Goal: Information Seeking & Learning: Learn about a topic

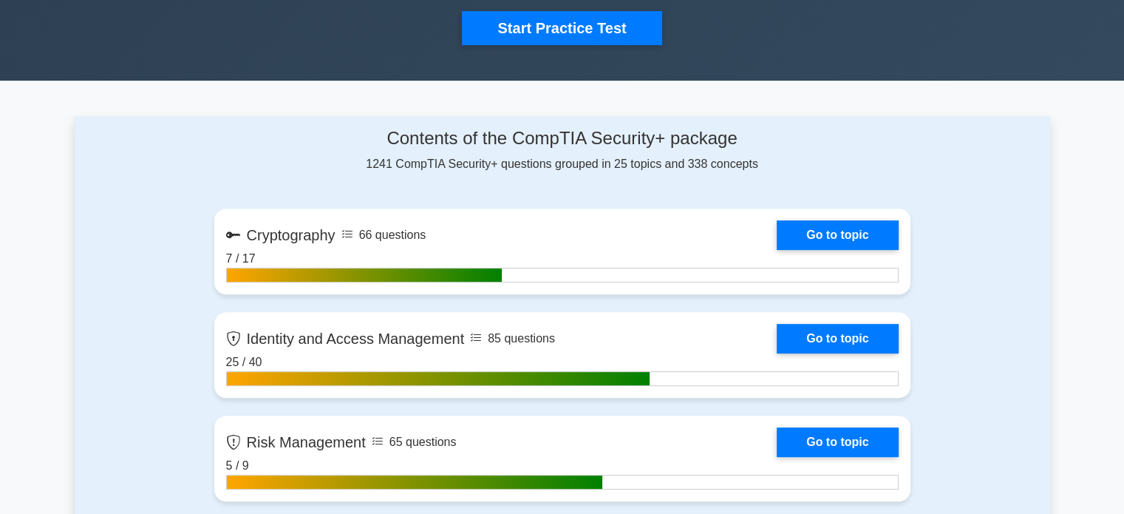
scroll to position [513, 0]
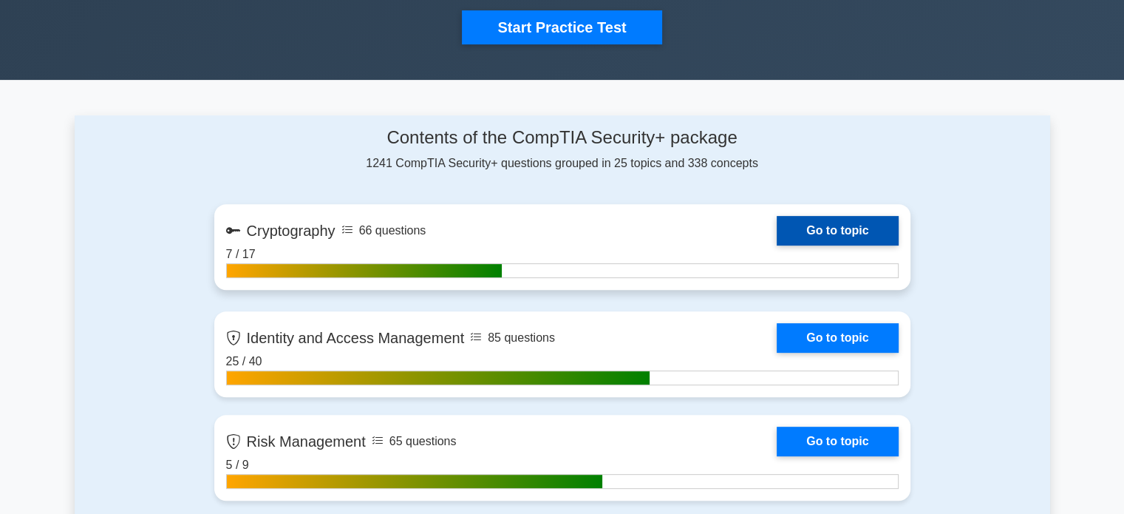
click at [861, 226] on link "Go to topic" at bounding box center [837, 231] width 121 height 30
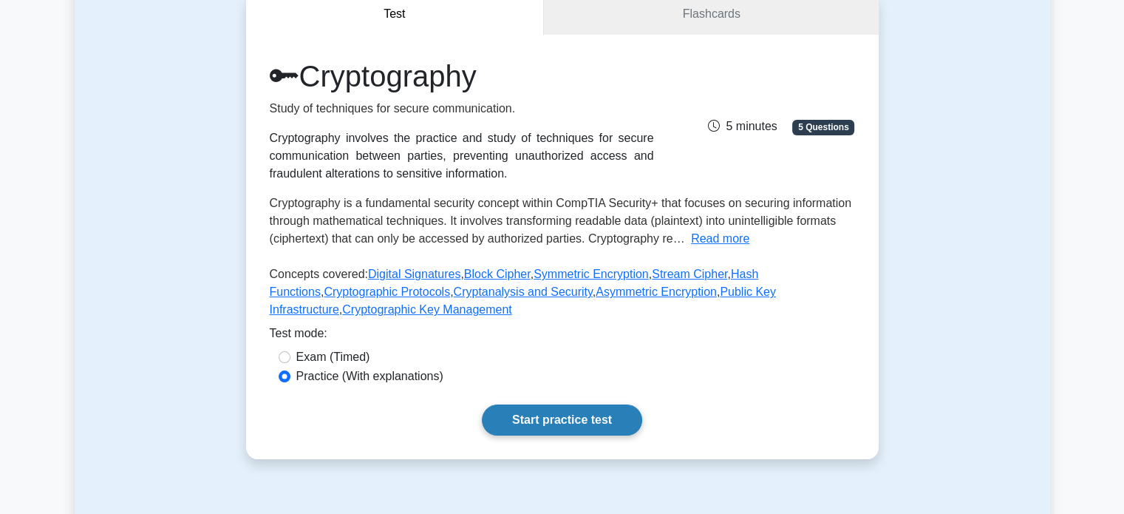
scroll to position [151, 0]
click at [553, 409] on link "Start practice test" at bounding box center [562, 419] width 160 height 31
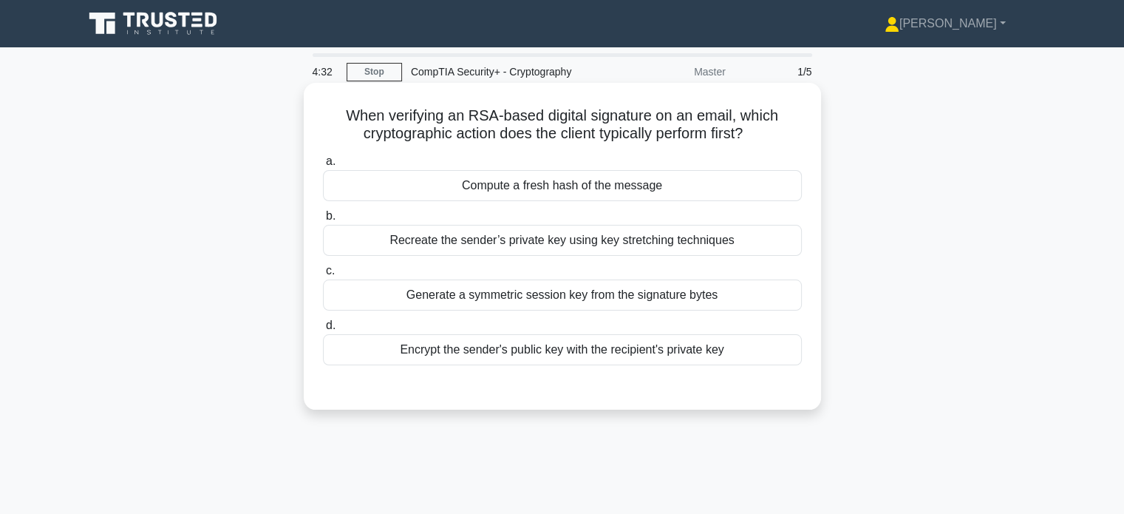
click at [480, 351] on div "Encrypt the sender's public key with the recipient's private key" at bounding box center [562, 349] width 479 height 31
click at [323, 330] on input "d. Encrypt the sender's public key with the recipient's private key" at bounding box center [323, 326] width 0 height 10
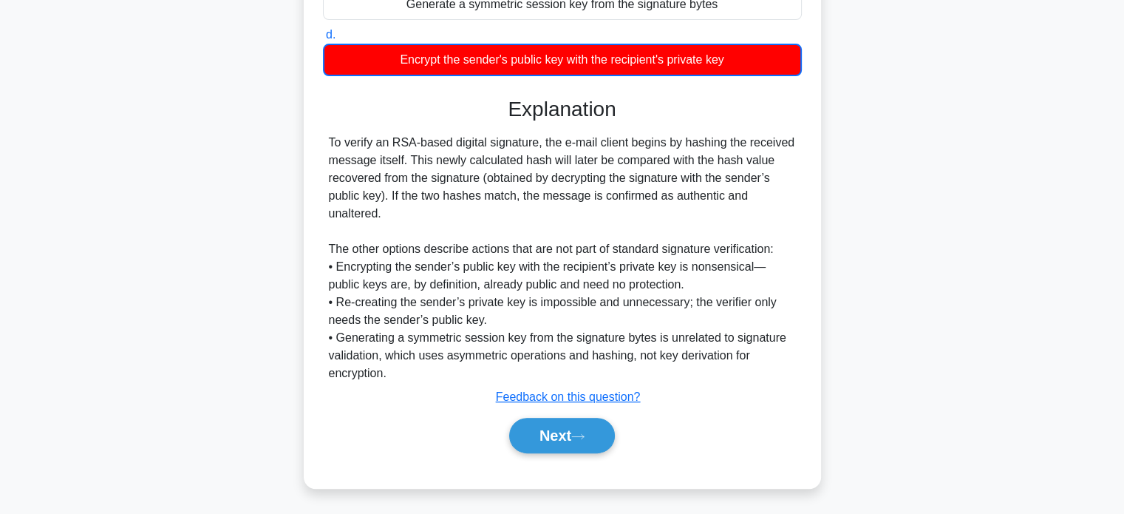
scroll to position [291, 0]
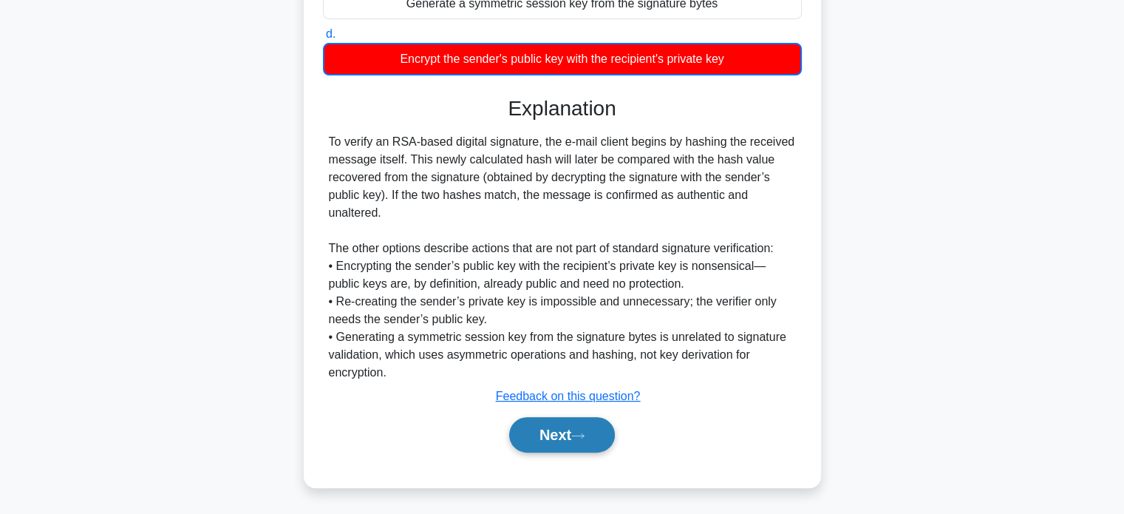
click at [559, 436] on button "Next" at bounding box center [562, 434] width 106 height 35
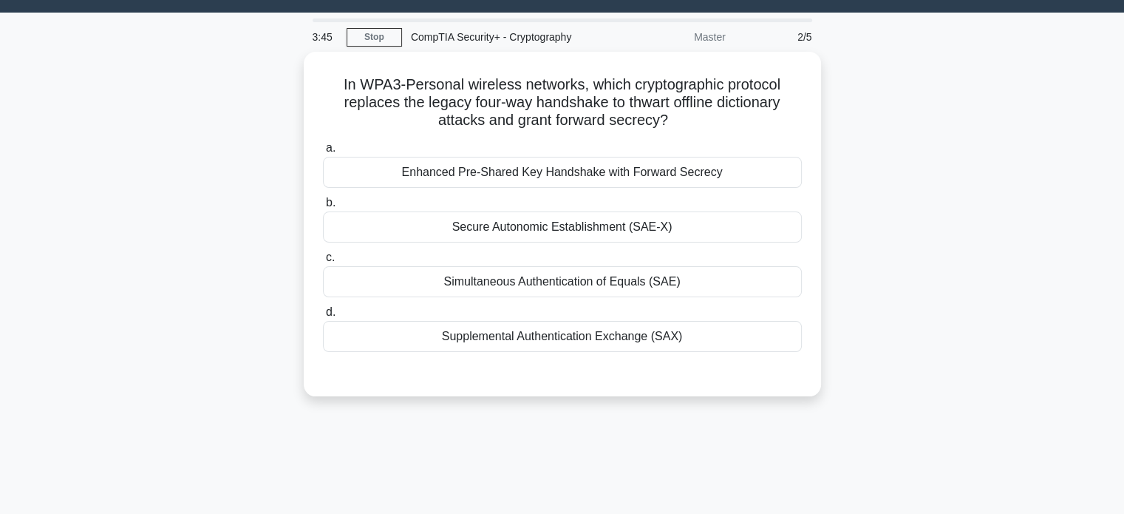
scroll to position [0, 0]
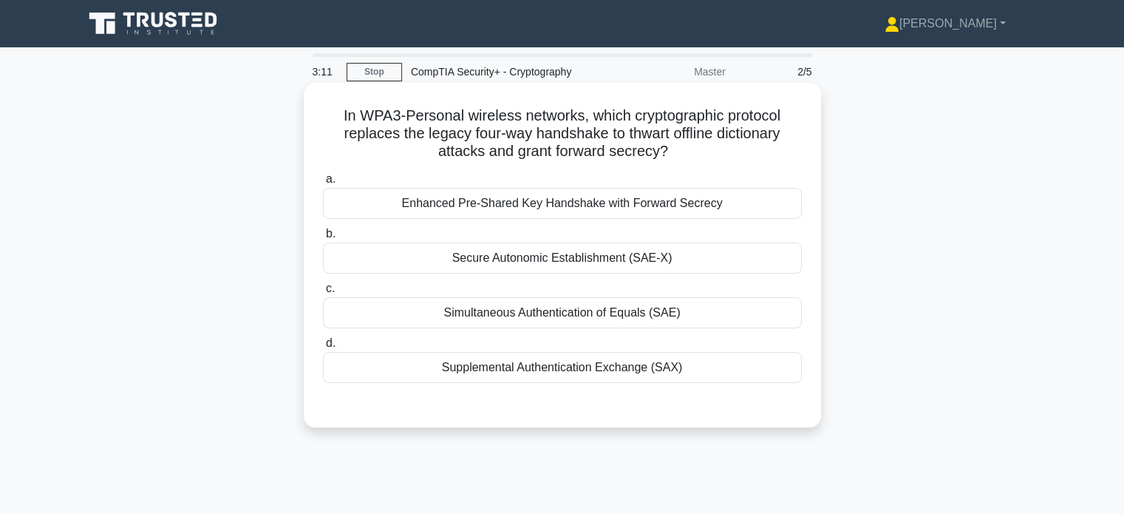
click at [377, 316] on div "Simultaneous Authentication of Equals (SAE)" at bounding box center [562, 312] width 479 height 31
click at [323, 293] on input "c. Simultaneous Authentication of Equals (SAE)" at bounding box center [323, 289] width 0 height 10
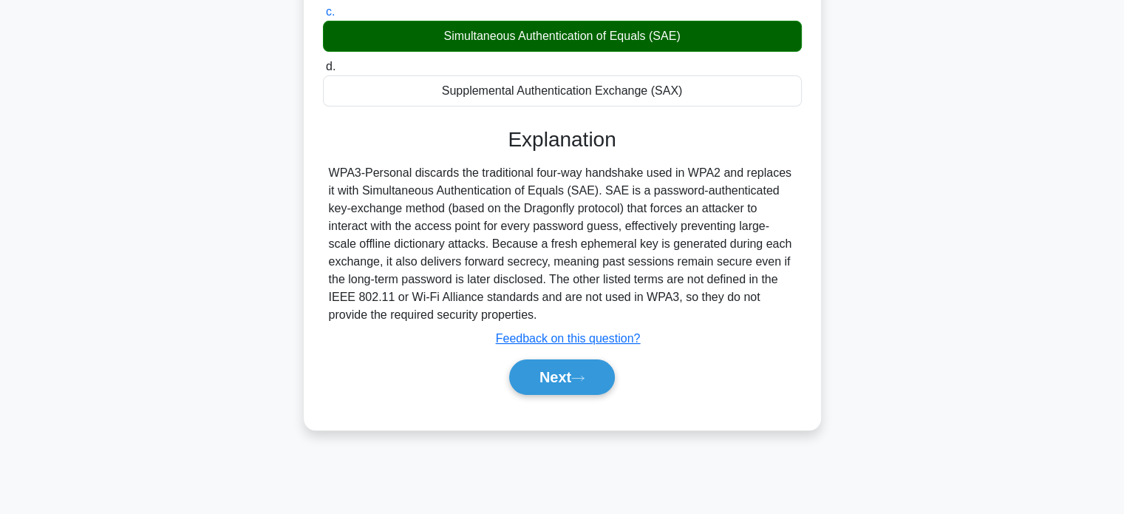
scroll to position [285, 0]
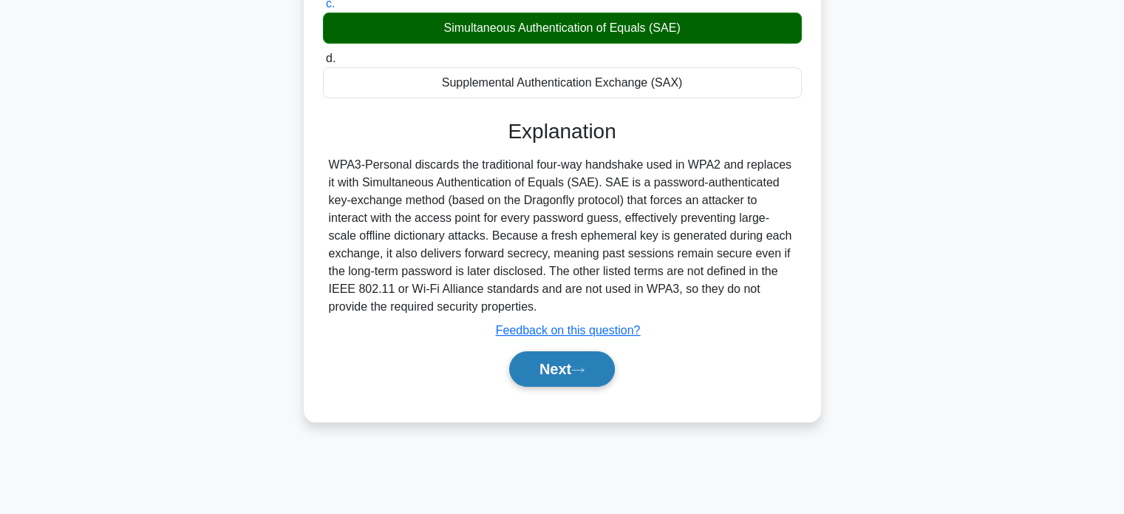
click at [563, 371] on button "Next" at bounding box center [562, 368] width 106 height 35
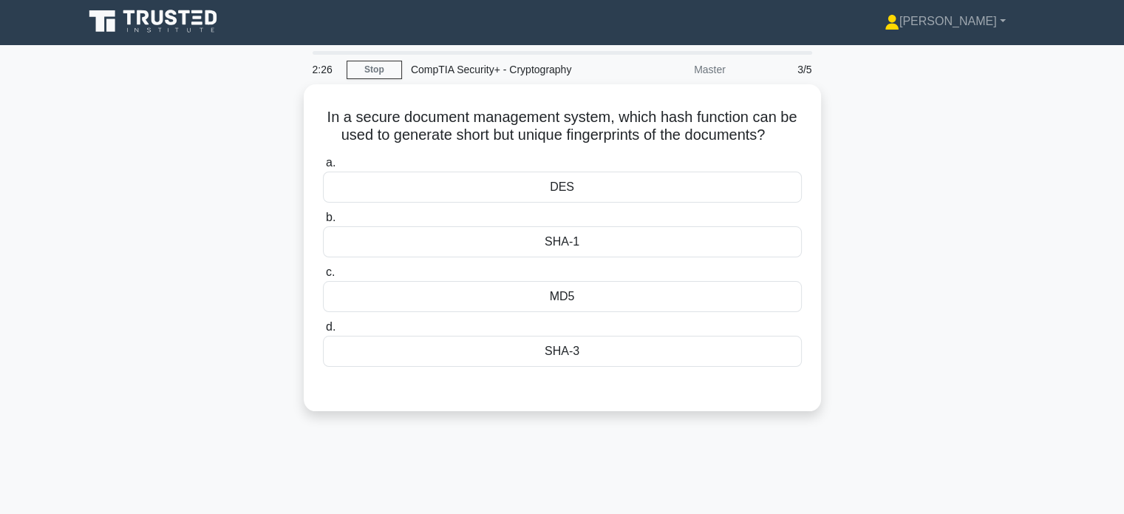
scroll to position [0, 0]
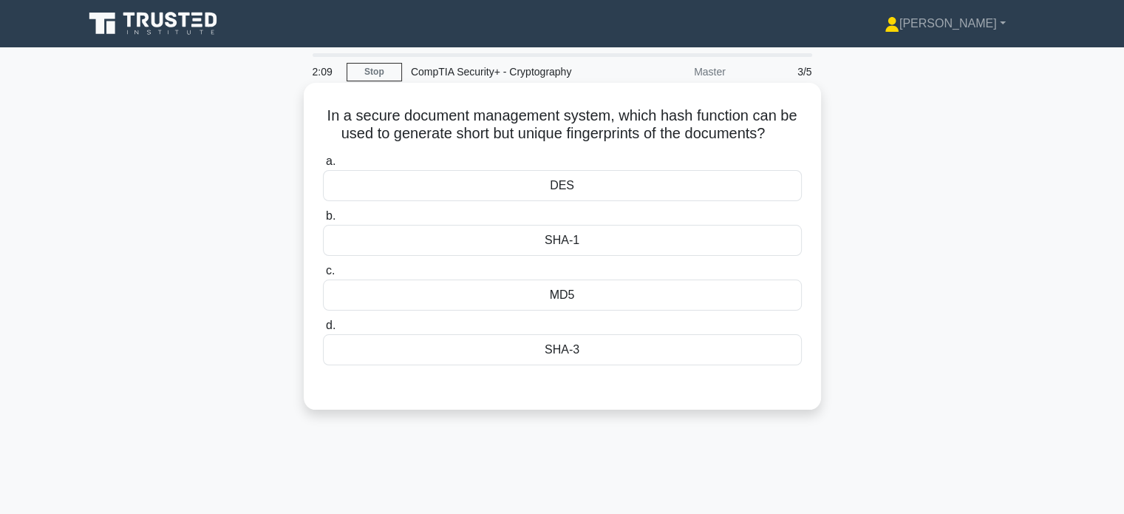
click at [482, 186] on div "DES" at bounding box center [562, 185] width 479 height 31
click at [323, 166] on input "a. DES" at bounding box center [323, 162] width 0 height 10
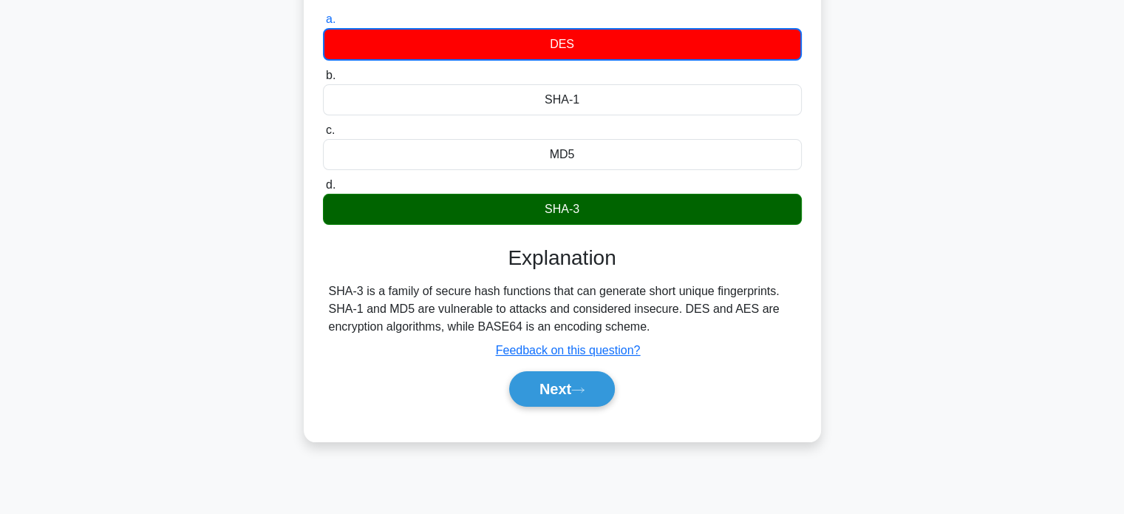
scroll to position [146, 0]
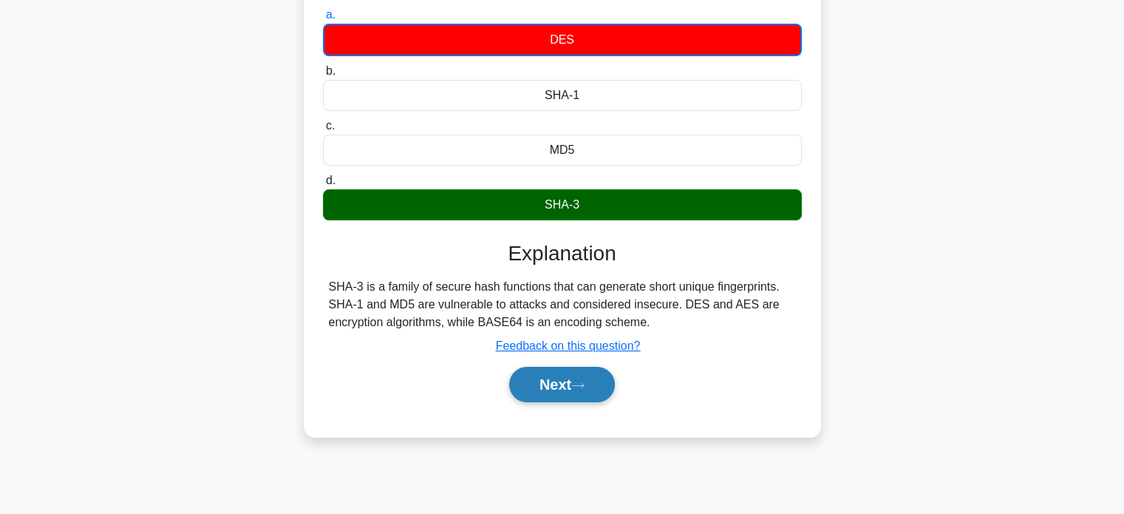
click at [584, 386] on icon at bounding box center [578, 385] width 12 height 4
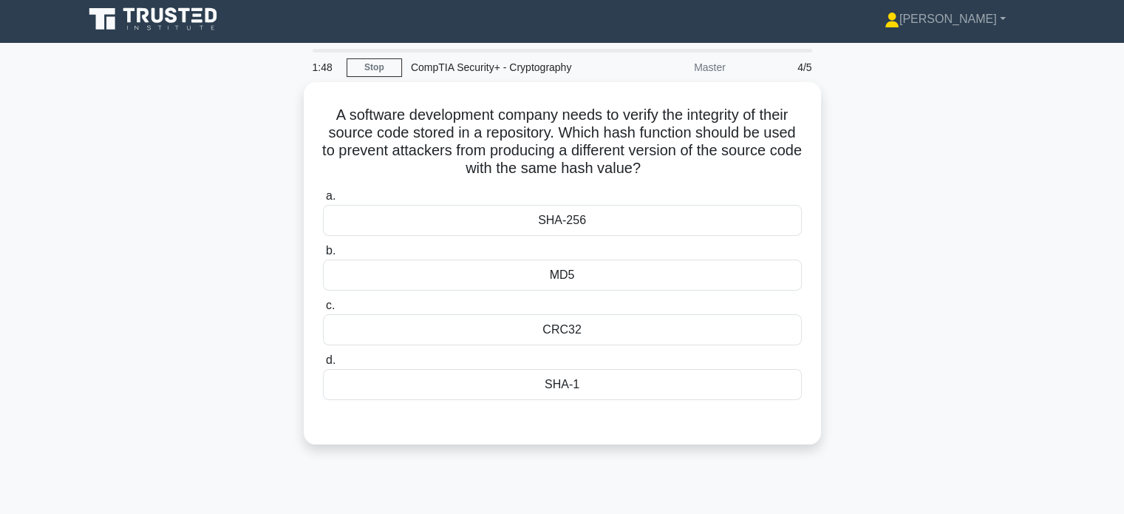
scroll to position [0, 0]
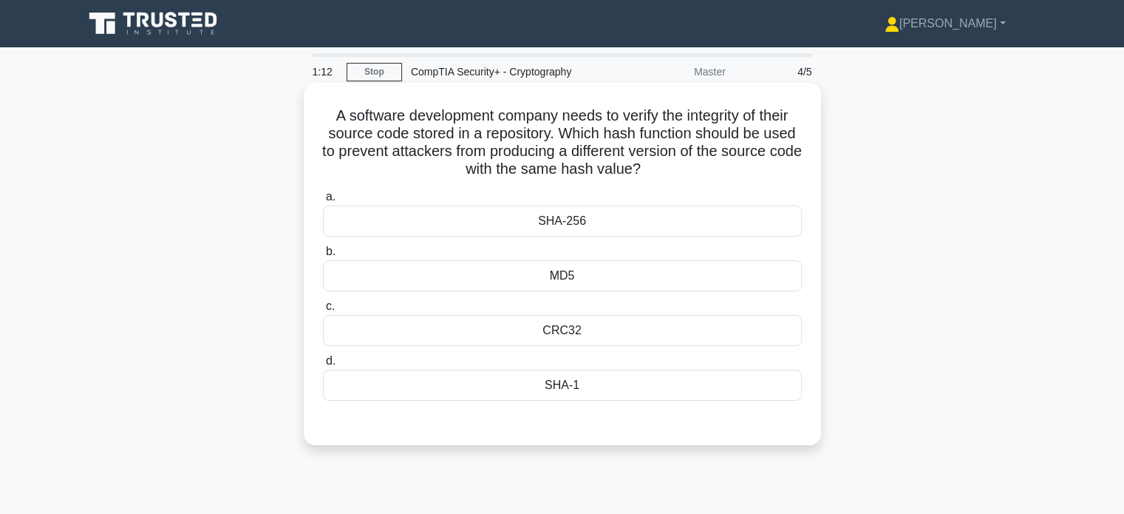
click at [511, 331] on div "CRC32" at bounding box center [562, 330] width 479 height 31
click at [323, 311] on input "c. CRC32" at bounding box center [323, 307] width 0 height 10
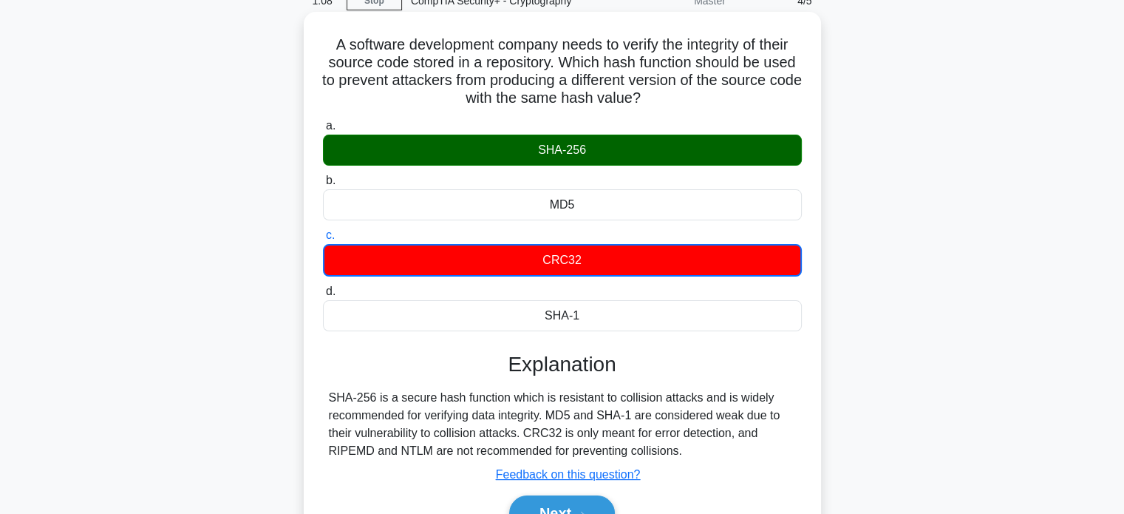
scroll to position [72, 0]
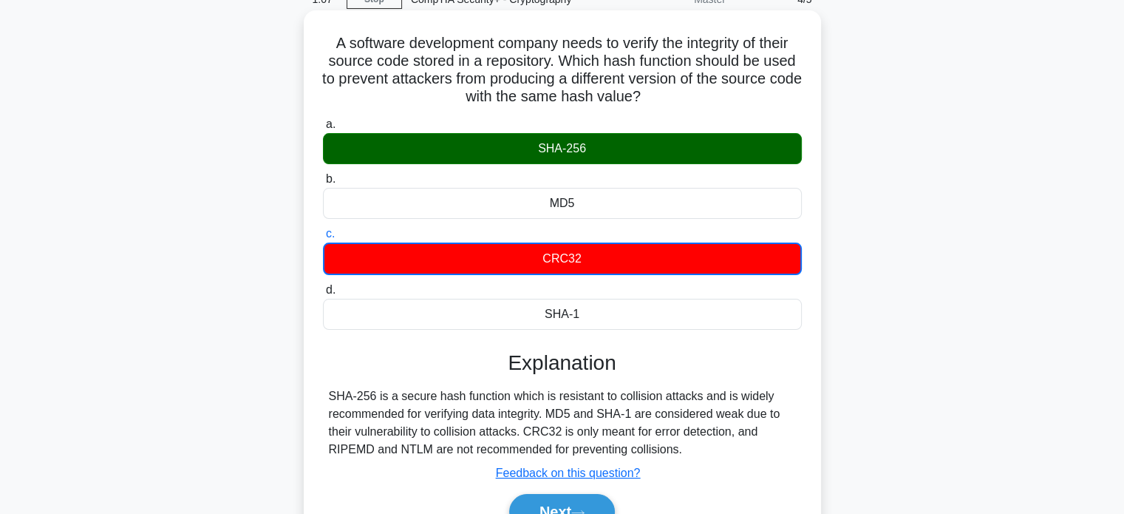
click at [385, 425] on div "SHA-256 is a secure hash function which is resistant to collision attacks and i…" at bounding box center [562, 422] width 467 height 71
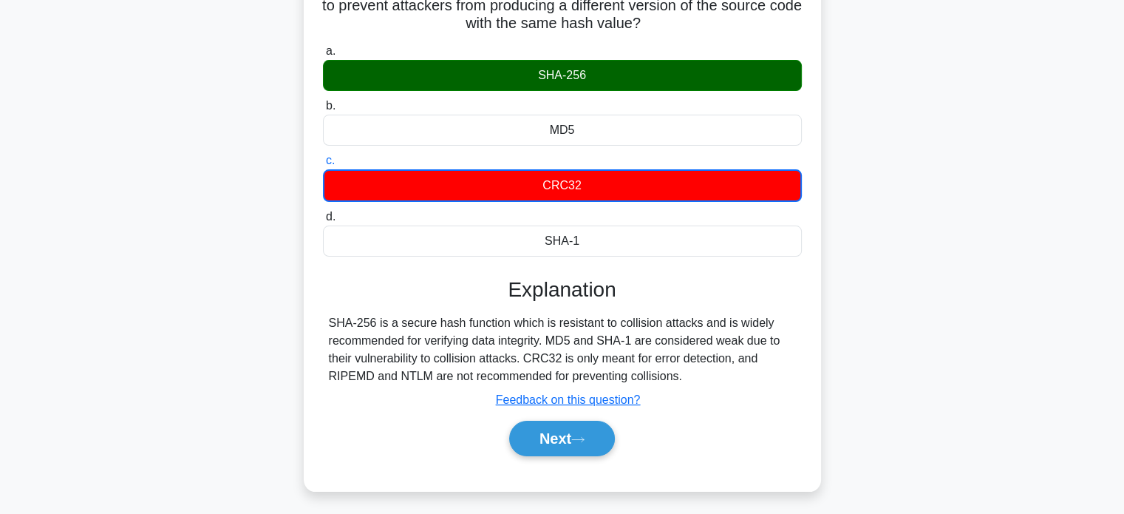
scroll to position [146, 0]
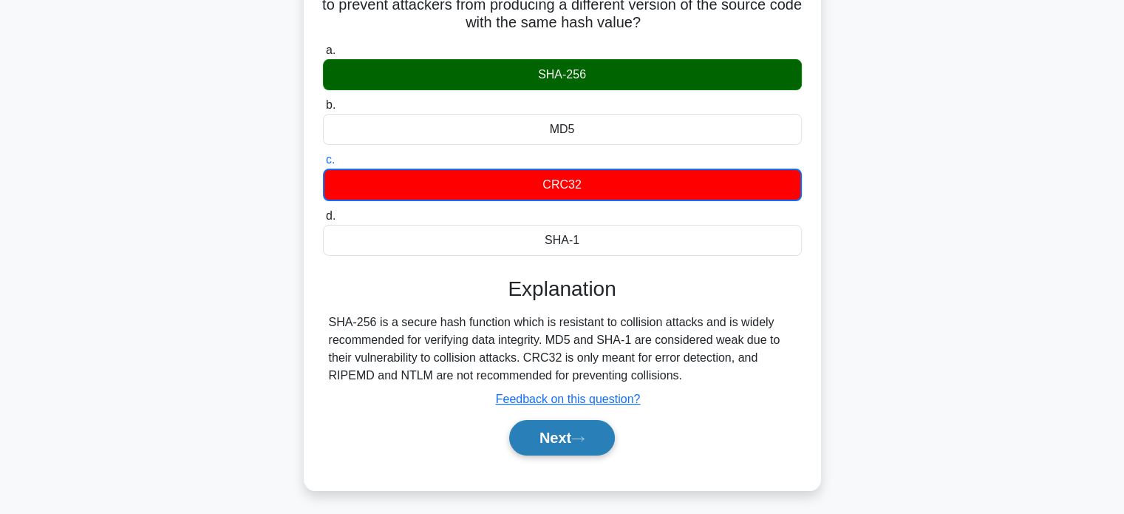
click at [557, 445] on button "Next" at bounding box center [562, 437] width 106 height 35
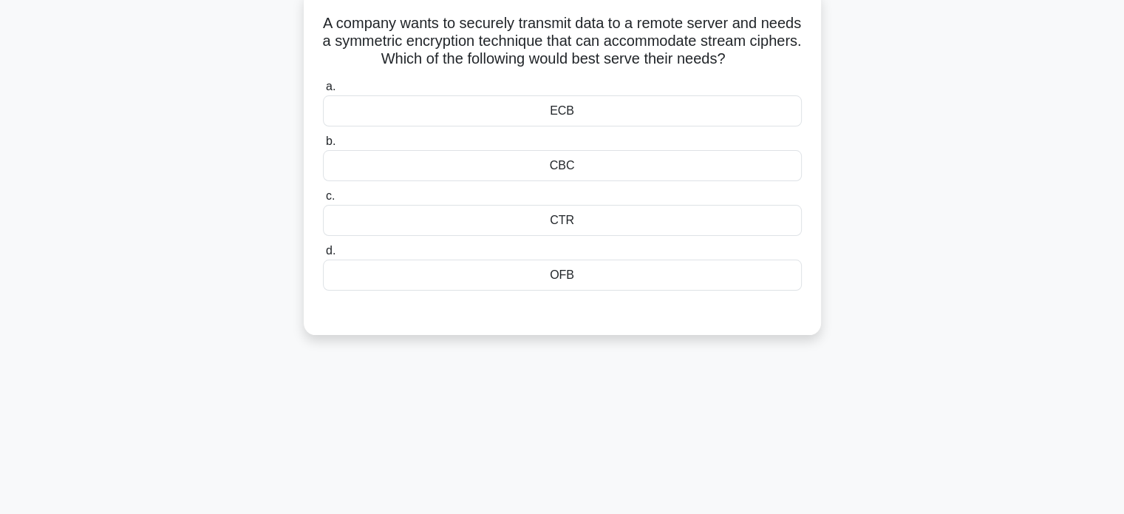
scroll to position [0, 0]
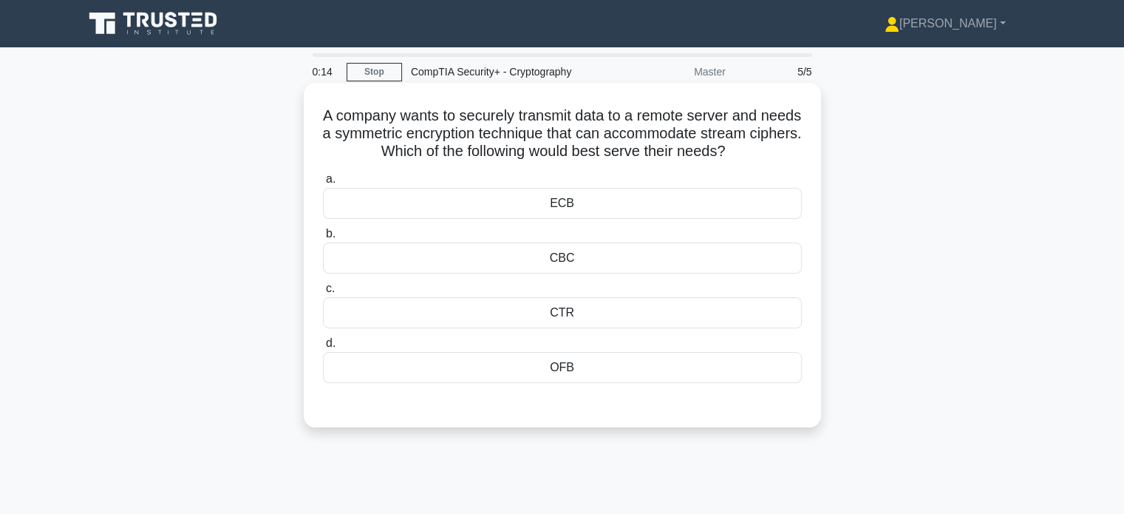
click at [591, 204] on div "ECB" at bounding box center [562, 203] width 479 height 31
click at [323, 184] on input "a. ECB" at bounding box center [323, 179] width 0 height 10
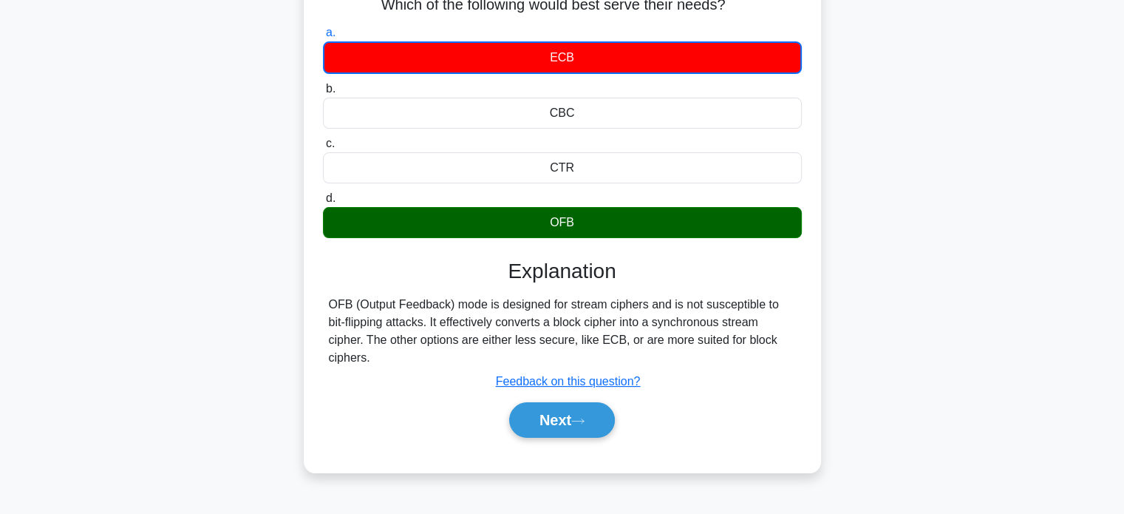
scroll to position [147, 0]
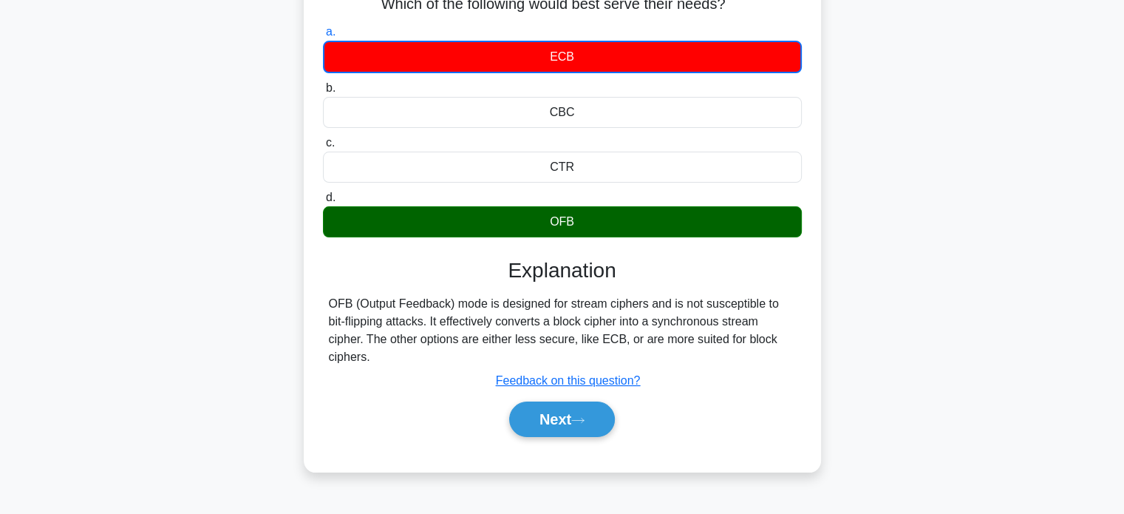
click at [411, 372] on div "Submit feedback Feedback on this question?" at bounding box center [568, 381] width 479 height 18
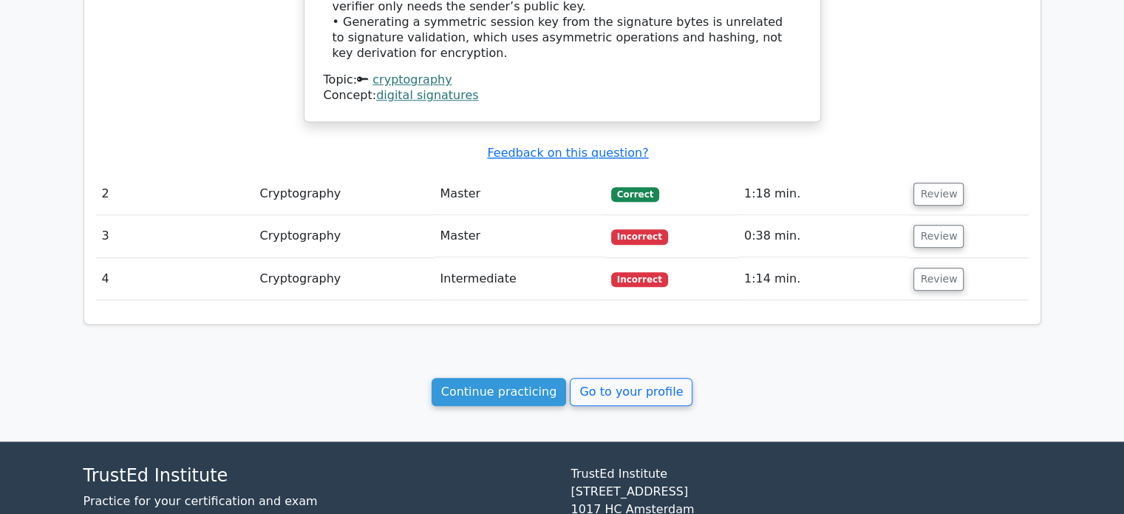
scroll to position [1325, 0]
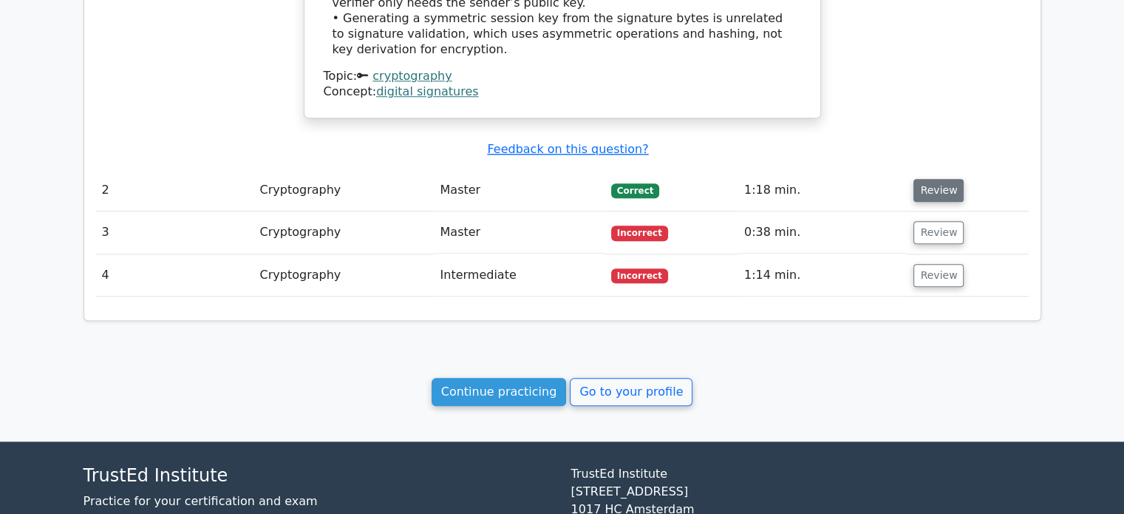
click at [943, 179] on button "Review" at bounding box center [939, 190] width 50 height 23
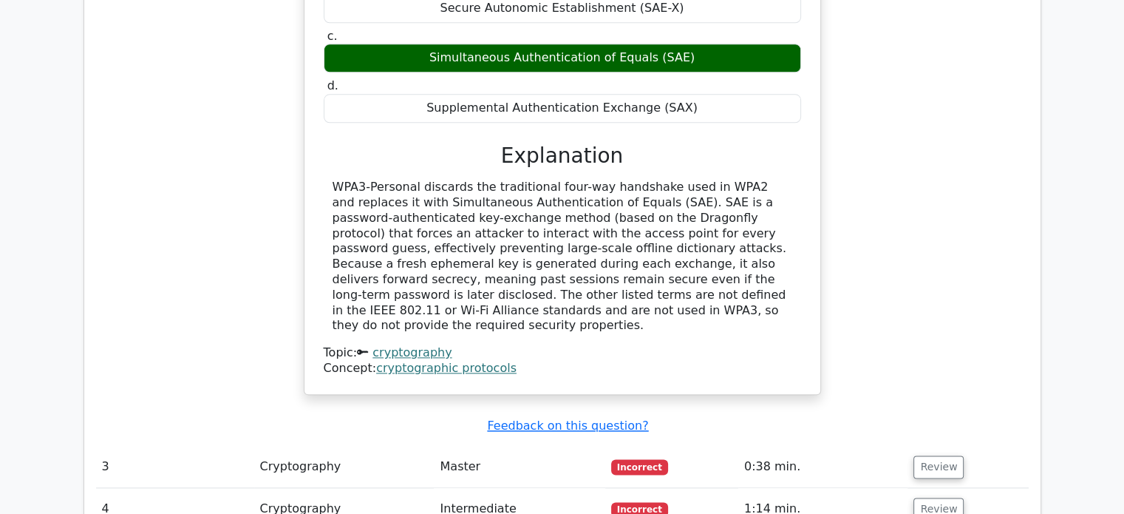
scroll to position [1694, 0]
click at [942, 455] on button "Review" at bounding box center [939, 466] width 50 height 23
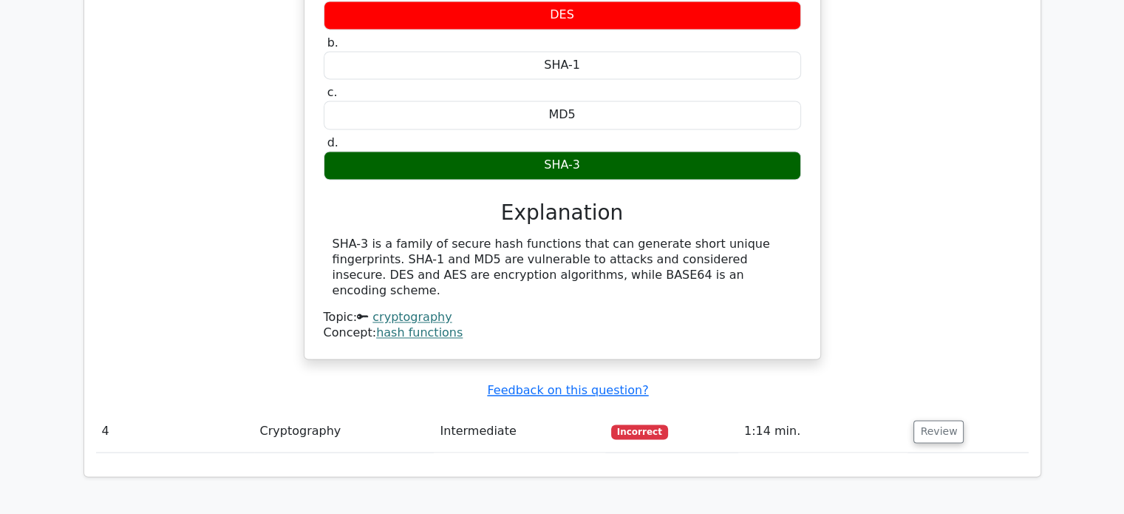
scroll to position [2284, 0]
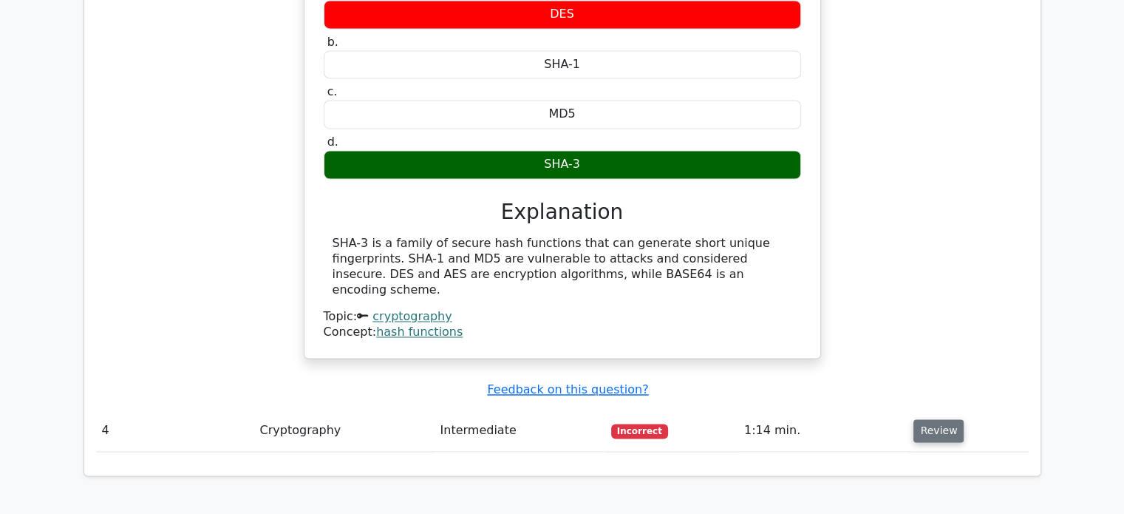
click at [918, 419] on button "Review" at bounding box center [939, 430] width 50 height 23
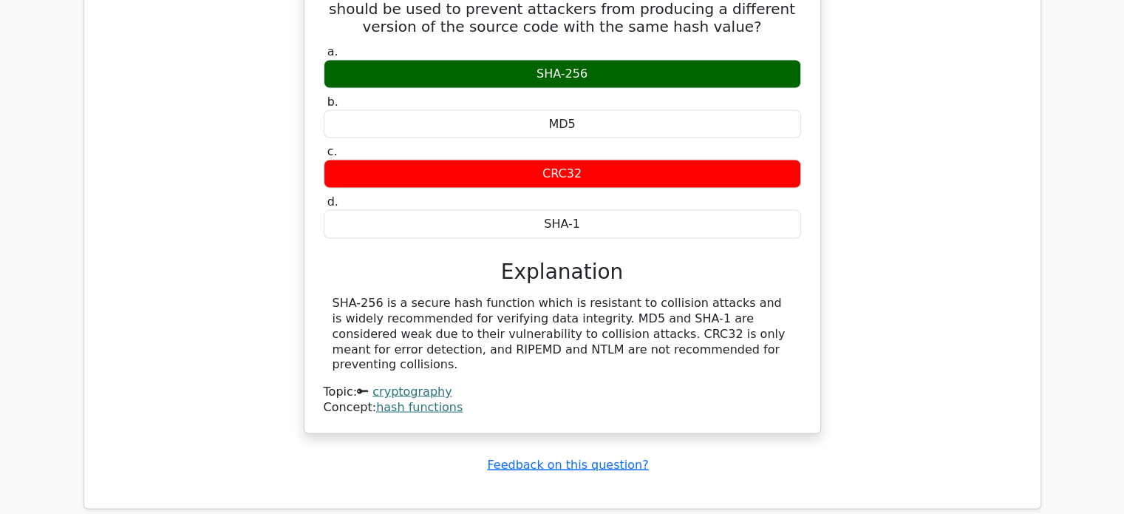
scroll to position [2800, 0]
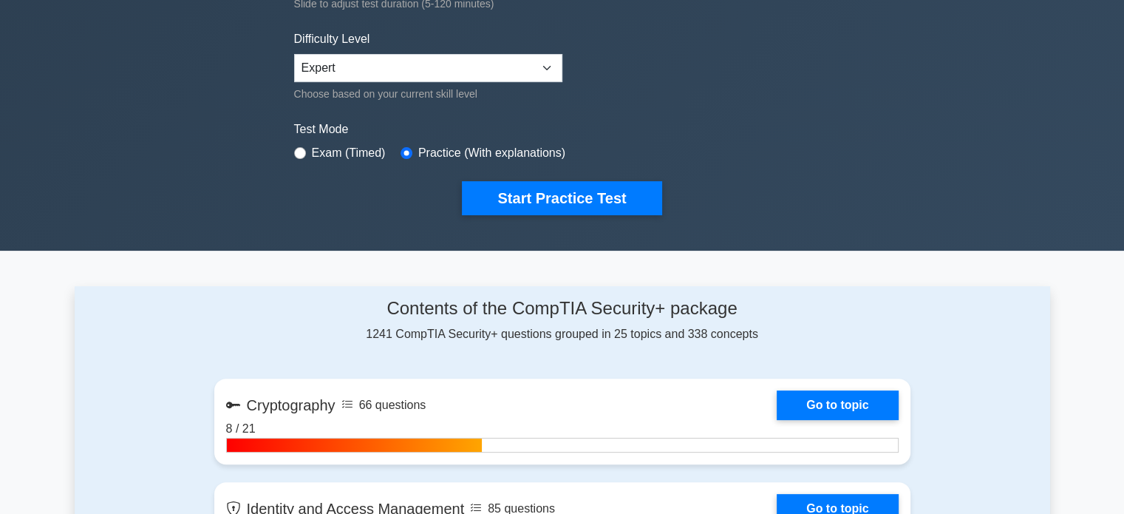
scroll to position [343, 0]
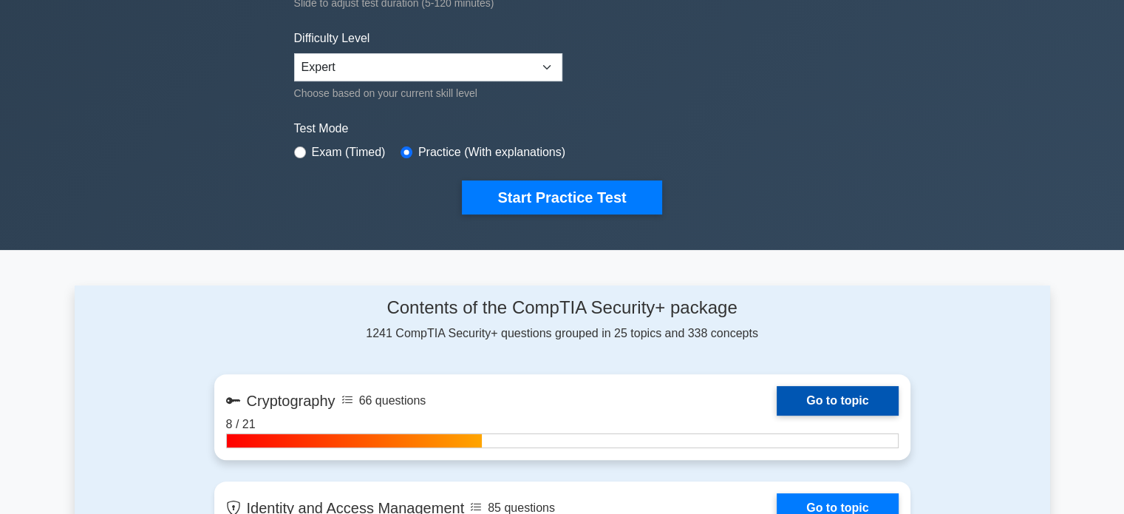
click at [844, 398] on link "Go to topic" at bounding box center [837, 401] width 121 height 30
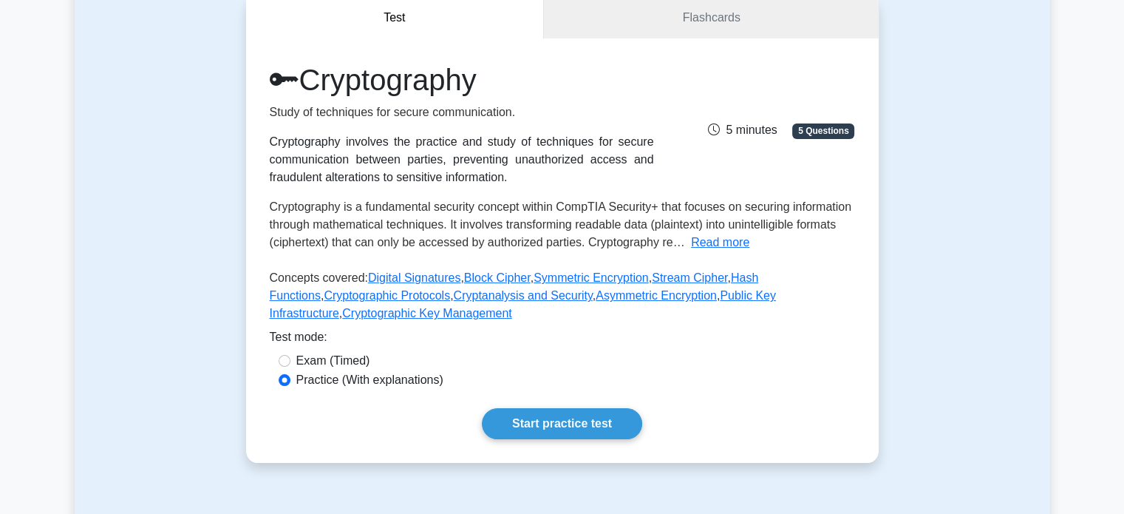
scroll to position [148, 0]
click at [718, 238] on button "Read more" at bounding box center [720, 242] width 58 height 18
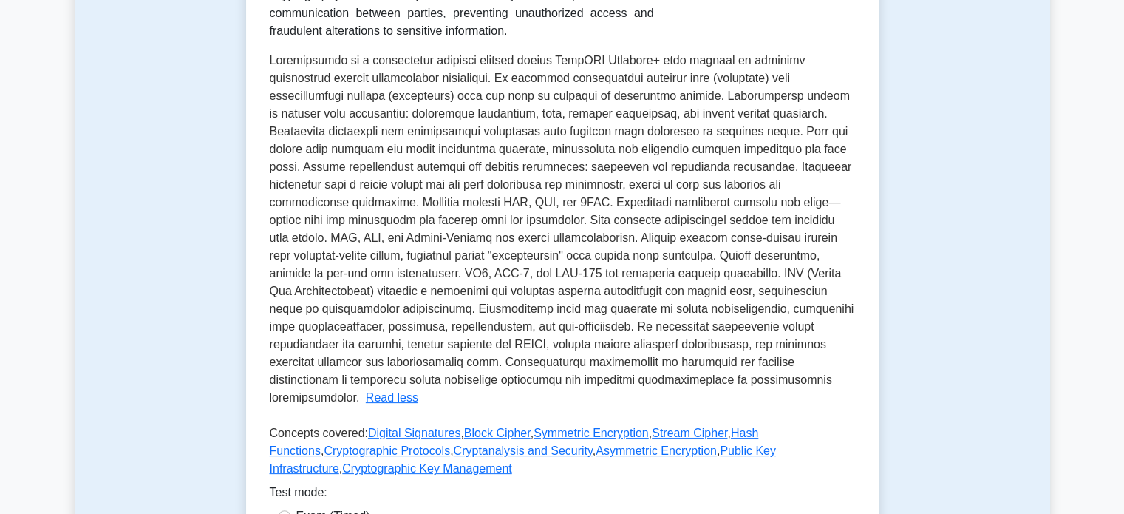
scroll to position [294, 0]
click at [634, 329] on span at bounding box center [562, 228] width 585 height 350
click at [619, 330] on span at bounding box center [562, 228] width 585 height 350
click at [463, 367] on span at bounding box center [562, 228] width 585 height 350
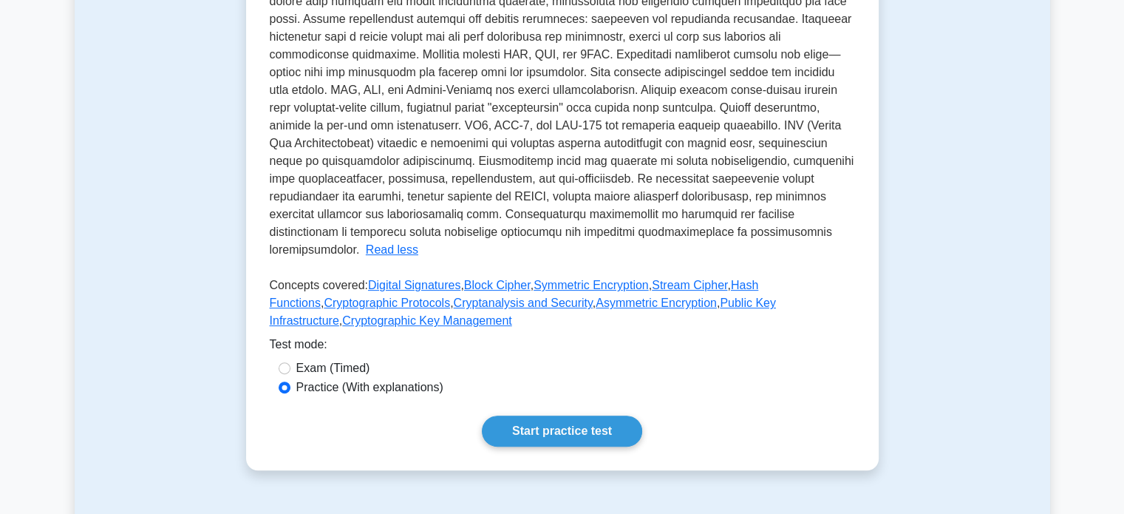
scroll to position [442, 0]
click at [479, 278] on link "Block Cipher" at bounding box center [497, 284] width 67 height 13
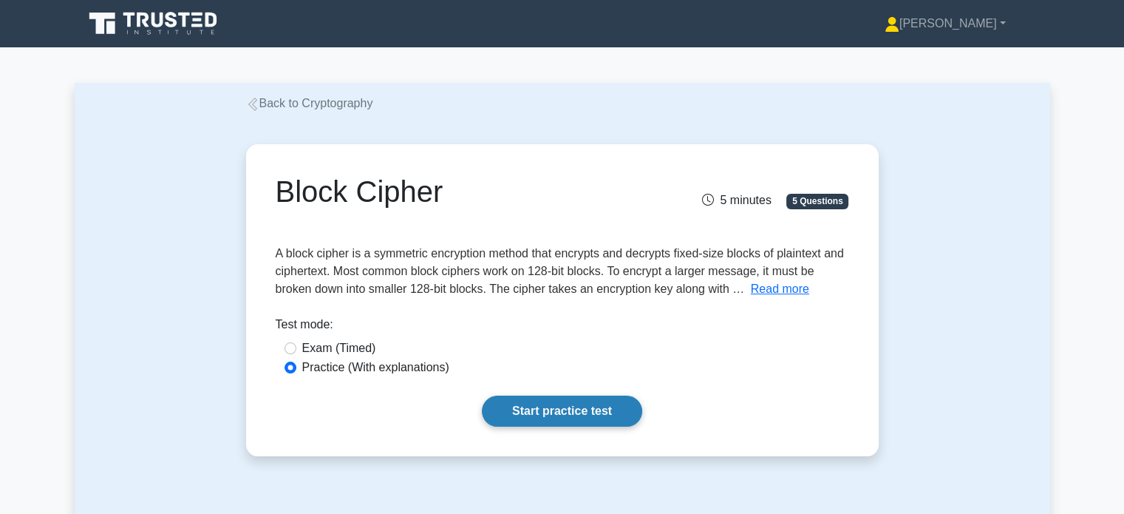
click at [562, 412] on link "Start practice test" at bounding box center [562, 410] width 160 height 31
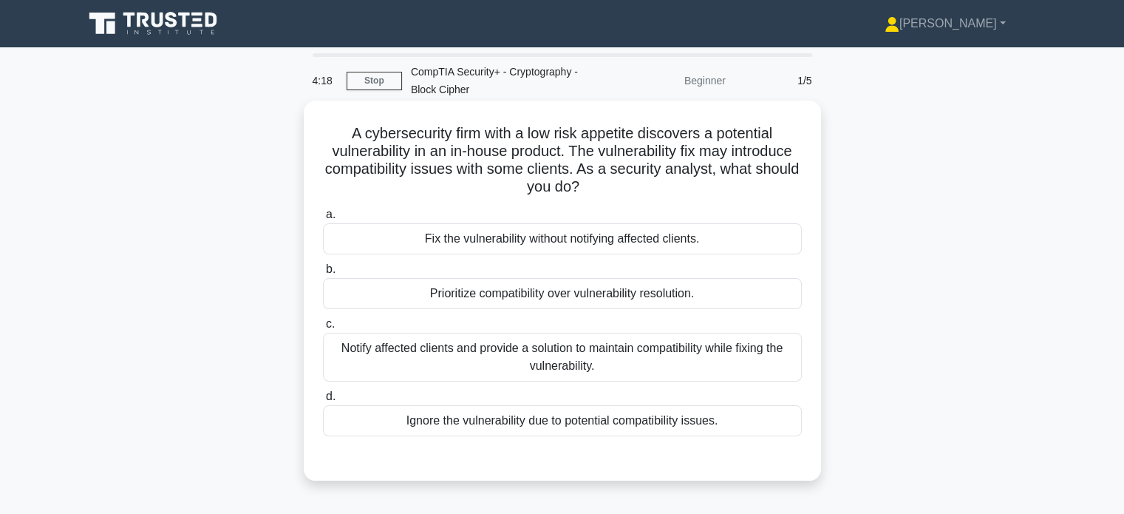
click at [476, 295] on div "Prioritize compatibility over vulnerability resolution." at bounding box center [562, 293] width 479 height 31
click at [323, 274] on input "b. Prioritize compatibility over vulnerability resolution." at bounding box center [323, 270] width 0 height 10
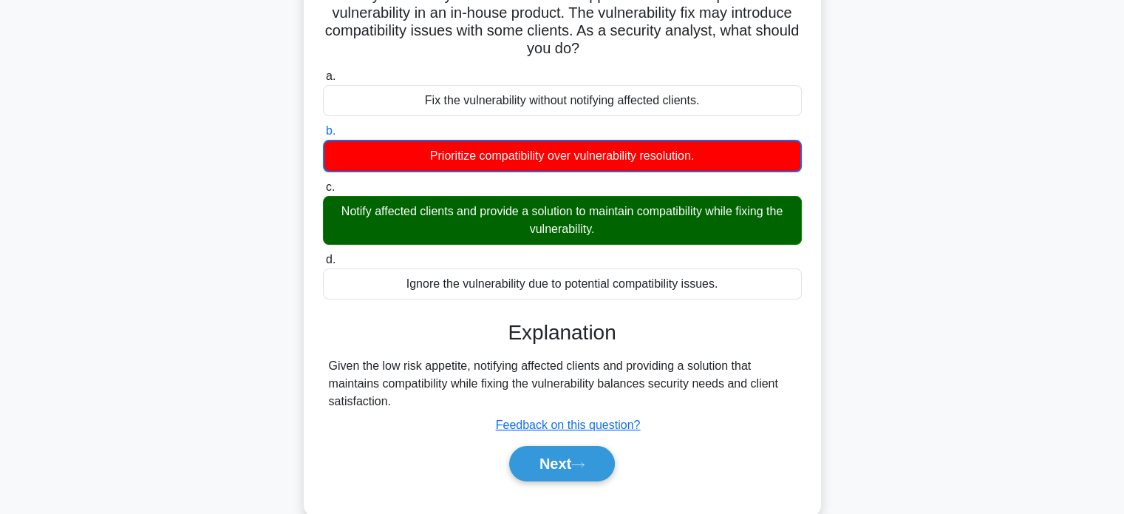
scroll to position [139, 0]
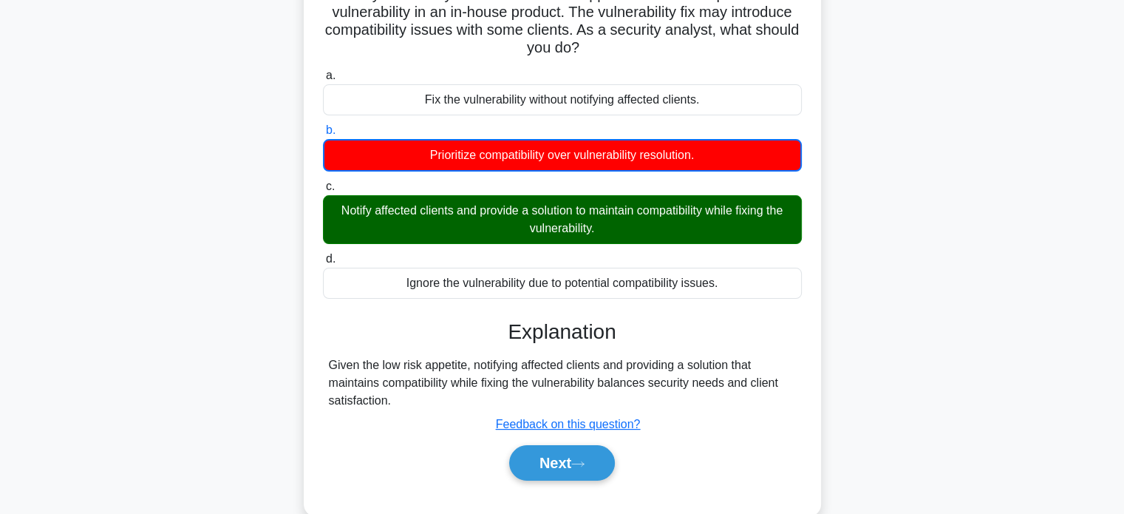
click at [395, 367] on div "Given the low risk appetite, notifying affected clients and providing a solutio…" at bounding box center [562, 382] width 467 height 53
click at [569, 474] on button "Next" at bounding box center [562, 462] width 106 height 35
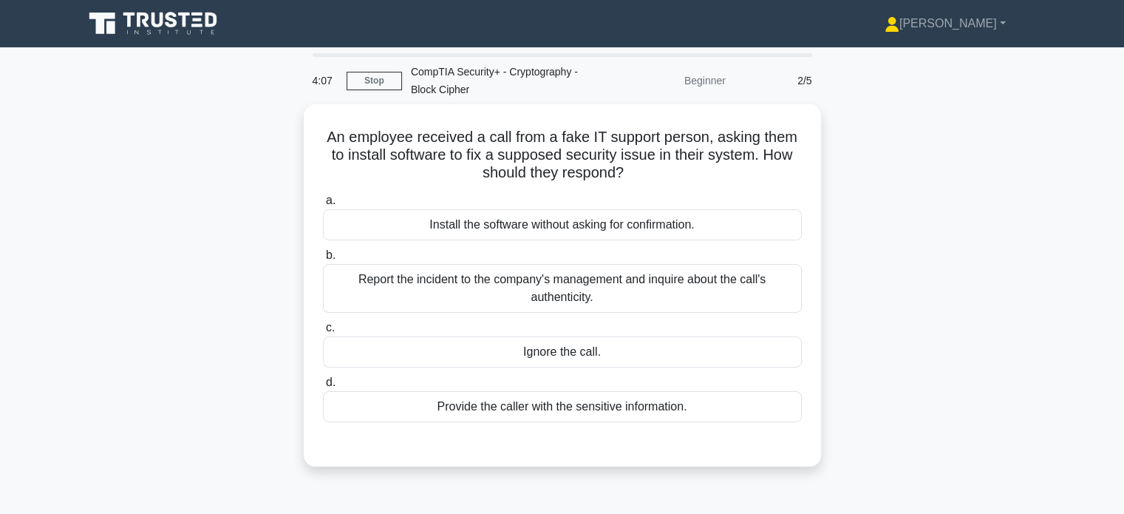
scroll to position [0, 0]
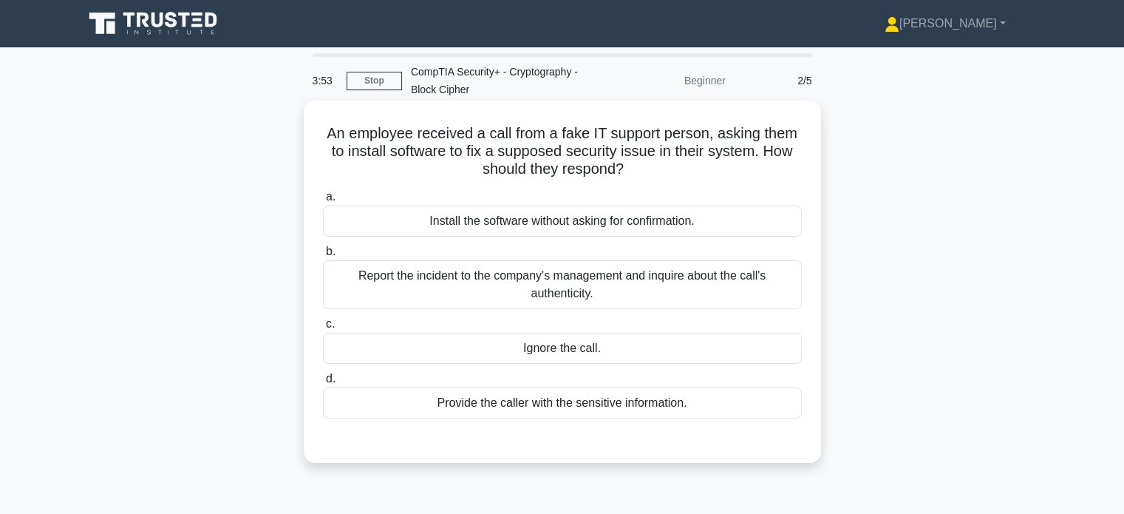
click at [420, 283] on div "Report the incident to the company's management and inquire about the call's au…" at bounding box center [562, 284] width 479 height 49
click at [323, 256] on input "b. Report the incident to the company's management and inquire about the call's…" at bounding box center [323, 252] width 0 height 10
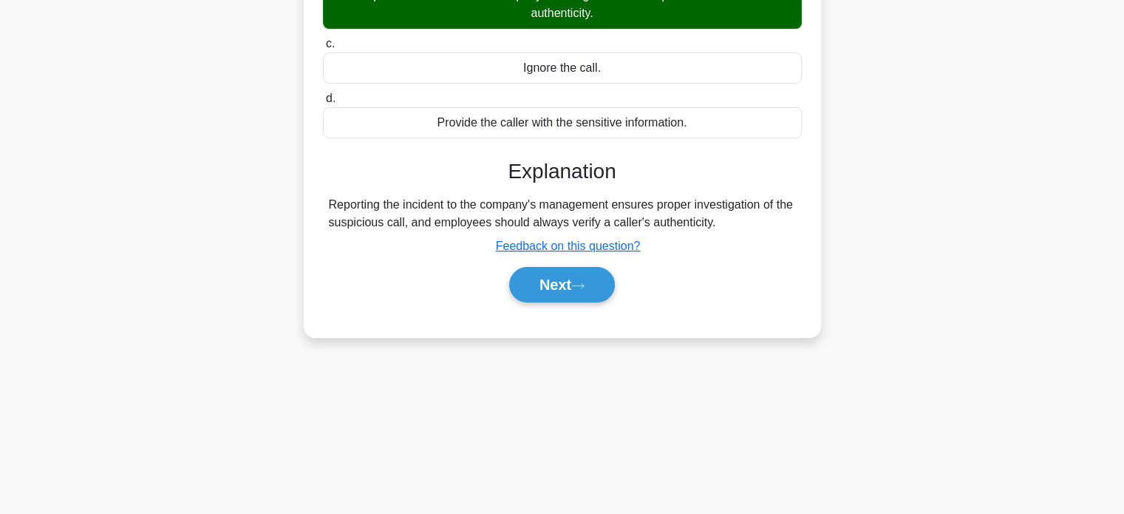
scroll to position [285, 0]
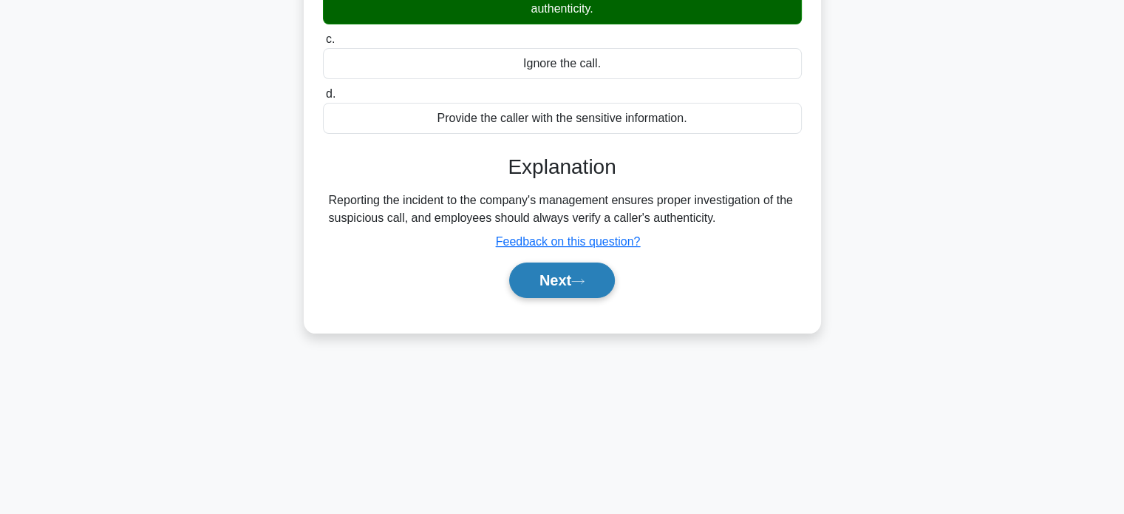
click at [559, 279] on button "Next" at bounding box center [562, 279] width 106 height 35
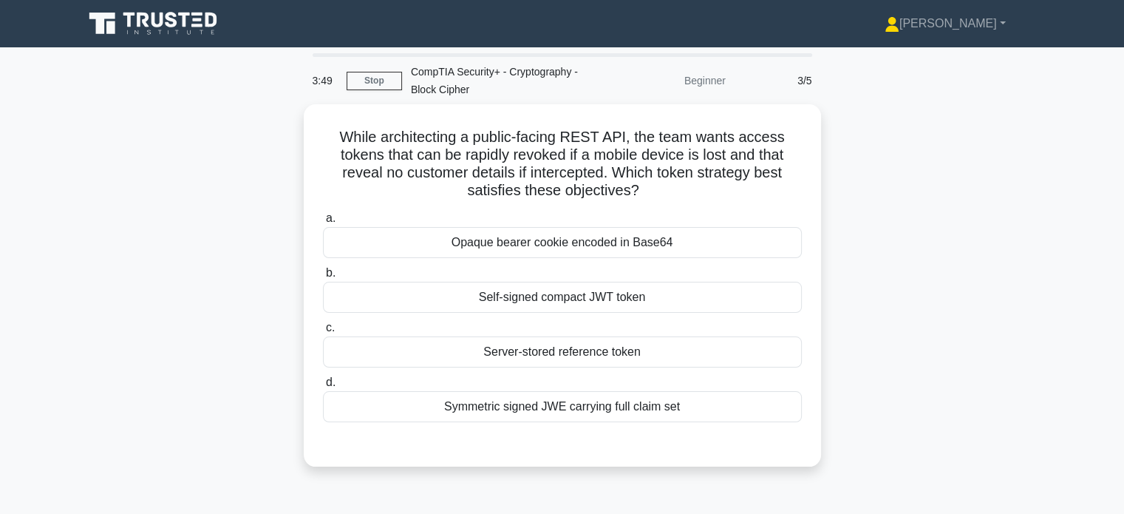
scroll to position [0, 0]
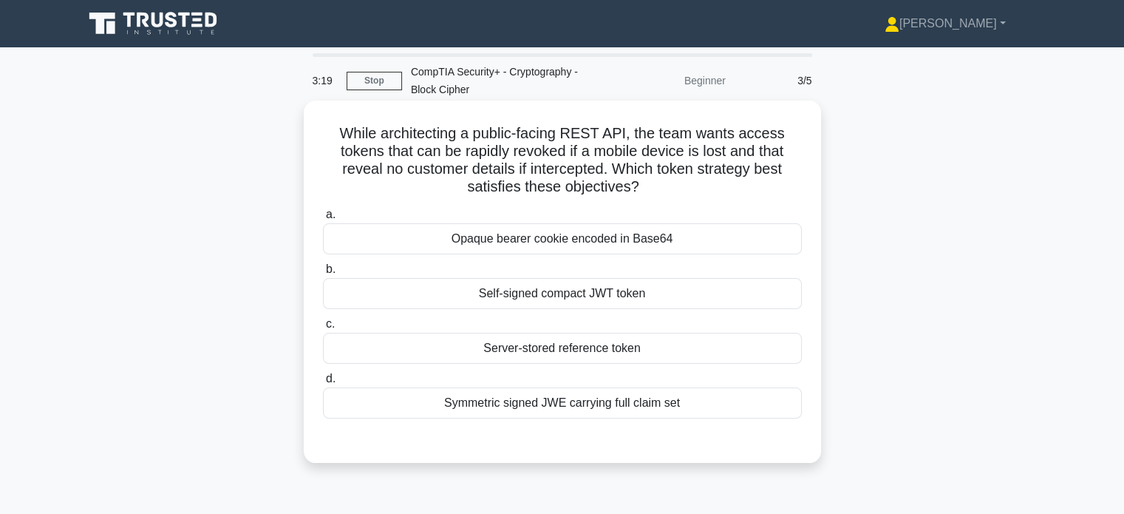
click at [408, 409] on div "Symmetric signed JWE carrying full claim set" at bounding box center [562, 402] width 479 height 31
click at [323, 384] on input "d. Symmetric signed JWE carrying full claim set" at bounding box center [323, 379] width 0 height 10
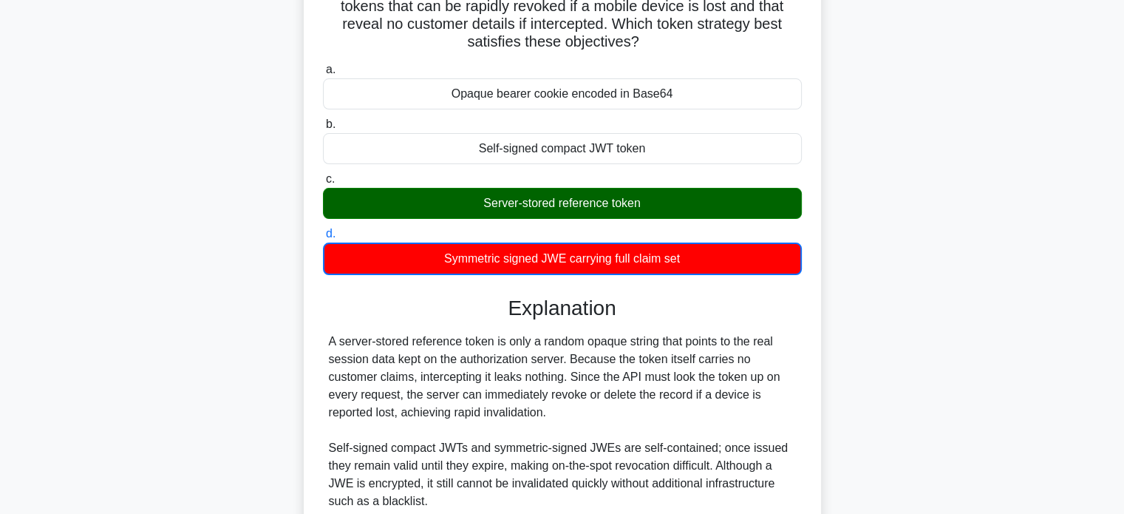
scroll to position [146, 0]
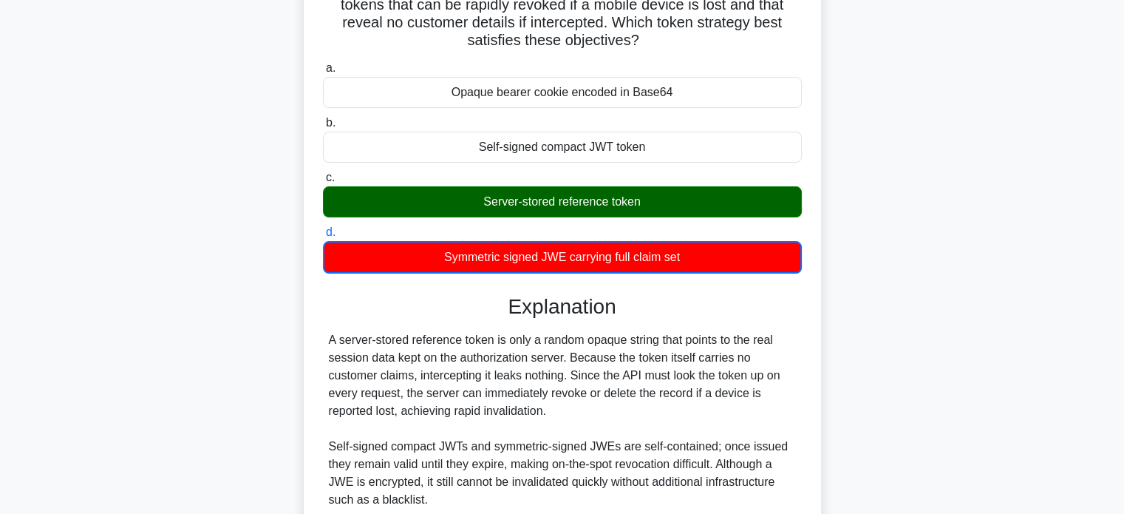
click at [411, 381] on div "A server-stored reference token is only a random opaque string that points to t…" at bounding box center [562, 464] width 467 height 266
click at [452, 373] on div "A server-stored reference token is only a random opaque string that points to t…" at bounding box center [562, 464] width 467 height 266
click at [514, 390] on div "A server-stored reference token is only a random opaque string that points to t…" at bounding box center [562, 464] width 467 height 266
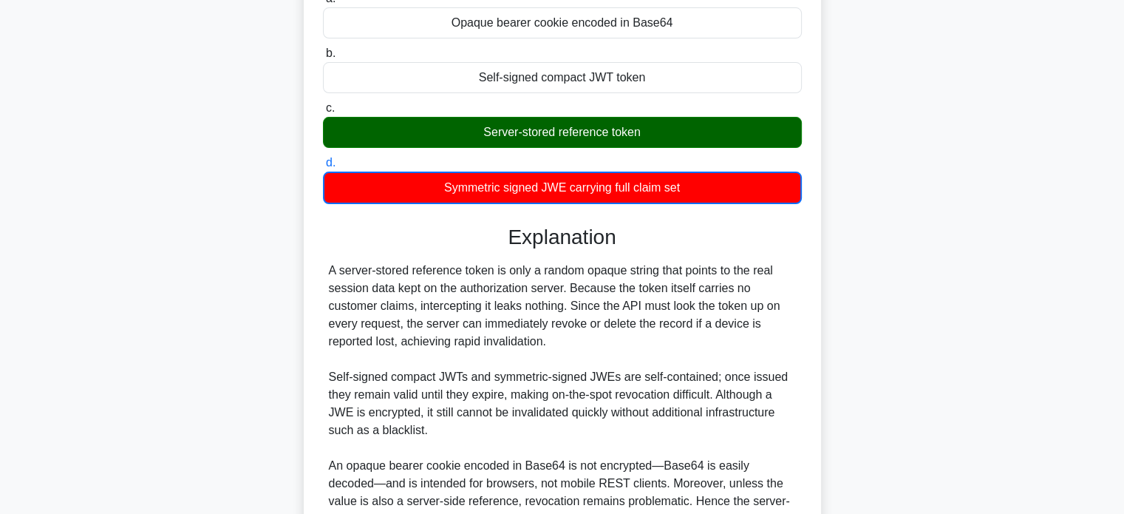
scroll to position [217, 0]
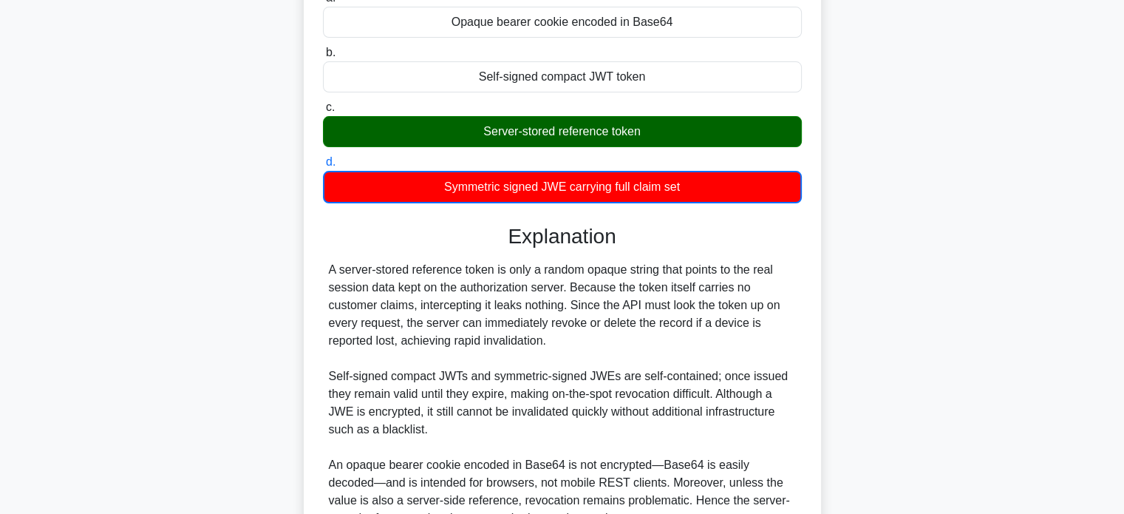
click at [499, 407] on div "A server-stored reference token is only a random opaque string that points to t…" at bounding box center [562, 394] width 467 height 266
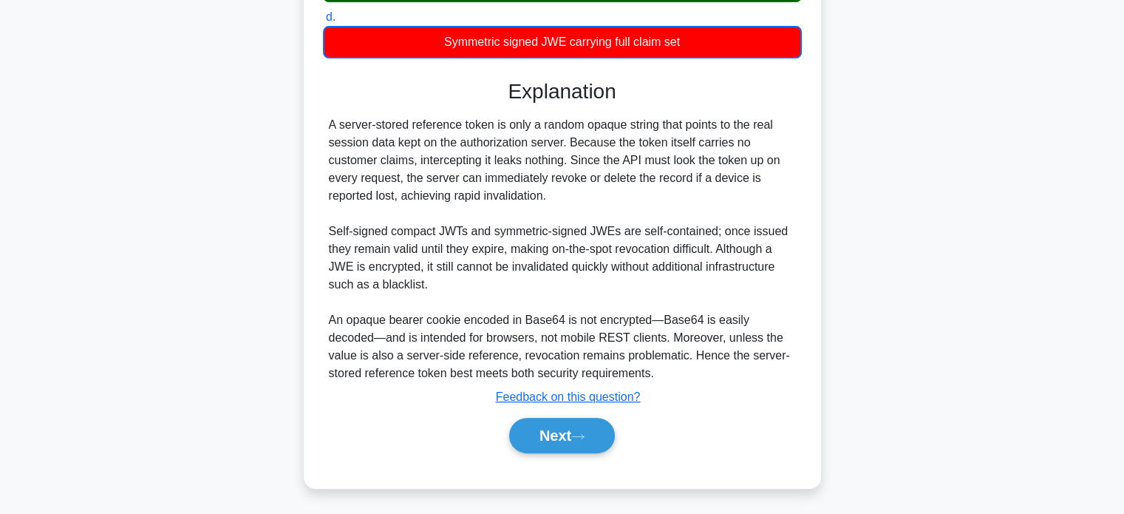
scroll to position [362, 0]
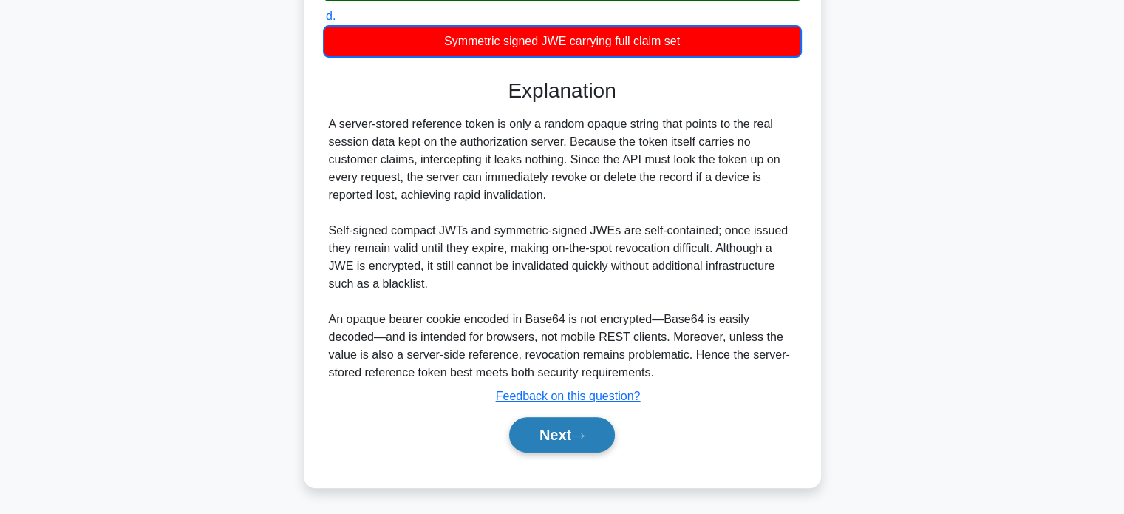
click at [581, 441] on button "Next" at bounding box center [562, 434] width 106 height 35
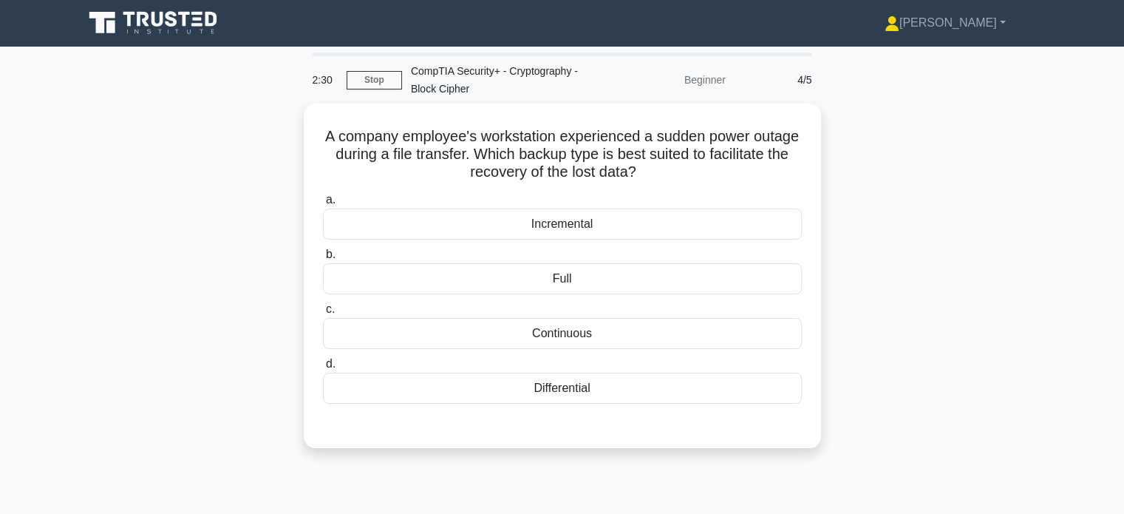
scroll to position [0, 0]
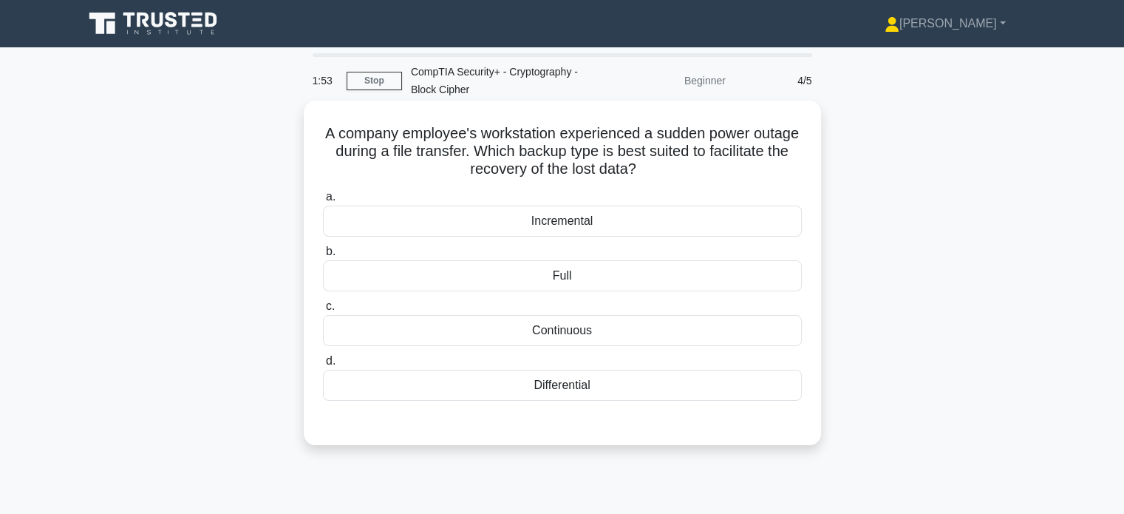
click at [500, 394] on div "Differential" at bounding box center [562, 385] width 479 height 31
click at [323, 366] on input "d. Differential" at bounding box center [323, 361] width 0 height 10
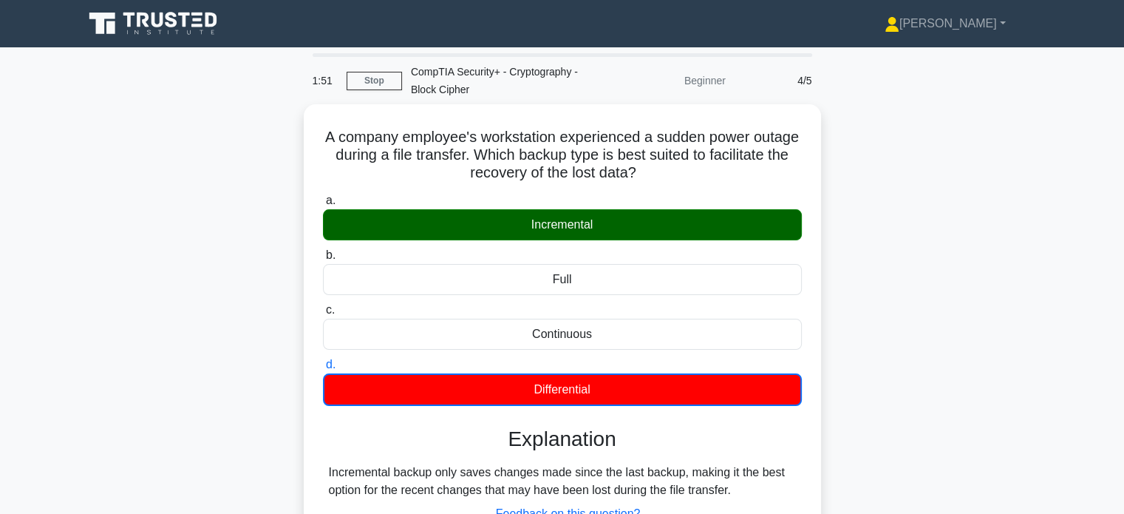
click at [182, 240] on div "A company employee's workstation experienced a sudden power outage during a fil…" at bounding box center [563, 363] width 976 height 518
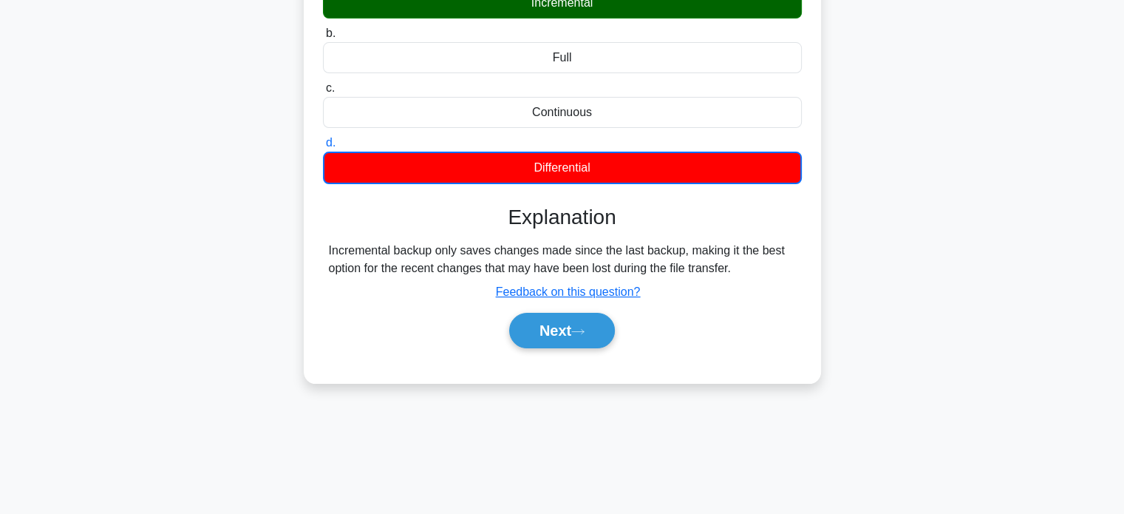
click at [384, 299] on div "Submit feedback Feedback on this question?" at bounding box center [568, 292] width 479 height 18
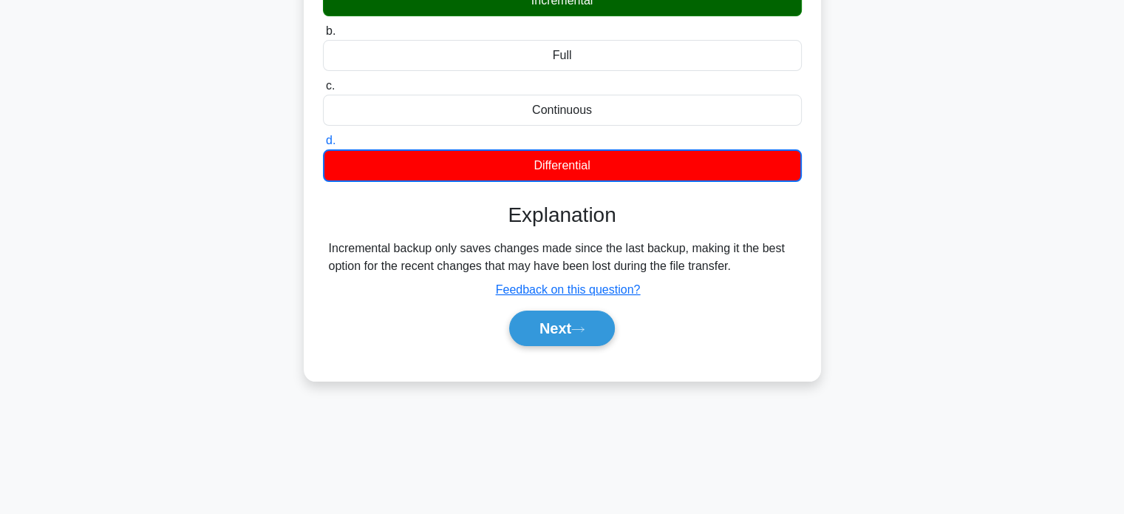
scroll to position [221, 0]
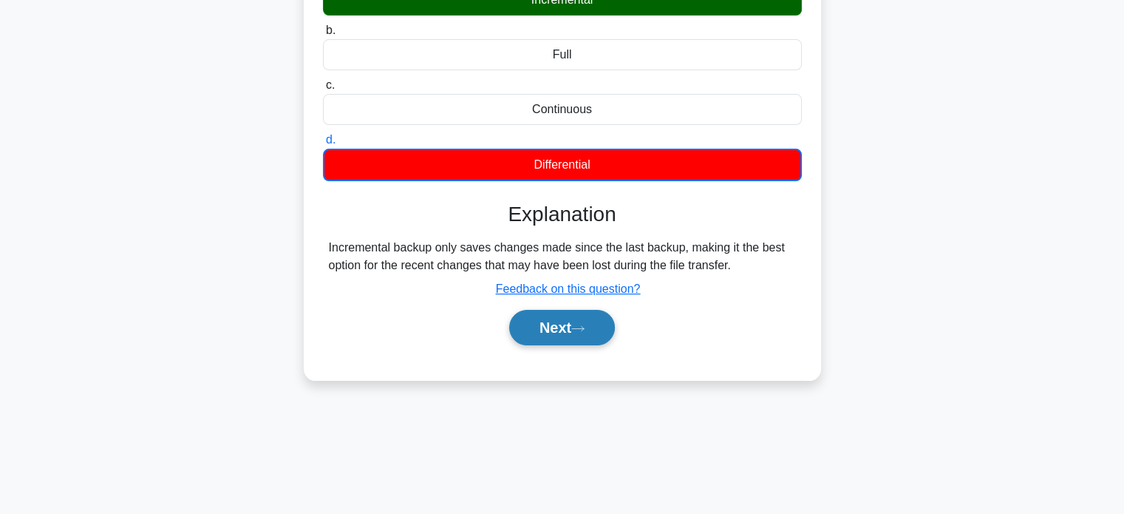
click at [545, 333] on button "Next" at bounding box center [562, 327] width 106 height 35
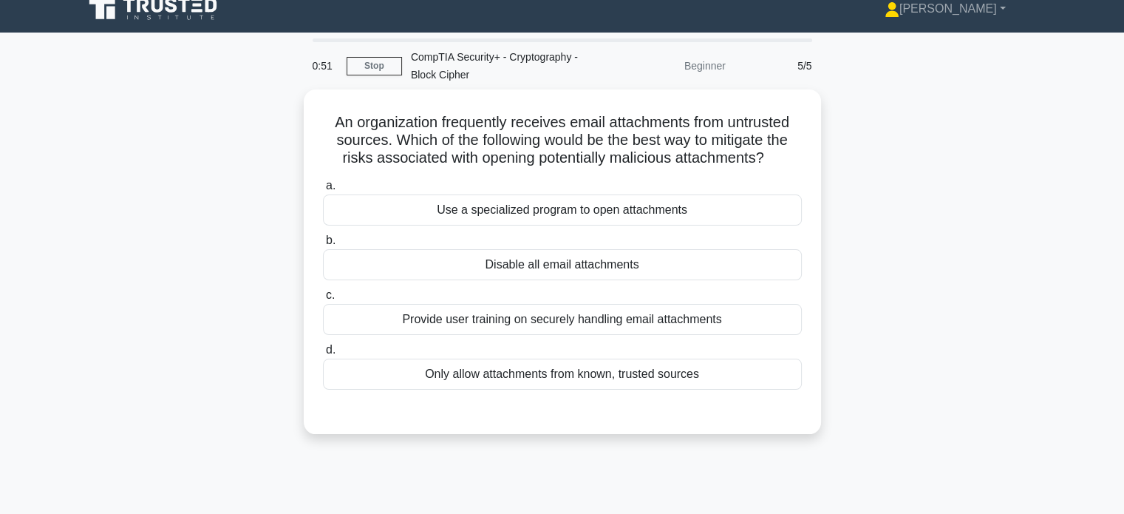
scroll to position [0, 0]
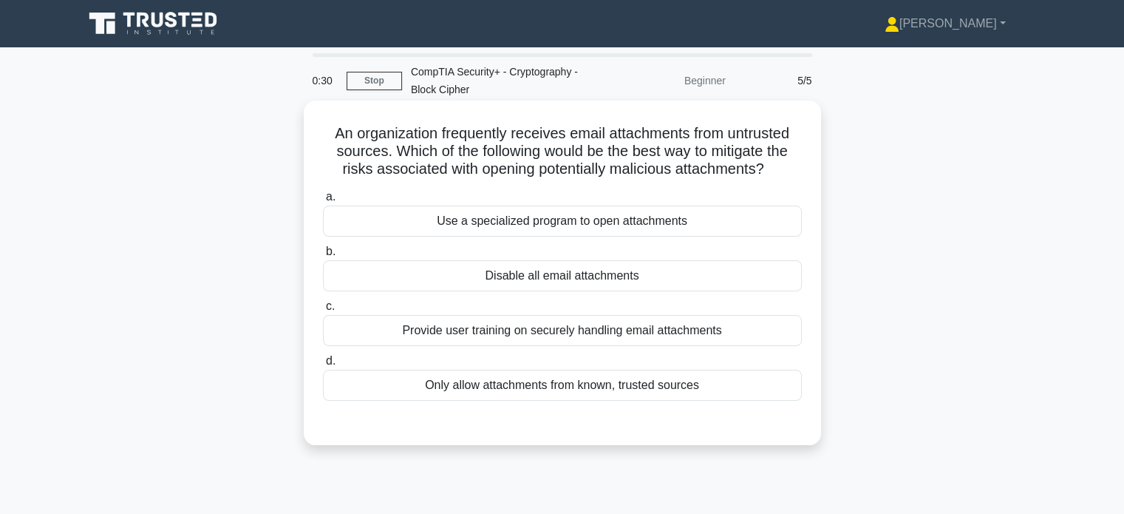
click at [388, 329] on div "Provide user training on securely handling email attachments" at bounding box center [562, 330] width 479 height 31
click at [323, 311] on input "c. Provide user training on securely handling email attachments" at bounding box center [323, 307] width 0 height 10
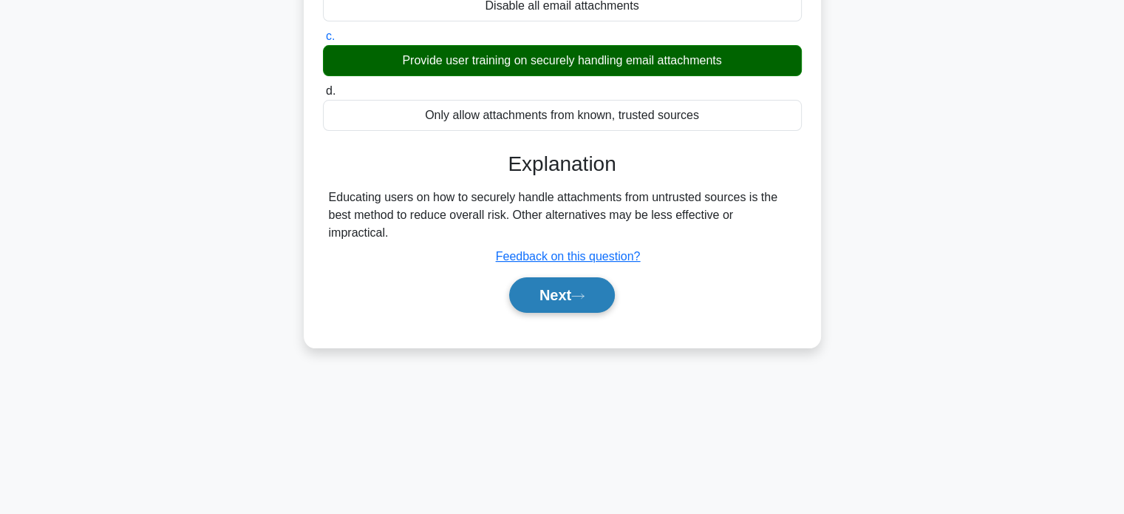
scroll to position [271, 0]
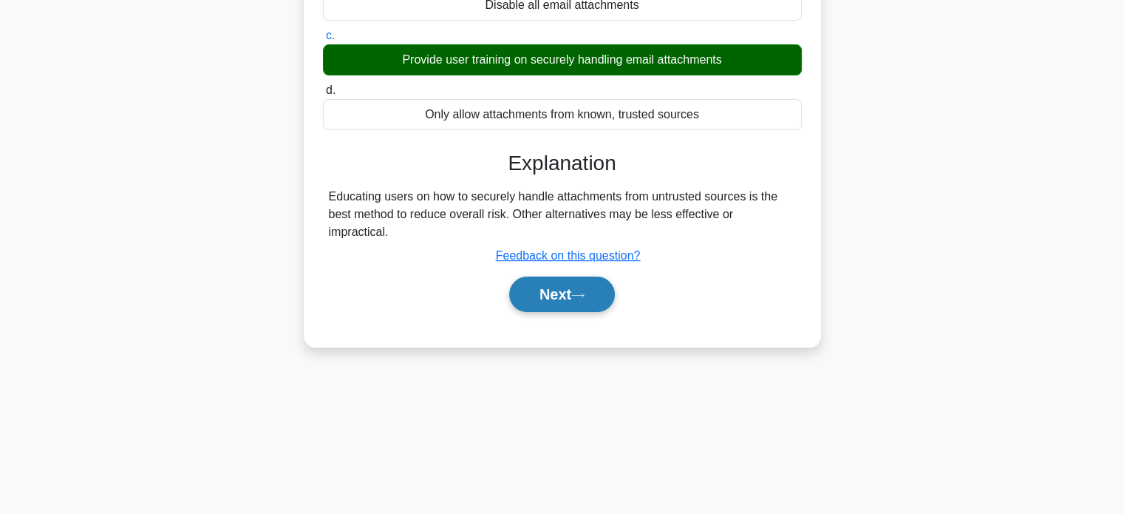
click at [585, 276] on button "Next" at bounding box center [562, 293] width 106 height 35
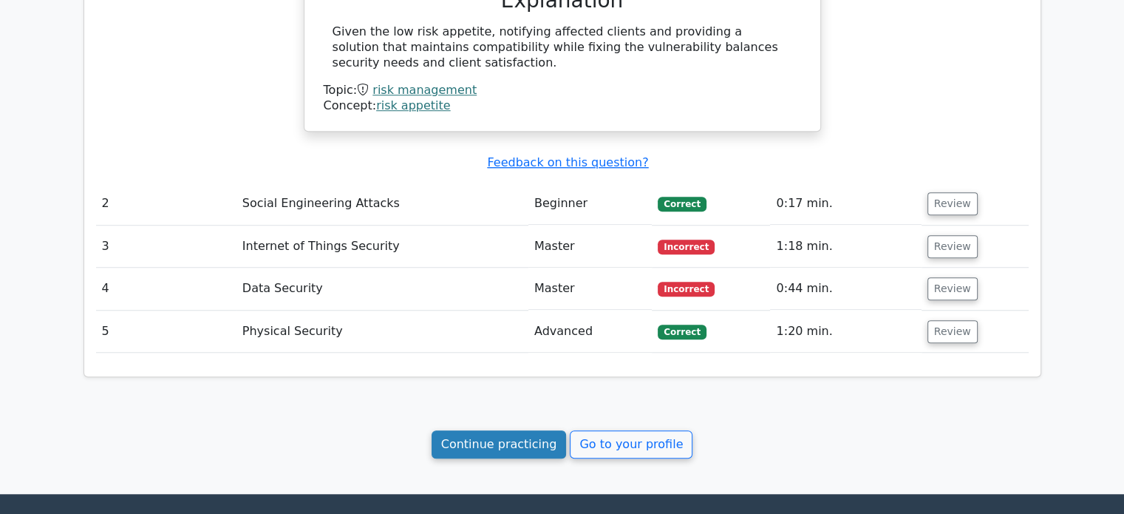
scroll to position [1181, 0]
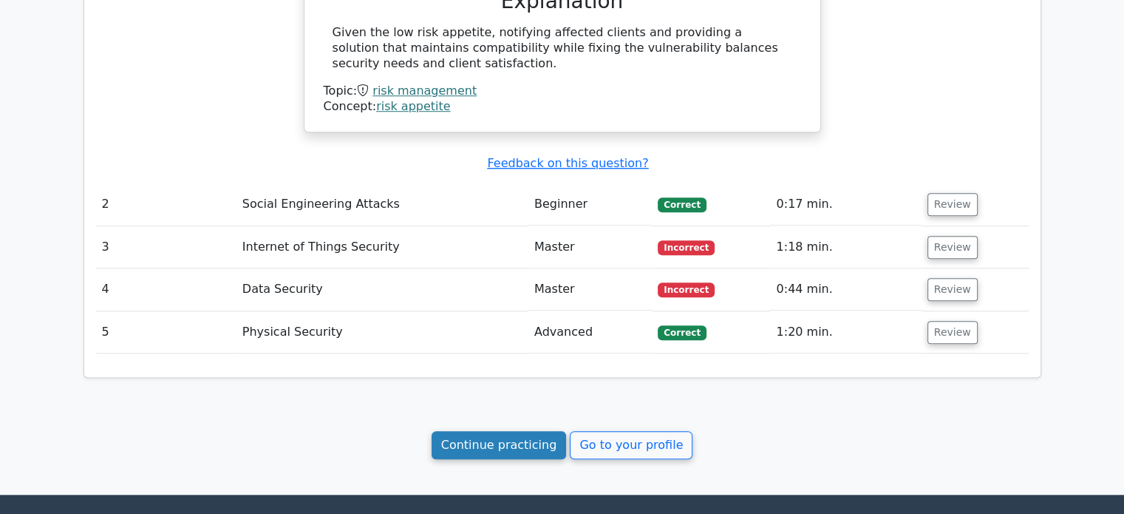
click at [488, 450] on link "Continue practicing" at bounding box center [499, 445] width 135 height 28
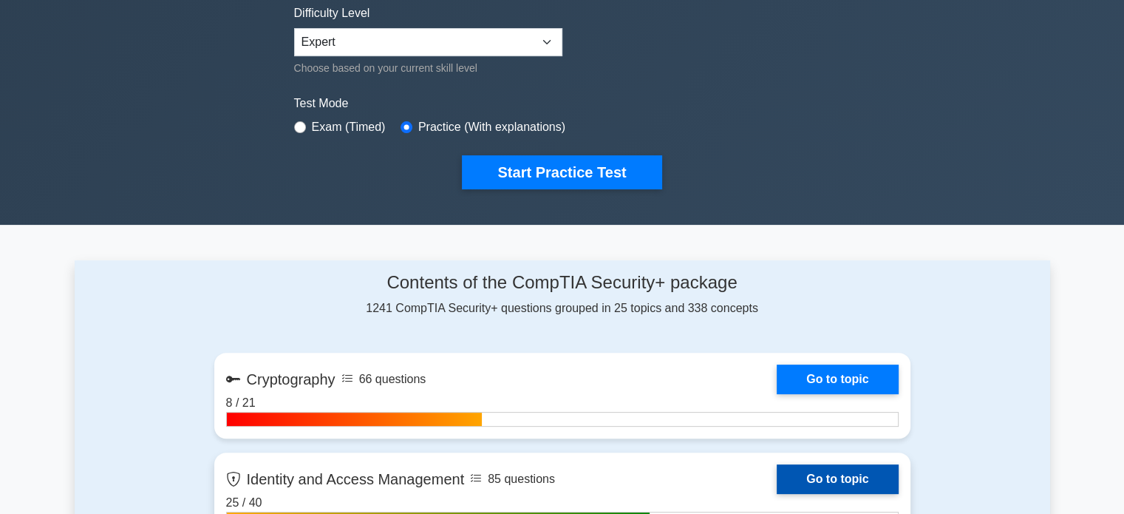
scroll to position [369, 0]
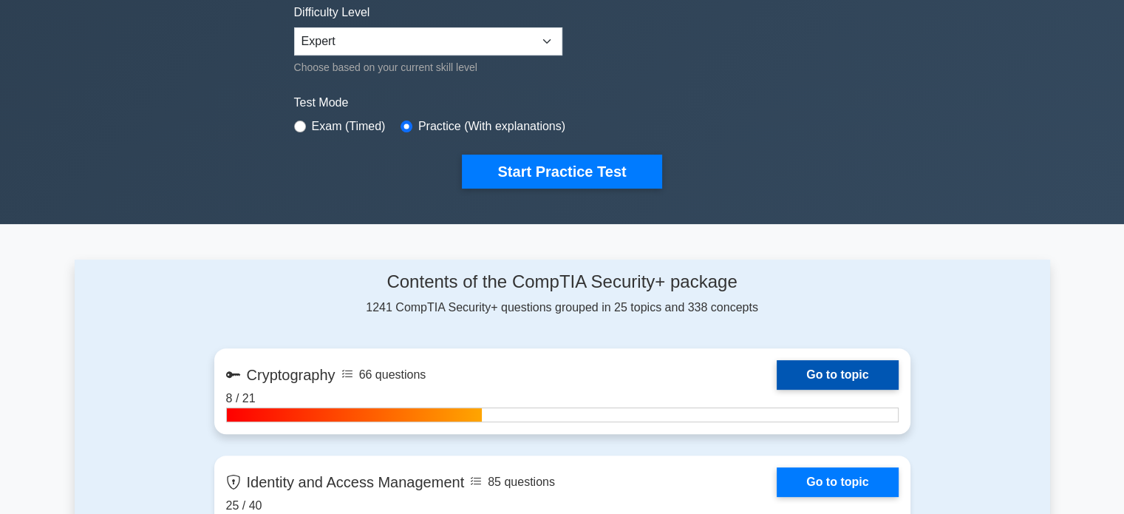
click at [828, 363] on link "Go to topic" at bounding box center [837, 375] width 121 height 30
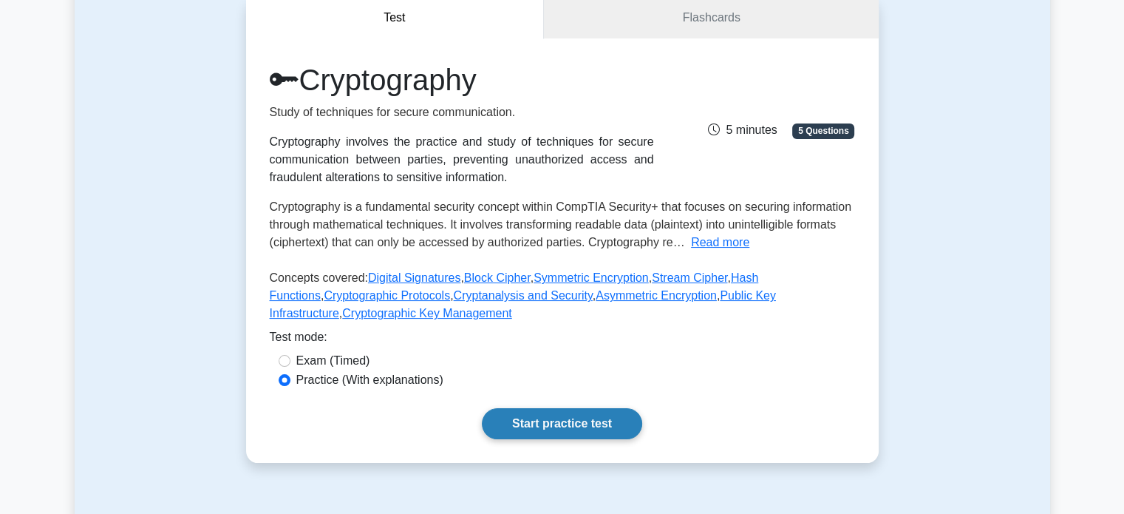
scroll to position [148, 0]
click at [562, 416] on link "Start practice test" at bounding box center [562, 422] width 160 height 31
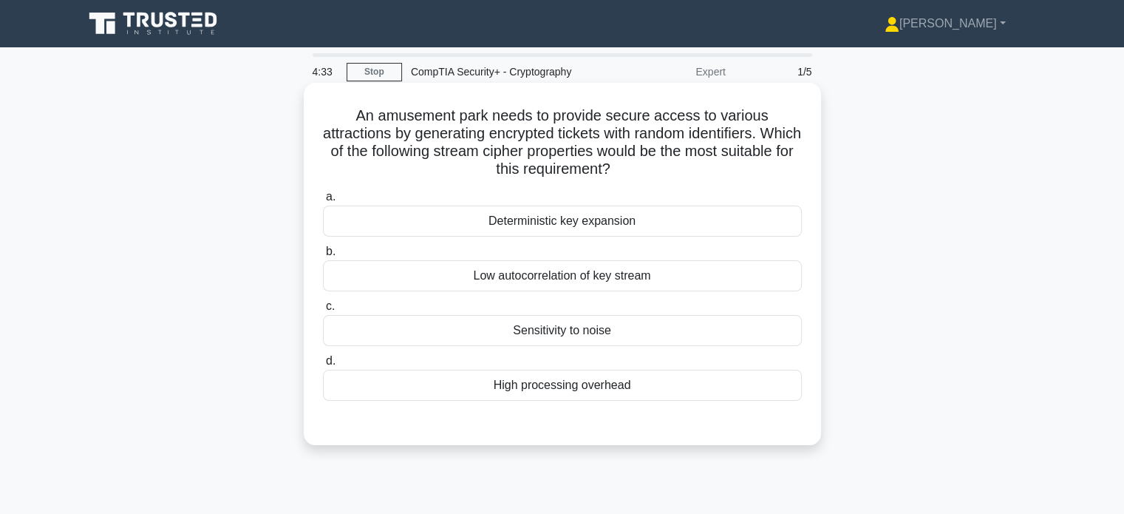
click at [517, 330] on div "Sensitivity to noise" at bounding box center [562, 330] width 479 height 31
click at [323, 311] on input "c. Sensitivity to noise" at bounding box center [323, 307] width 0 height 10
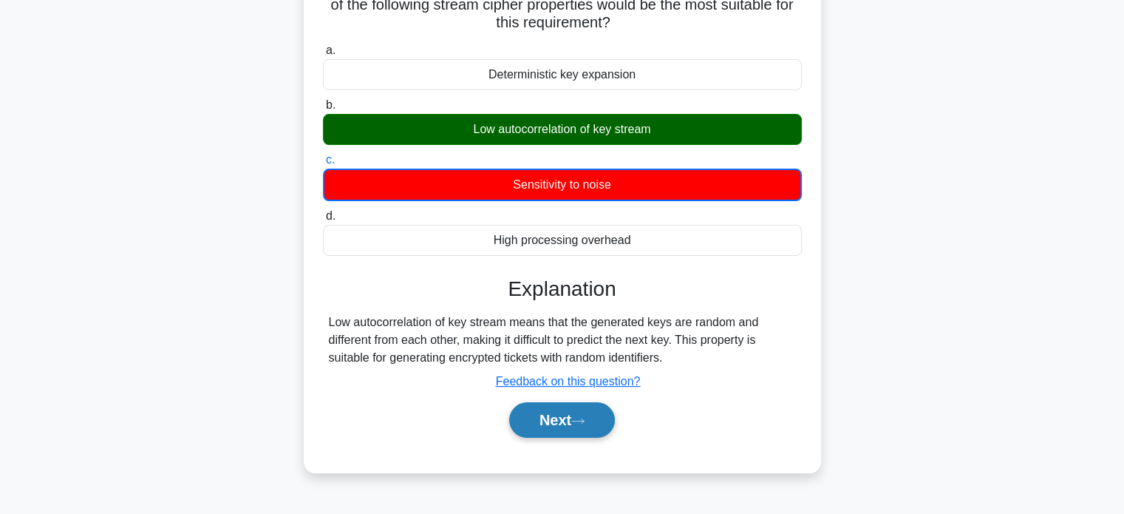
scroll to position [147, 0]
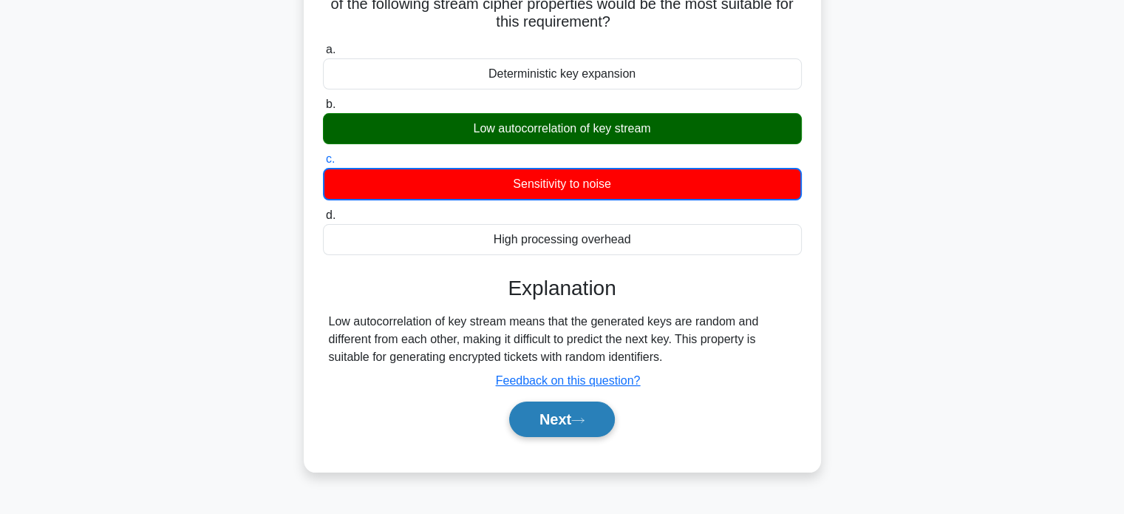
click at [577, 422] on button "Next" at bounding box center [562, 418] width 106 height 35
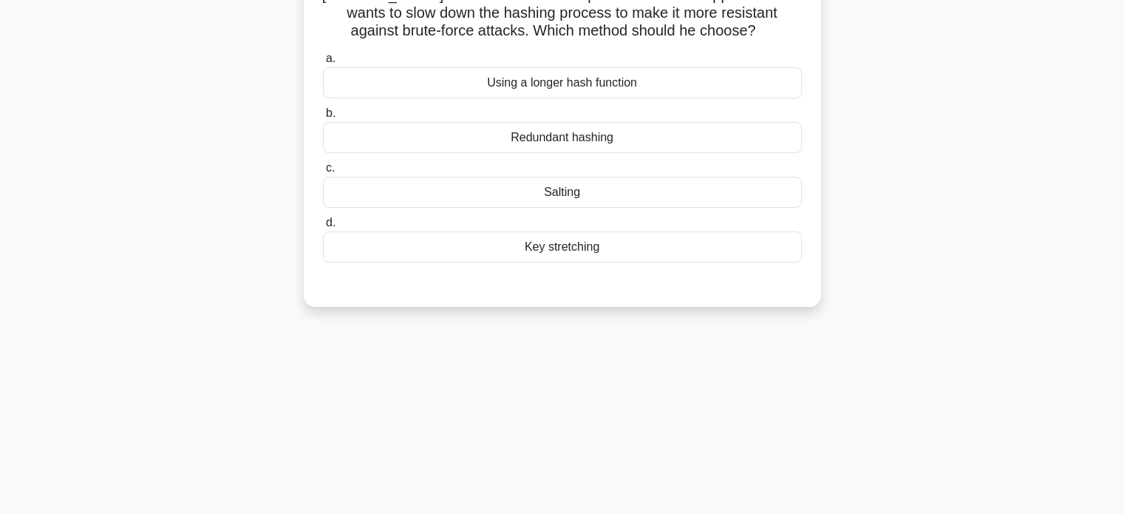
scroll to position [0, 0]
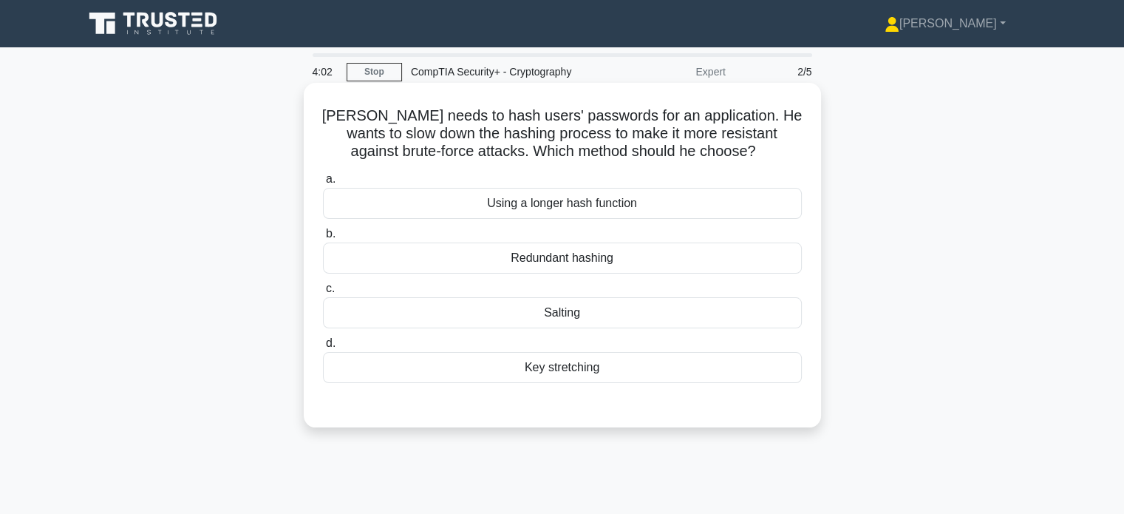
click at [589, 311] on div "Salting" at bounding box center [562, 312] width 479 height 31
click at [323, 293] on input "c. Salting" at bounding box center [323, 289] width 0 height 10
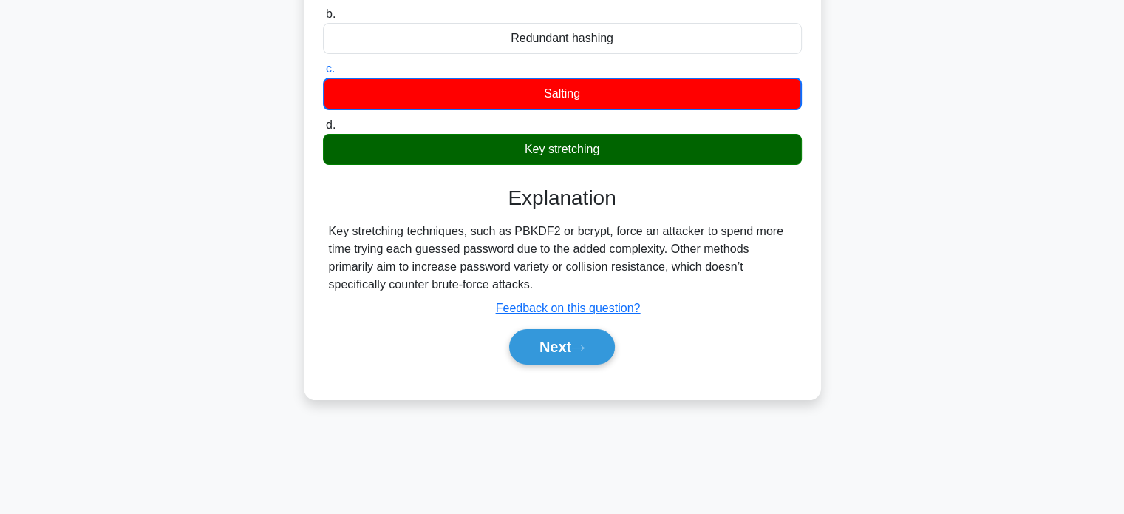
click at [362, 283] on div "Key stretching techniques, such as PBKDF2 or bcrypt, force an attacker to spend…" at bounding box center [562, 257] width 467 height 71
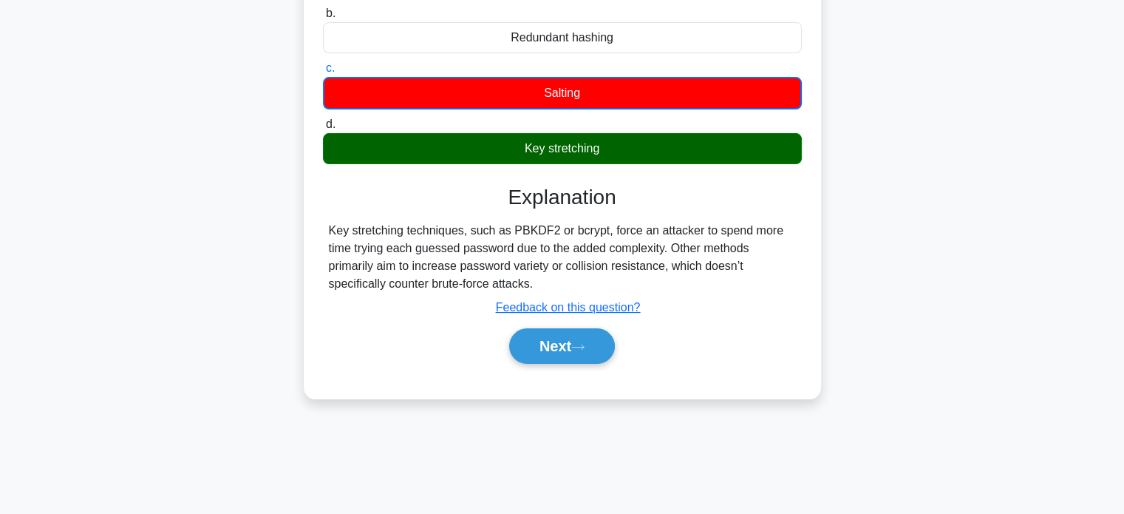
scroll to position [221, 0]
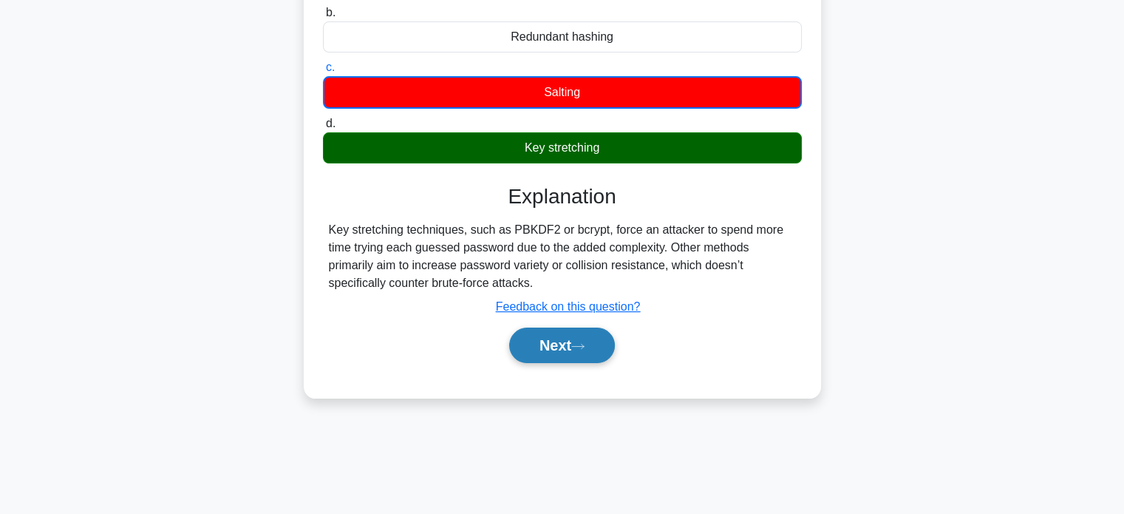
click at [594, 345] on button "Next" at bounding box center [562, 344] width 106 height 35
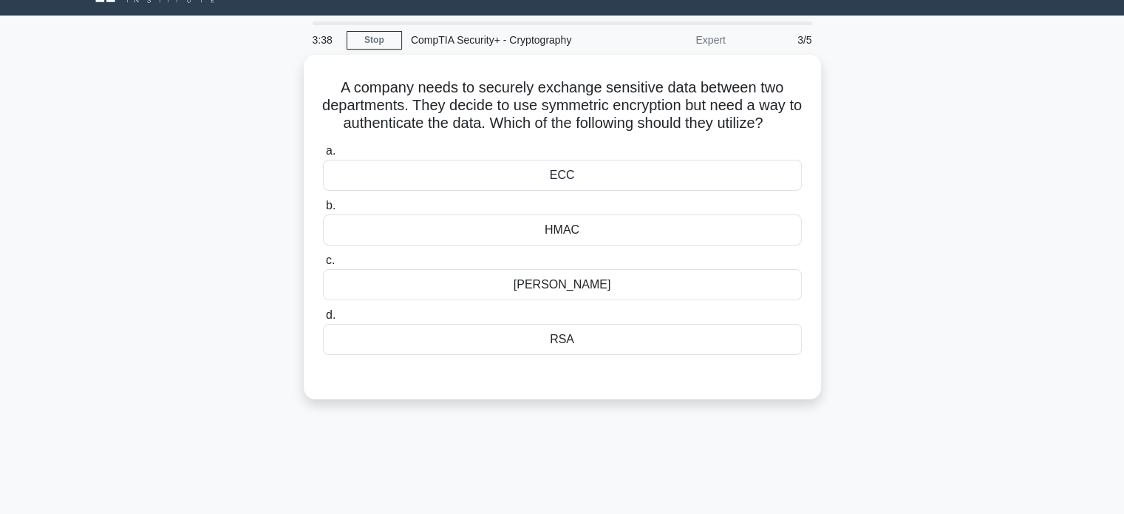
scroll to position [0, 0]
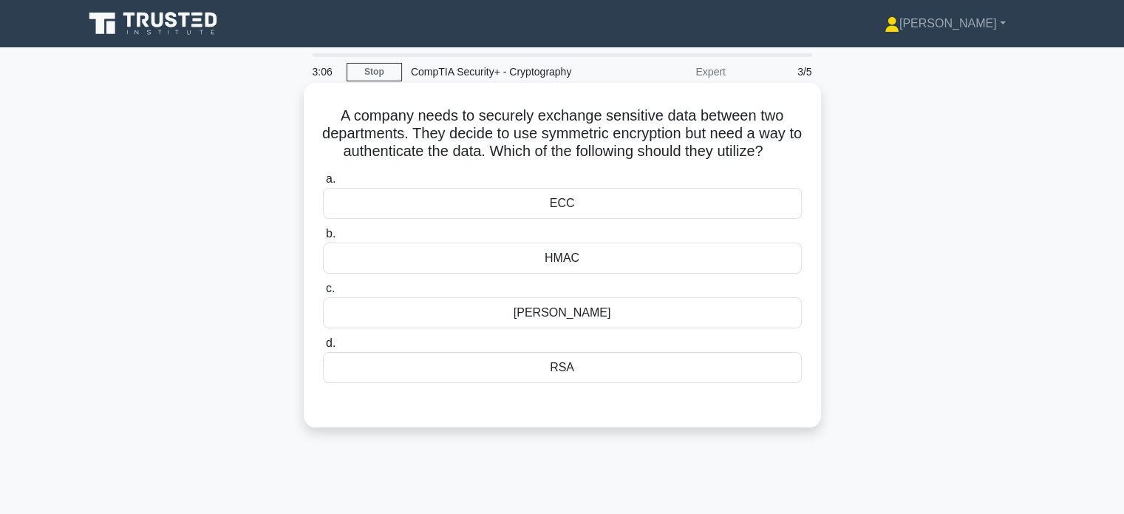
click at [457, 304] on div "Diffie-Hellman" at bounding box center [562, 312] width 479 height 31
click at [323, 293] on input "c. Diffie-Hellman" at bounding box center [323, 289] width 0 height 10
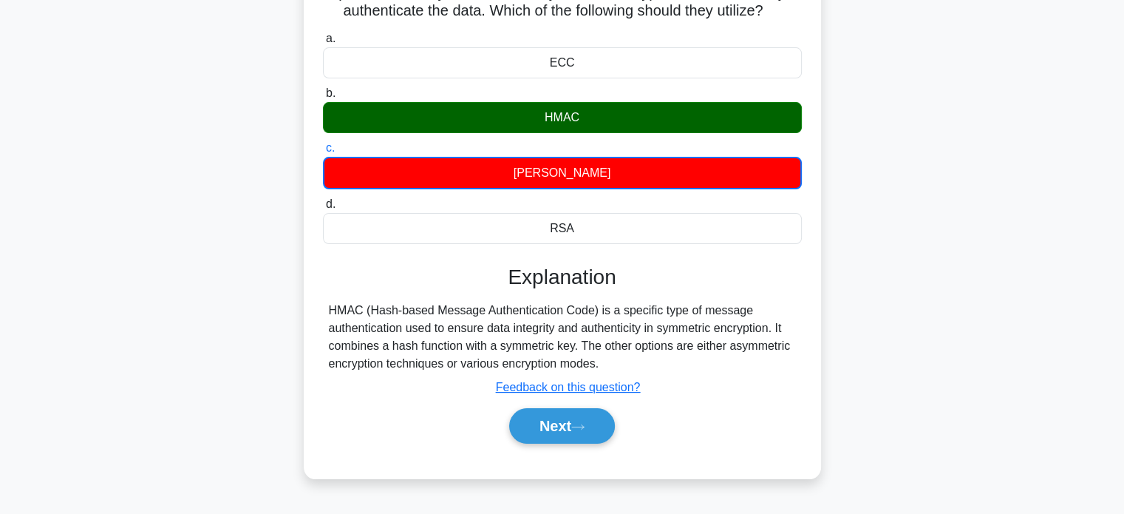
scroll to position [146, 0]
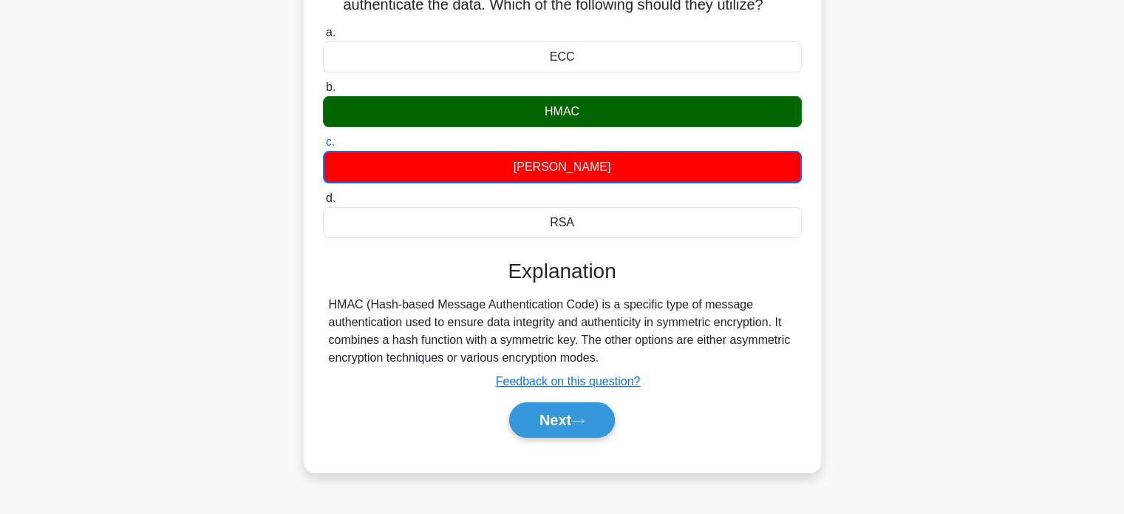
click at [447, 358] on div "HMAC (Hash-based Message Authentication Code) is a specific type of message aut…" at bounding box center [562, 331] width 467 height 71
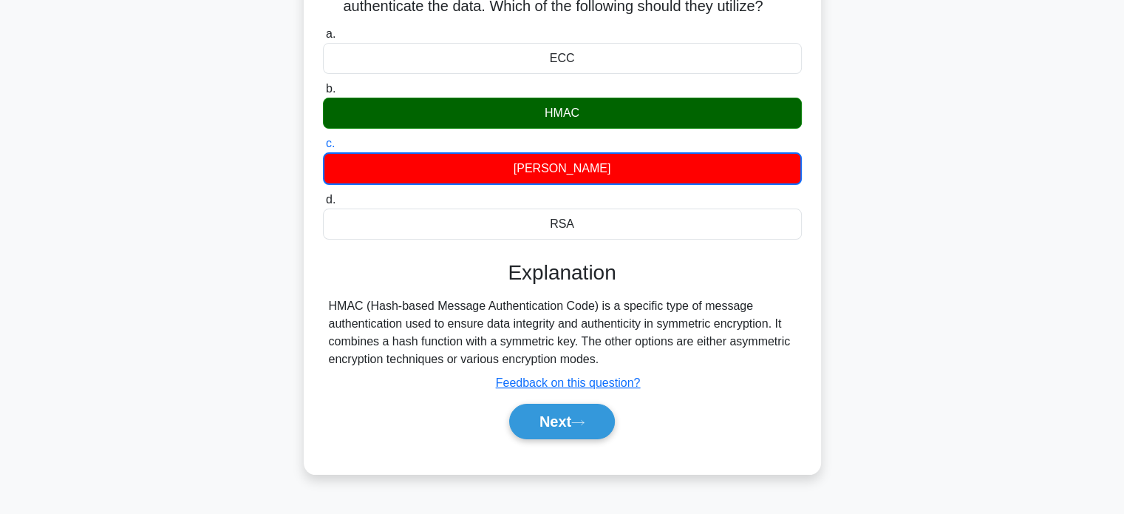
scroll to position [146, 0]
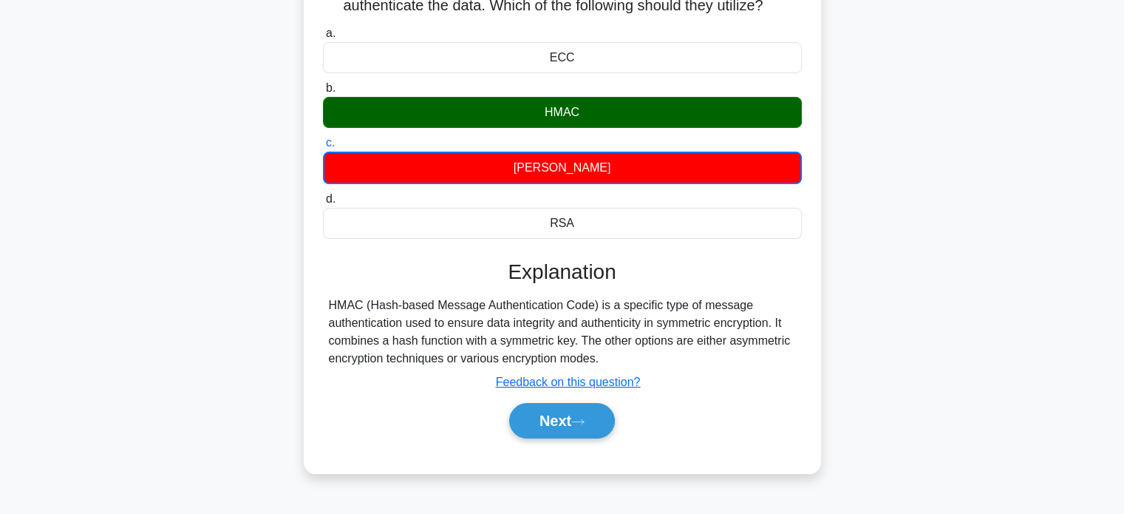
click at [395, 356] on div "HMAC (Hash-based Message Authentication Code) is a specific type of message aut…" at bounding box center [562, 331] width 467 height 71
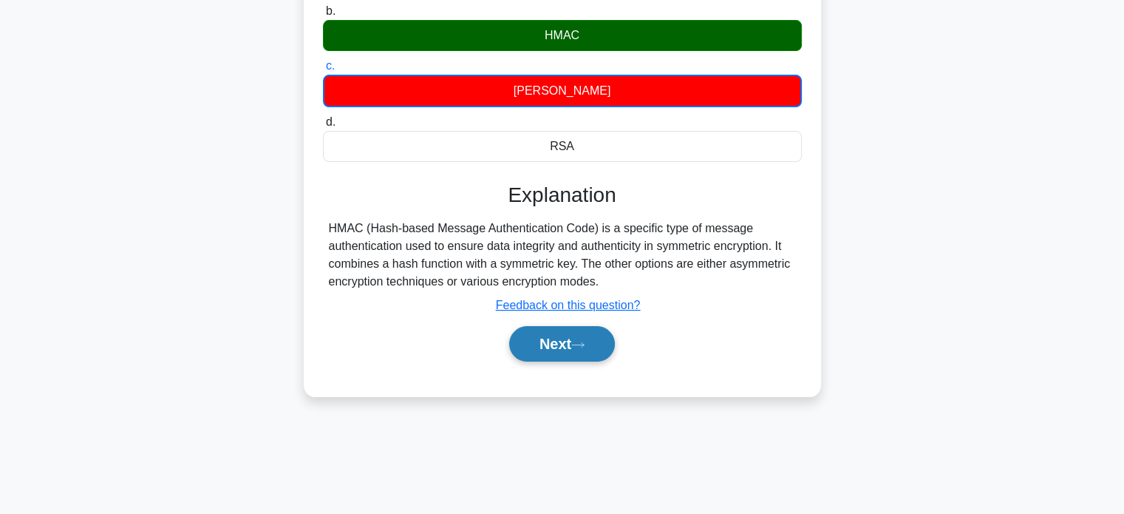
click at [596, 339] on button "Next" at bounding box center [562, 343] width 106 height 35
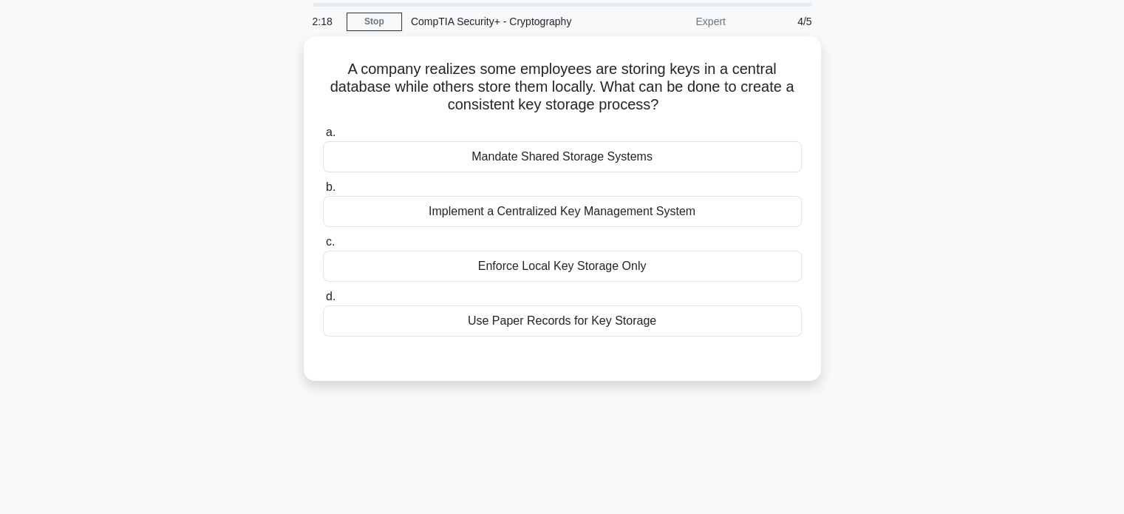
scroll to position [0, 0]
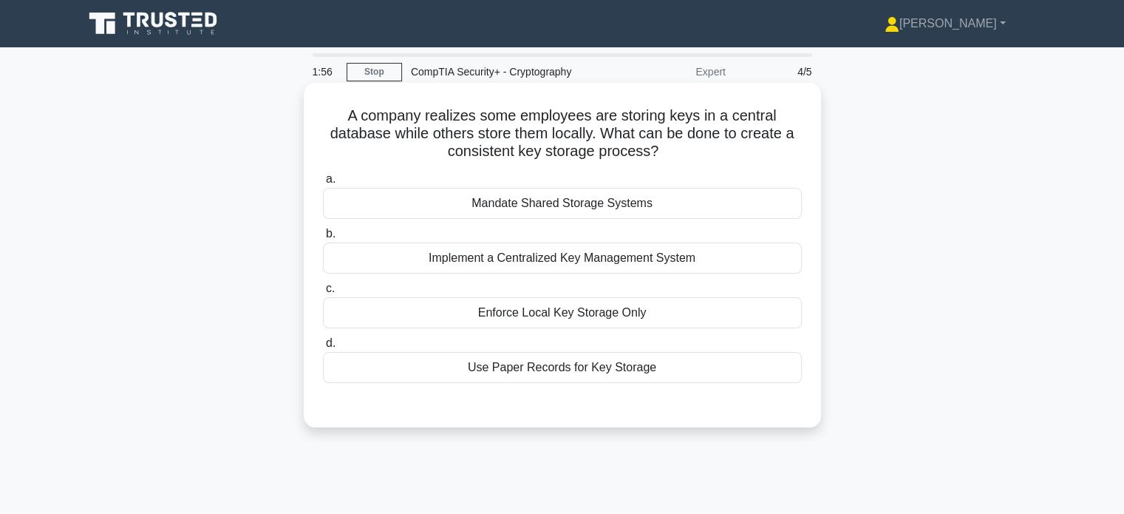
click at [498, 256] on div "Implement a Centralized Key Management System" at bounding box center [562, 257] width 479 height 31
click at [323, 239] on input "b. Implement a Centralized Key Management System" at bounding box center [323, 234] width 0 height 10
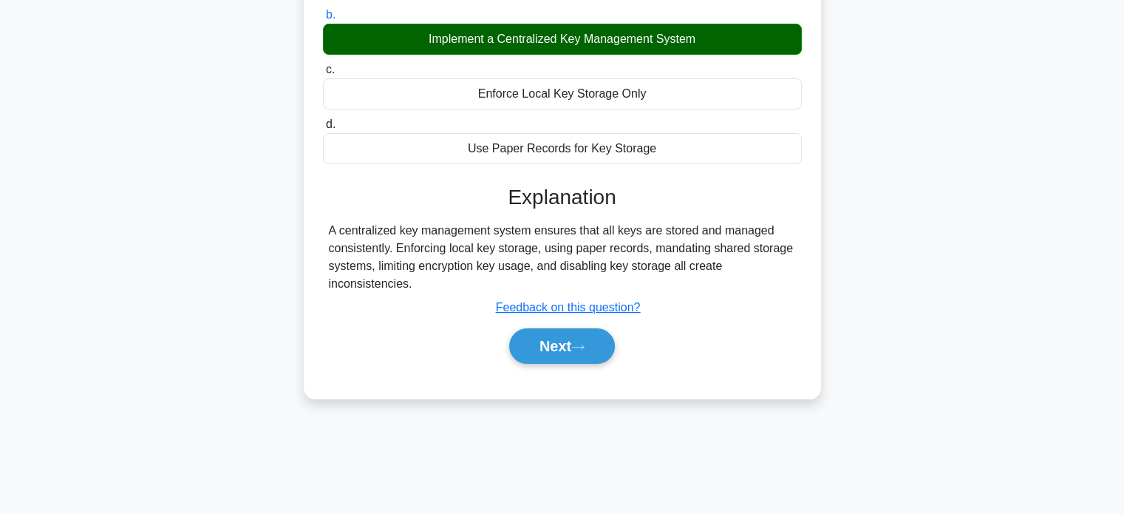
click at [396, 265] on div "A centralized key management system ensures that all keys are stored and manage…" at bounding box center [562, 257] width 467 height 71
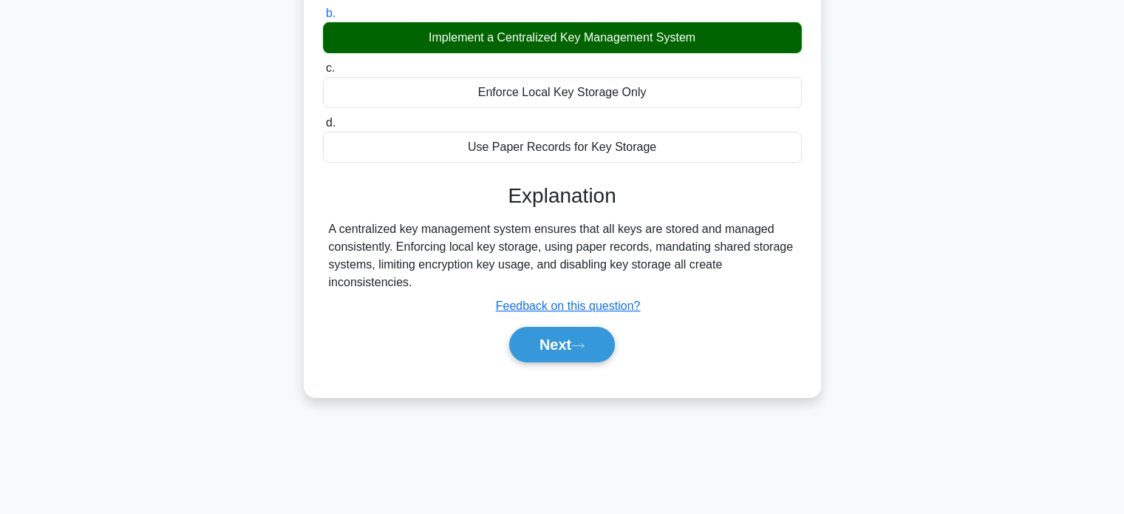
scroll to position [221, 0]
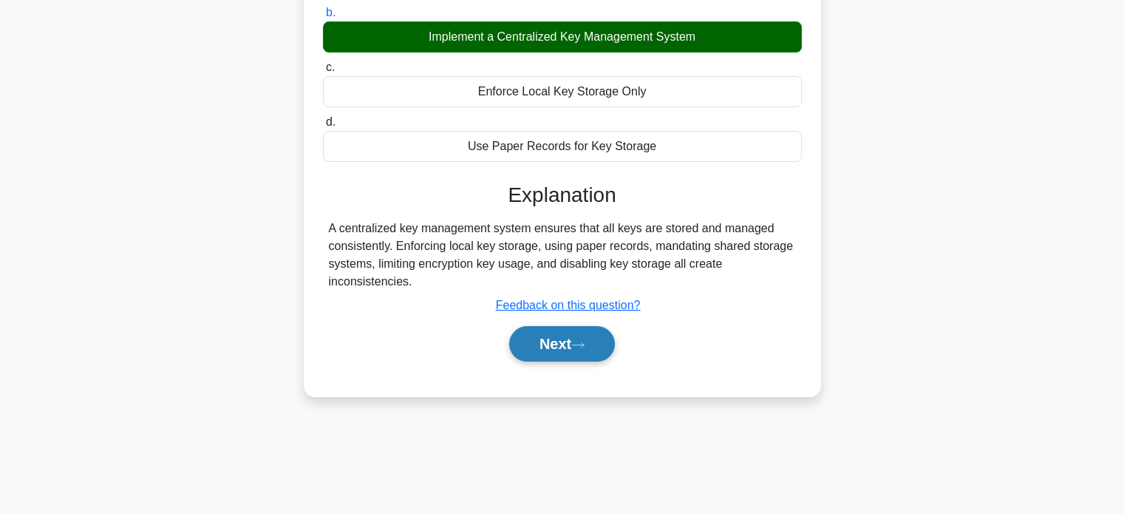
click at [568, 344] on button "Next" at bounding box center [562, 343] width 106 height 35
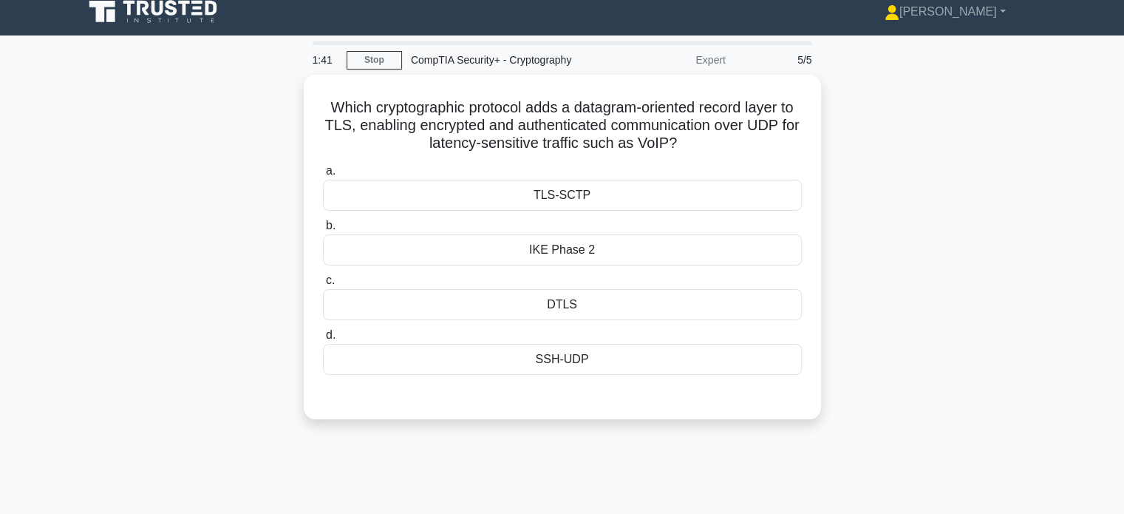
scroll to position [0, 0]
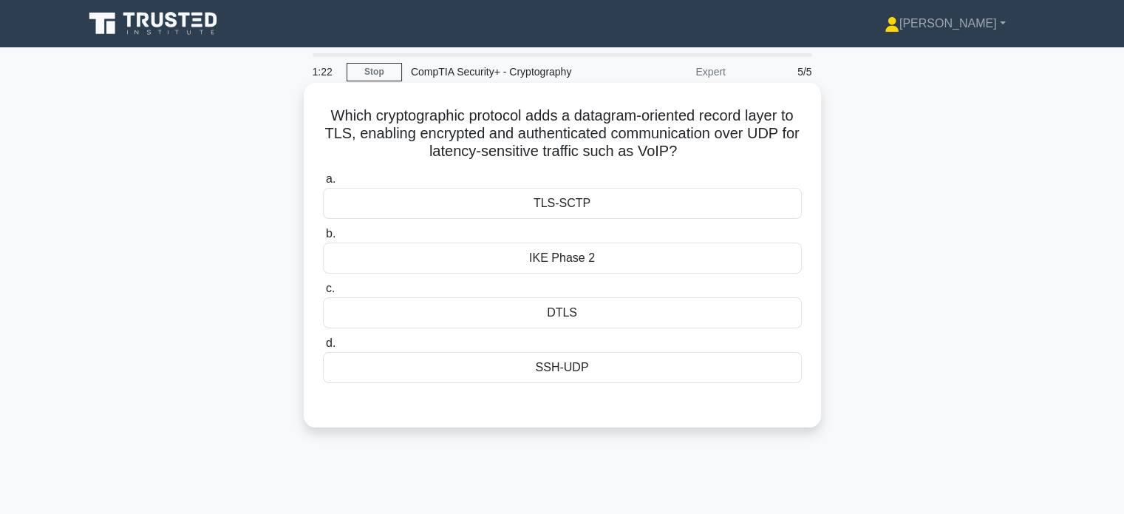
click at [420, 200] on div "TLS-SCTP" at bounding box center [562, 203] width 479 height 31
click at [323, 184] on input "a. TLS-SCTP" at bounding box center [323, 179] width 0 height 10
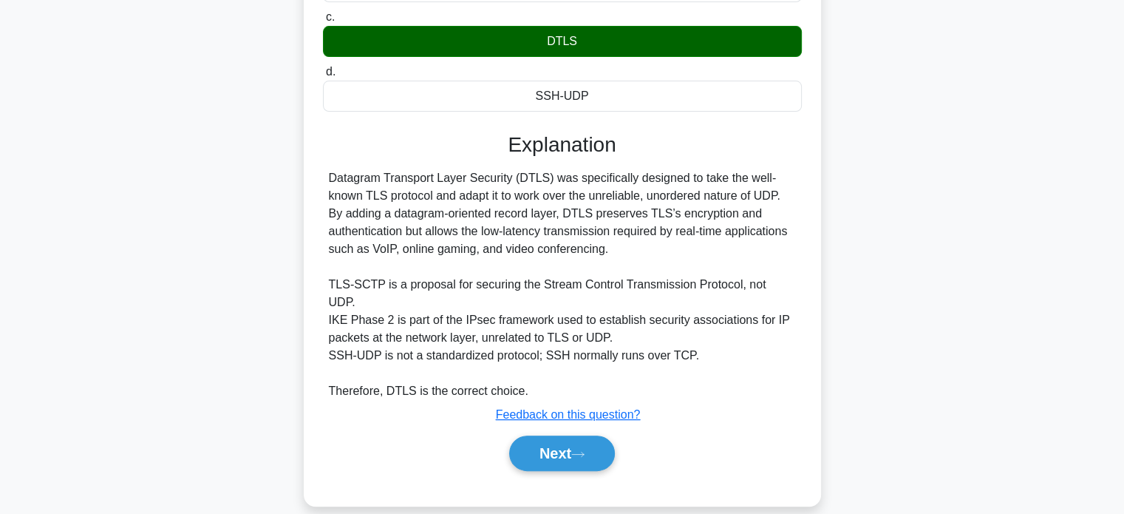
scroll to position [285, 0]
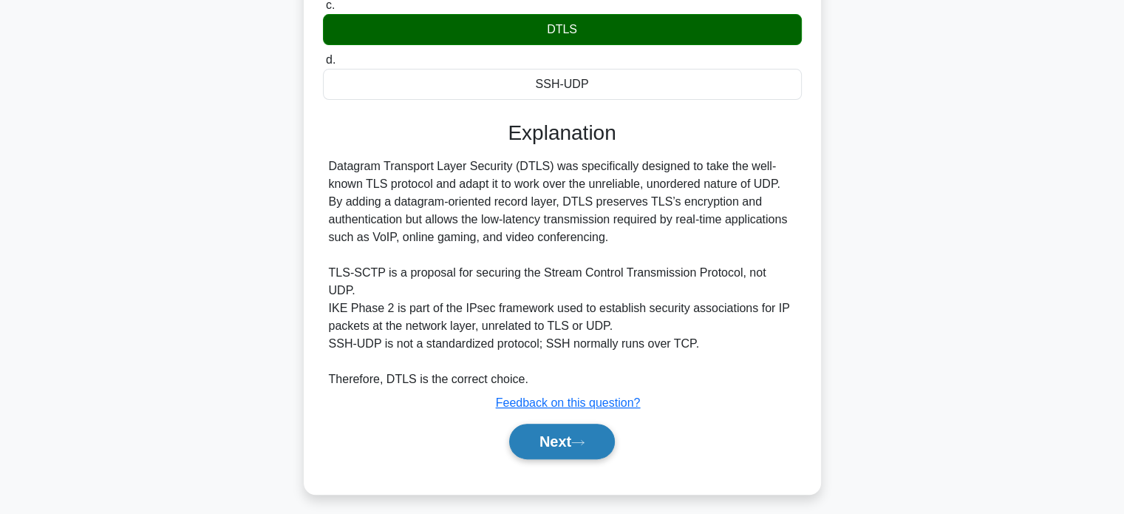
click at [548, 427] on button "Next" at bounding box center [562, 441] width 106 height 35
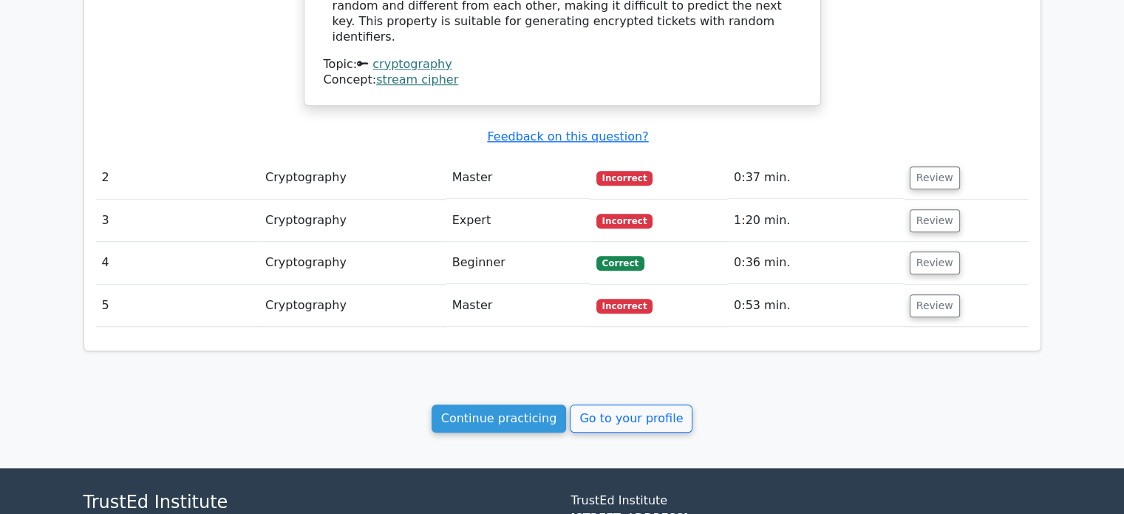
scroll to position [1294, 0]
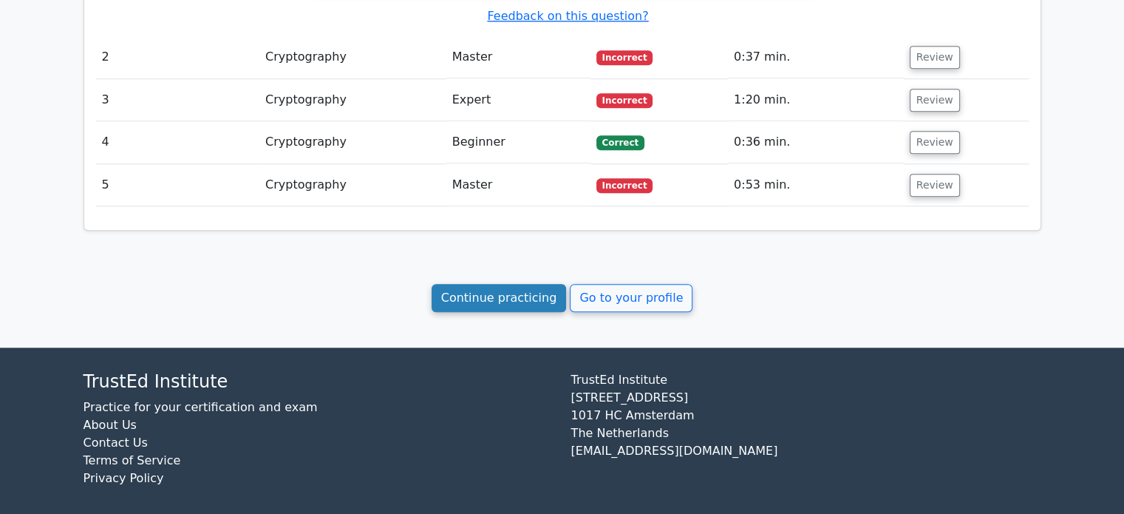
click at [512, 287] on link "Continue practicing" at bounding box center [499, 298] width 135 height 28
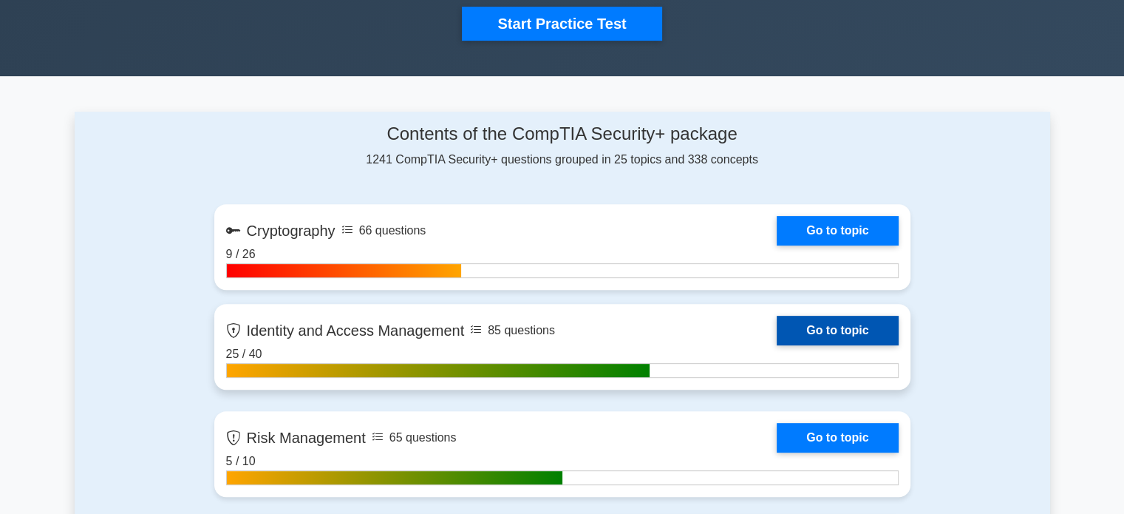
scroll to position [517, 0]
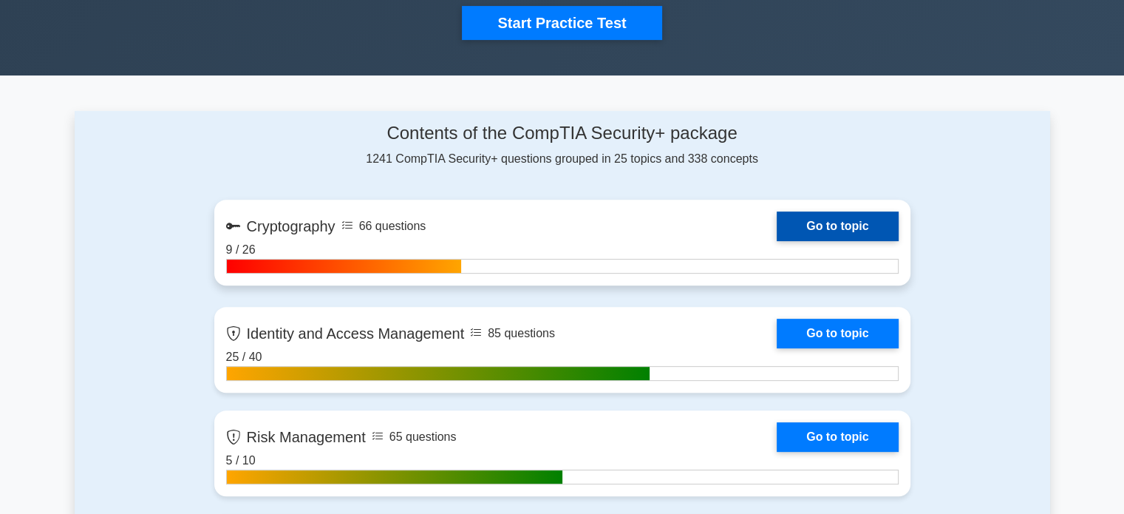
click at [826, 224] on link "Go to topic" at bounding box center [837, 226] width 121 height 30
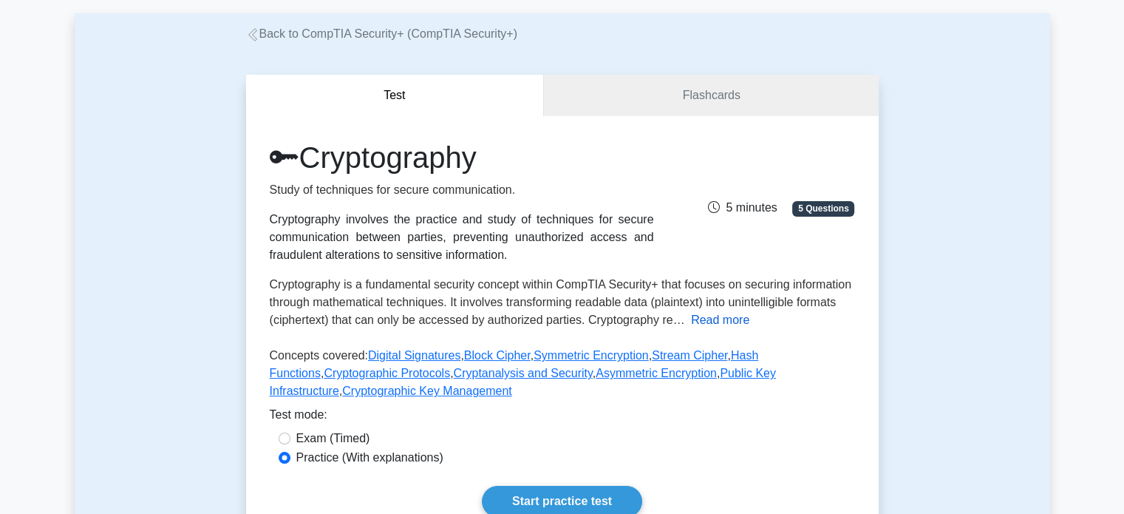
scroll to position [70, 0]
click at [713, 322] on button "Read more" at bounding box center [720, 319] width 58 height 18
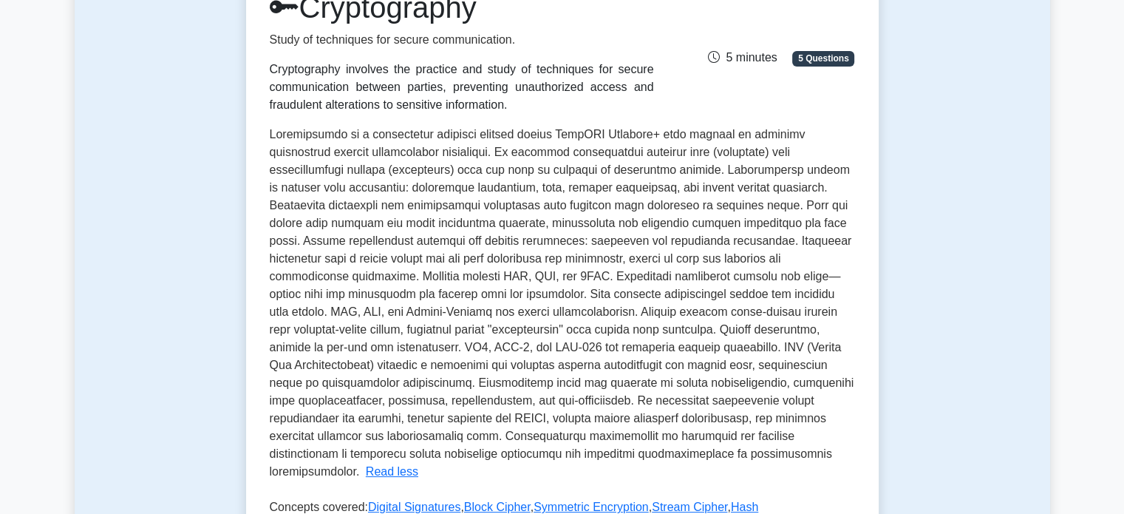
scroll to position [220, 0]
click at [492, 271] on span at bounding box center [562, 302] width 585 height 350
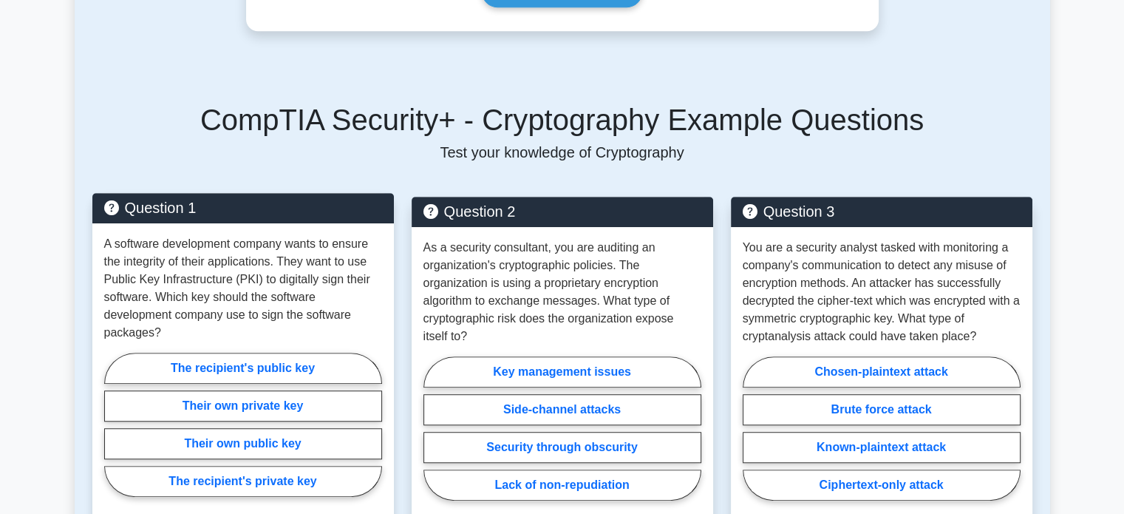
scroll to position [885, 0]
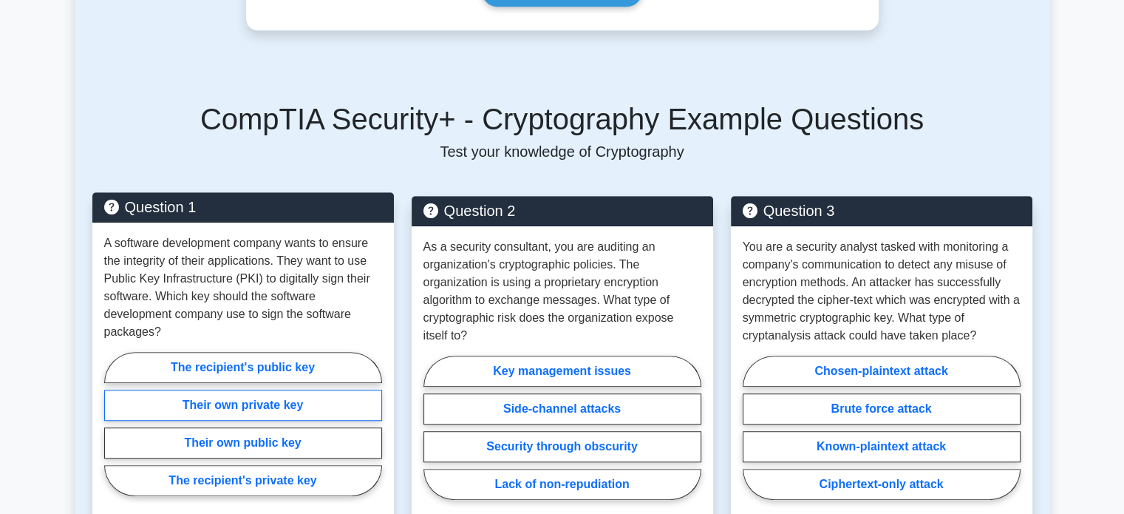
click at [234, 390] on label "Their own private key" at bounding box center [243, 405] width 278 height 31
click at [114, 424] on input "Their own private key" at bounding box center [109, 429] width 10 height 10
radio input "true"
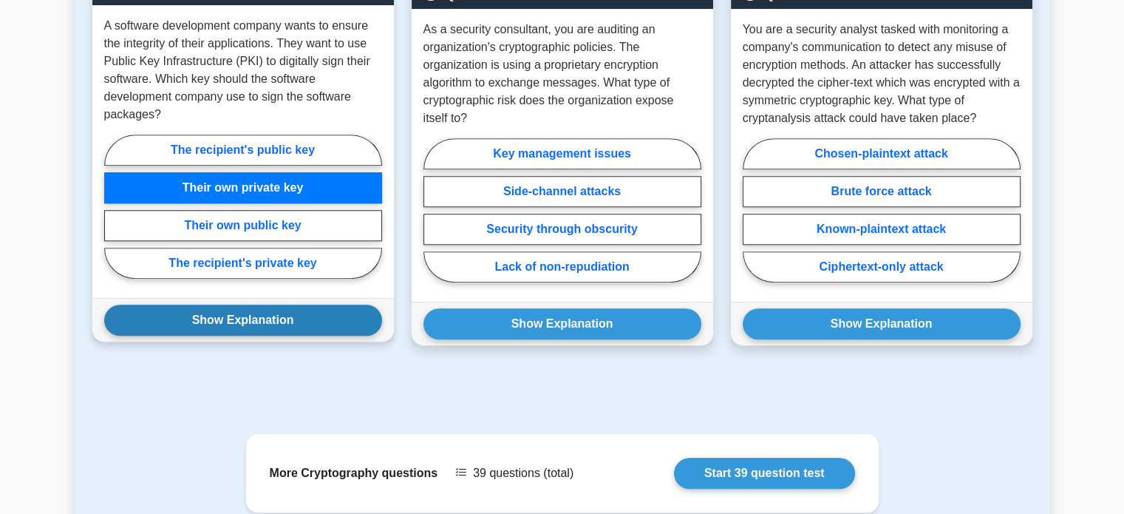
scroll to position [1103, 0]
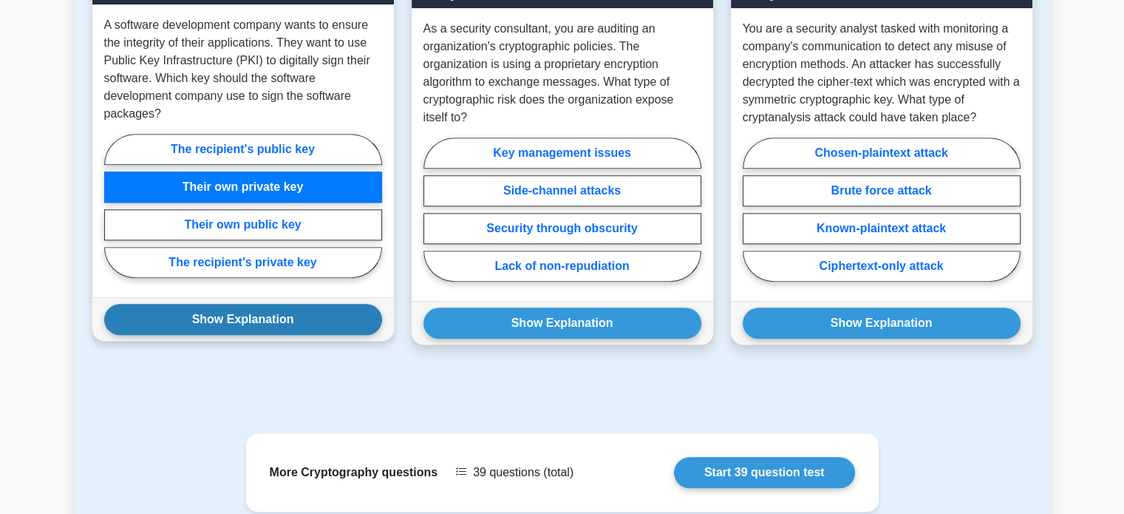
click at [246, 304] on button "Show Explanation" at bounding box center [243, 319] width 278 height 31
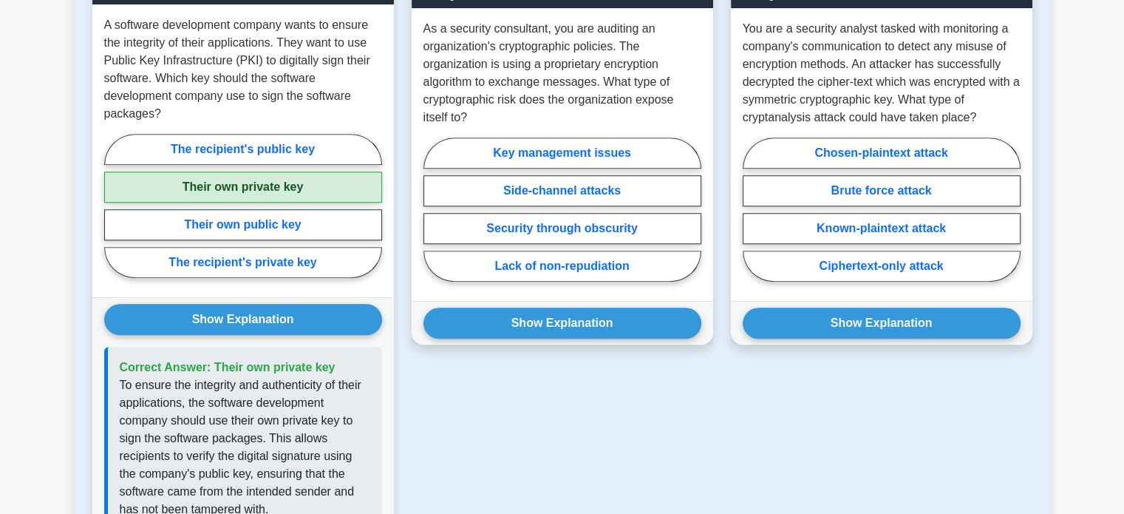
click at [227, 395] on p "To ensure the integrity and authenticity of their applications, the software de…" at bounding box center [245, 447] width 251 height 142
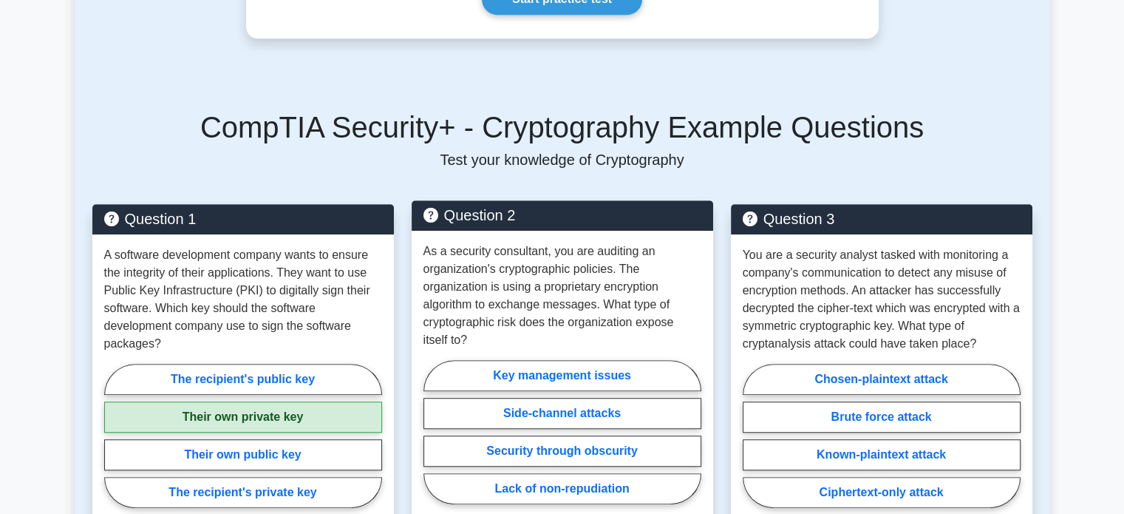
scroll to position [877, 0]
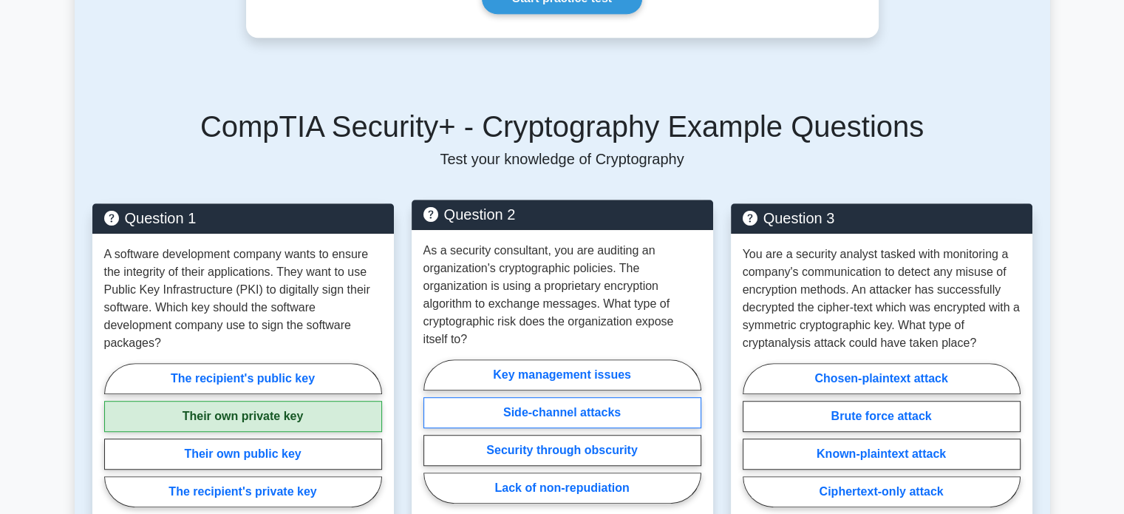
click at [492, 397] on label "Side-channel attacks" at bounding box center [563, 412] width 278 height 31
click at [433, 431] on input "Side-channel attacks" at bounding box center [429, 436] width 10 height 10
radio input "true"
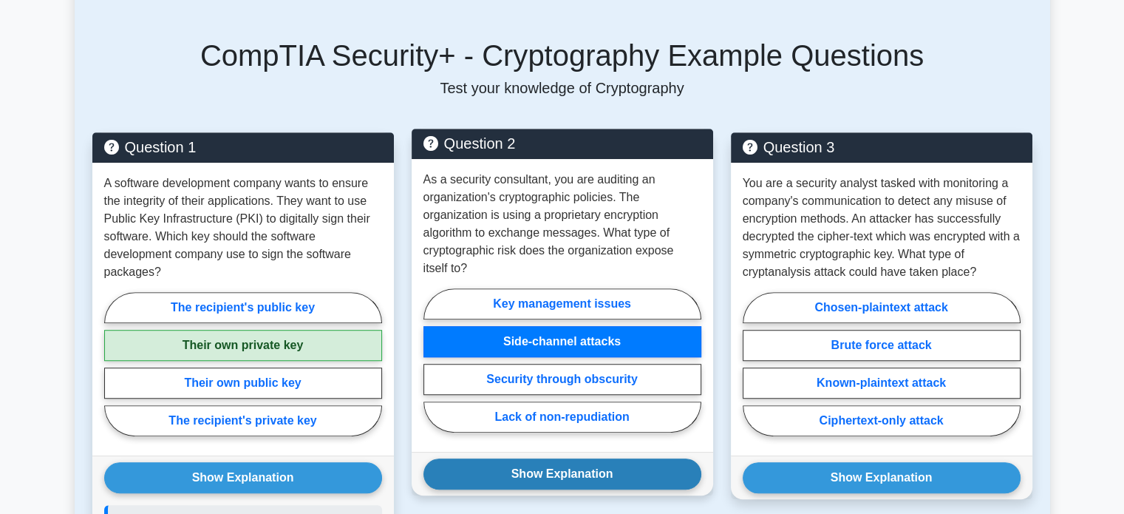
scroll to position [949, 0]
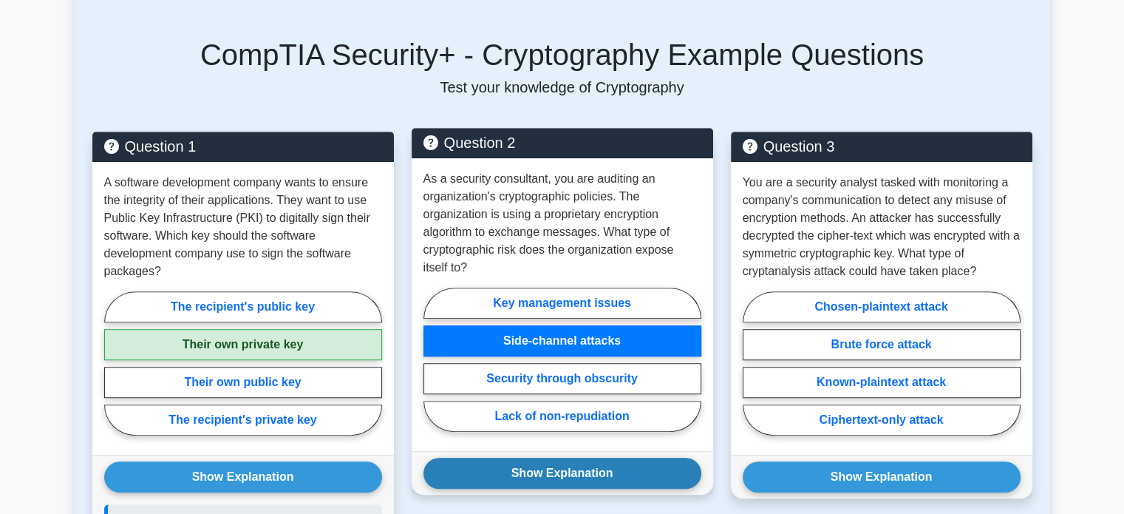
click at [520, 459] on button "Show Explanation" at bounding box center [563, 473] width 278 height 31
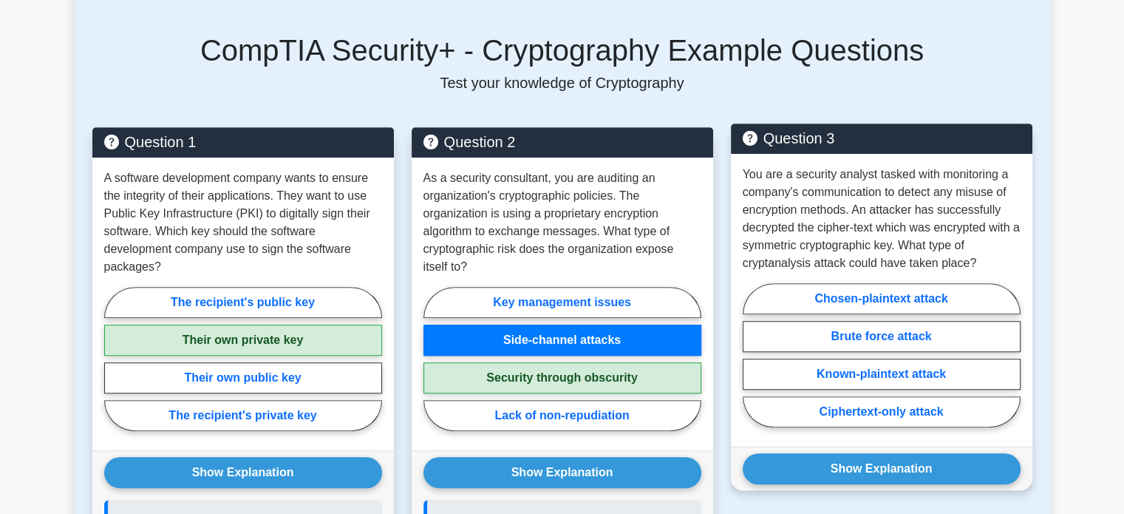
scroll to position [954, 0]
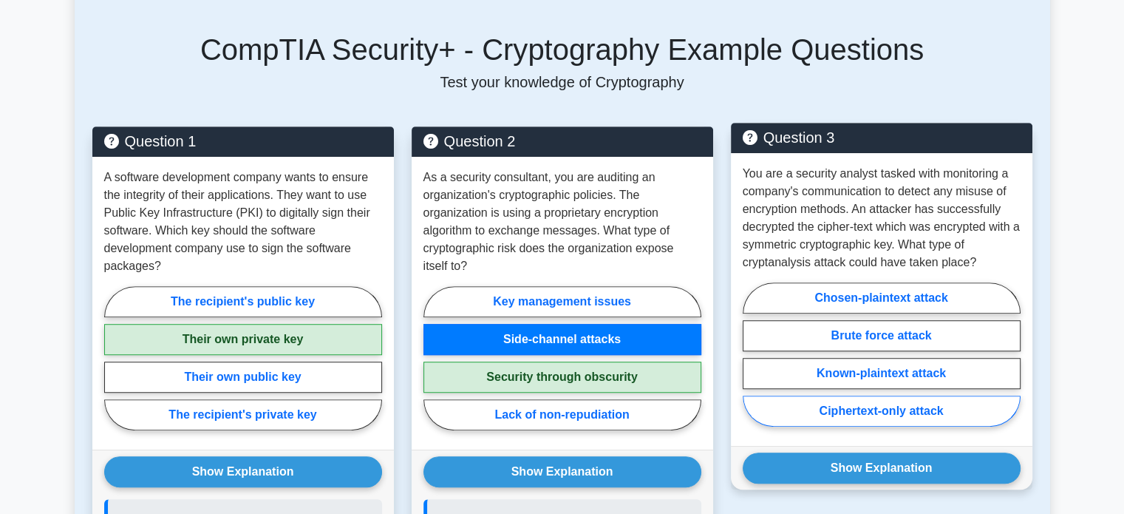
click at [827, 395] on label "Ciphertext-only attack" at bounding box center [882, 410] width 278 height 31
click at [752, 364] on input "Ciphertext-only attack" at bounding box center [748, 359] width 10 height 10
radio input "true"
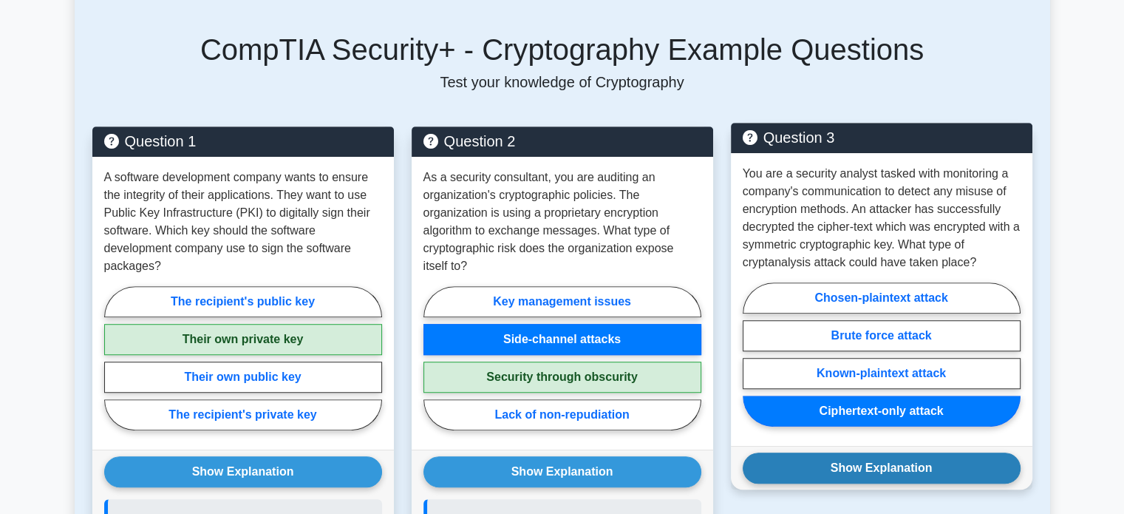
click at [856, 452] on button "Show Explanation" at bounding box center [882, 467] width 278 height 31
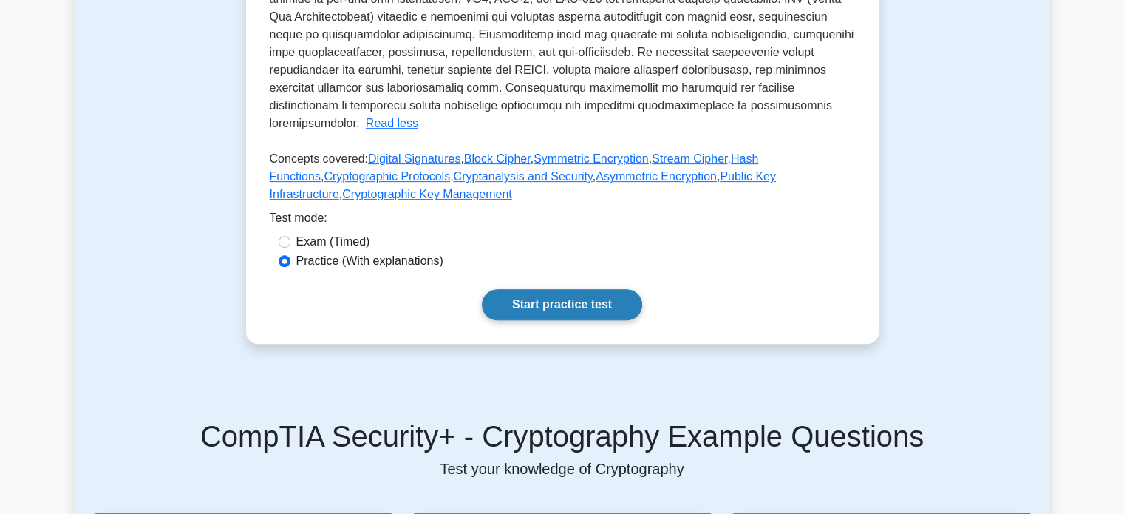
scroll to position [568, 0]
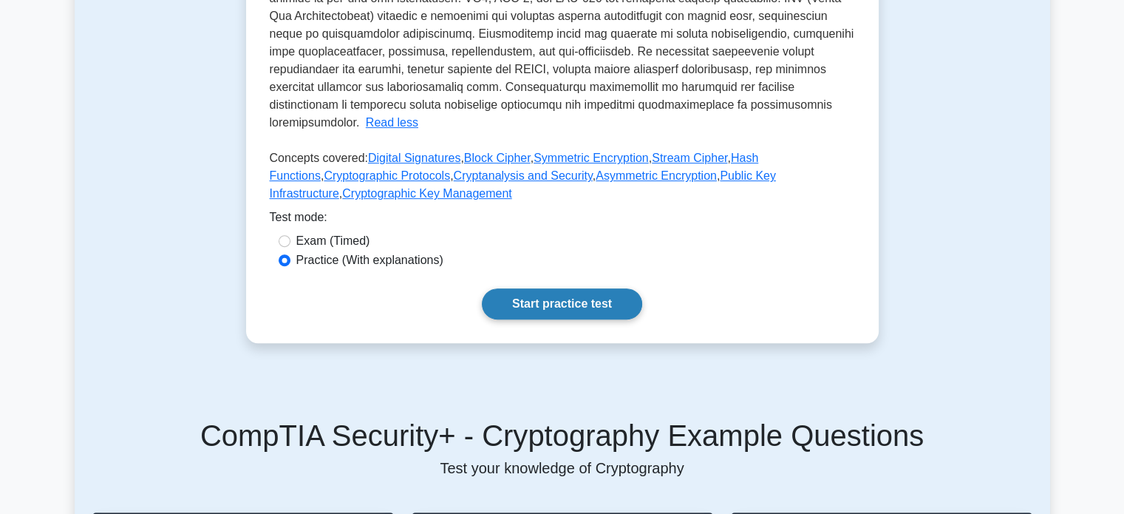
click at [544, 288] on link "Start practice test" at bounding box center [562, 303] width 160 height 31
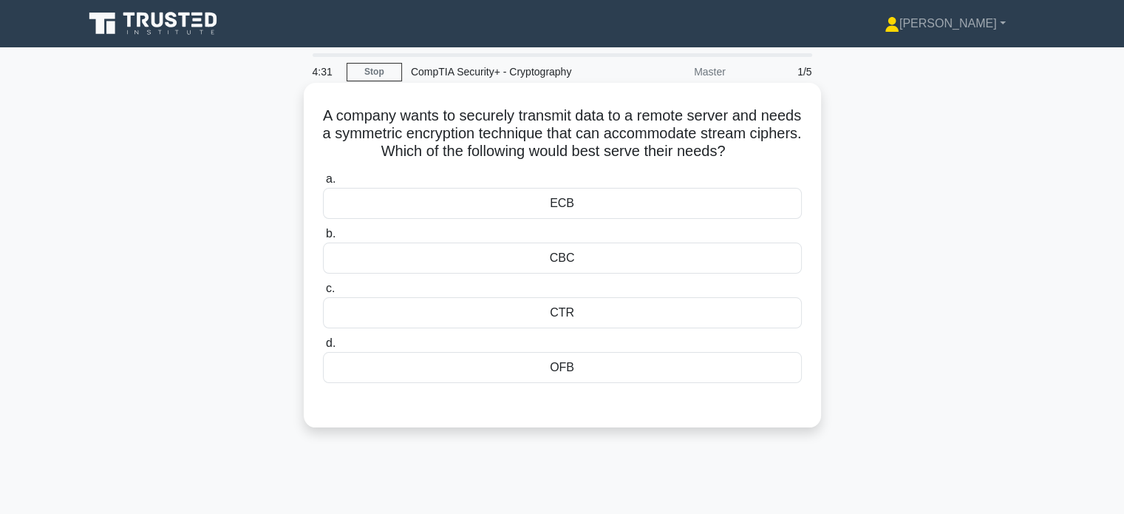
click at [472, 200] on div "ECB" at bounding box center [562, 203] width 479 height 31
click at [323, 184] on input "a. ECB" at bounding box center [323, 179] width 0 height 10
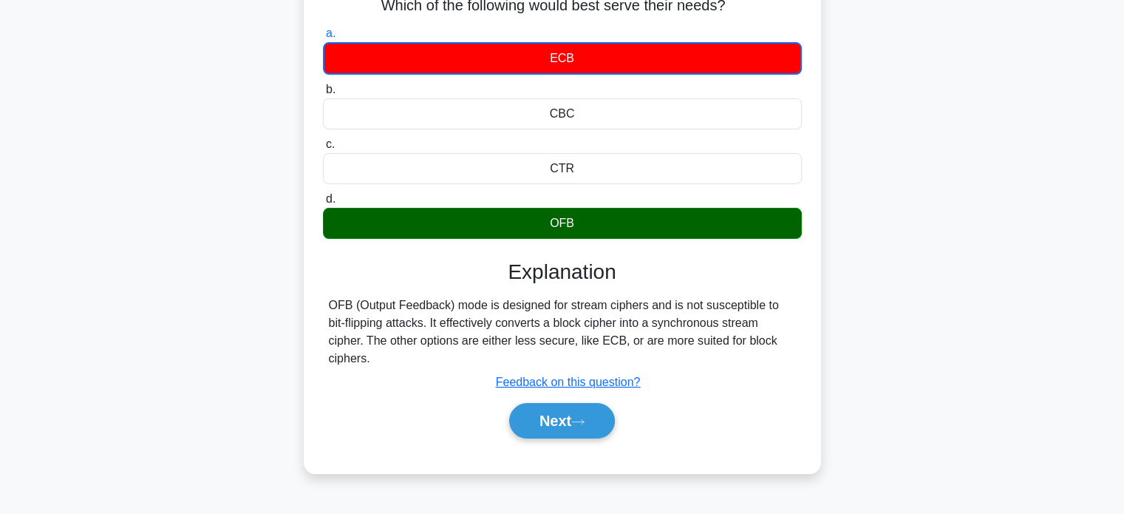
click at [371, 350] on div "Explanation OFB (Output Feedback) mode is designed for stream ciphers and is no…" at bounding box center [562, 351] width 479 height 185
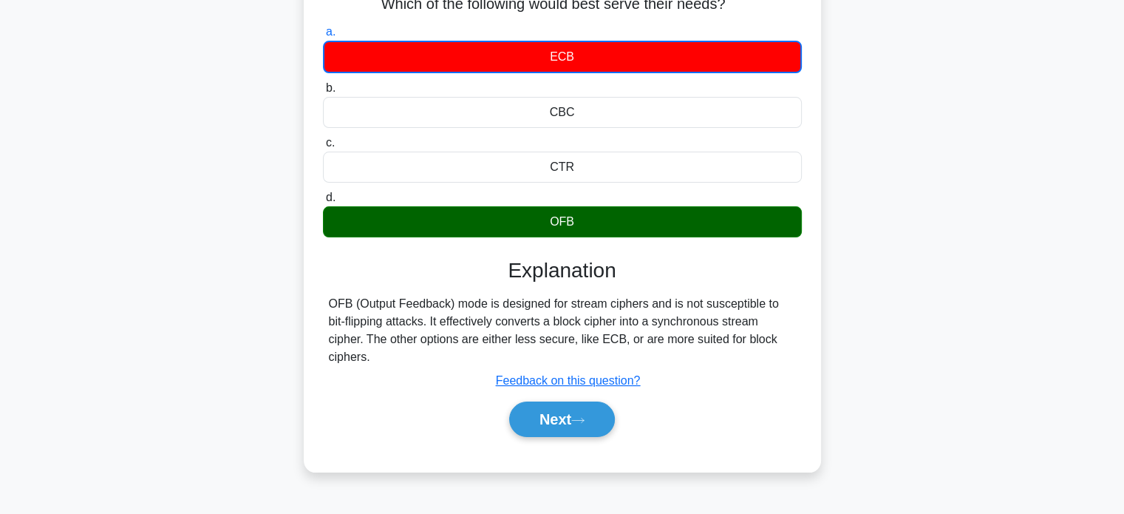
scroll to position [148, 0]
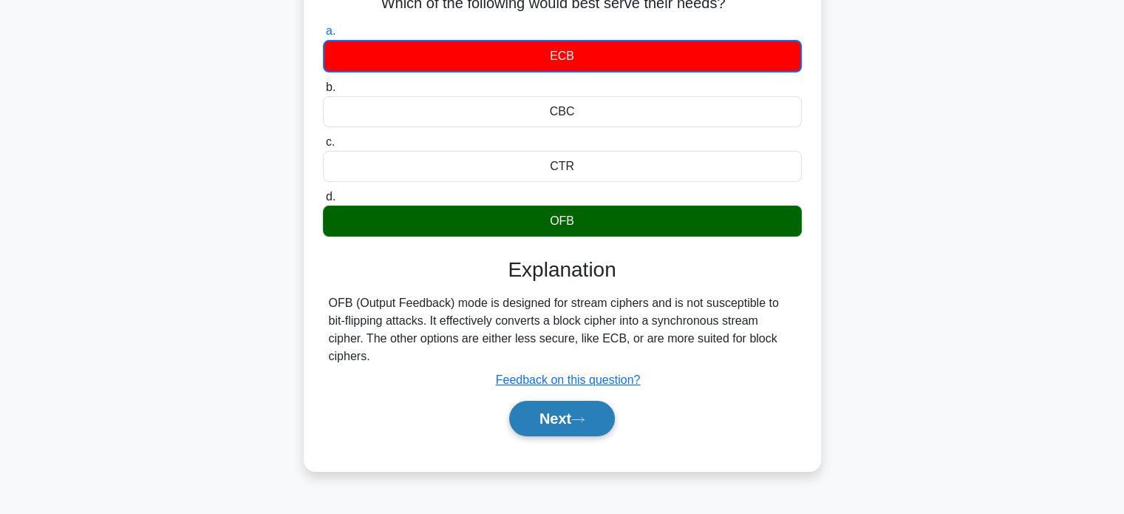
click at [539, 410] on button "Next" at bounding box center [562, 418] width 106 height 35
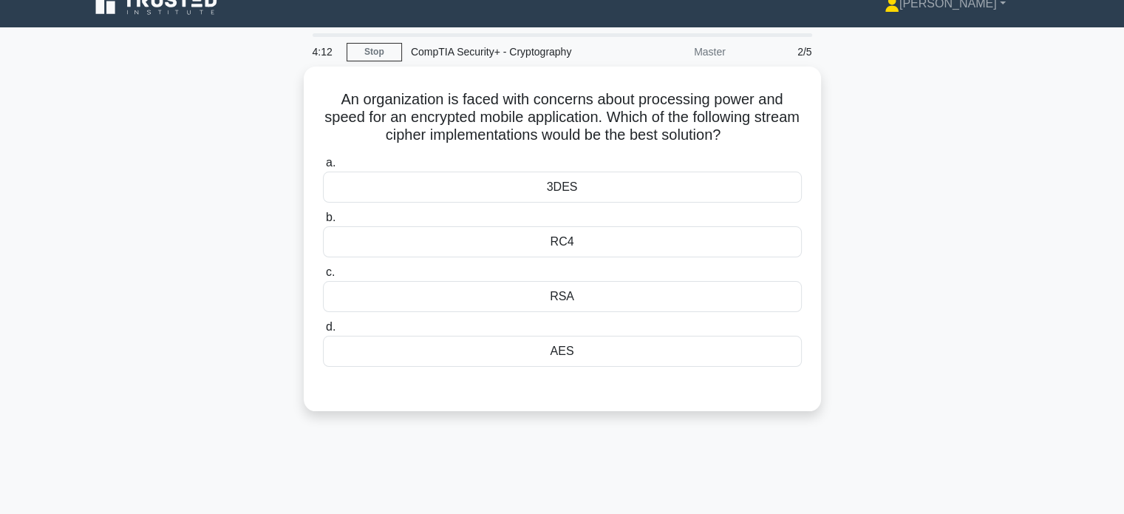
scroll to position [0, 0]
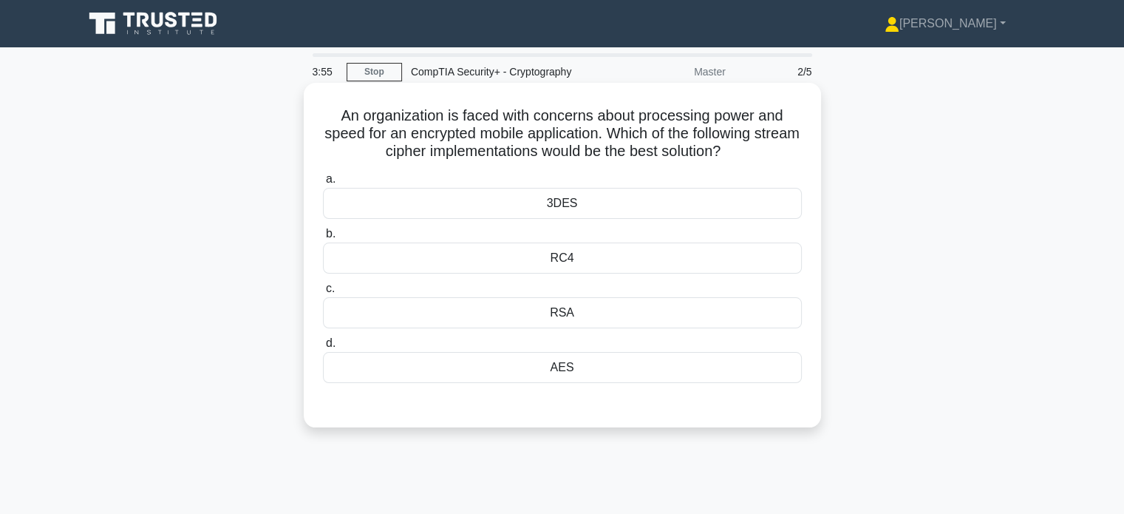
click at [626, 200] on div "3DES" at bounding box center [562, 203] width 479 height 31
click at [323, 184] on input "a. 3DES" at bounding box center [323, 179] width 0 height 10
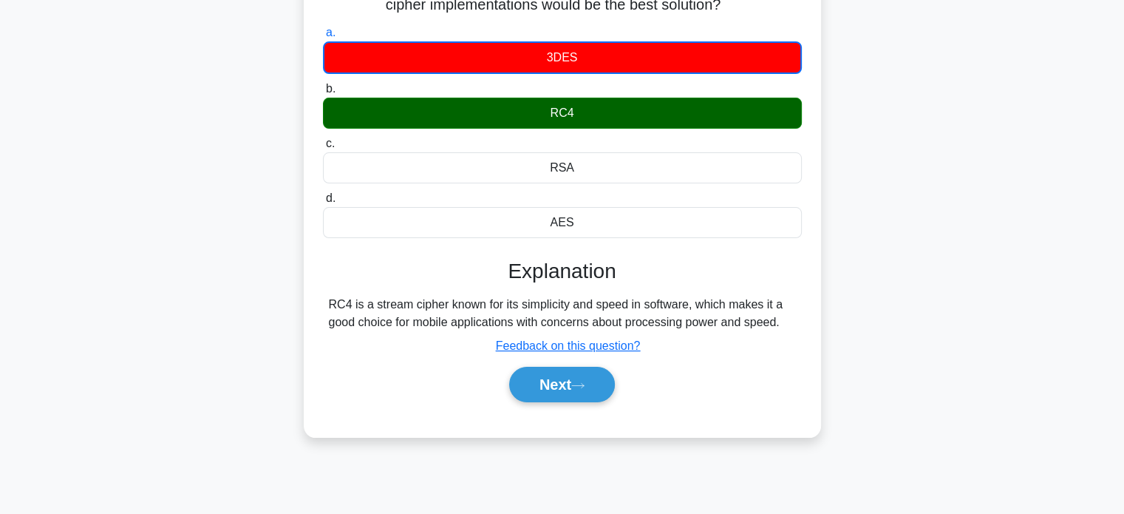
scroll to position [147, 0]
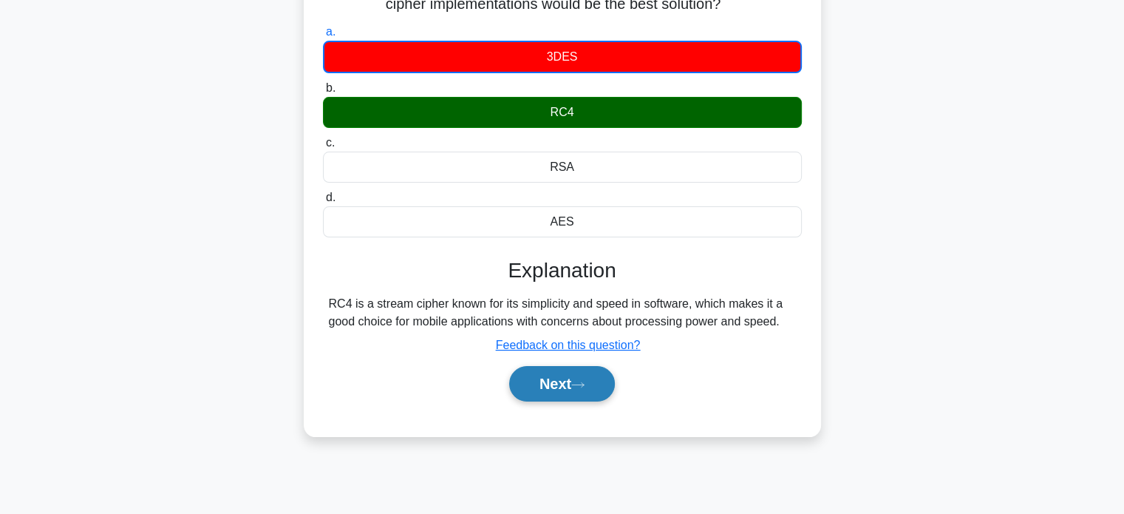
click at [560, 387] on button "Next" at bounding box center [562, 383] width 106 height 35
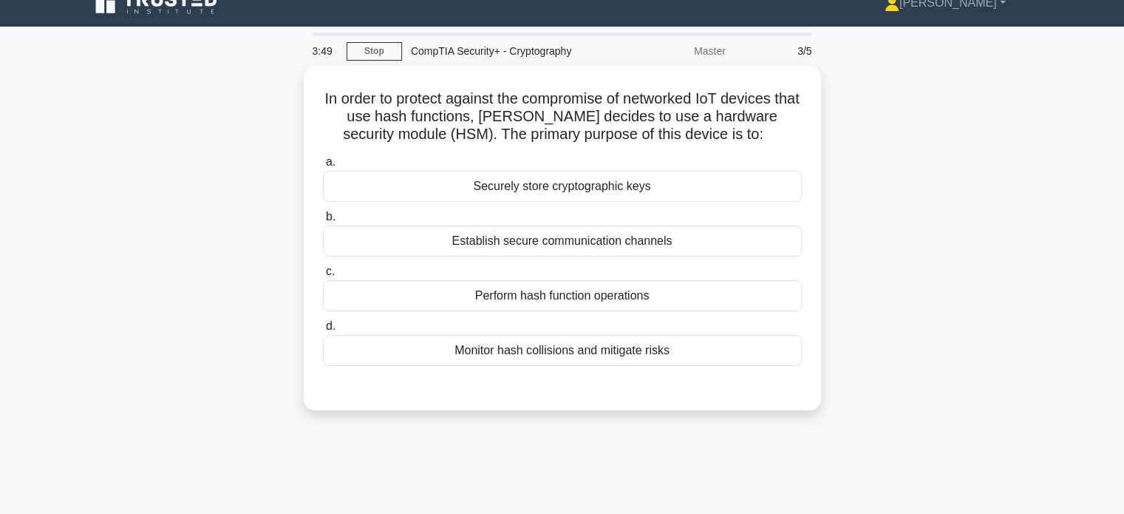
scroll to position [0, 0]
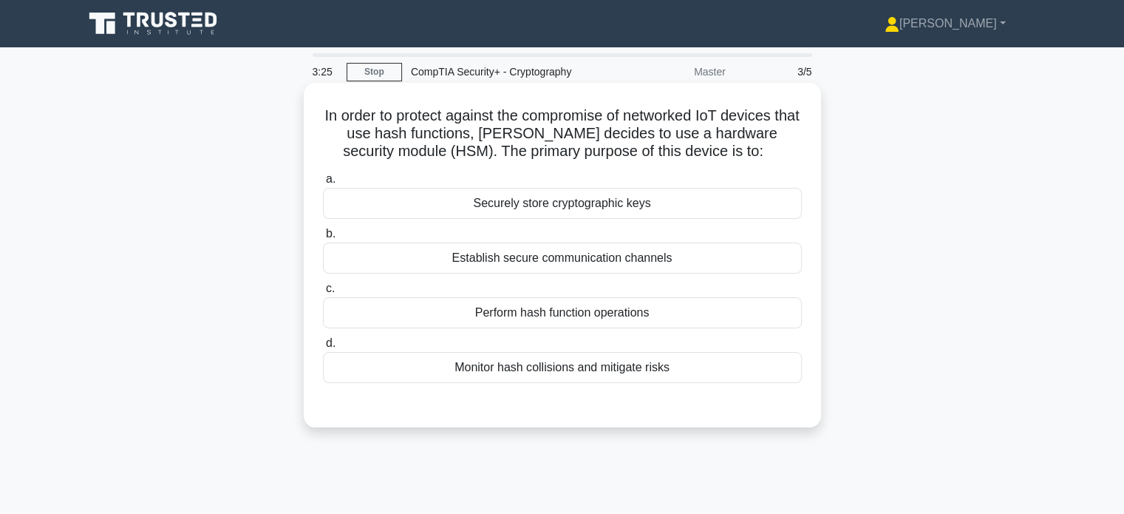
click at [571, 209] on div "Securely store cryptographic keys" at bounding box center [562, 203] width 479 height 31
click at [323, 184] on input "a. Securely store cryptographic keys" at bounding box center [323, 179] width 0 height 10
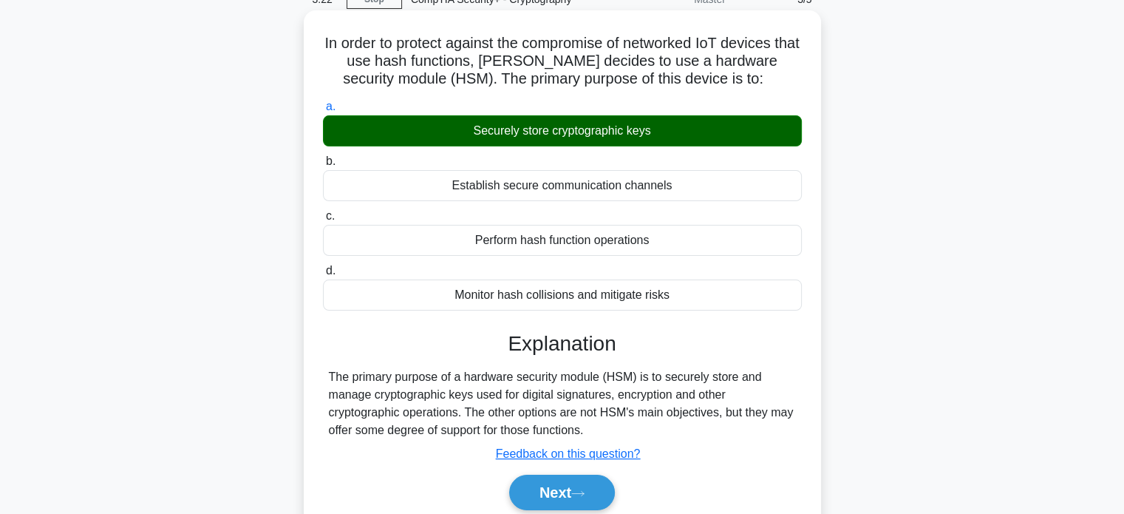
scroll to position [73, 0]
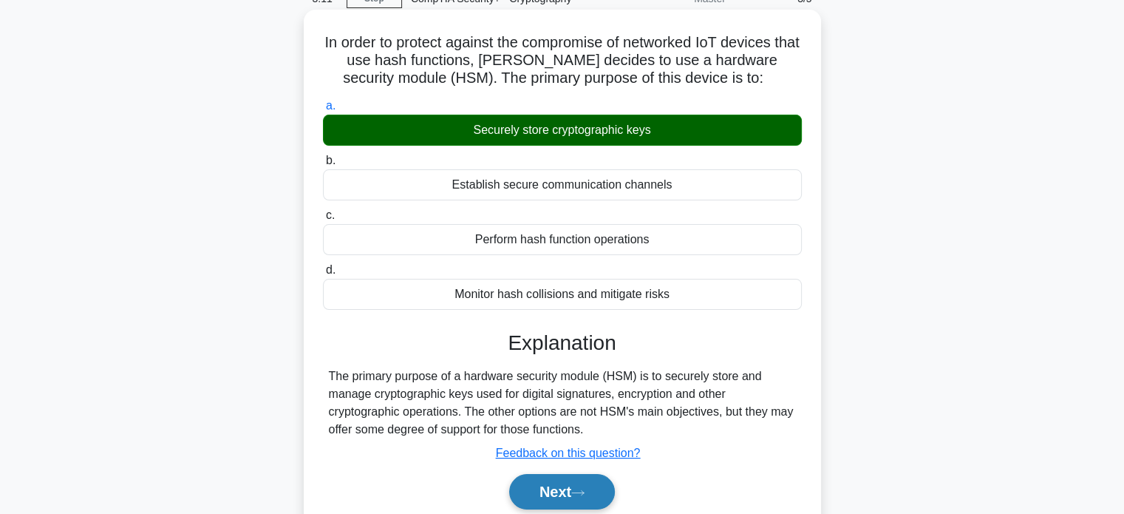
click at [574, 490] on button "Next" at bounding box center [562, 491] width 106 height 35
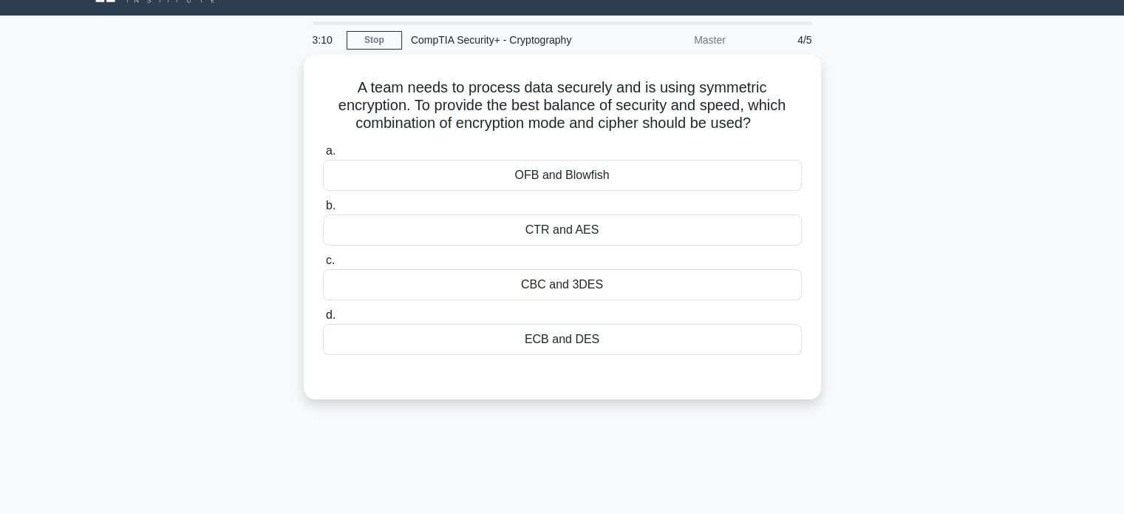
scroll to position [0, 0]
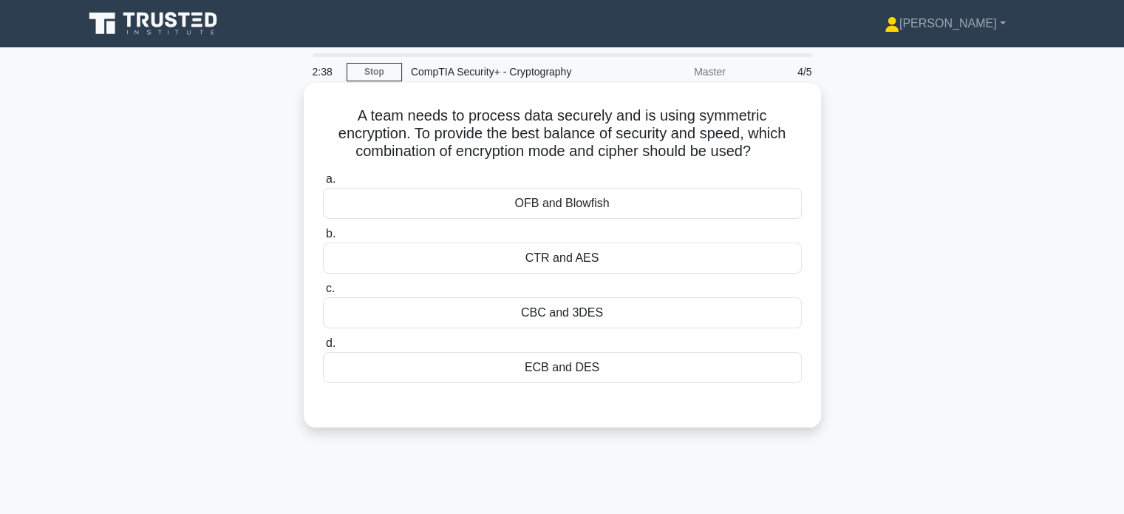
click at [451, 254] on div "CTR and AES" at bounding box center [562, 257] width 479 height 31
click at [323, 239] on input "b. CTR and AES" at bounding box center [323, 234] width 0 height 10
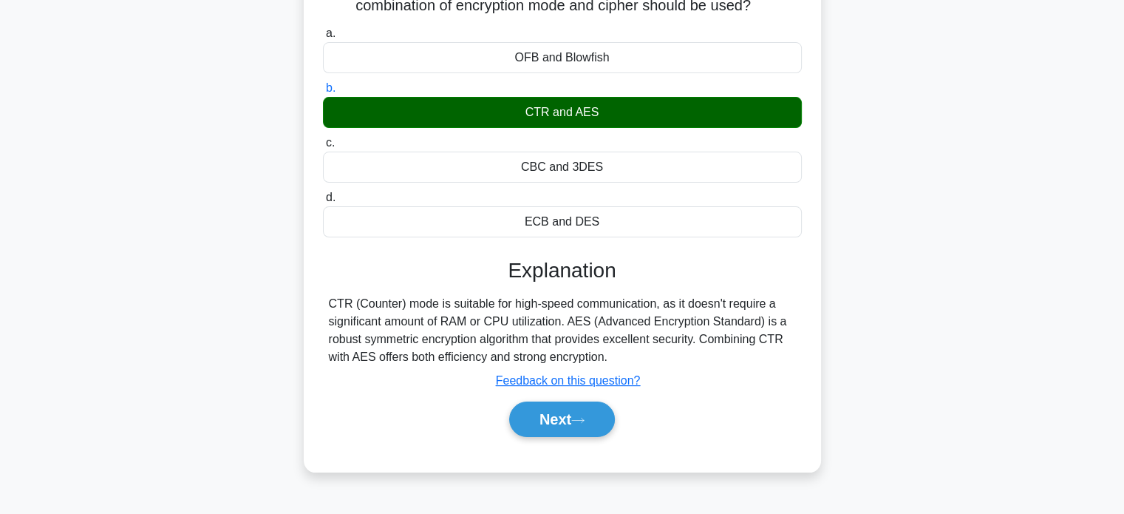
scroll to position [146, 0]
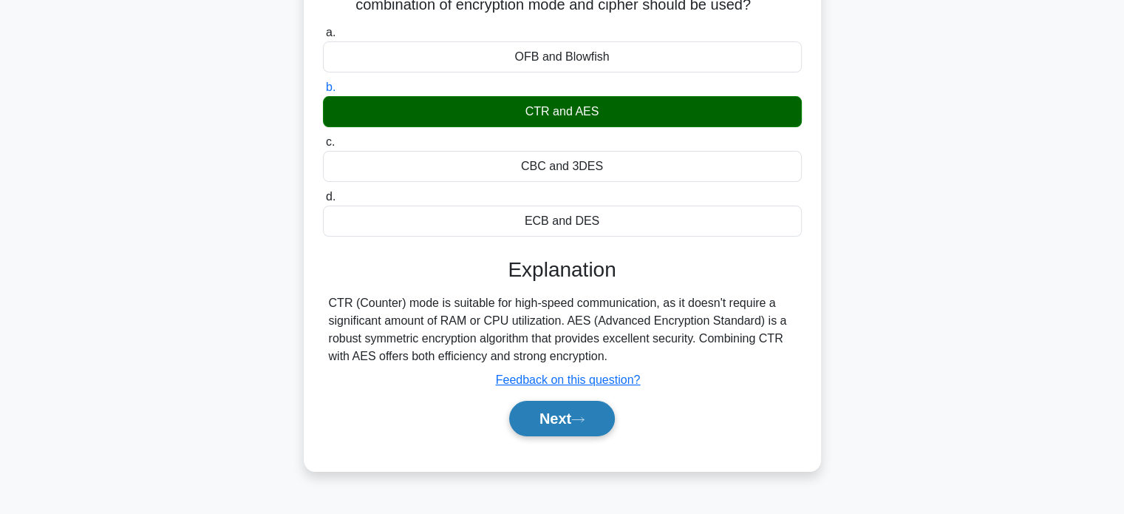
click at [592, 418] on button "Next" at bounding box center [562, 418] width 106 height 35
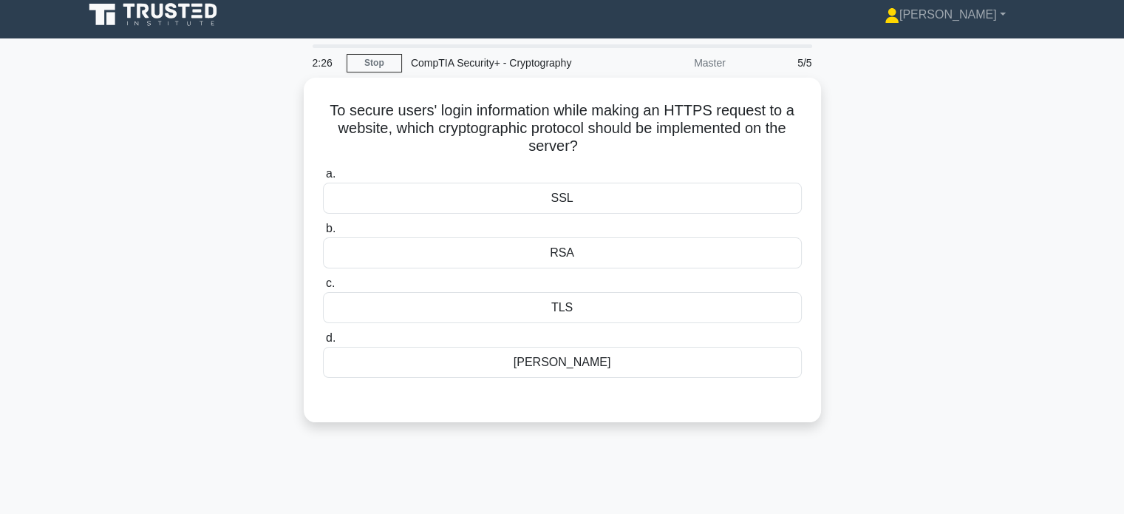
scroll to position [0, 0]
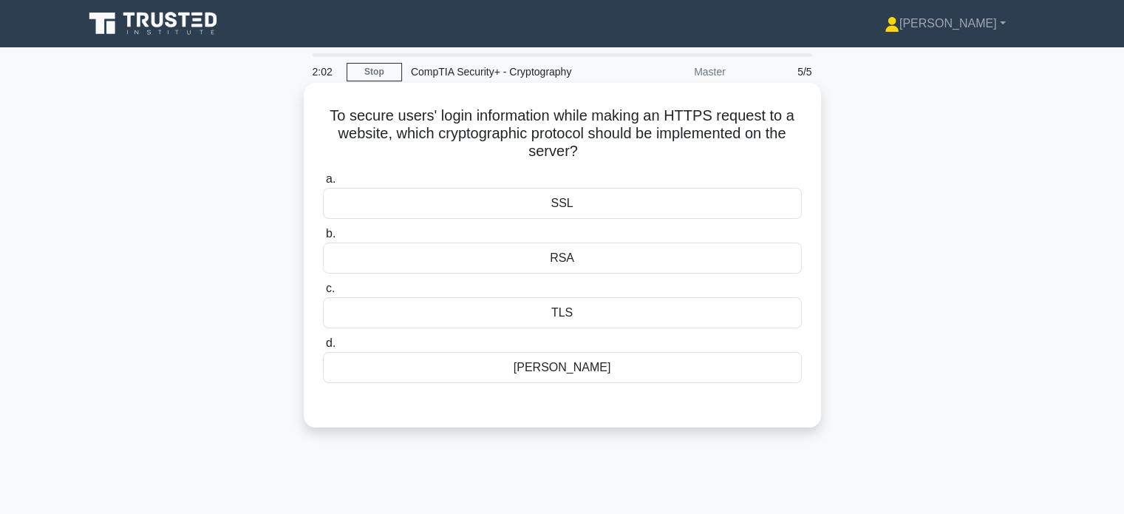
click at [582, 197] on div "SSL" at bounding box center [562, 203] width 479 height 31
click at [323, 184] on input "a. SSL" at bounding box center [323, 179] width 0 height 10
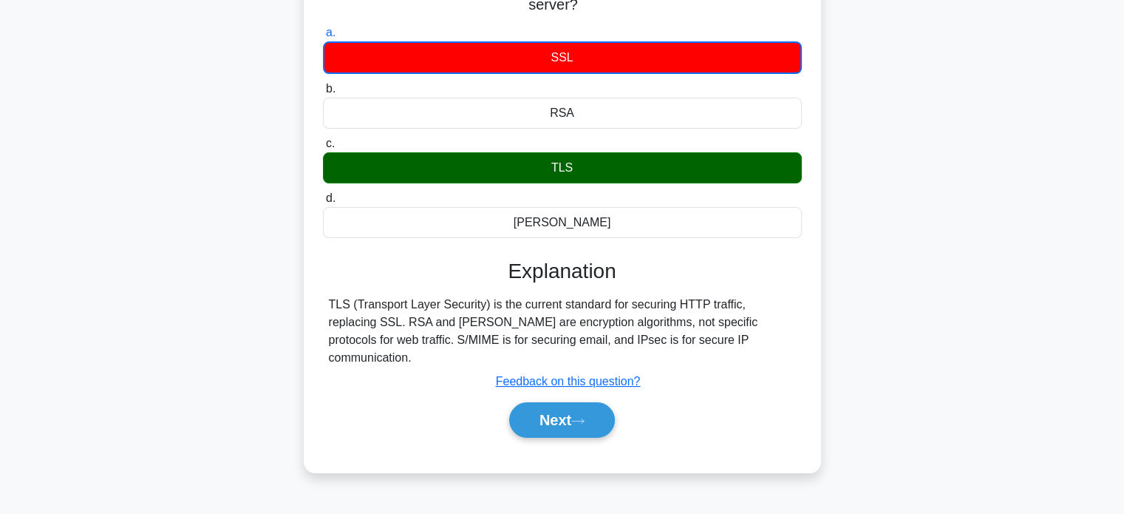
click at [455, 319] on div "TLS (Transport Layer Security) is the current standard for securing HTTP traffi…" at bounding box center [562, 331] width 467 height 71
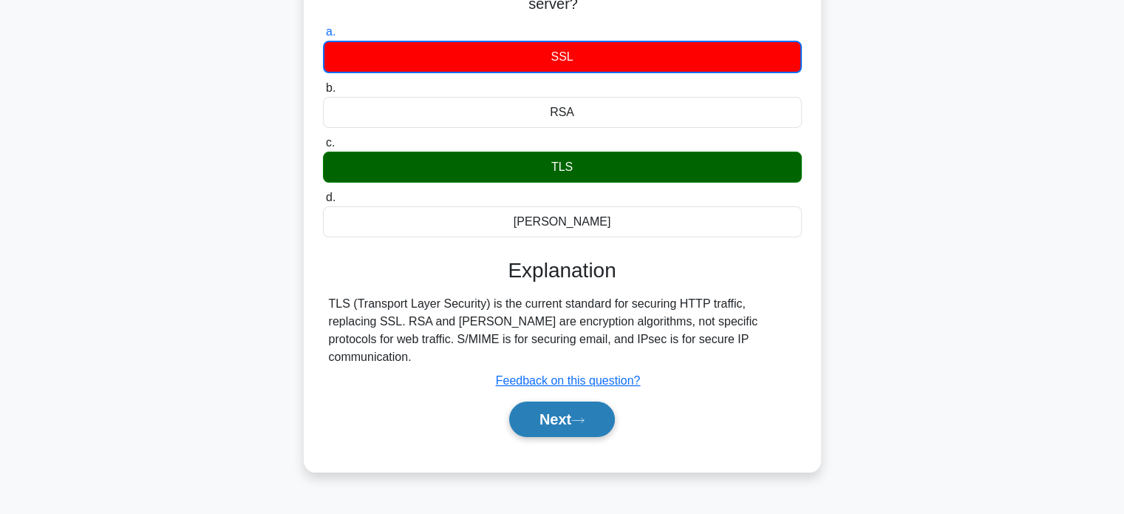
click at [565, 401] on button "Next" at bounding box center [562, 418] width 106 height 35
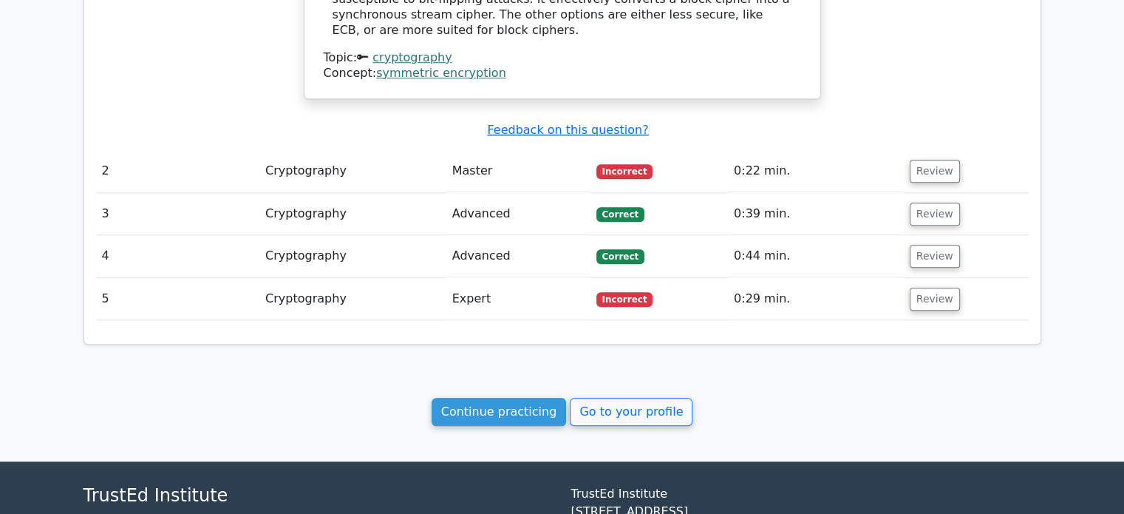
scroll to position [1182, 0]
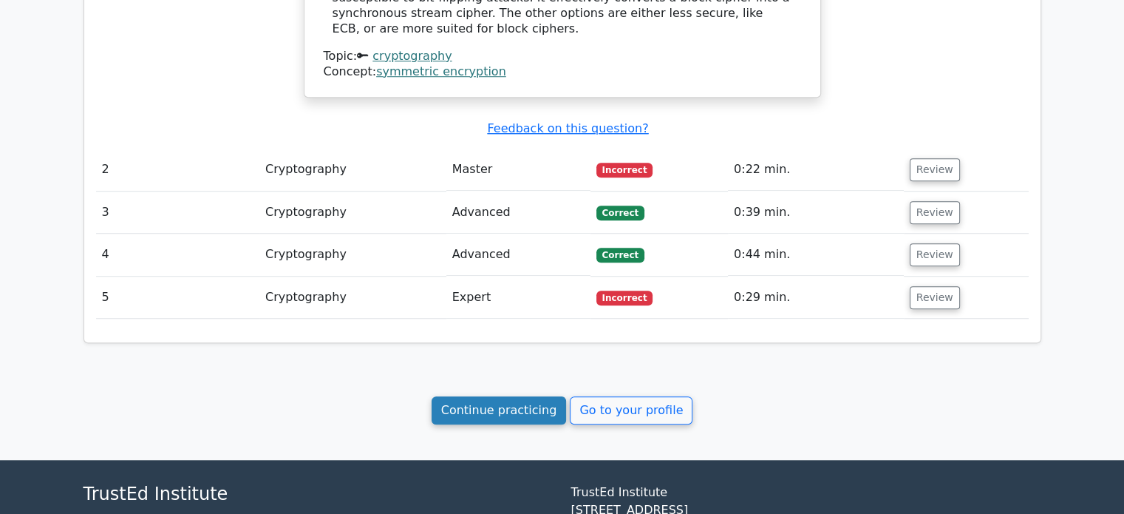
click at [512, 400] on link "Continue practicing" at bounding box center [499, 410] width 135 height 28
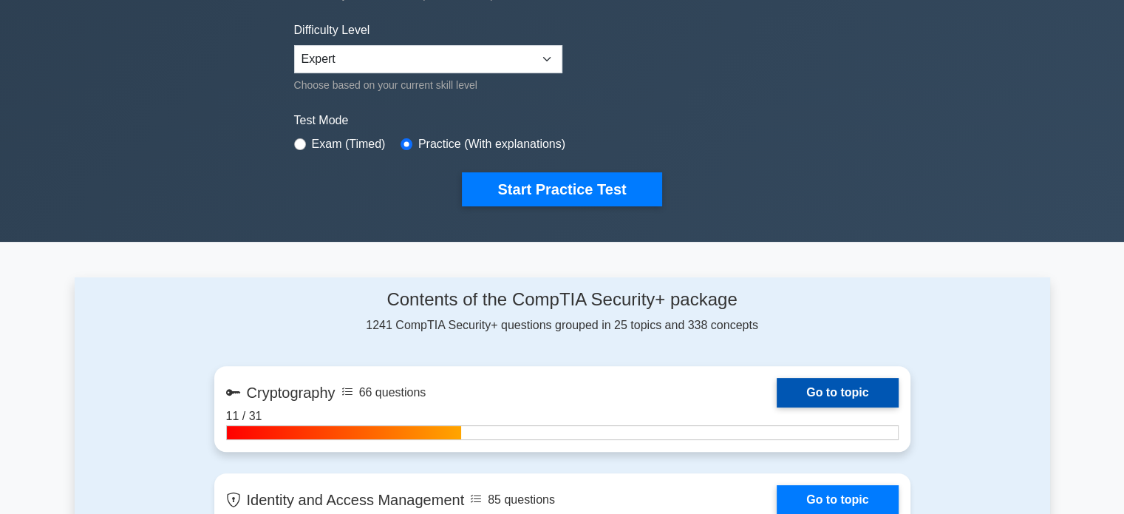
scroll to position [352, 0]
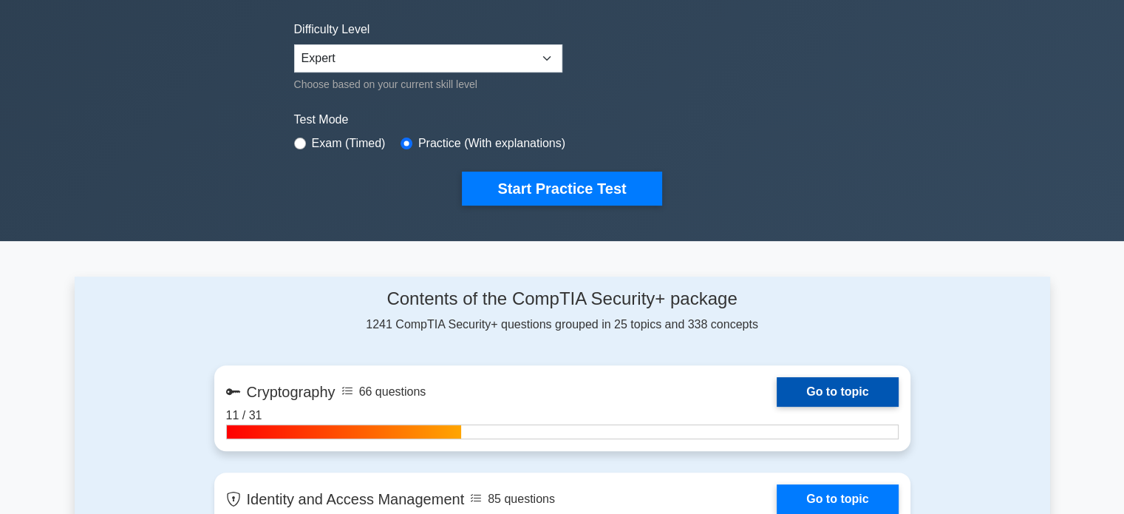
click at [845, 381] on link "Go to topic" at bounding box center [837, 392] width 121 height 30
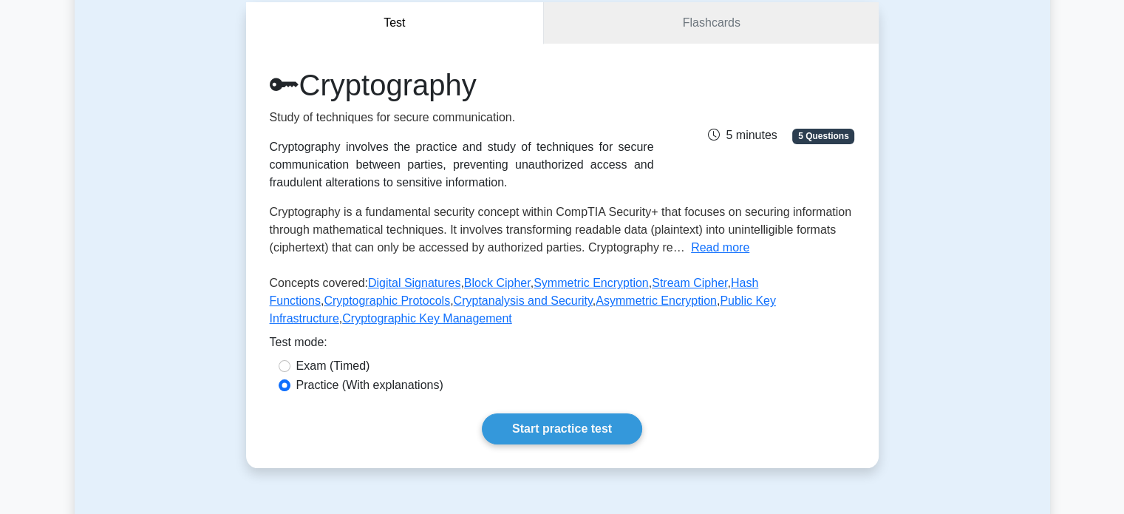
scroll to position [147, 0]
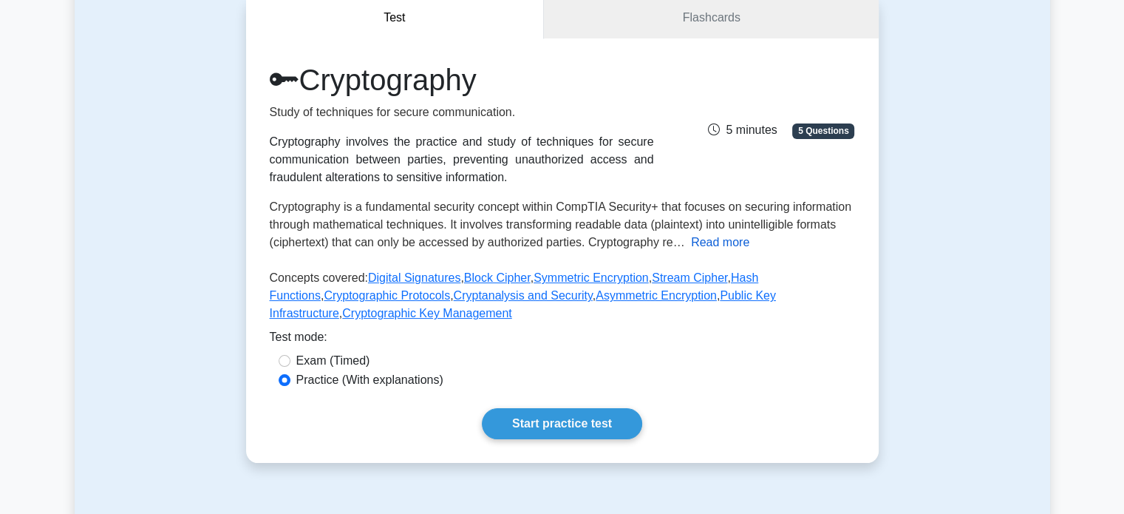
click at [715, 247] on button "Read more" at bounding box center [720, 243] width 58 height 18
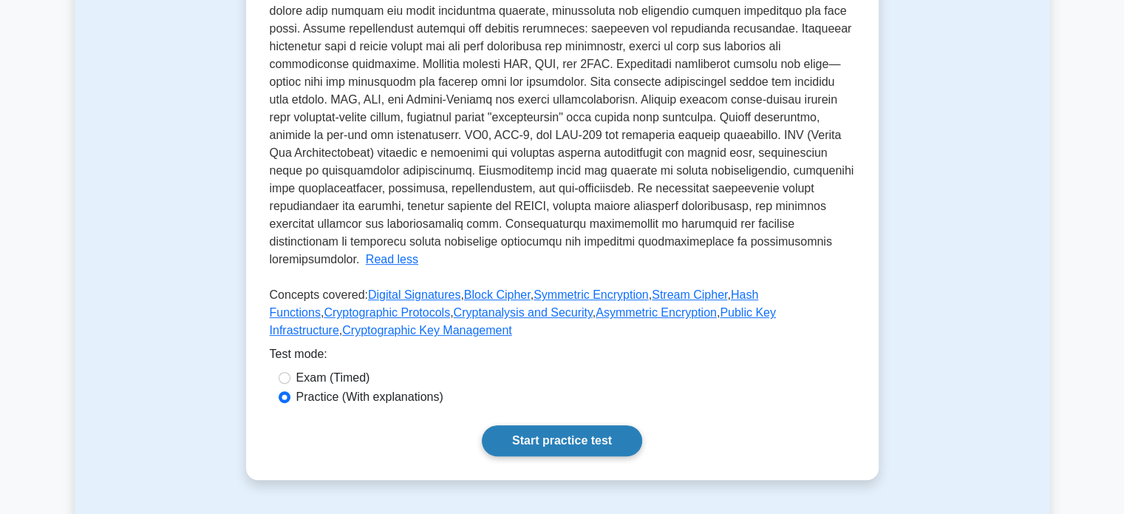
click at [550, 425] on link "Start practice test" at bounding box center [562, 440] width 160 height 31
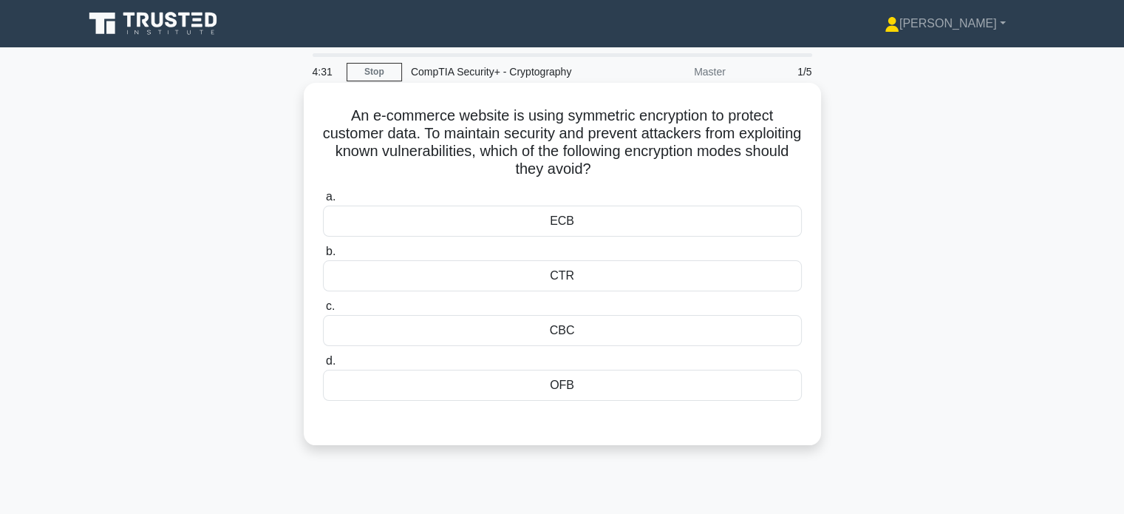
click at [573, 222] on div "ECB" at bounding box center [562, 220] width 479 height 31
click at [323, 202] on input "a. ECB" at bounding box center [323, 197] width 0 height 10
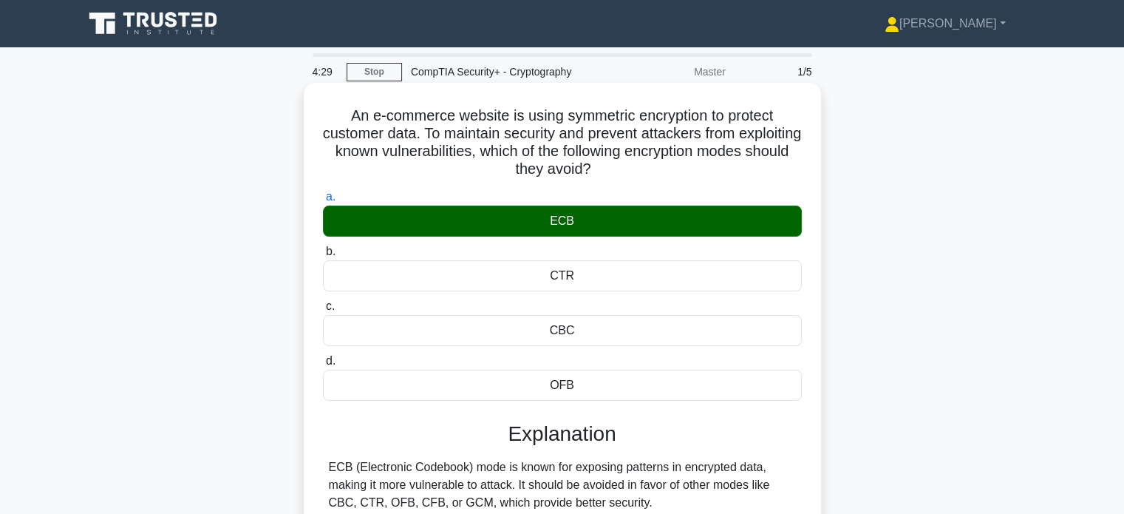
click at [381, 478] on div "ECB (Electronic Codebook) mode is known for exposing patterns in encrypted data…" at bounding box center [562, 484] width 467 height 53
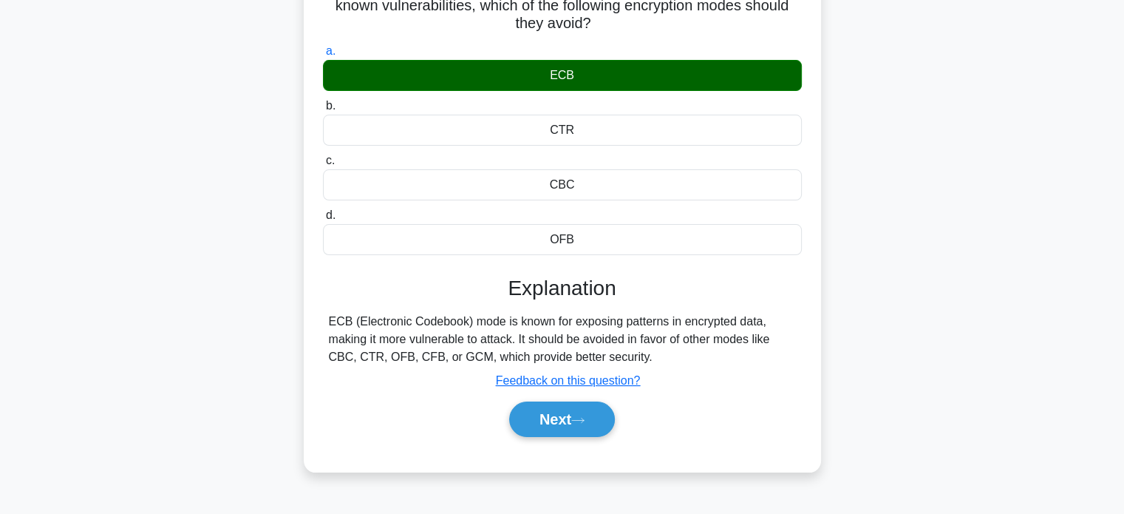
scroll to position [147, 0]
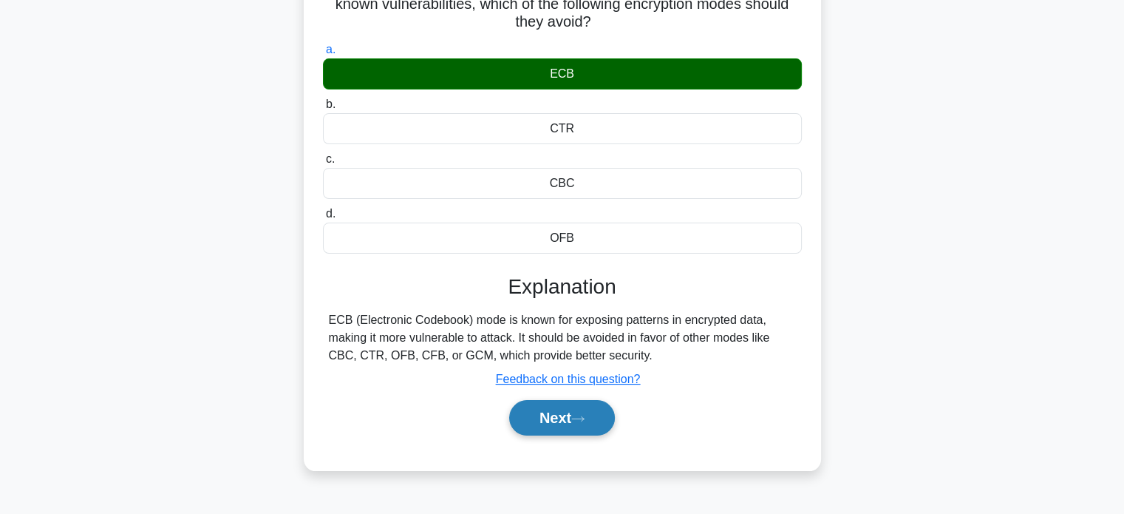
click at [551, 408] on button "Next" at bounding box center [562, 417] width 106 height 35
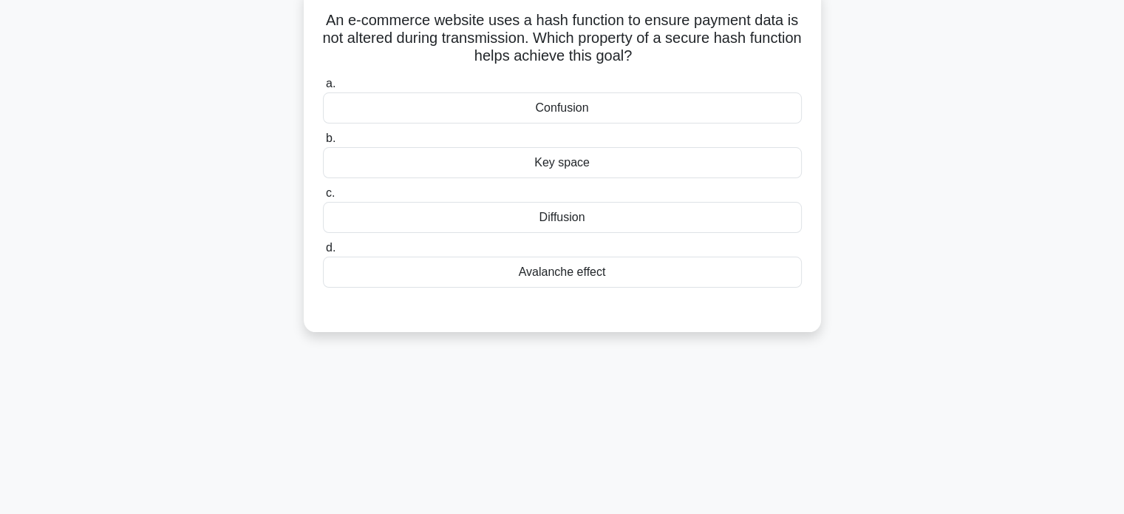
scroll to position [0, 0]
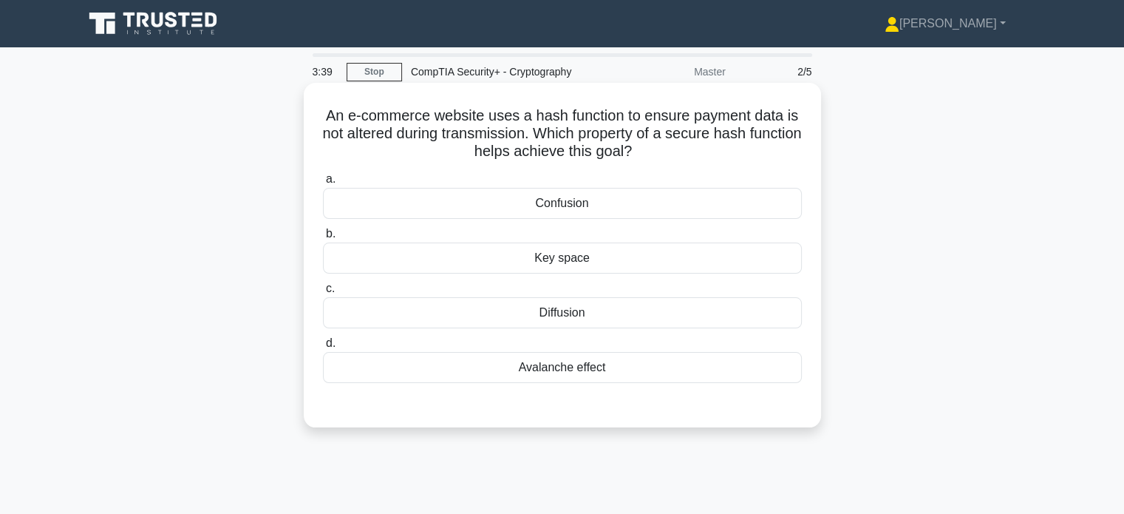
click at [584, 203] on div "Confusion" at bounding box center [562, 203] width 479 height 31
click at [323, 184] on input "a. Confusion" at bounding box center [323, 179] width 0 height 10
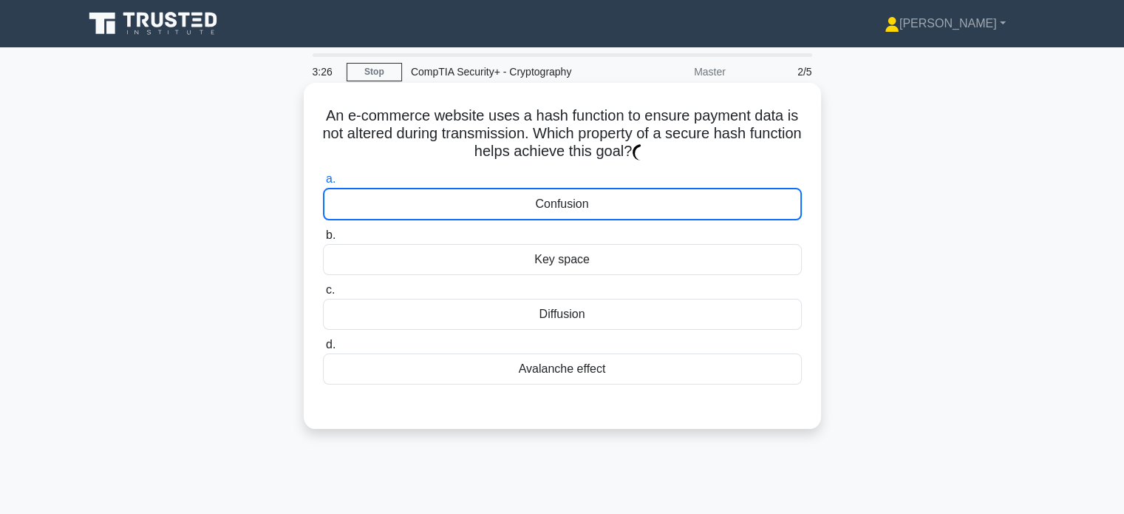
click at [455, 206] on div "Confusion" at bounding box center [562, 204] width 479 height 33
click at [323, 184] on input "a. Confusion" at bounding box center [323, 179] width 0 height 10
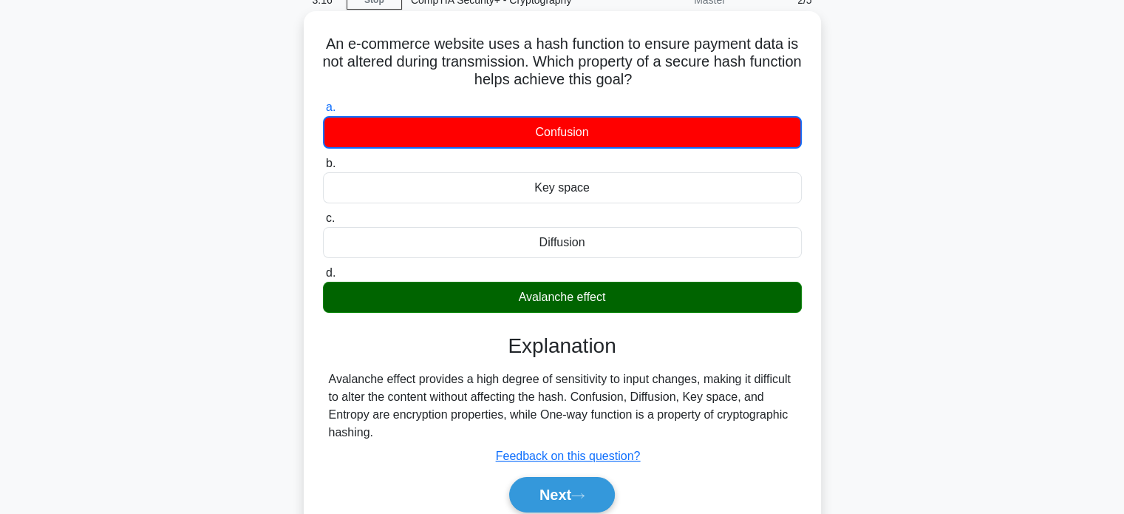
scroll to position [72, 0]
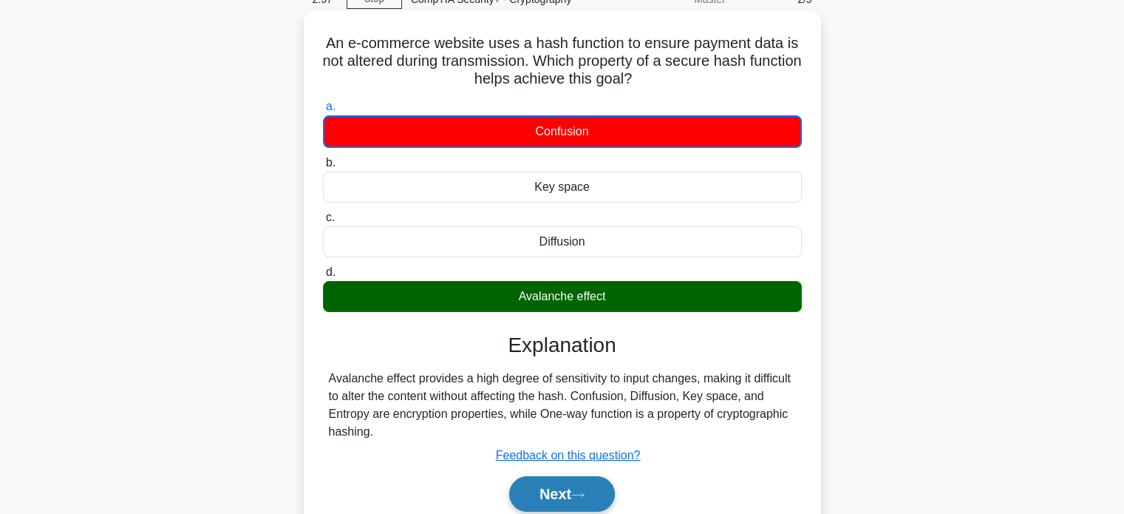
click at [534, 486] on button "Next" at bounding box center [562, 493] width 106 height 35
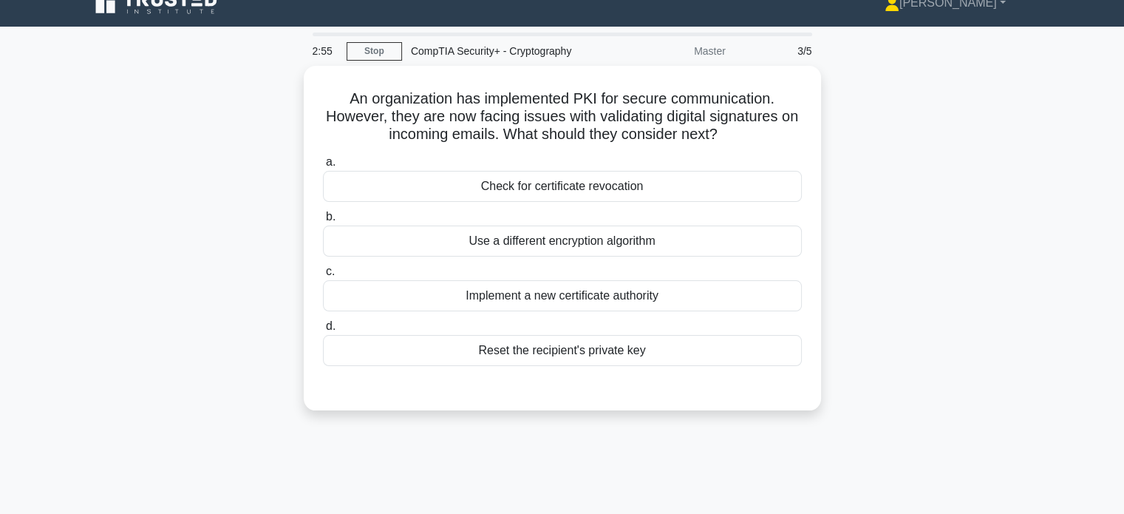
scroll to position [0, 0]
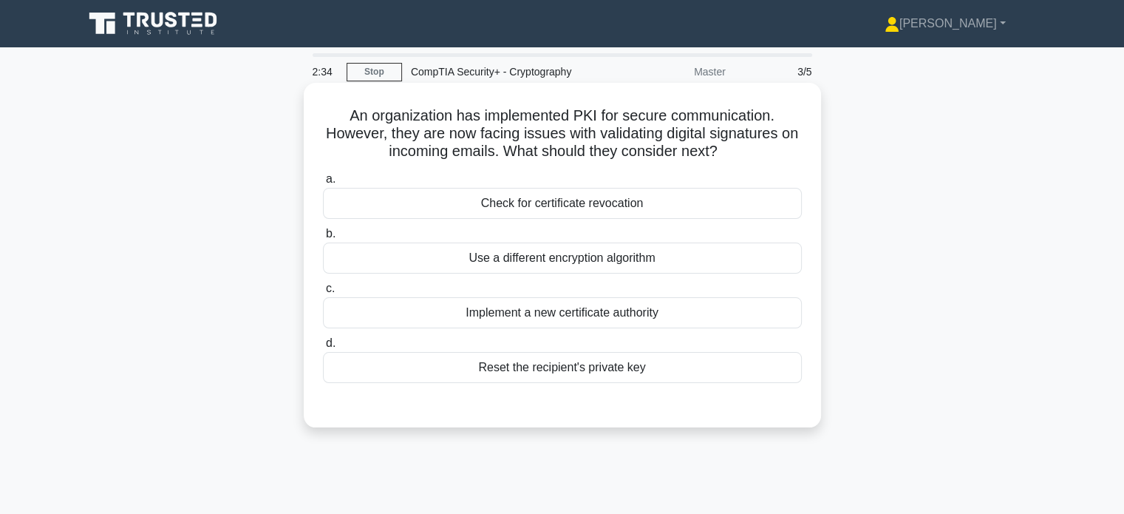
click at [588, 203] on div "Check for certificate revocation" at bounding box center [562, 203] width 479 height 31
click at [323, 184] on input "a. Check for certificate revocation" at bounding box center [323, 179] width 0 height 10
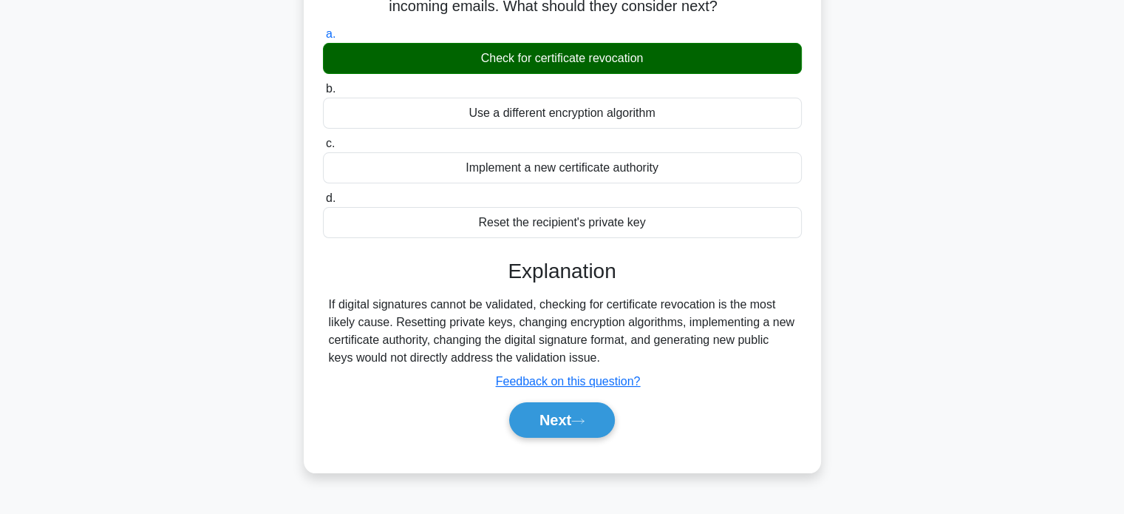
scroll to position [146, 0]
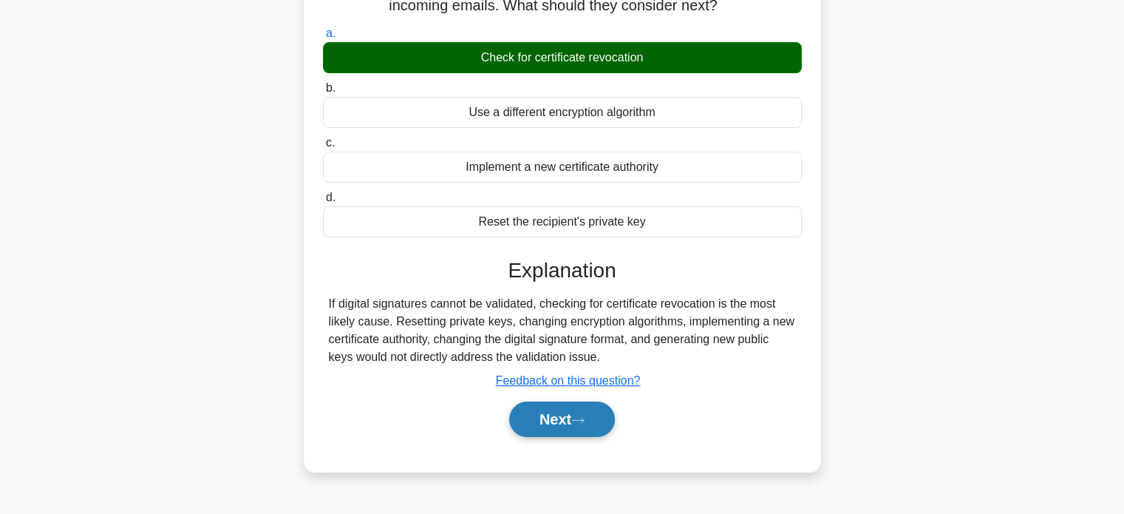
click at [591, 413] on button "Next" at bounding box center [562, 418] width 106 height 35
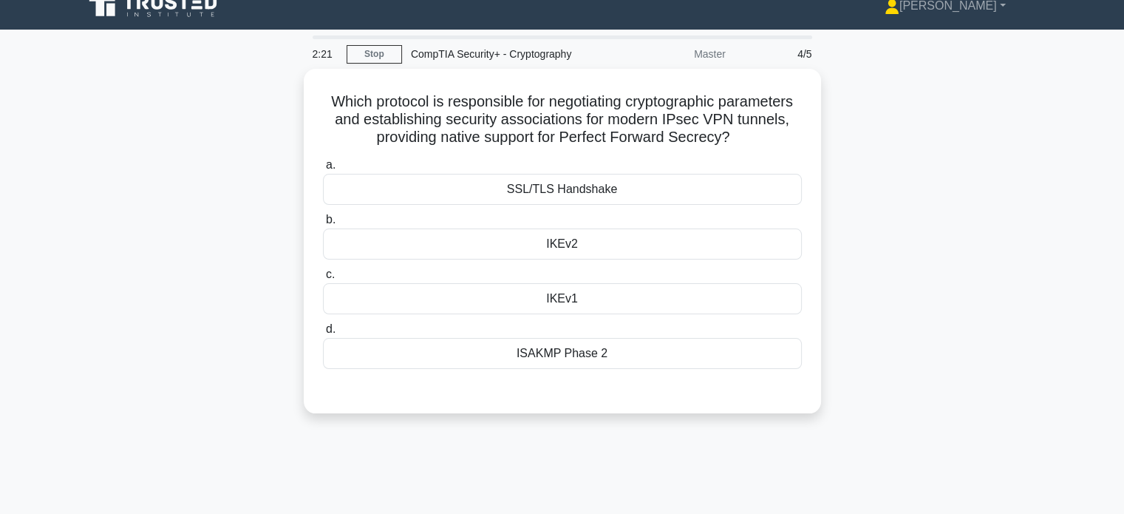
scroll to position [0, 0]
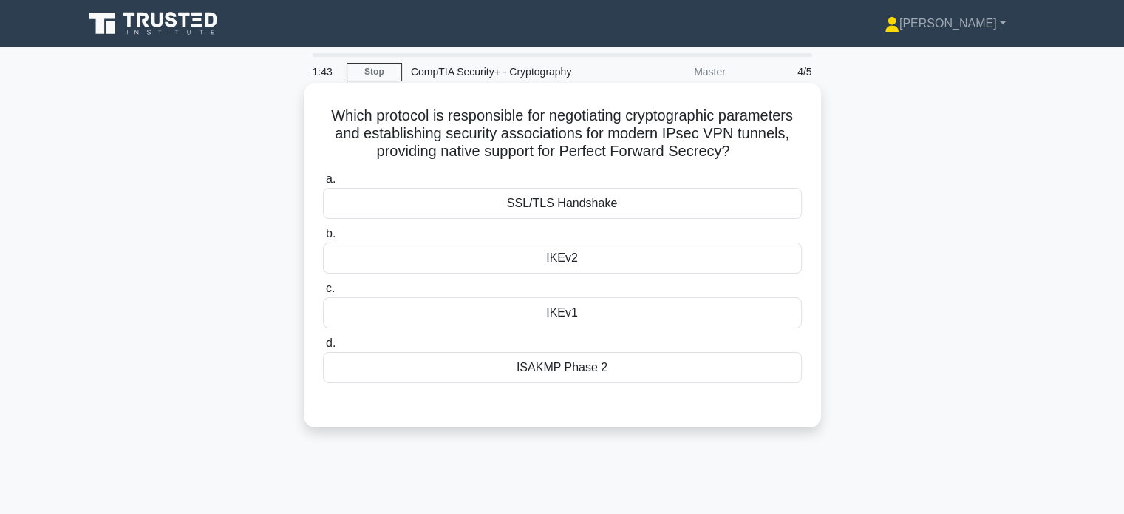
click at [540, 203] on div "SSL/TLS Handshake" at bounding box center [562, 203] width 479 height 31
click at [323, 184] on input "a. SSL/TLS Handshake" at bounding box center [323, 179] width 0 height 10
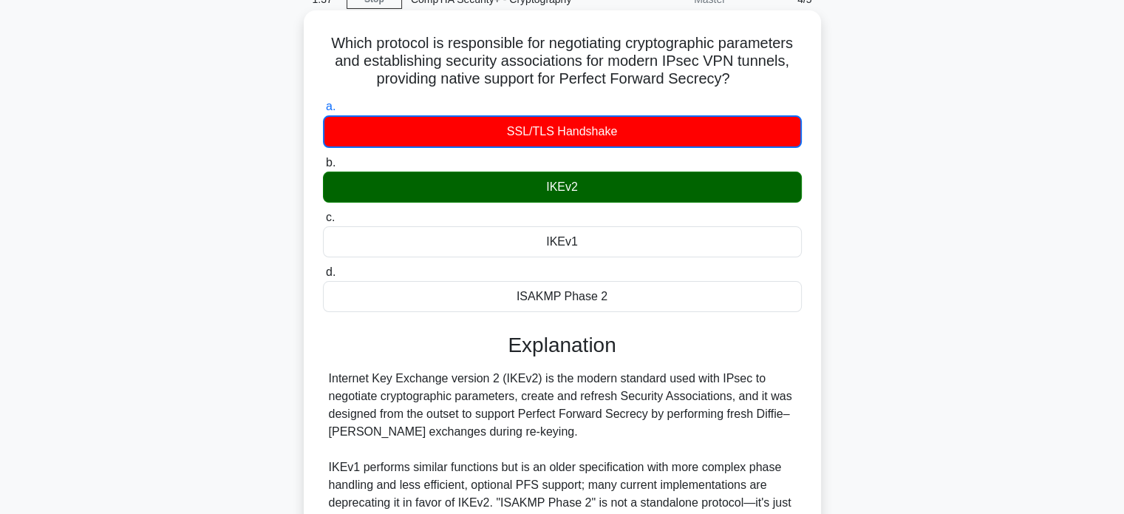
scroll to position [73, 0]
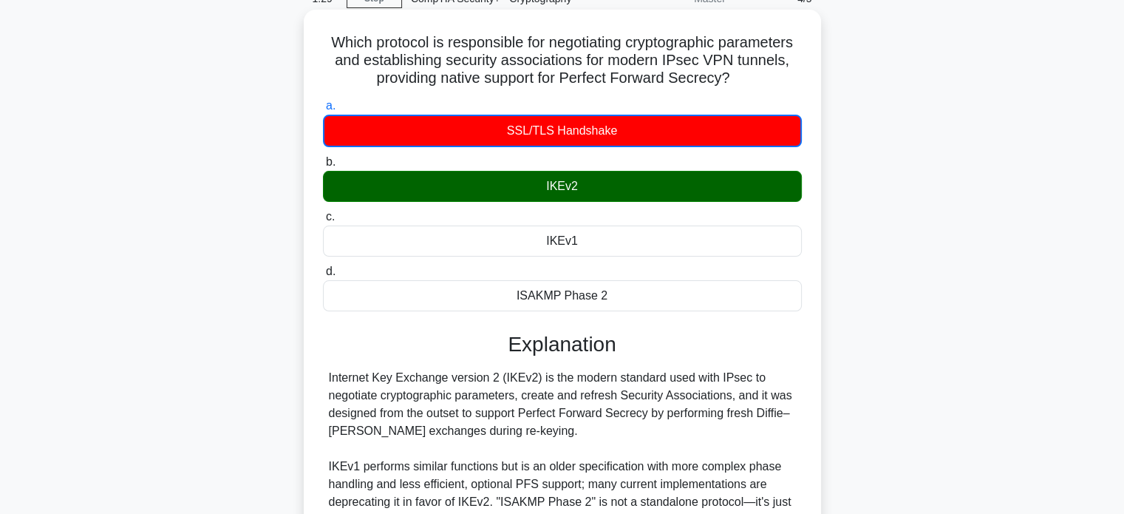
click at [449, 404] on div "Internet Key Exchange version 2 (IKEv2) is the modern standard used with IPsec …" at bounding box center [562, 466] width 467 height 195
click at [497, 412] on div "Internet Key Exchange version 2 (IKEv2) is the modern standard used with IPsec …" at bounding box center [562, 466] width 467 height 195
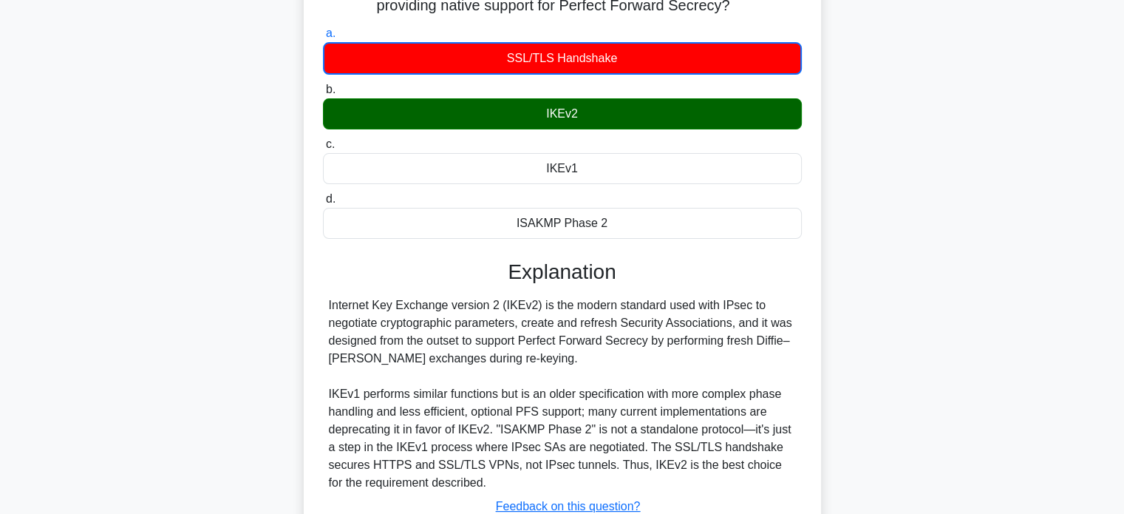
scroll to position [146, 0]
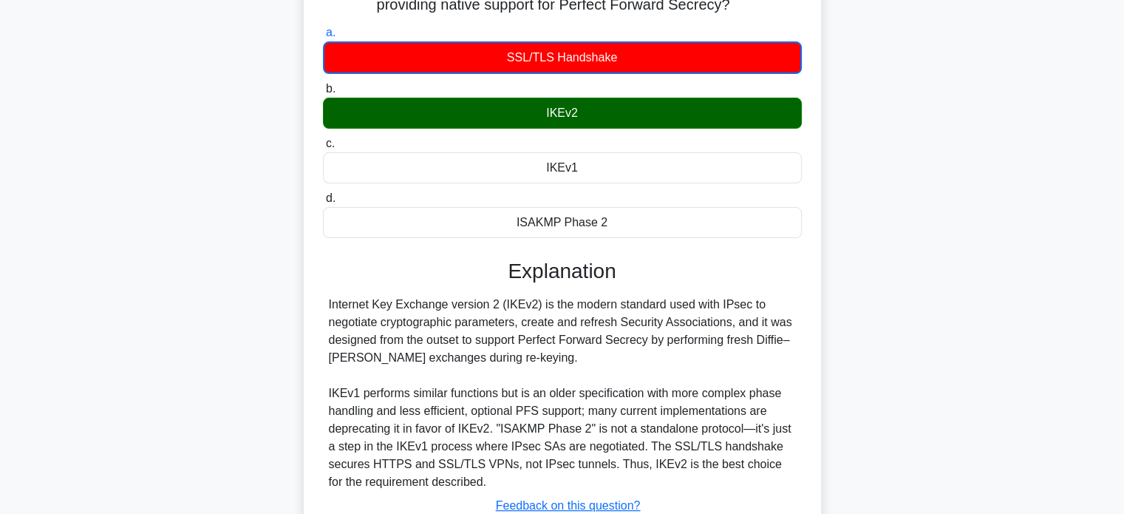
click at [534, 431] on div "Internet Key Exchange version 2 (IKEv2) is the modern standard used with IPsec …" at bounding box center [562, 393] width 467 height 195
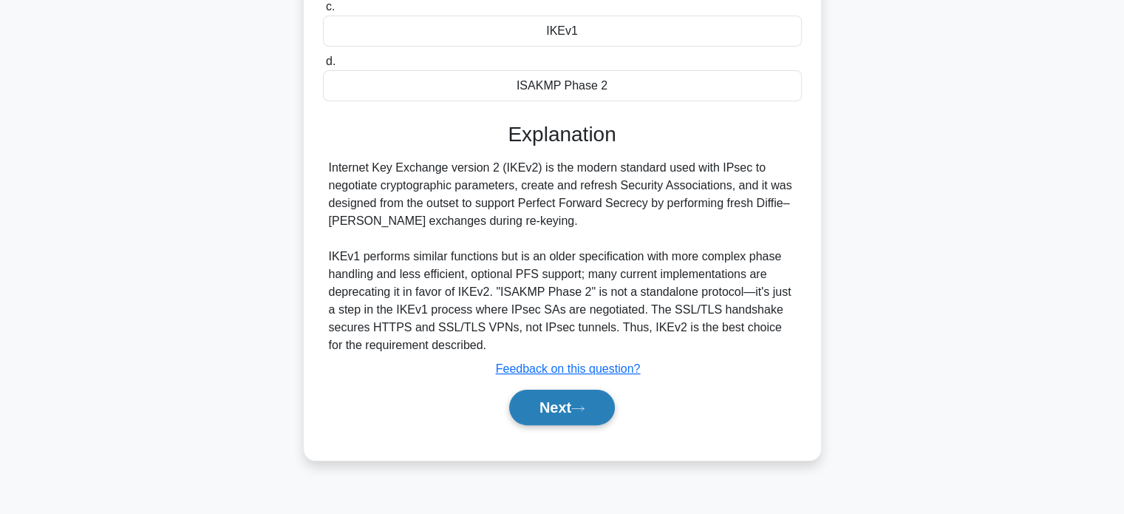
scroll to position [285, 0]
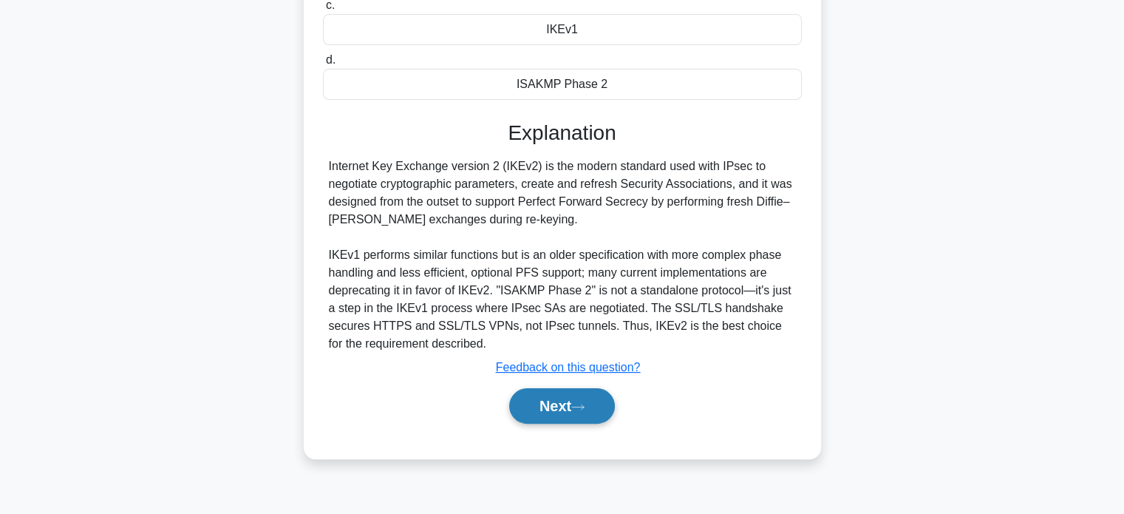
click at [556, 409] on button "Next" at bounding box center [562, 405] width 106 height 35
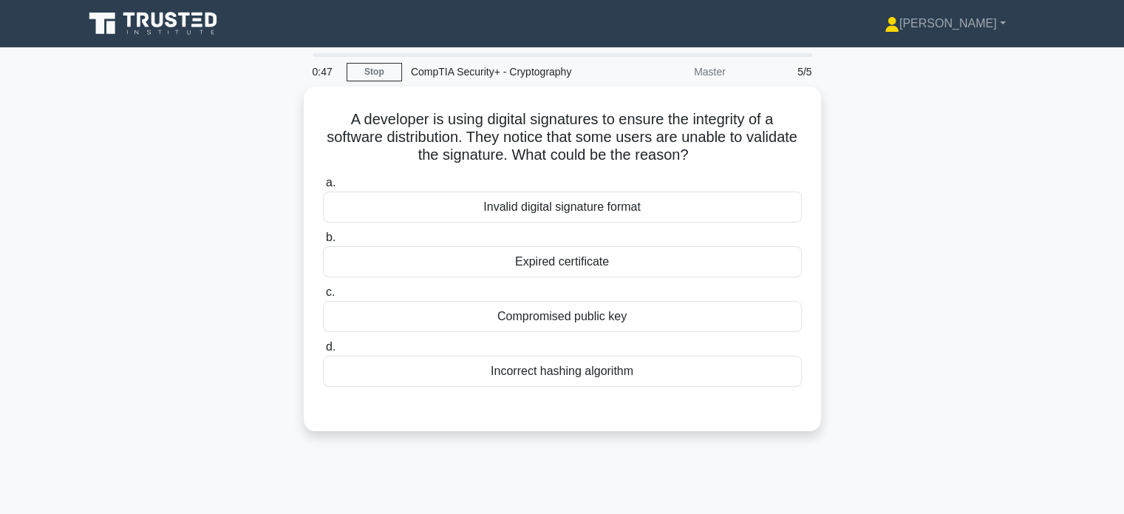
scroll to position [0, 0]
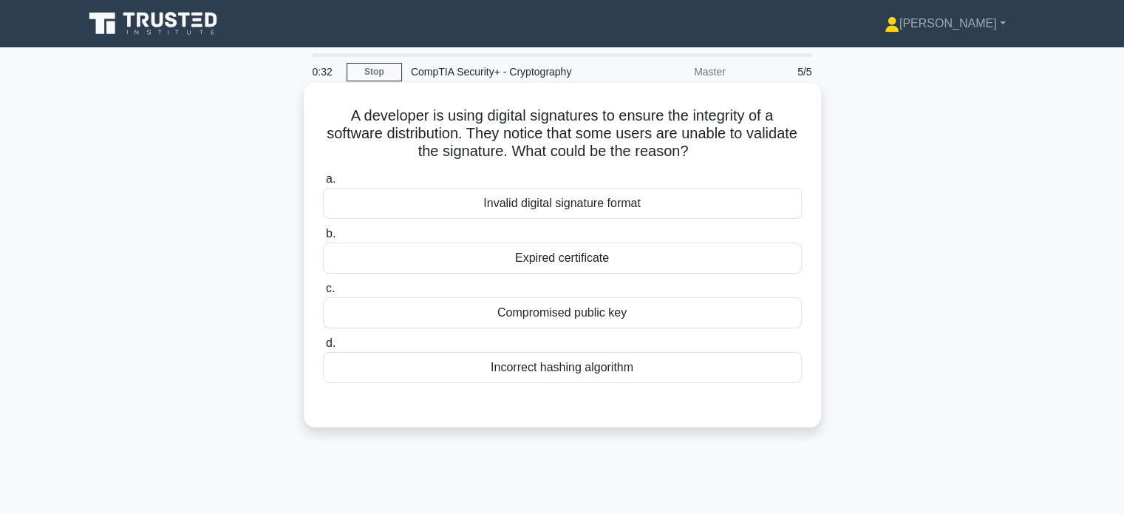
click at [618, 257] on div "Expired certificate" at bounding box center [562, 257] width 479 height 31
click at [323, 239] on input "b. Expired certificate" at bounding box center [323, 234] width 0 height 10
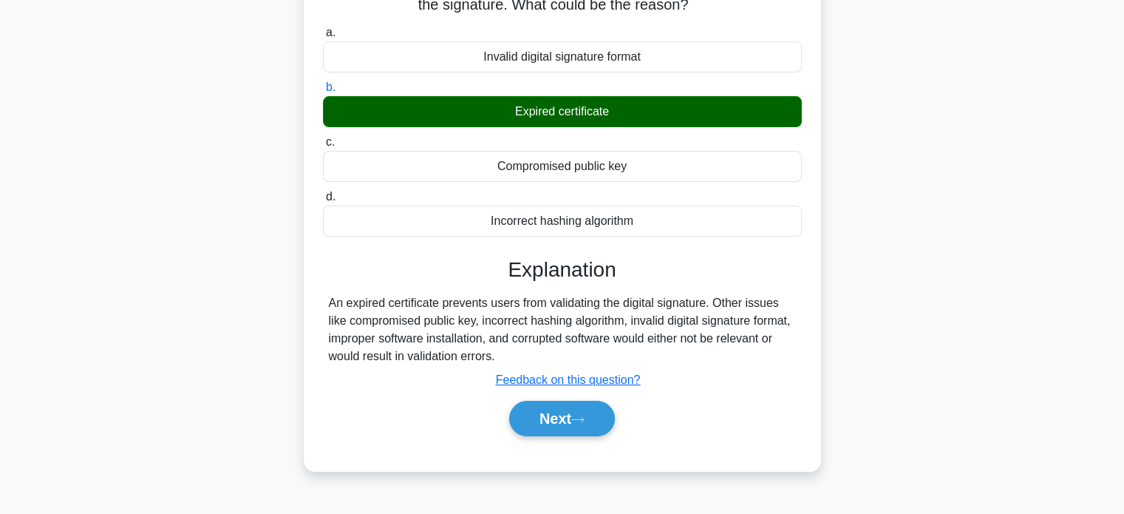
scroll to position [147, 0]
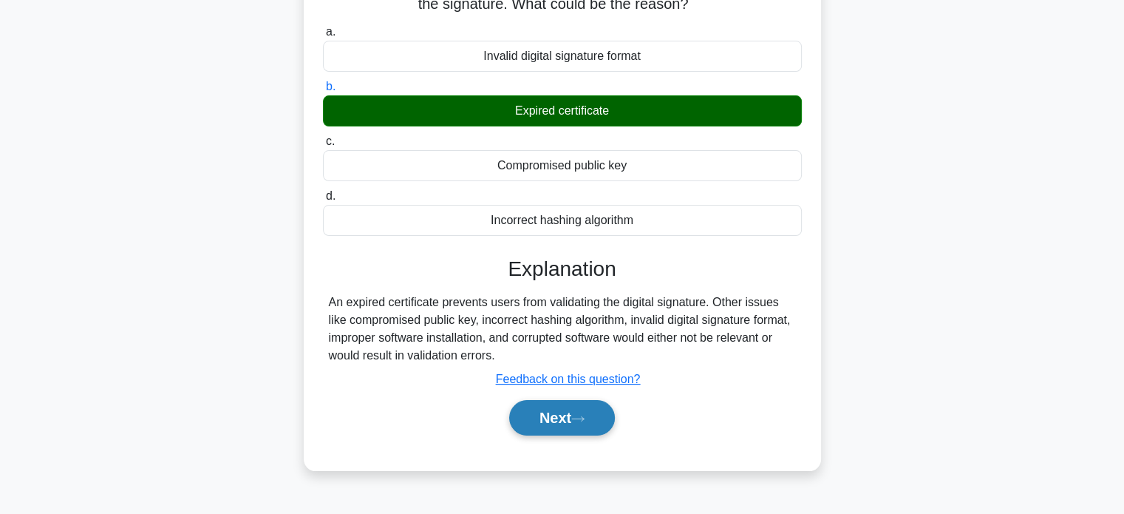
click at [571, 410] on button "Next" at bounding box center [562, 417] width 106 height 35
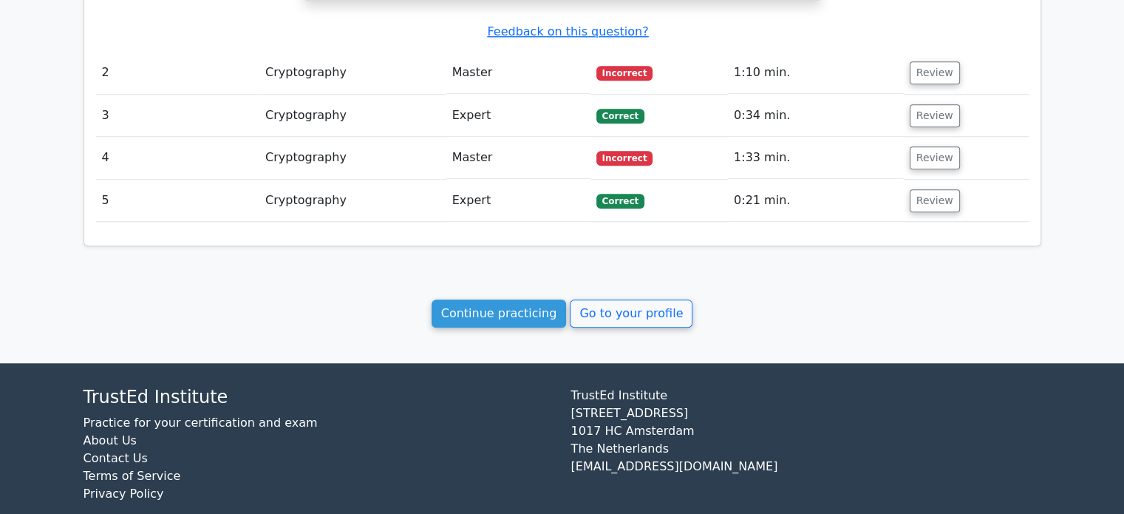
scroll to position [1294, 0]
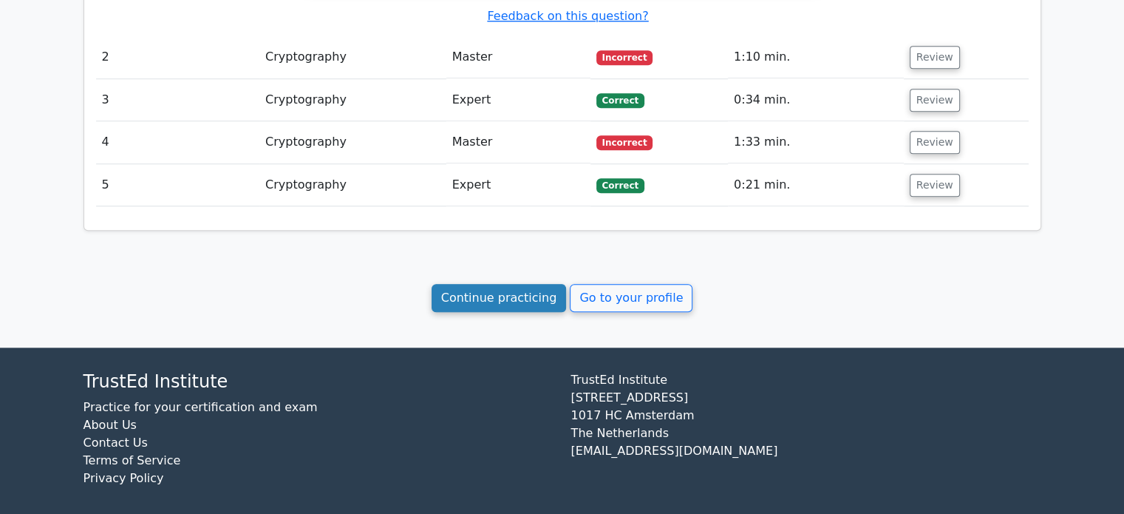
click at [493, 291] on link "Continue practicing" at bounding box center [499, 298] width 135 height 28
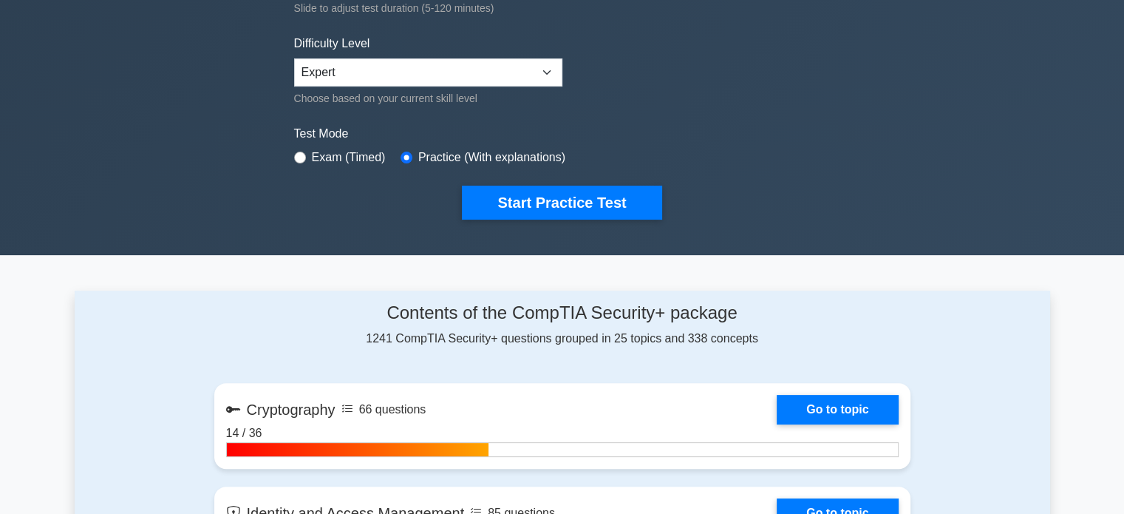
scroll to position [339, 0]
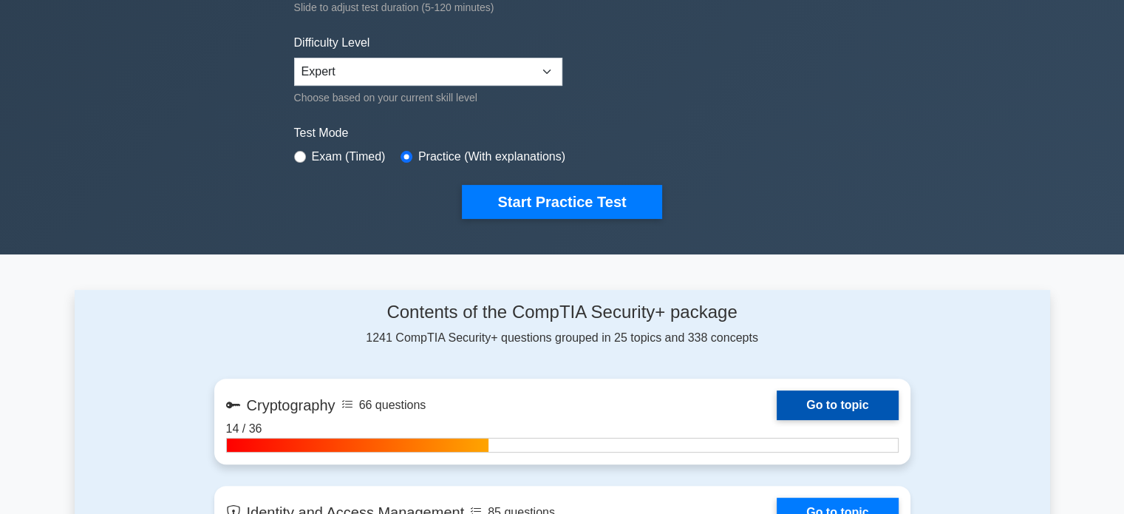
click at [816, 395] on link "Go to topic" at bounding box center [837, 405] width 121 height 30
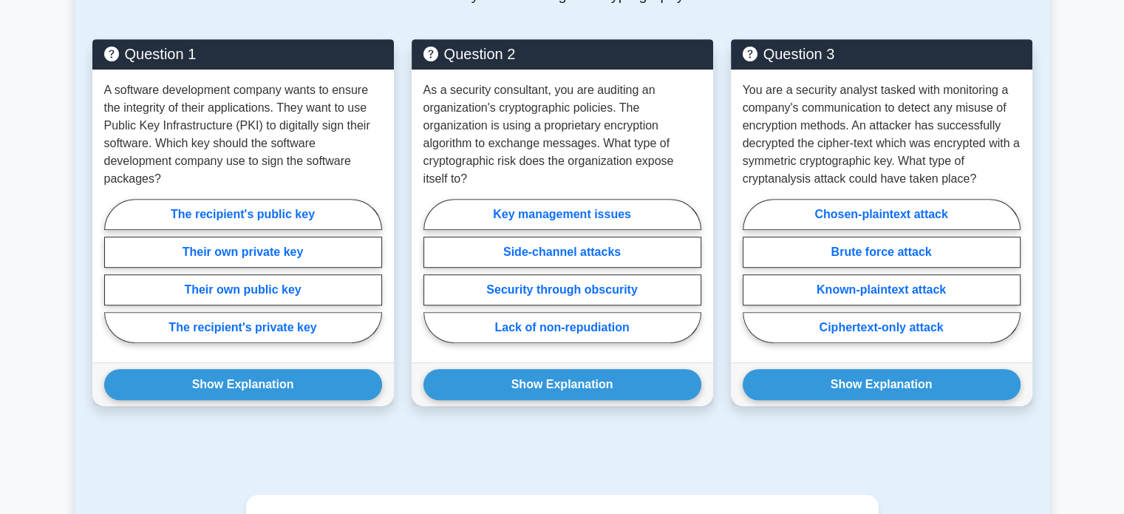
scroll to position [739, 0]
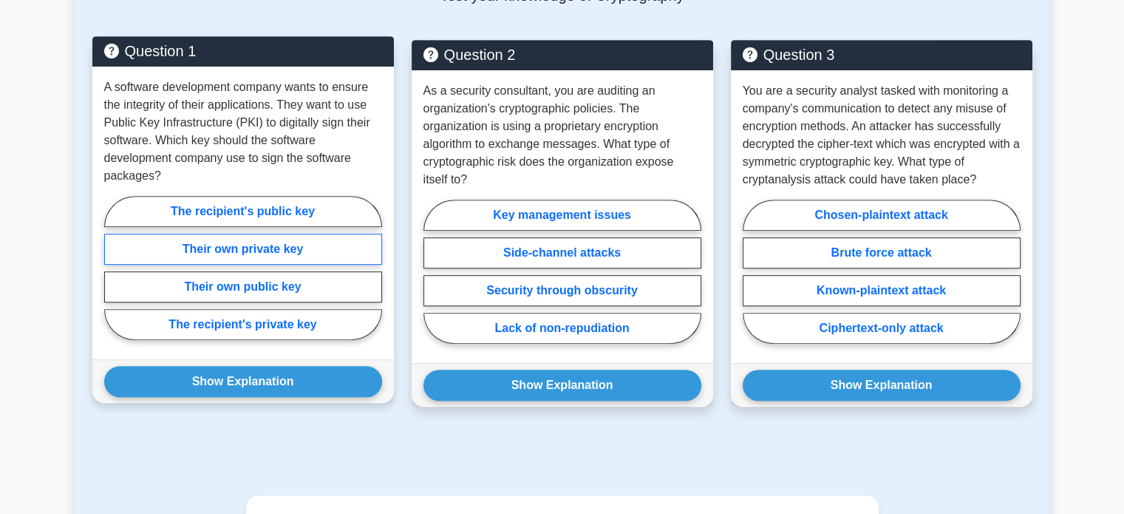
click at [266, 245] on label "Their own private key" at bounding box center [243, 249] width 278 height 31
click at [114, 268] on input "Their own private key" at bounding box center [109, 273] width 10 height 10
radio input "true"
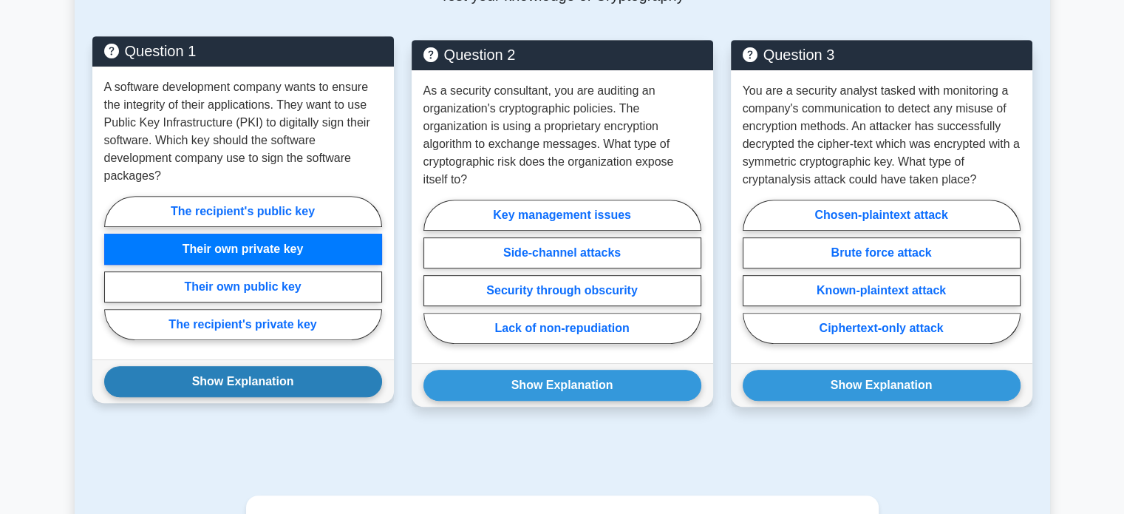
click at [239, 381] on button "Show Explanation" at bounding box center [243, 381] width 278 height 31
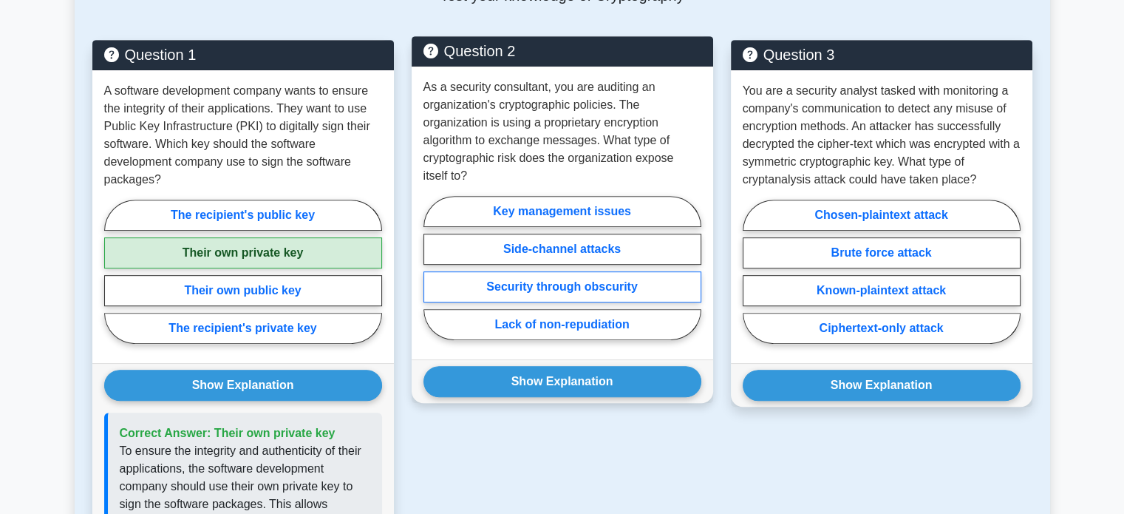
click at [574, 278] on label "Security through obscurity" at bounding box center [563, 286] width 278 height 31
click at [433, 277] on input "Security through obscurity" at bounding box center [429, 273] width 10 height 10
radio input "true"
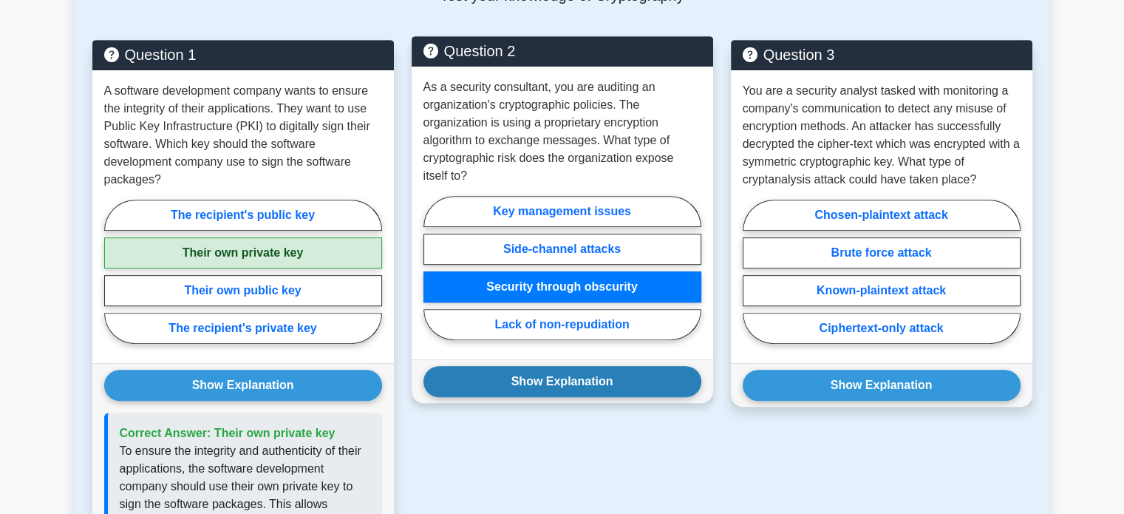
click at [588, 372] on button "Show Explanation" at bounding box center [563, 381] width 278 height 31
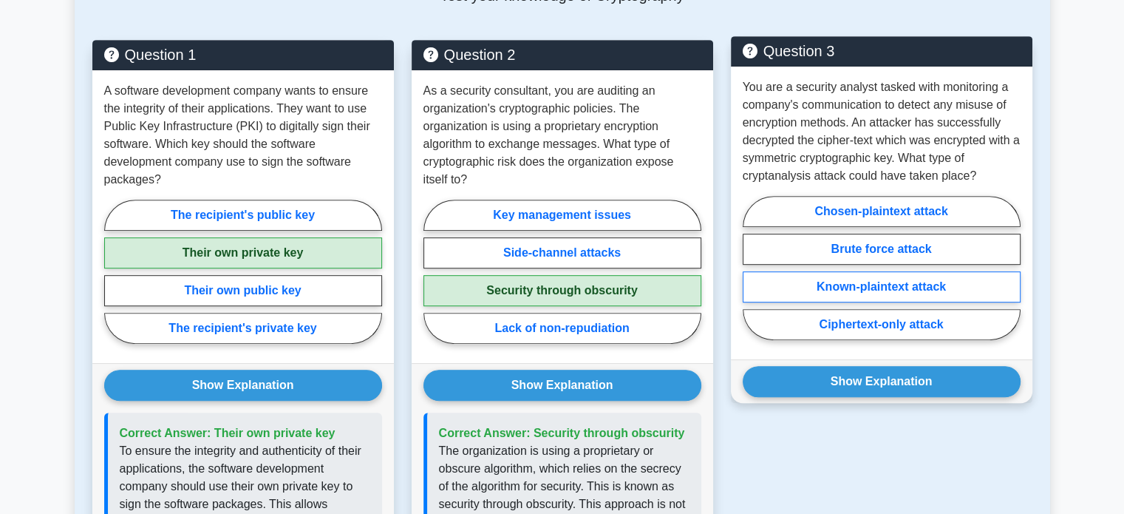
click at [878, 285] on label "Known-plaintext attack" at bounding box center [882, 286] width 278 height 31
click at [752, 277] on input "Known-plaintext attack" at bounding box center [748, 273] width 10 height 10
radio input "true"
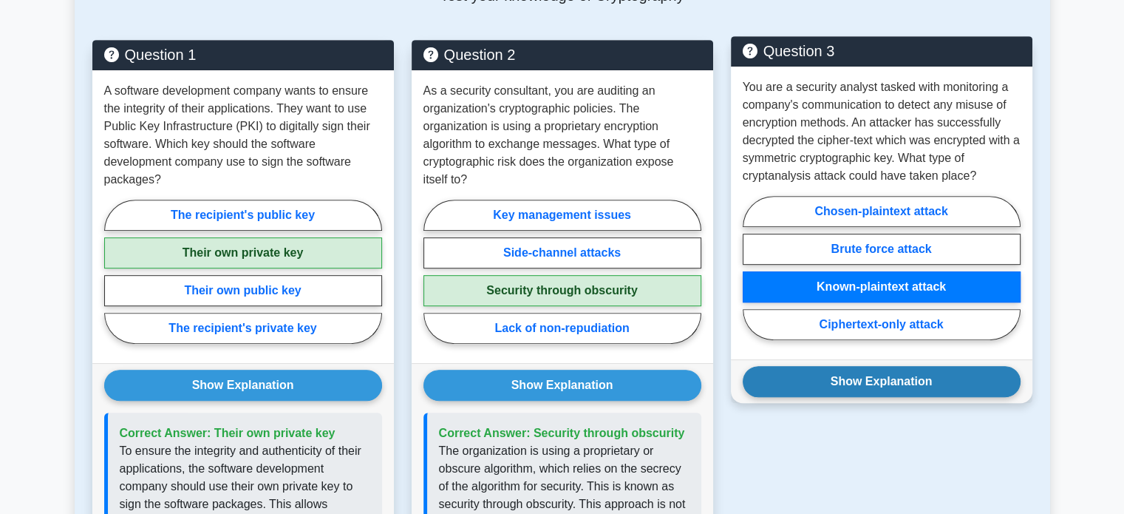
click at [849, 372] on button "Show Explanation" at bounding box center [882, 381] width 278 height 31
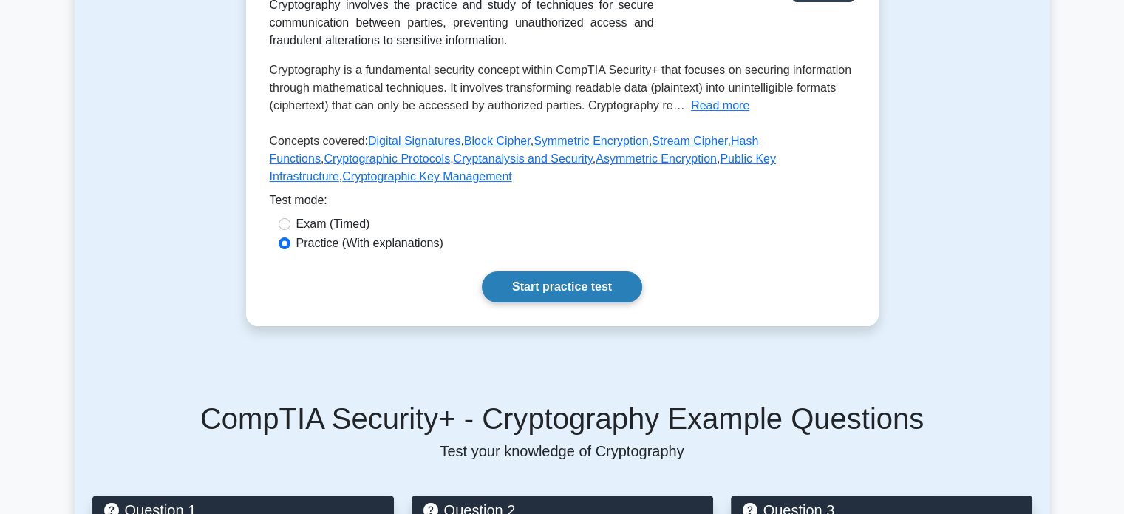
scroll to position [283, 0]
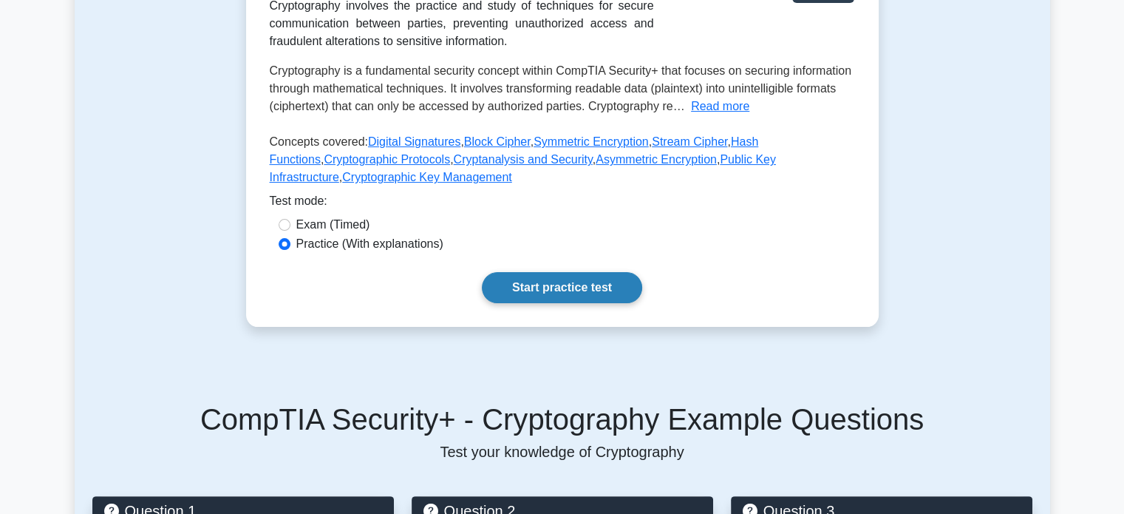
click at [564, 282] on link "Start practice test" at bounding box center [562, 287] width 160 height 31
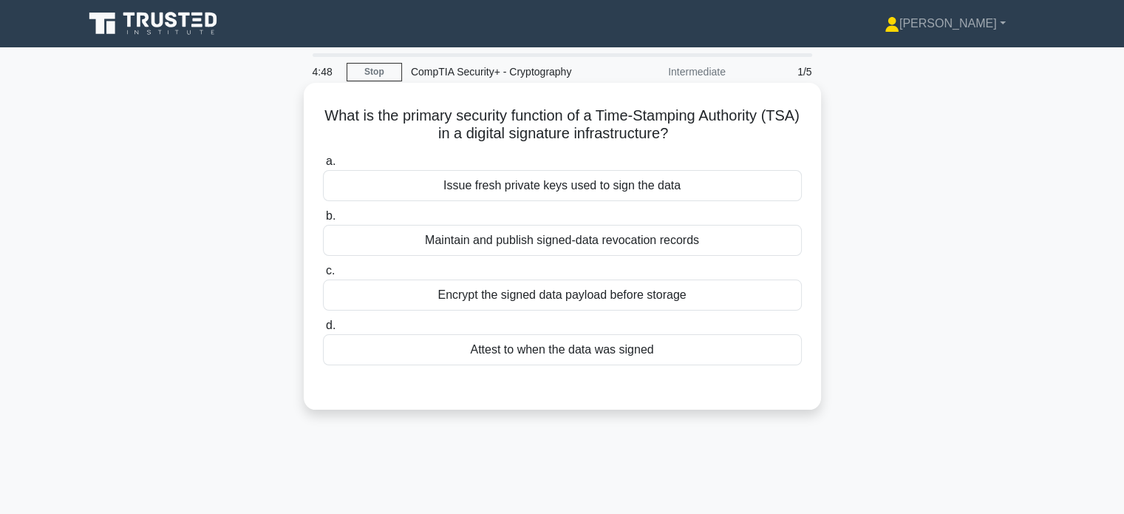
click at [466, 354] on div "Attest to when the data was signed" at bounding box center [562, 349] width 479 height 31
click at [323, 330] on input "d. Attest to when the data was signed" at bounding box center [323, 326] width 0 height 10
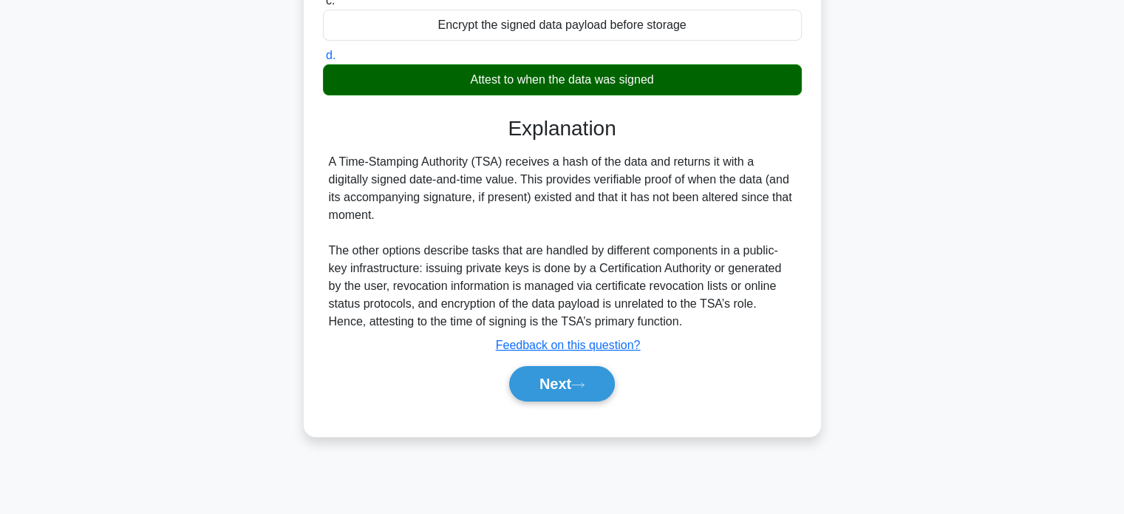
scroll to position [285, 0]
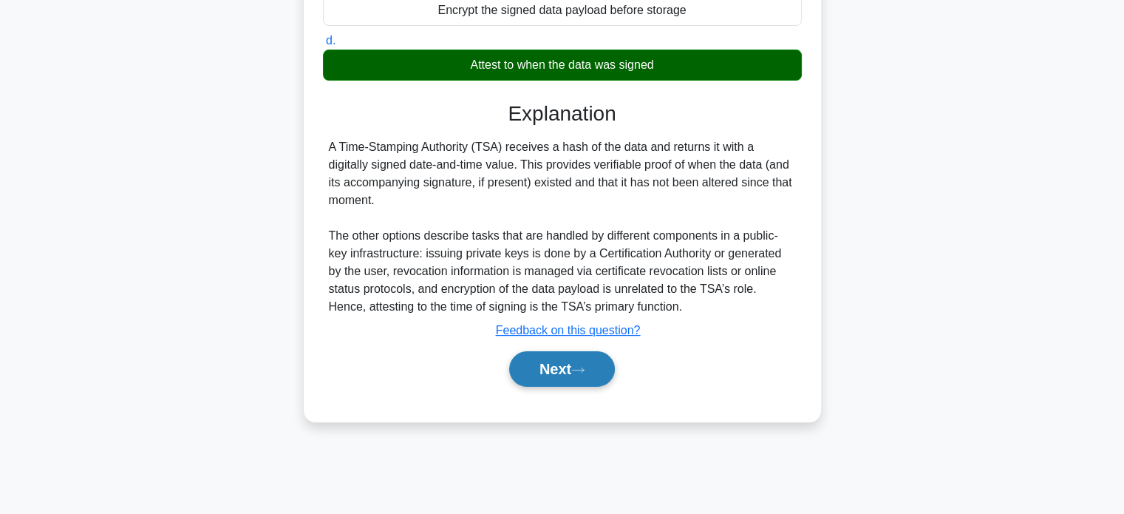
click at [531, 366] on button "Next" at bounding box center [562, 368] width 106 height 35
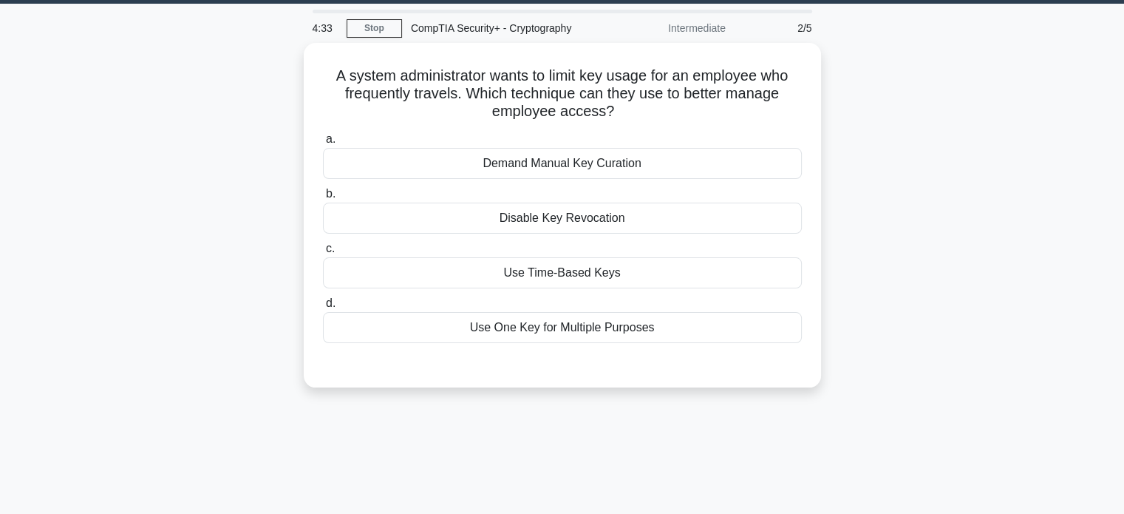
scroll to position [0, 0]
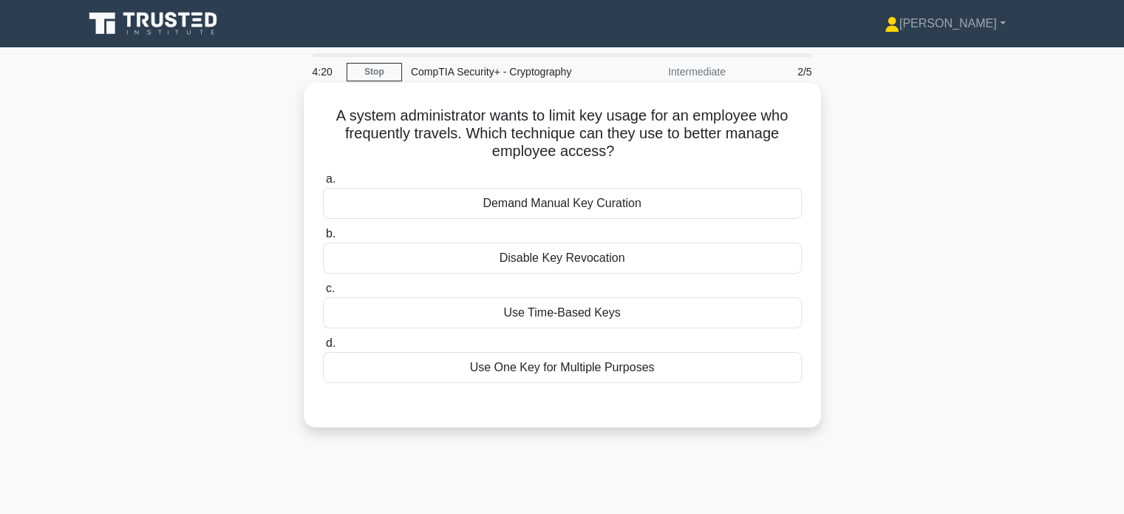
click at [550, 310] on div "Use Time-Based Keys" at bounding box center [562, 312] width 479 height 31
click at [323, 293] on input "c. Use Time-Based Keys" at bounding box center [323, 289] width 0 height 10
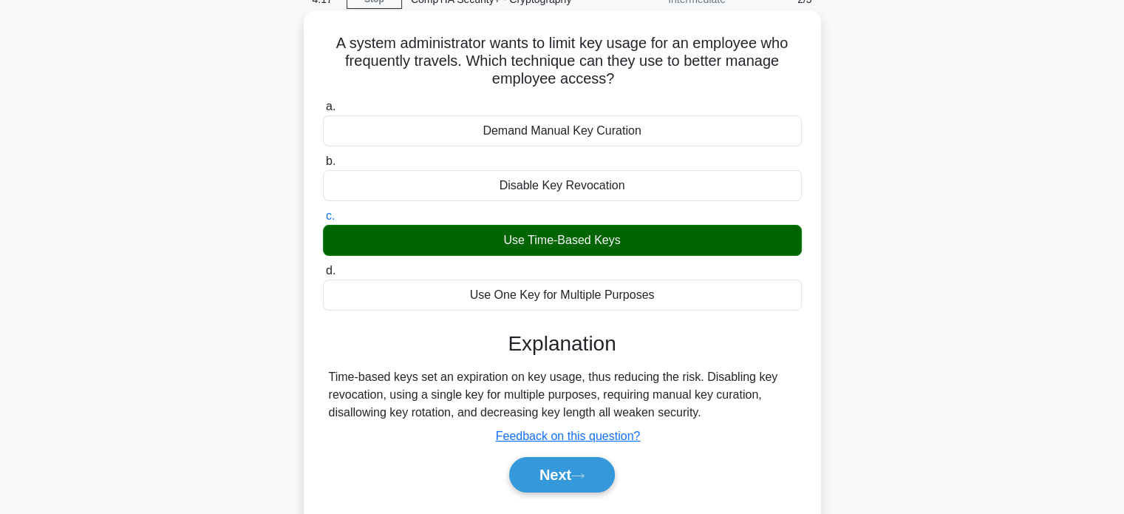
scroll to position [73, 0]
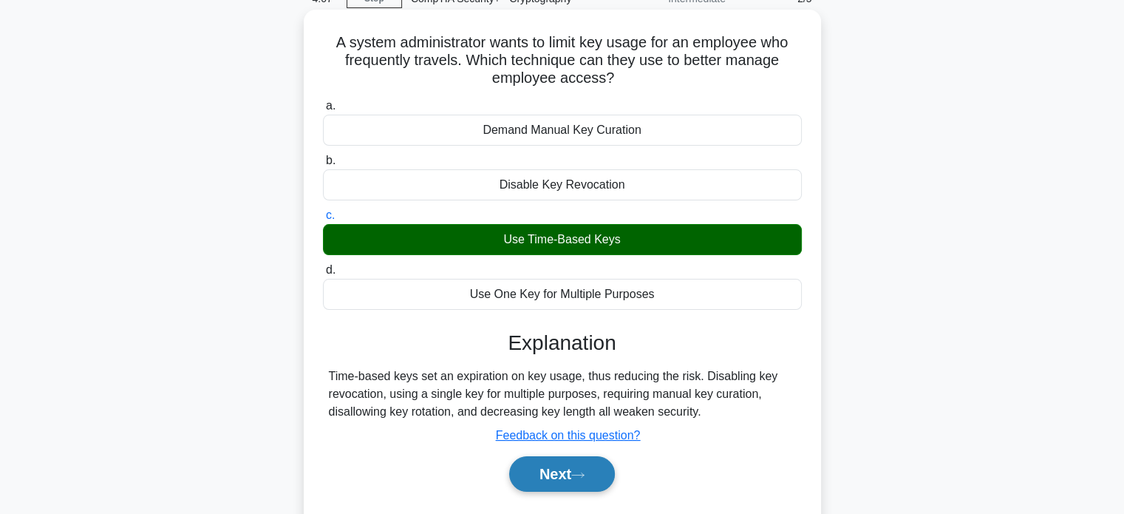
click at [565, 469] on button "Next" at bounding box center [562, 473] width 106 height 35
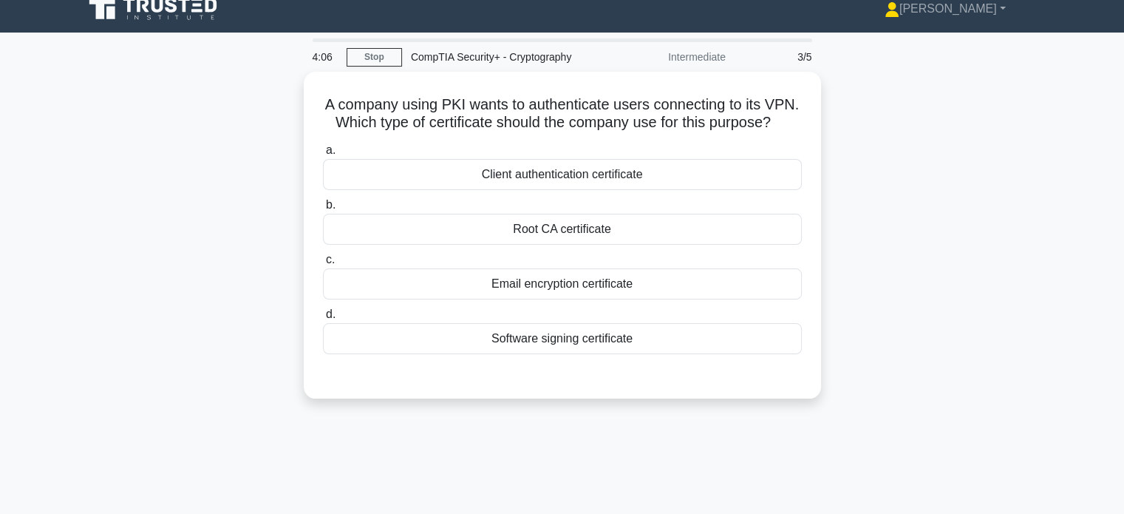
scroll to position [0, 0]
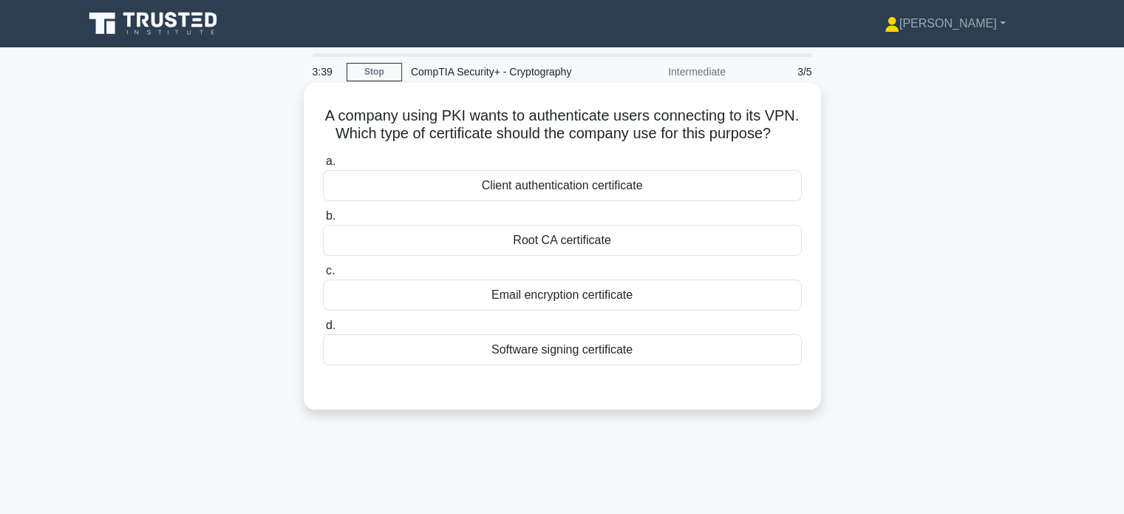
click at [498, 256] on div "Root CA certificate" at bounding box center [562, 240] width 479 height 31
click at [323, 221] on input "b. Root CA certificate" at bounding box center [323, 216] width 0 height 10
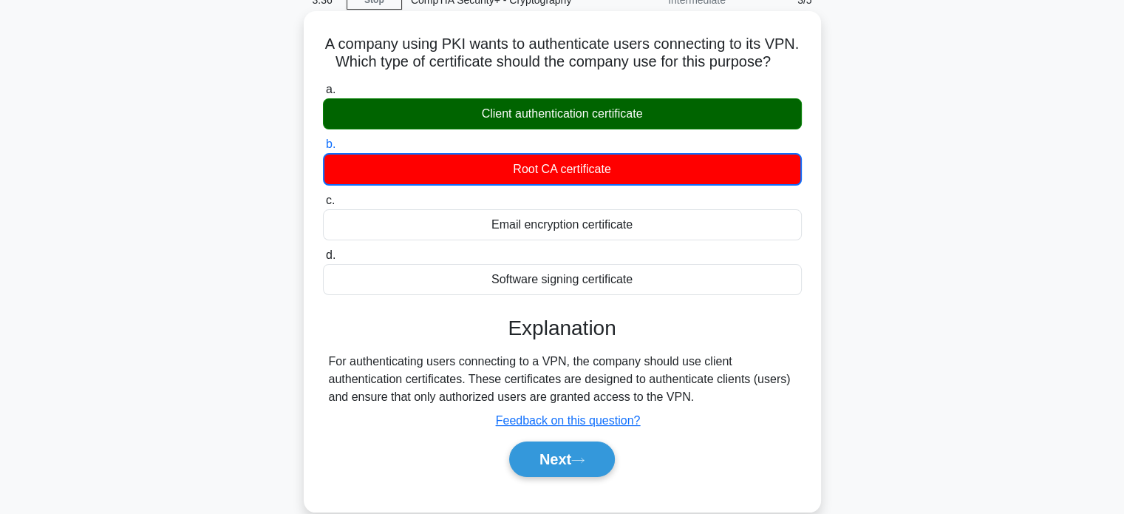
scroll to position [72, 0]
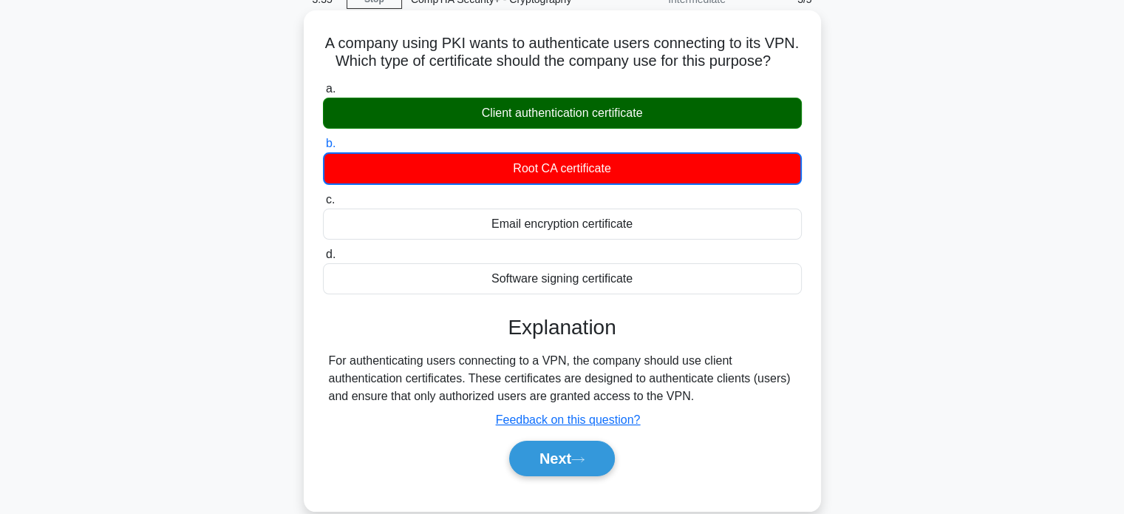
click at [368, 391] on div "For authenticating users connecting to a VPN, the company should use client aut…" at bounding box center [562, 378] width 467 height 53
click at [390, 392] on div "For authenticating users connecting to a VPN, the company should use client aut…" at bounding box center [562, 378] width 467 height 53
click at [547, 472] on button "Next" at bounding box center [562, 458] width 106 height 35
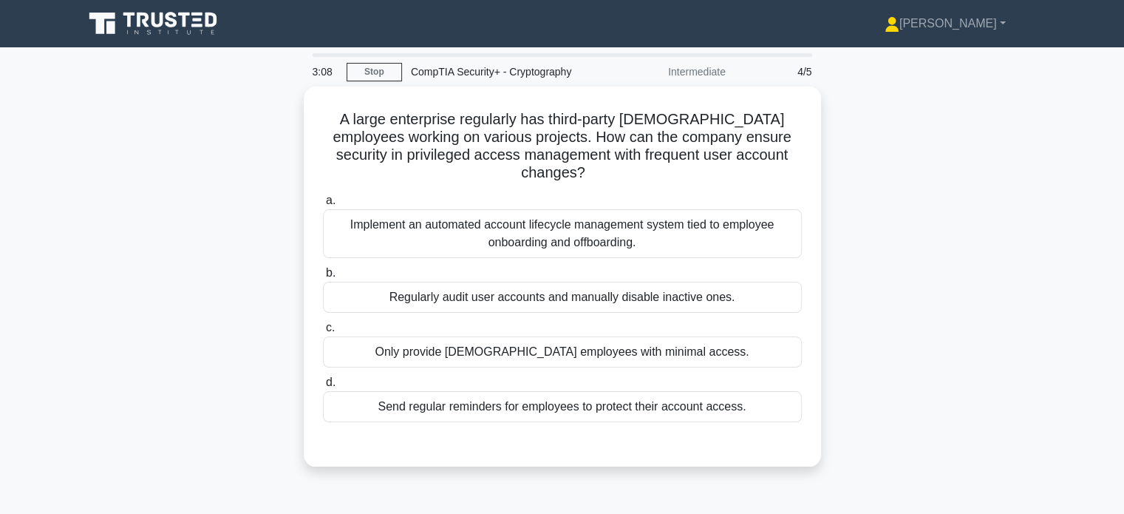
scroll to position [0, 0]
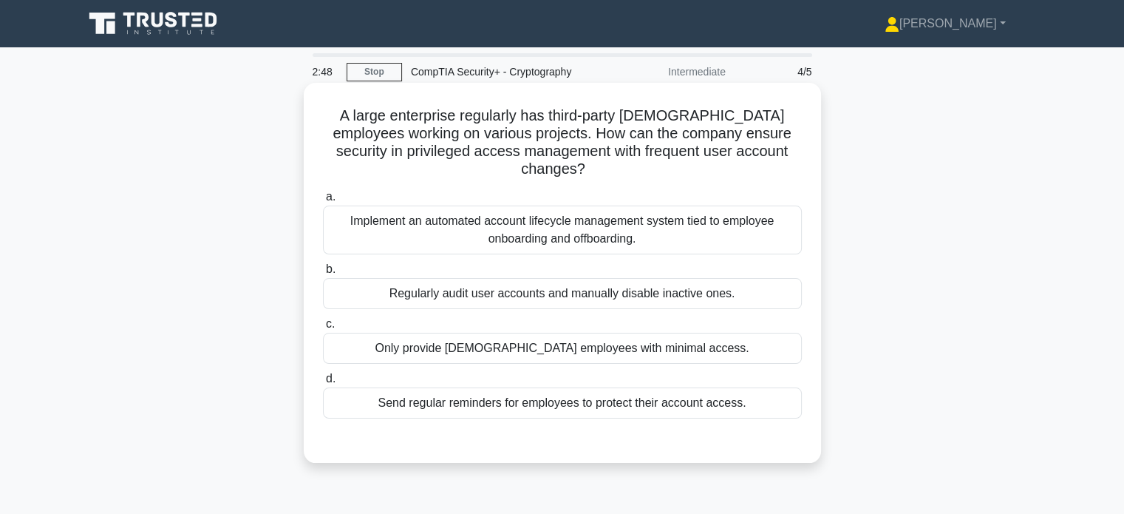
click at [425, 205] on div "Implement an automated account lifecycle management system tied to employee onb…" at bounding box center [562, 229] width 479 height 49
click at [323, 200] on input "a. Implement an automated account lifecycle management system tied to employee …" at bounding box center [323, 197] width 0 height 10
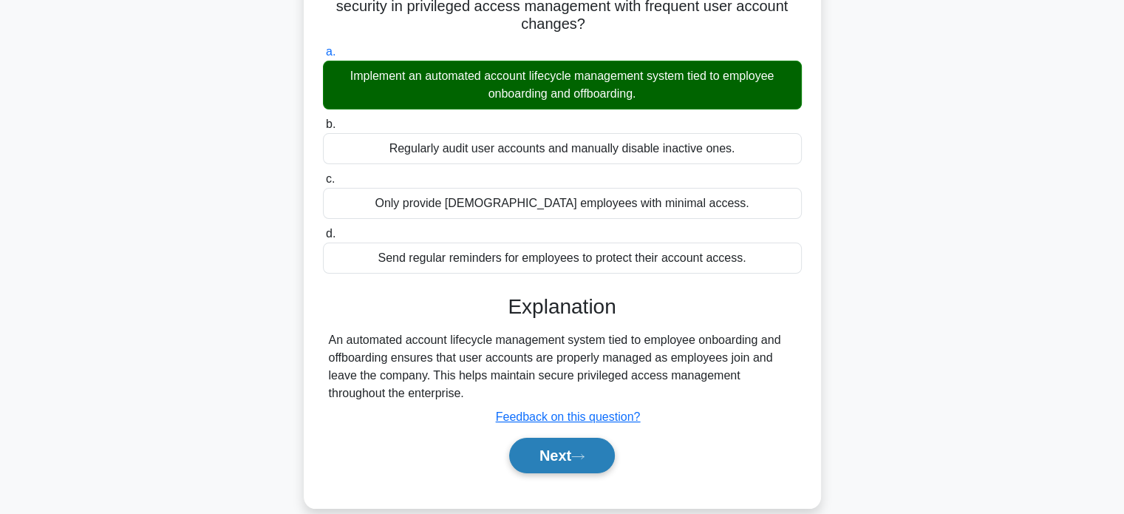
scroll to position [146, 0]
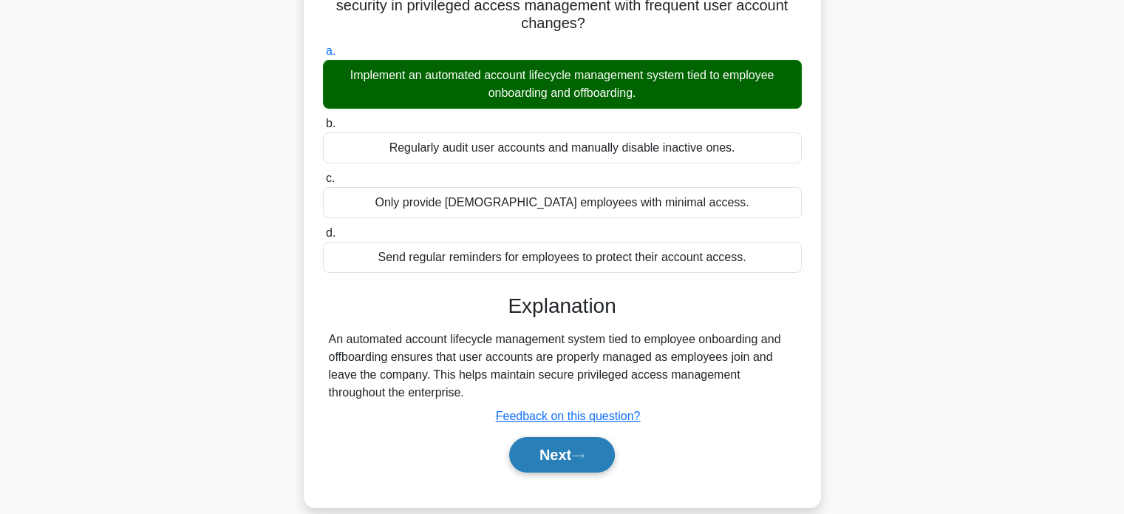
click at [579, 453] on icon at bounding box center [578, 455] width 12 height 4
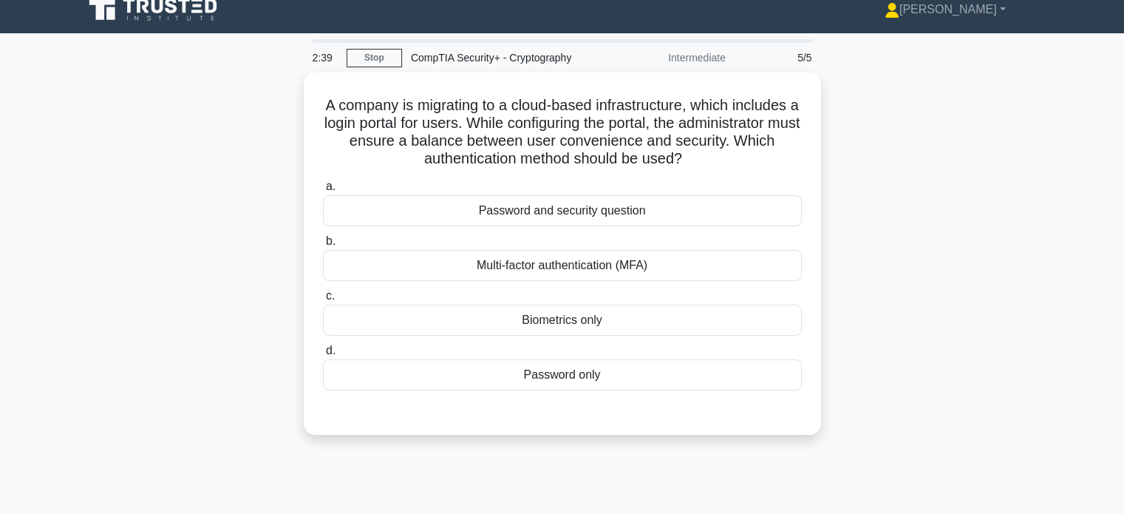
scroll to position [0, 0]
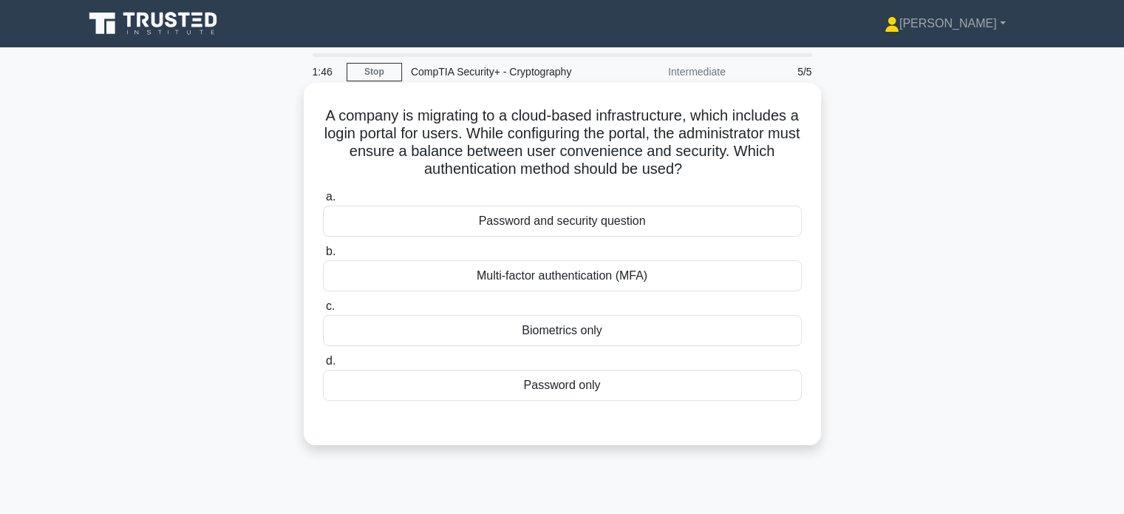
click at [510, 279] on div "Multi-factor authentication (MFA)" at bounding box center [562, 275] width 479 height 31
click at [323, 256] on input "b. Multi-factor authentication (MFA)" at bounding box center [323, 252] width 0 height 10
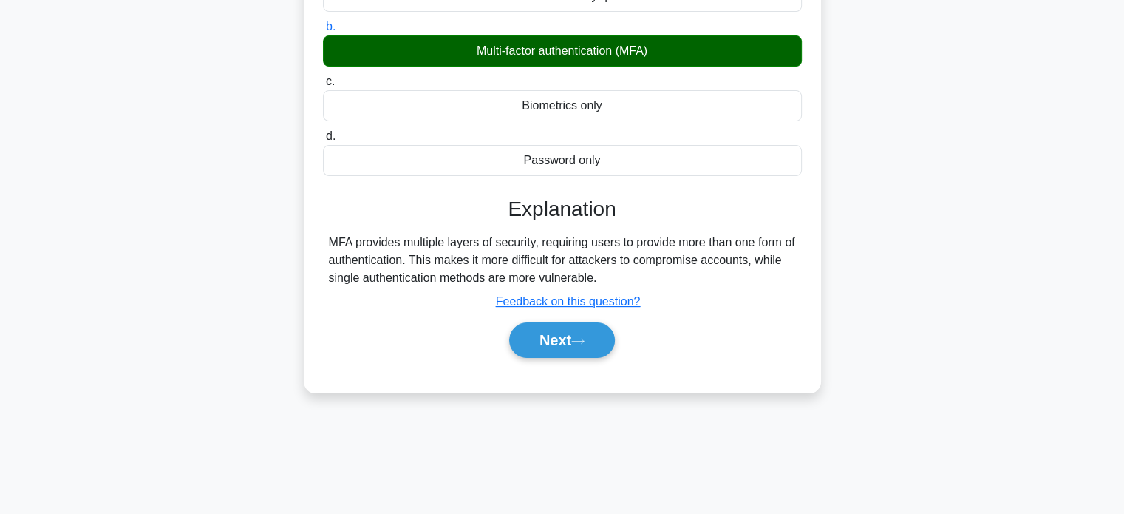
scroll to position [285, 0]
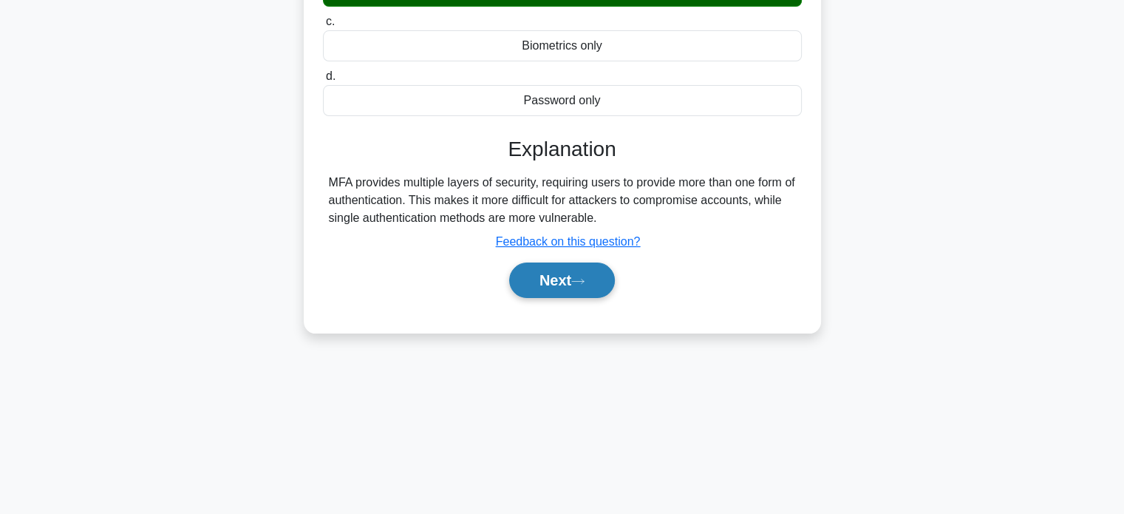
click at [582, 284] on button "Next" at bounding box center [562, 279] width 106 height 35
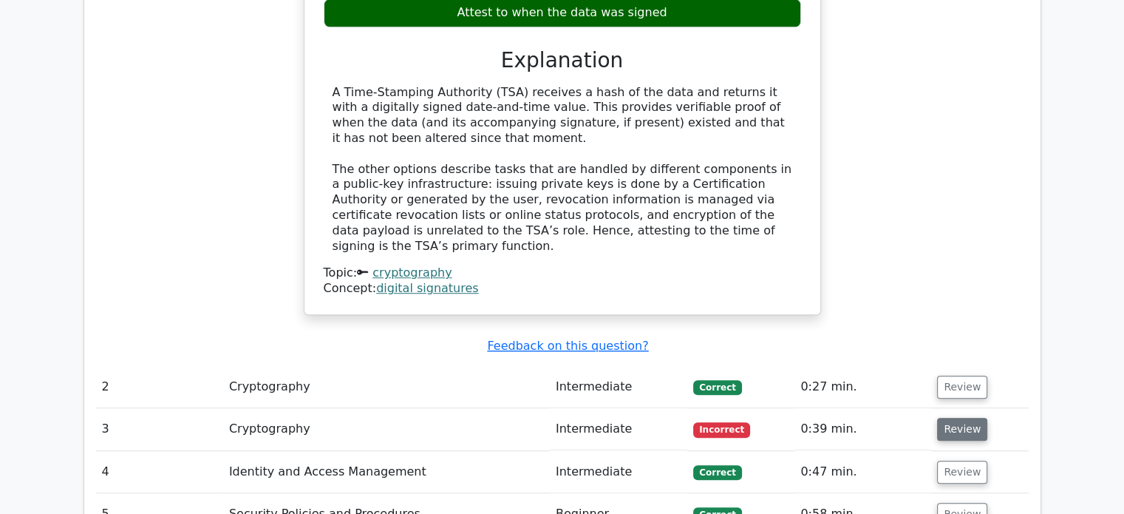
scroll to position [1034, 0]
click at [956, 417] on button "Review" at bounding box center [962, 428] width 50 height 23
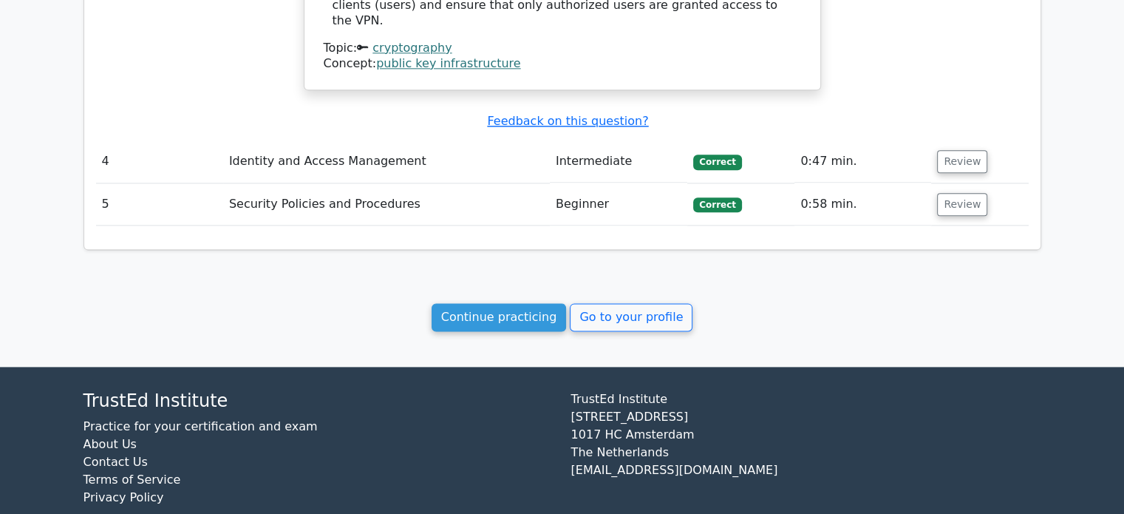
scroll to position [1860, 0]
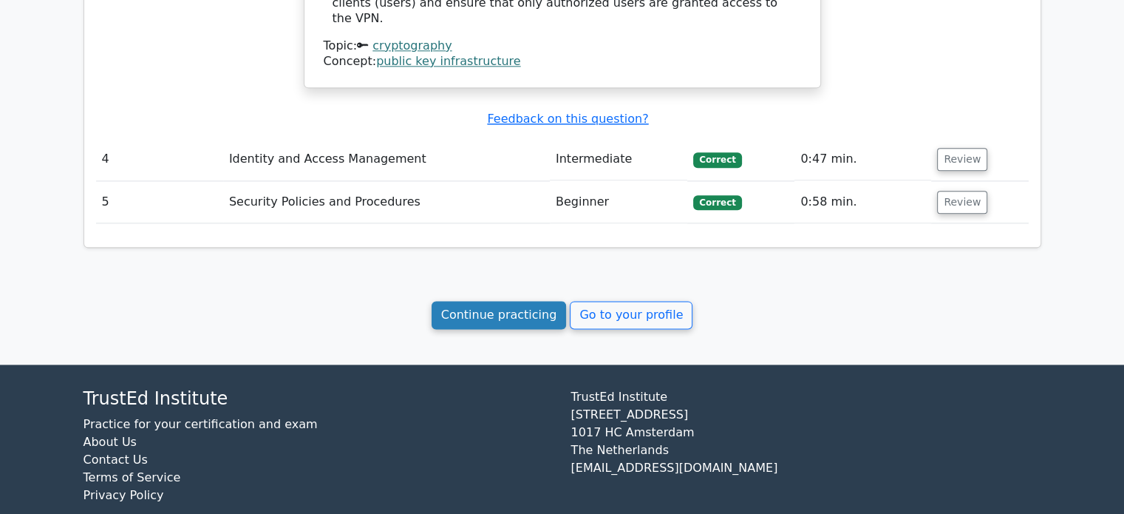
click at [482, 301] on link "Continue practicing" at bounding box center [499, 315] width 135 height 28
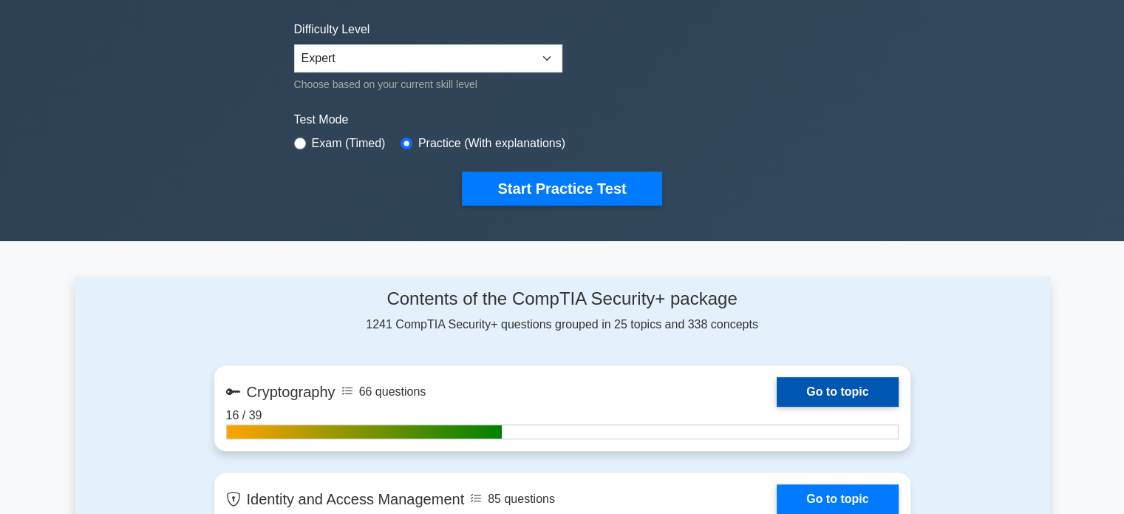
scroll to position [352, 0]
click at [826, 387] on link "Go to topic" at bounding box center [837, 392] width 121 height 30
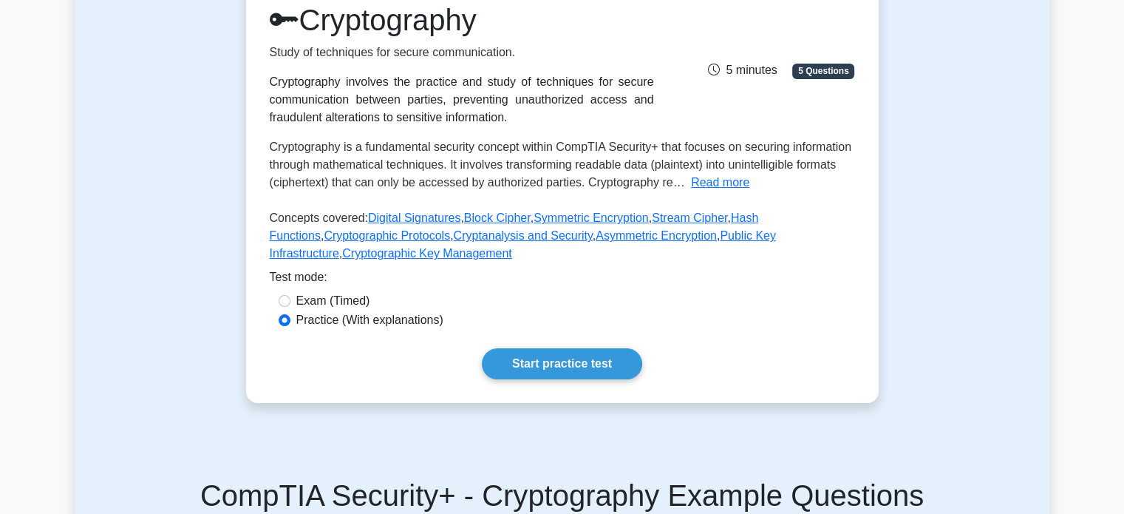
scroll to position [208, 0]
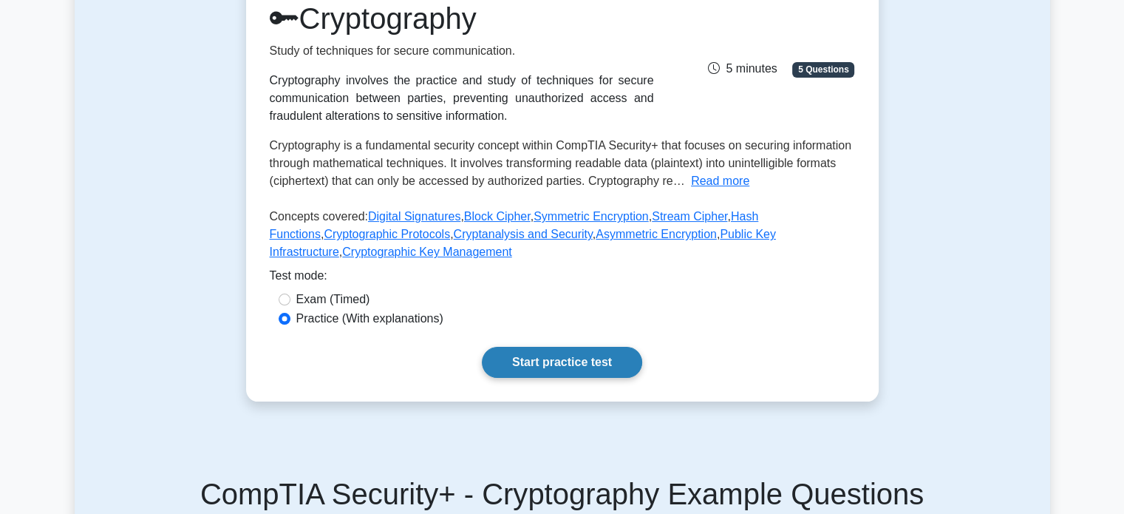
click at [572, 363] on link "Start practice test" at bounding box center [562, 362] width 160 height 31
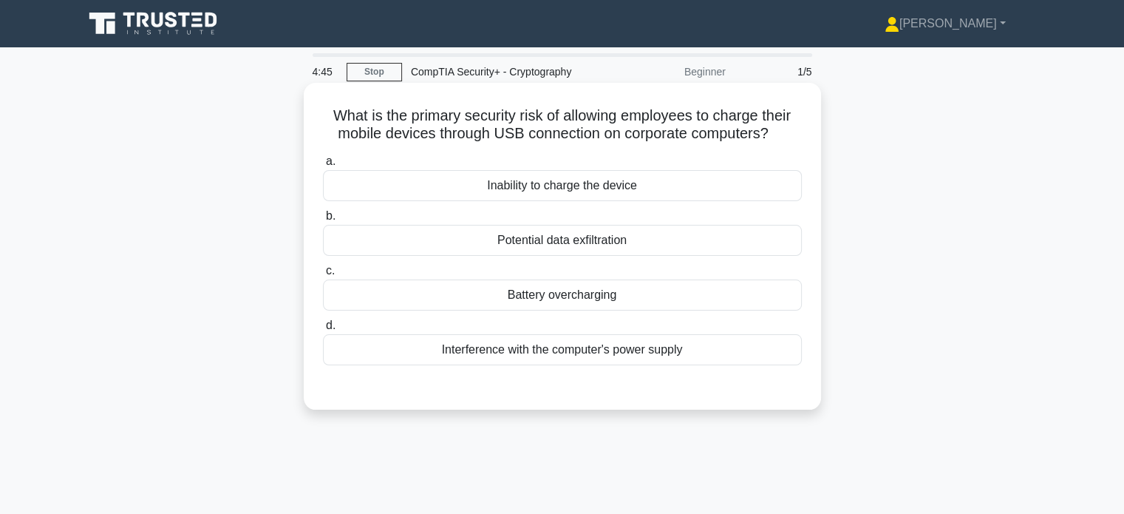
click at [423, 237] on div "Potential data exfiltration" at bounding box center [562, 240] width 479 height 31
click at [323, 221] on input "b. Potential data exfiltration" at bounding box center [323, 216] width 0 height 10
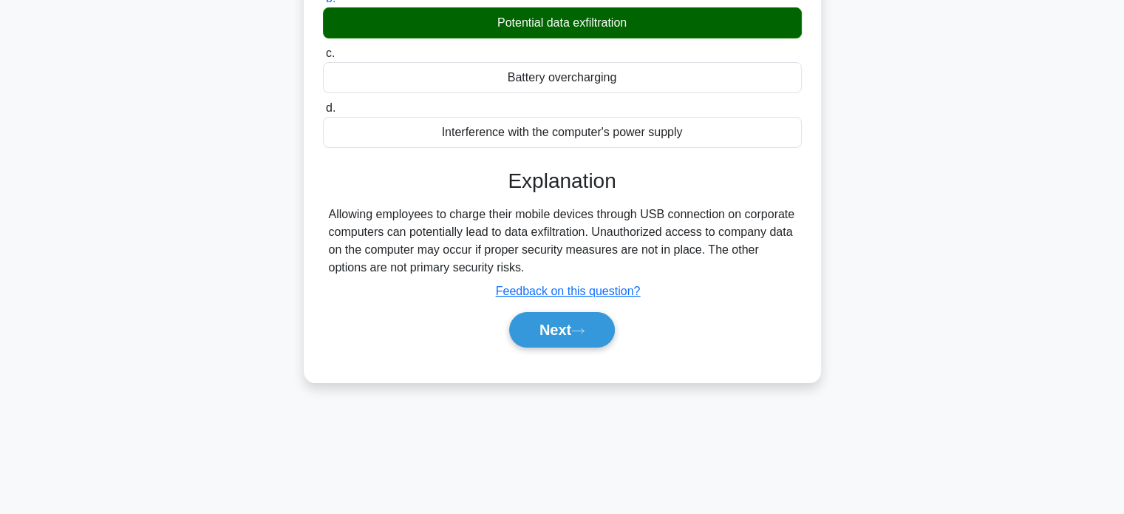
scroll to position [222, 0]
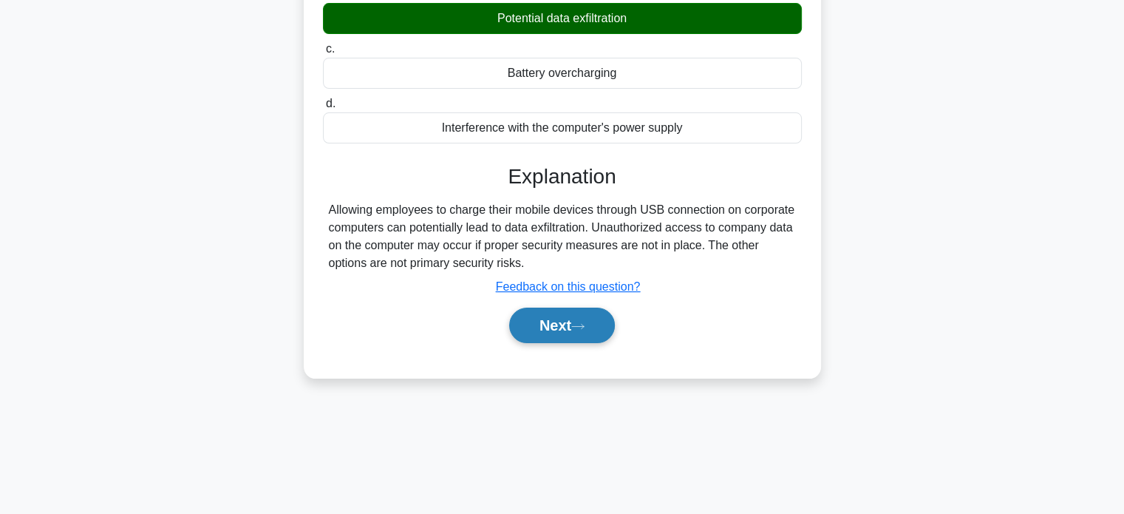
click at [562, 324] on button "Next" at bounding box center [562, 324] width 106 height 35
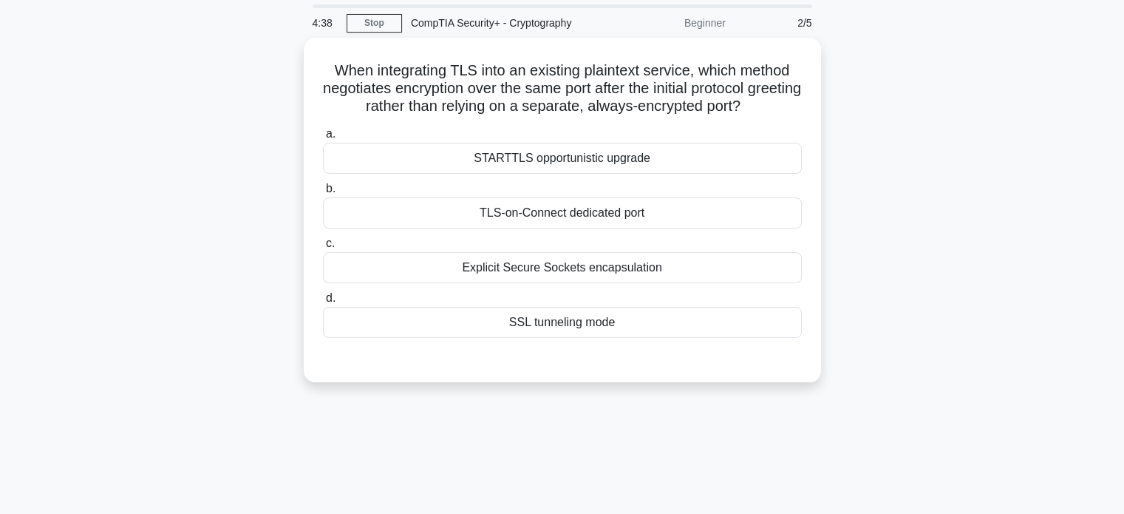
scroll to position [0, 0]
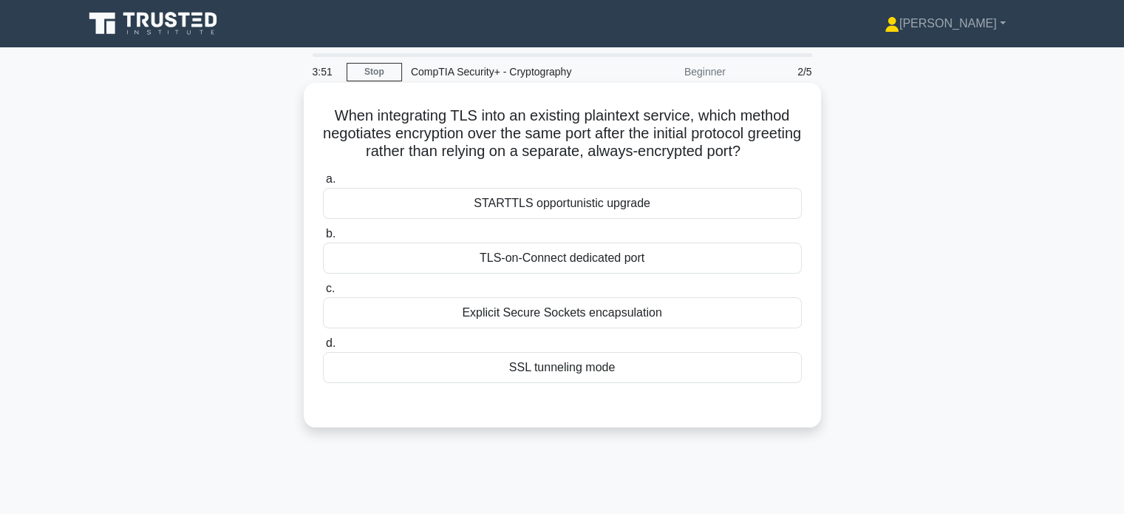
click at [510, 372] on div "SSL tunneling mode" at bounding box center [562, 367] width 479 height 31
click at [323, 348] on input "d. SSL tunneling mode" at bounding box center [323, 344] width 0 height 10
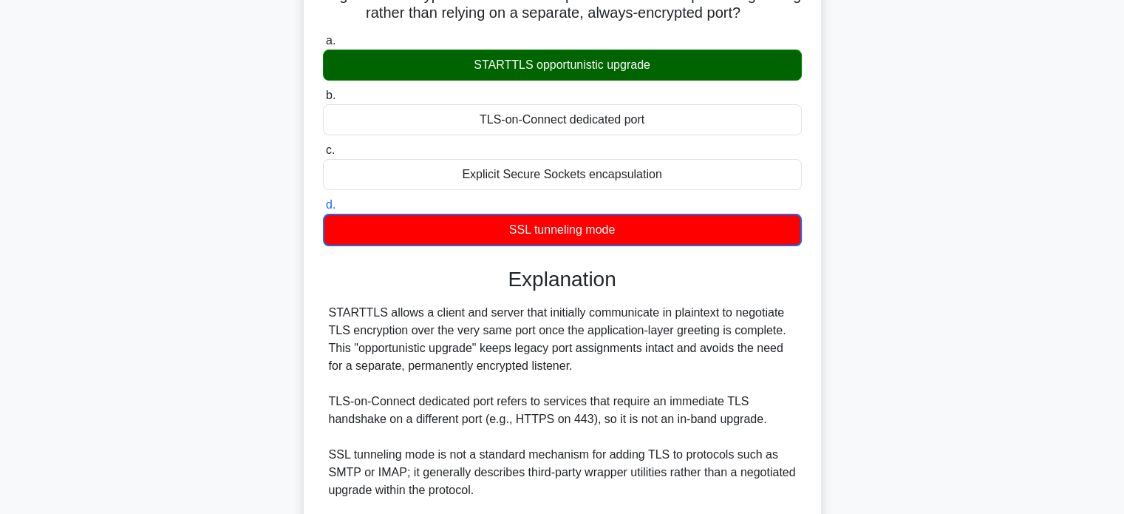
scroll to position [143, 0]
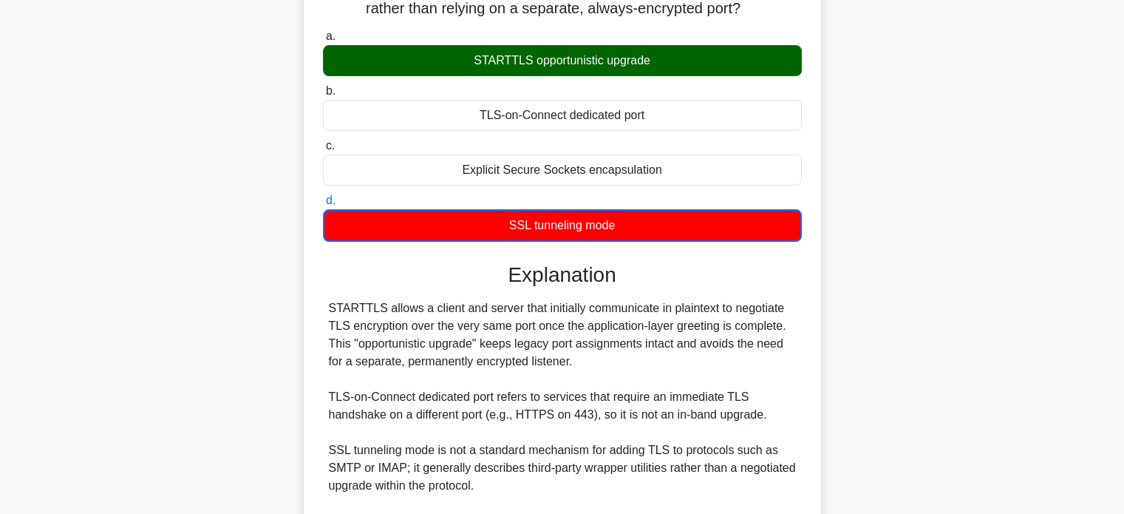
click at [476, 387] on div "STARTTLS allows a client and server that initially communicate in plaintext to …" at bounding box center [562, 423] width 467 height 248
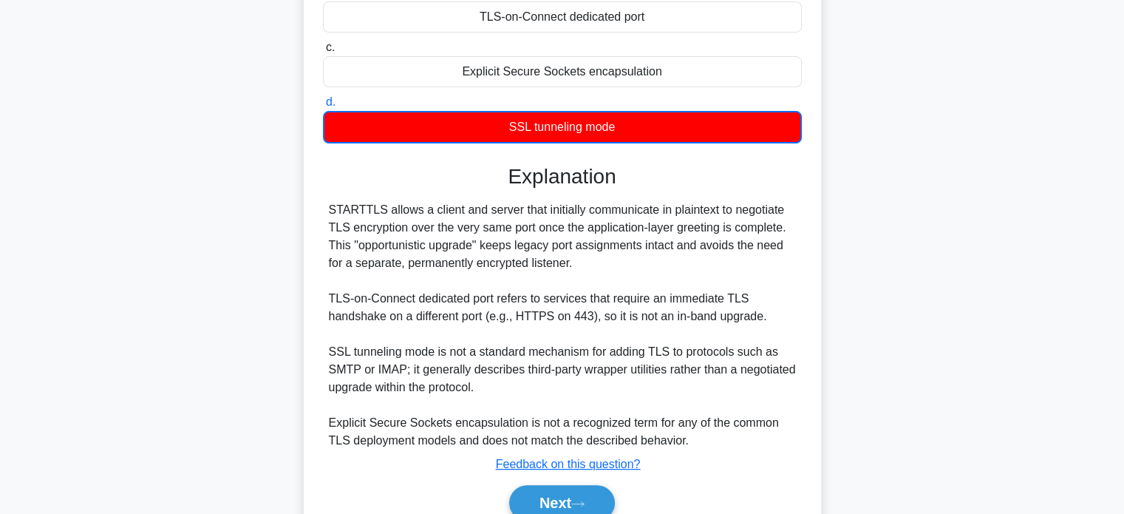
scroll to position [309, 0]
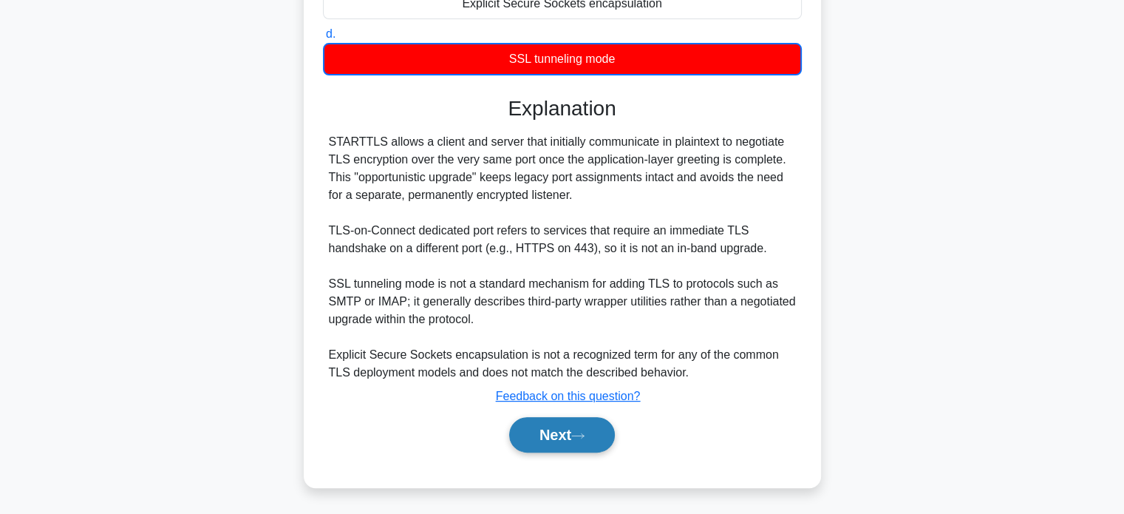
click at [562, 430] on button "Next" at bounding box center [562, 434] width 106 height 35
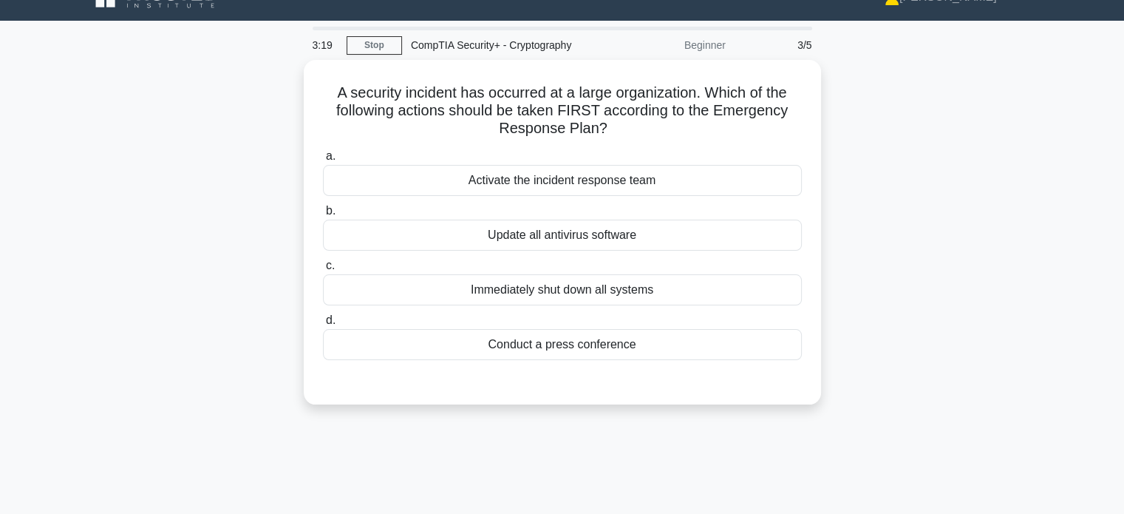
scroll to position [0, 0]
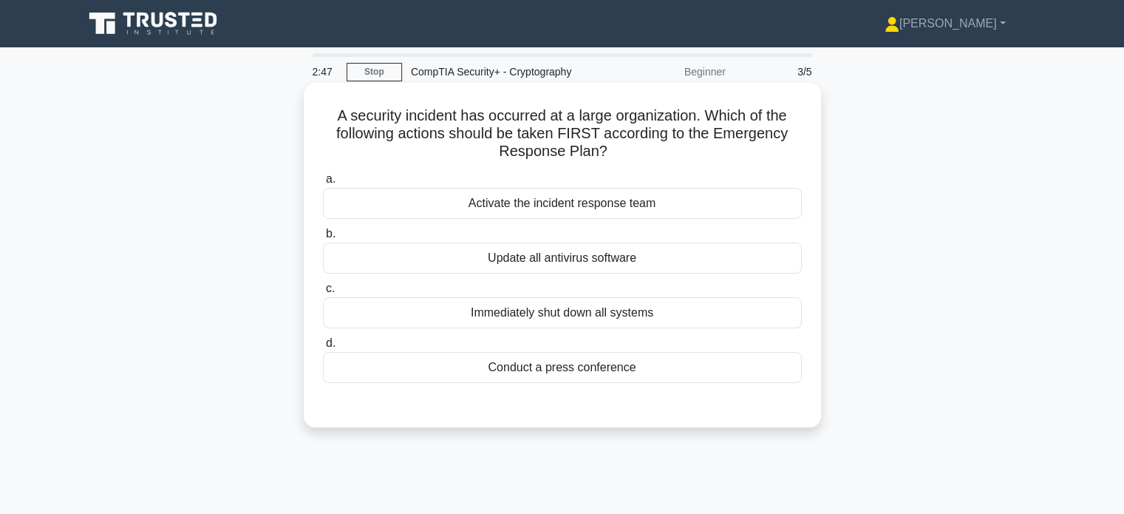
click at [514, 205] on div "Activate the incident response team" at bounding box center [562, 203] width 479 height 31
click at [323, 184] on input "a. Activate the incident response team" at bounding box center [323, 179] width 0 height 10
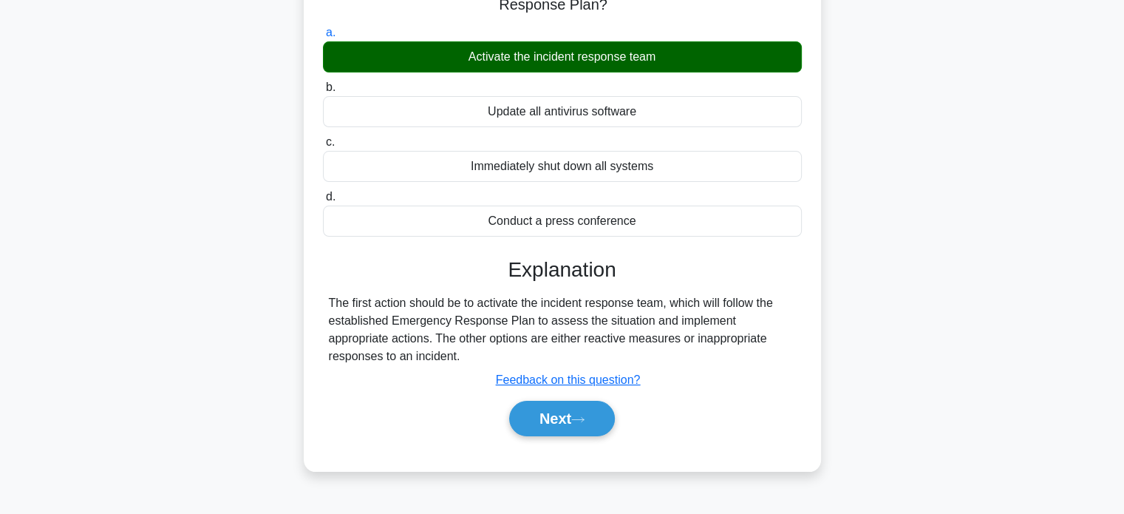
scroll to position [147, 0]
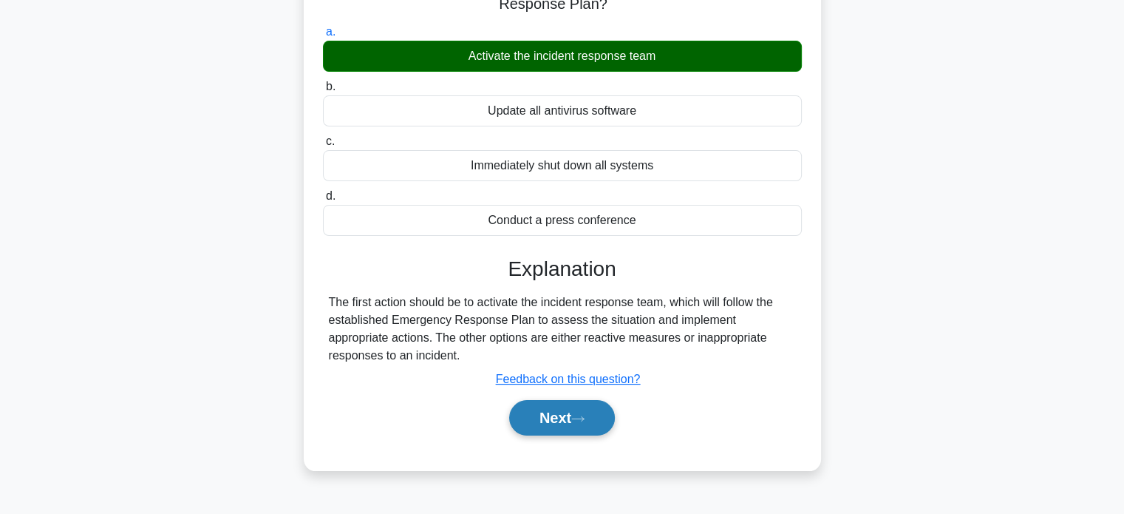
click at [560, 419] on button "Next" at bounding box center [562, 417] width 106 height 35
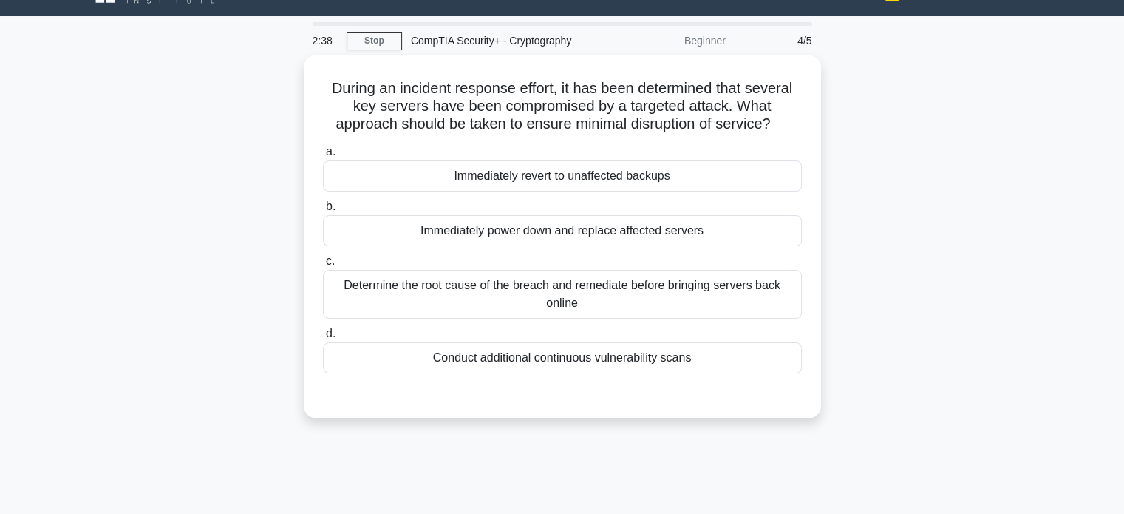
scroll to position [0, 0]
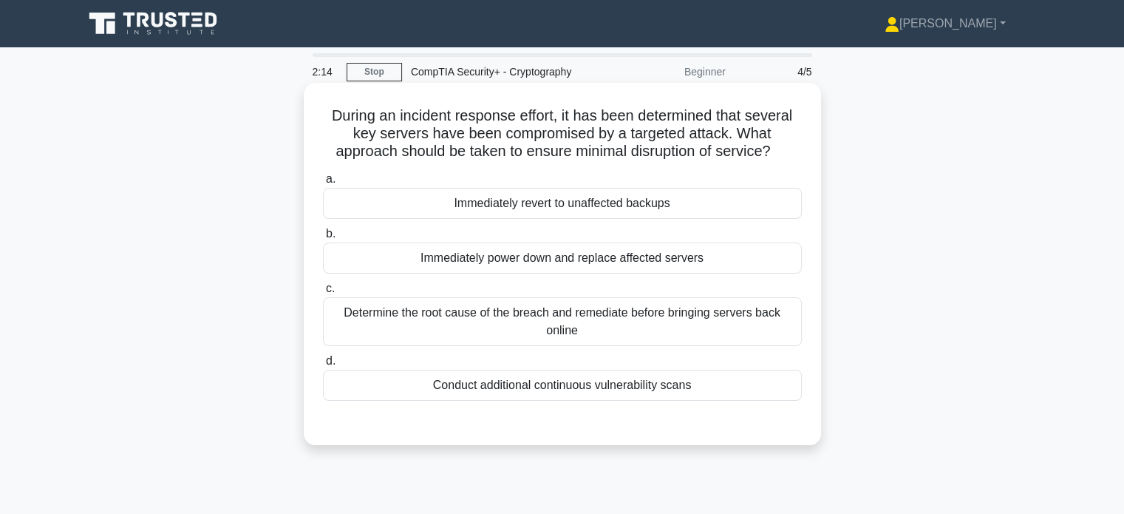
click at [562, 390] on div "Conduct additional continuous vulnerability scans" at bounding box center [562, 385] width 479 height 31
click at [323, 366] on input "d. Conduct additional continuous vulnerability scans" at bounding box center [323, 361] width 0 height 10
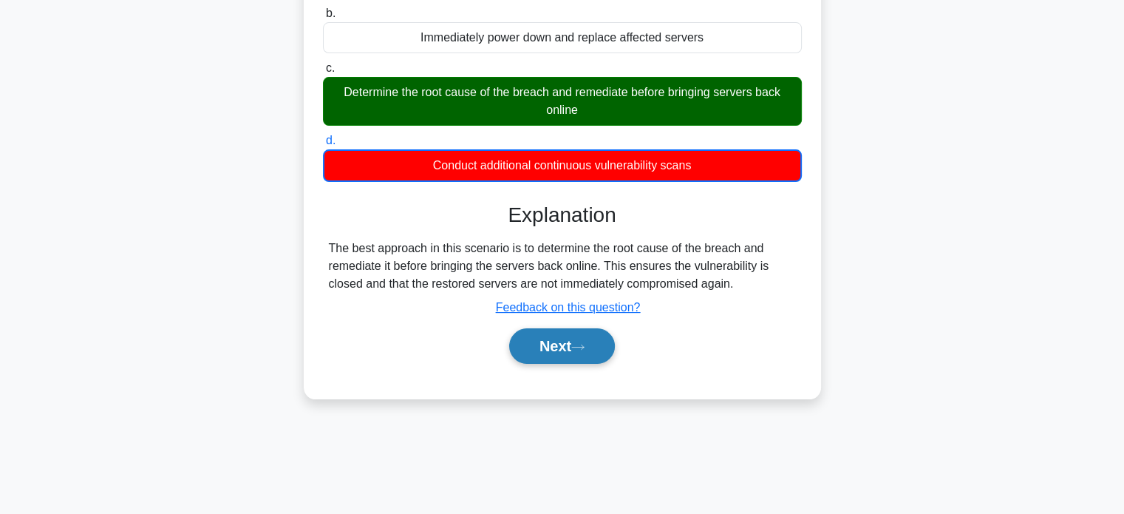
scroll to position [221, 0]
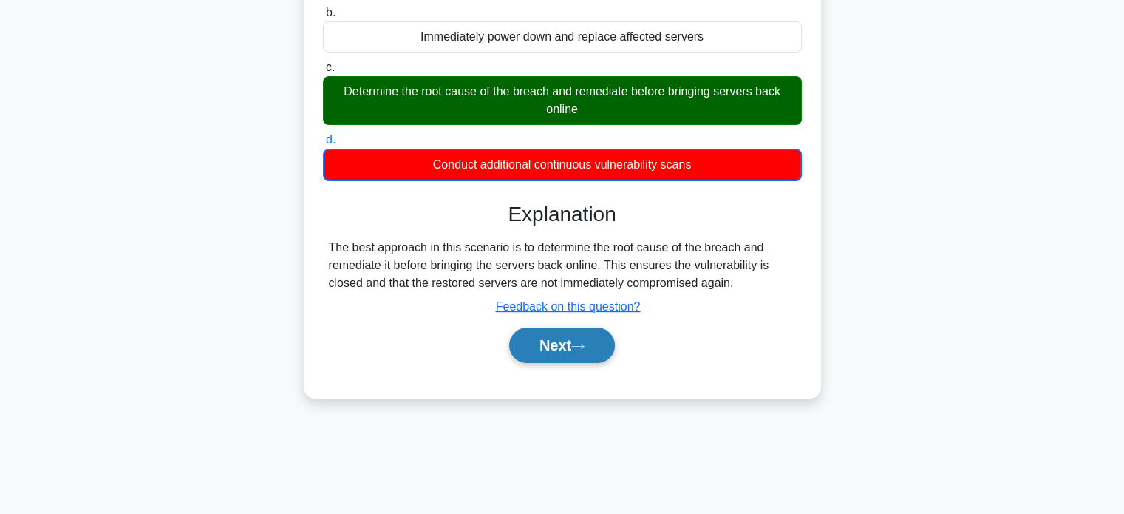
click at [569, 341] on button "Next" at bounding box center [562, 344] width 106 height 35
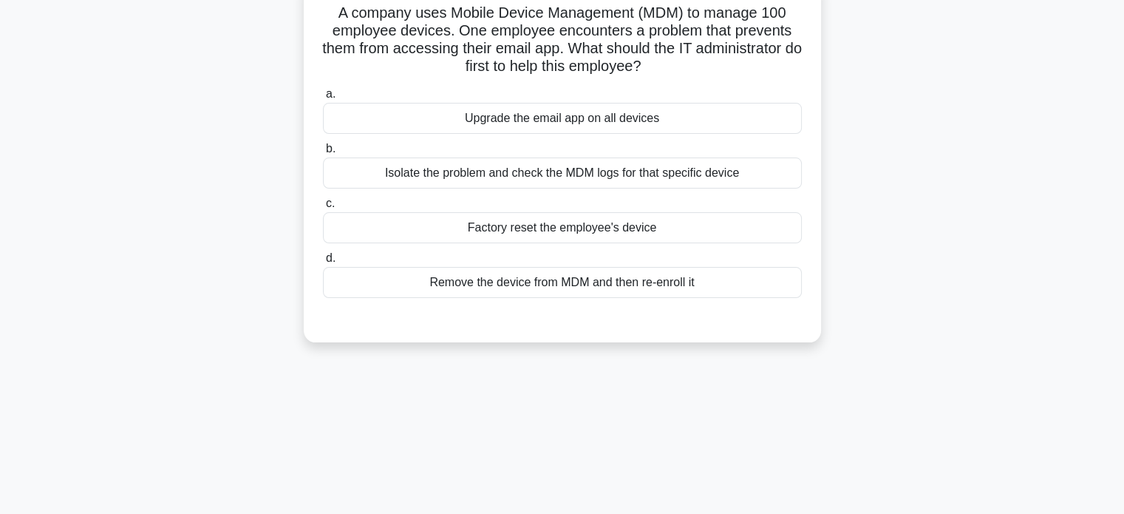
scroll to position [0, 0]
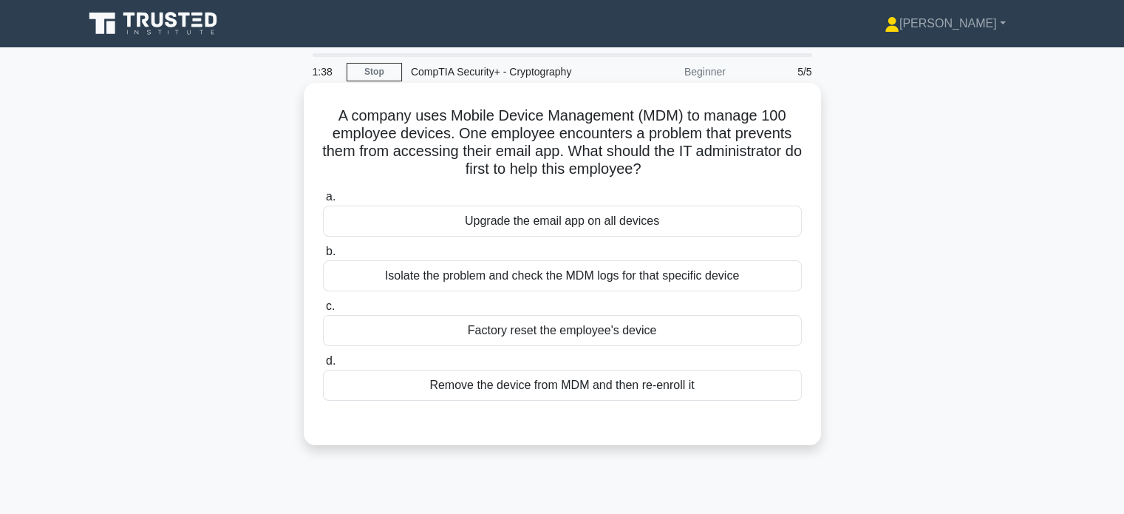
click at [586, 274] on div "Isolate the problem and check the MDM logs for that specific device" at bounding box center [562, 275] width 479 height 31
click at [323, 256] on input "b. Isolate the problem and check the MDM logs for that specific device" at bounding box center [323, 252] width 0 height 10
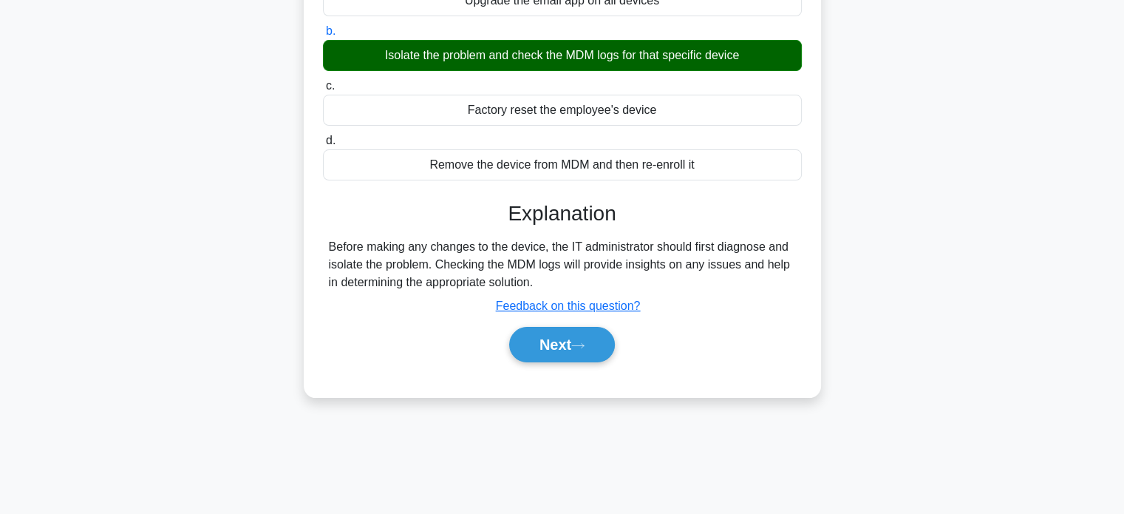
scroll to position [221, 0]
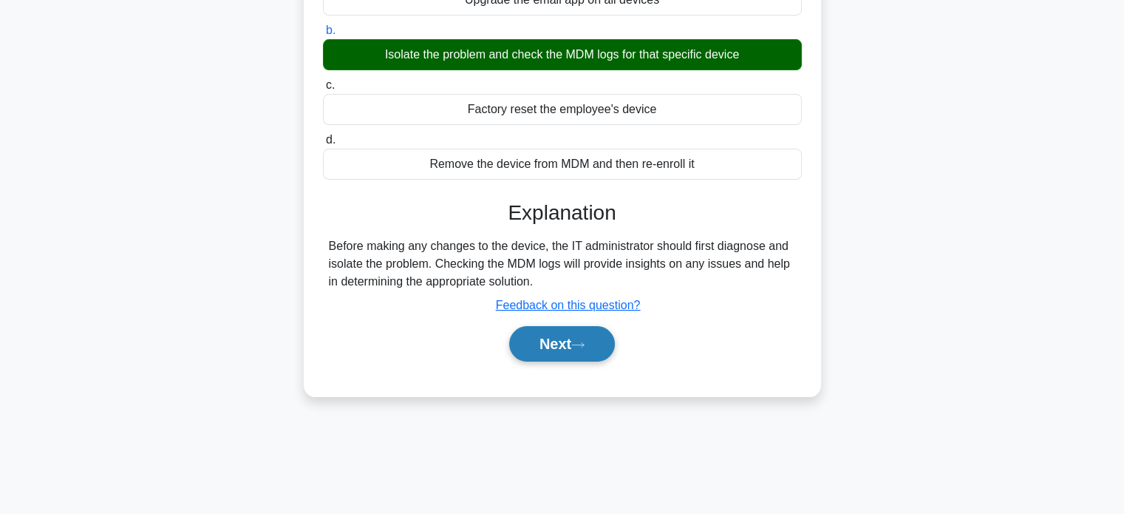
click at [551, 346] on button "Next" at bounding box center [562, 343] width 106 height 35
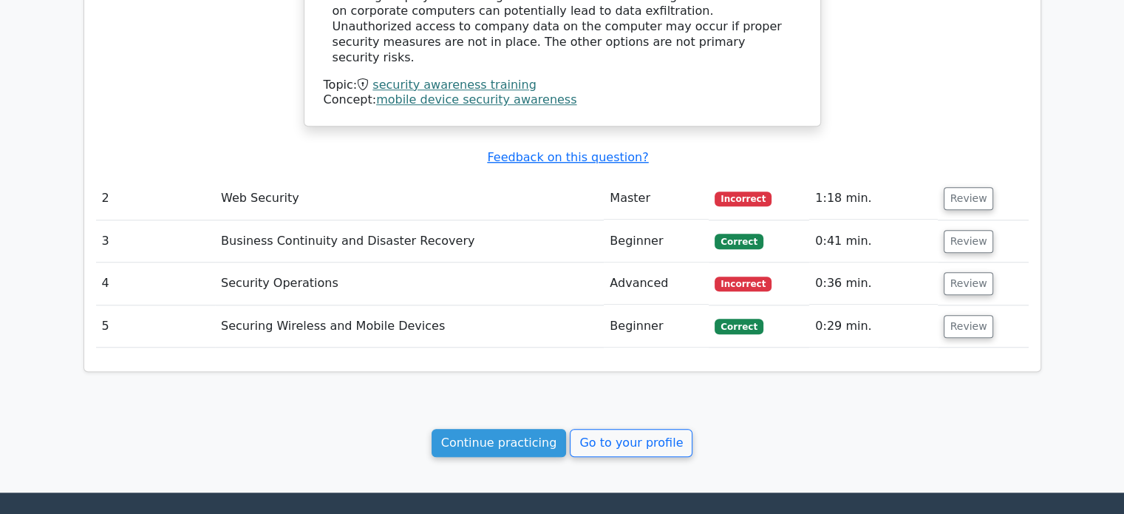
scroll to position [1182, 0]
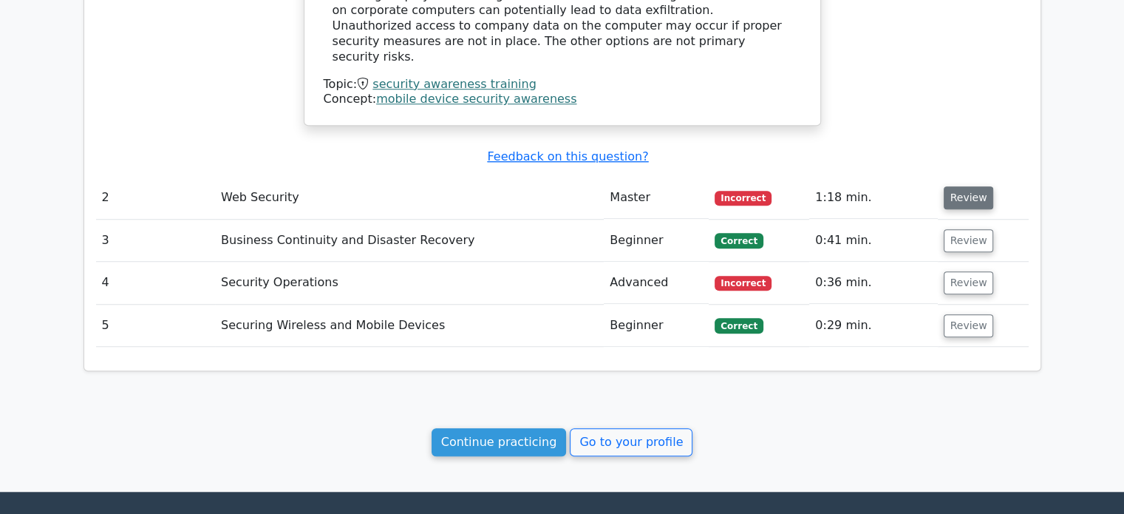
click at [962, 186] on button "Review" at bounding box center [969, 197] width 50 height 23
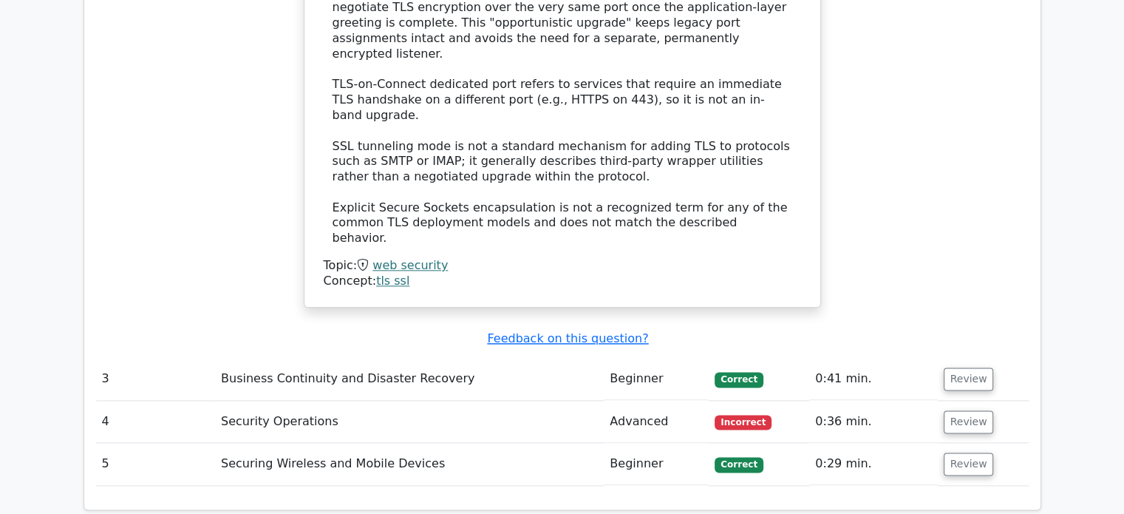
scroll to position [1772, 0]
click at [970, 409] on button "Review" at bounding box center [969, 420] width 50 height 23
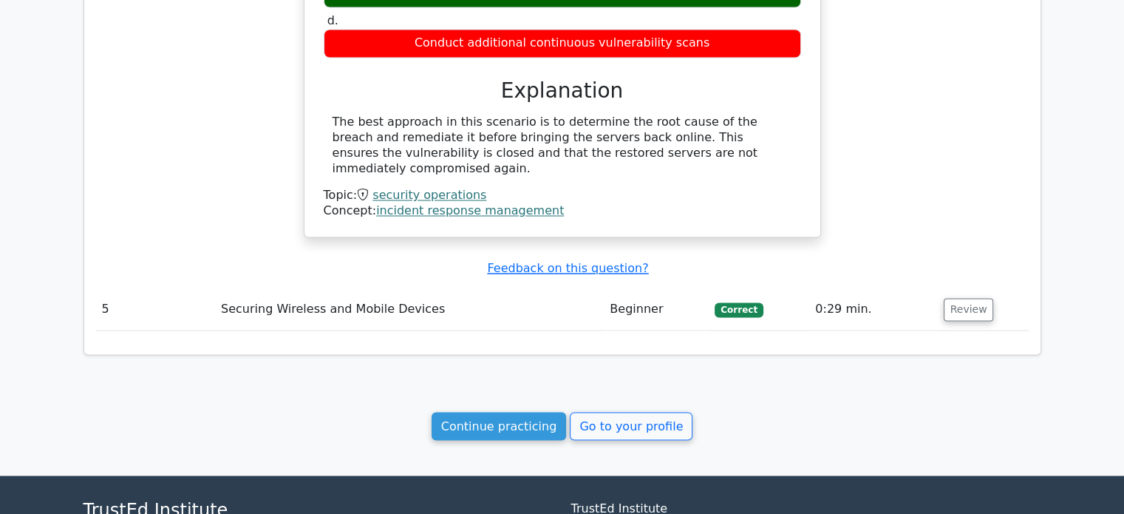
scroll to position [2481, 0]
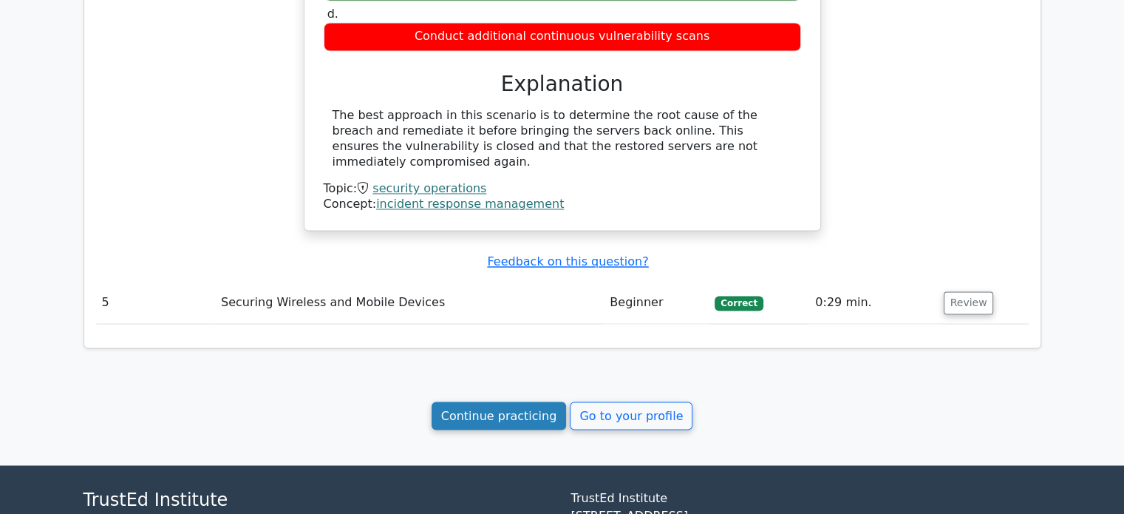
click at [476, 401] on link "Continue practicing" at bounding box center [499, 415] width 135 height 28
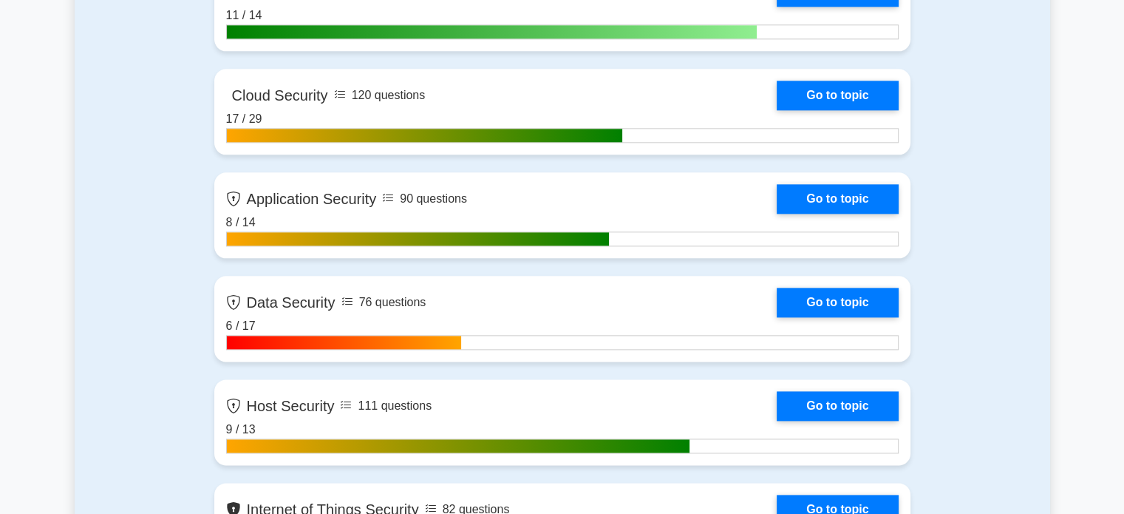
scroll to position [1791, 0]
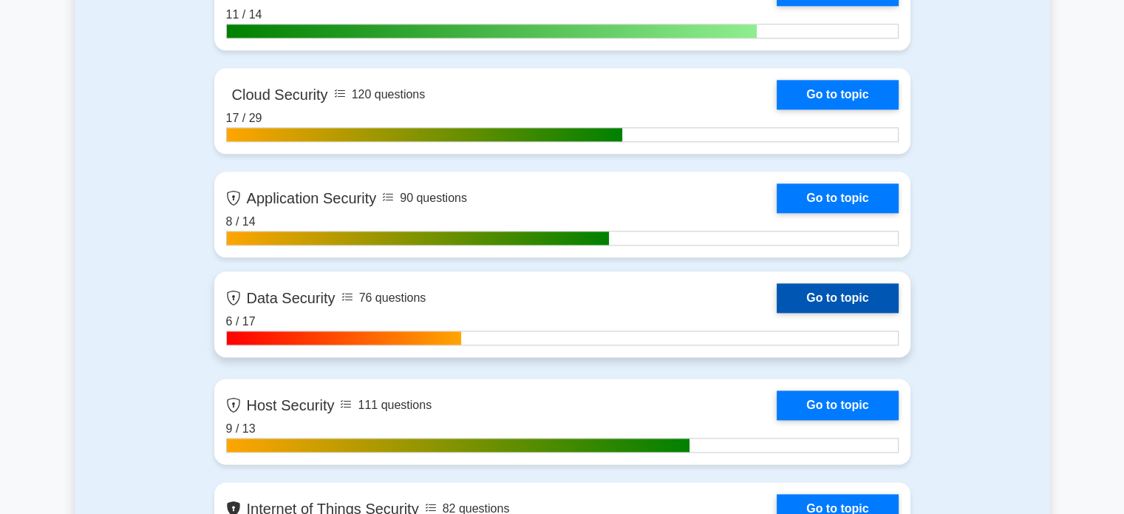
click at [813, 295] on link "Go to topic" at bounding box center [837, 298] width 121 height 30
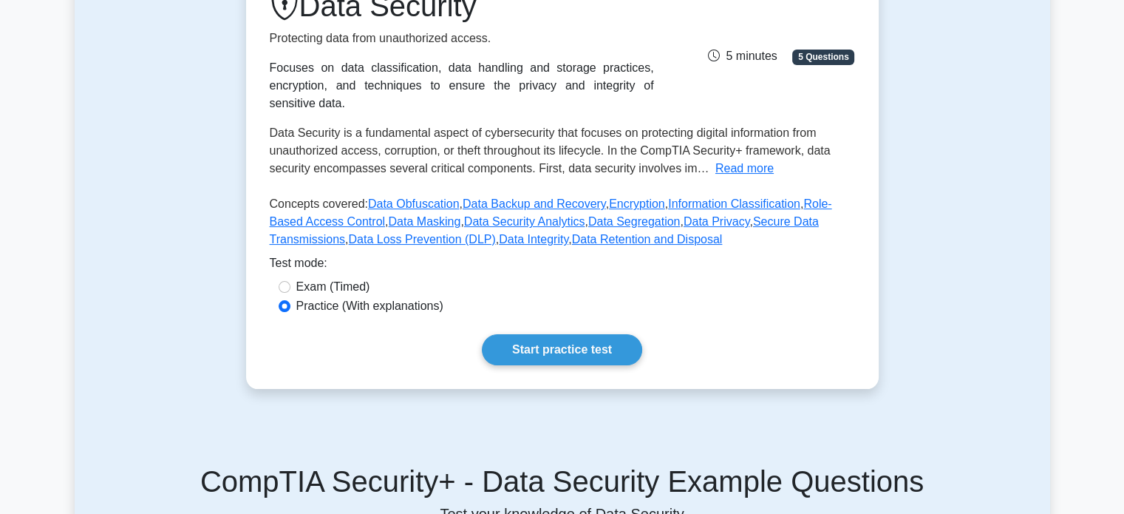
scroll to position [222, 0]
click at [727, 170] on button "Read more" at bounding box center [744, 168] width 58 height 18
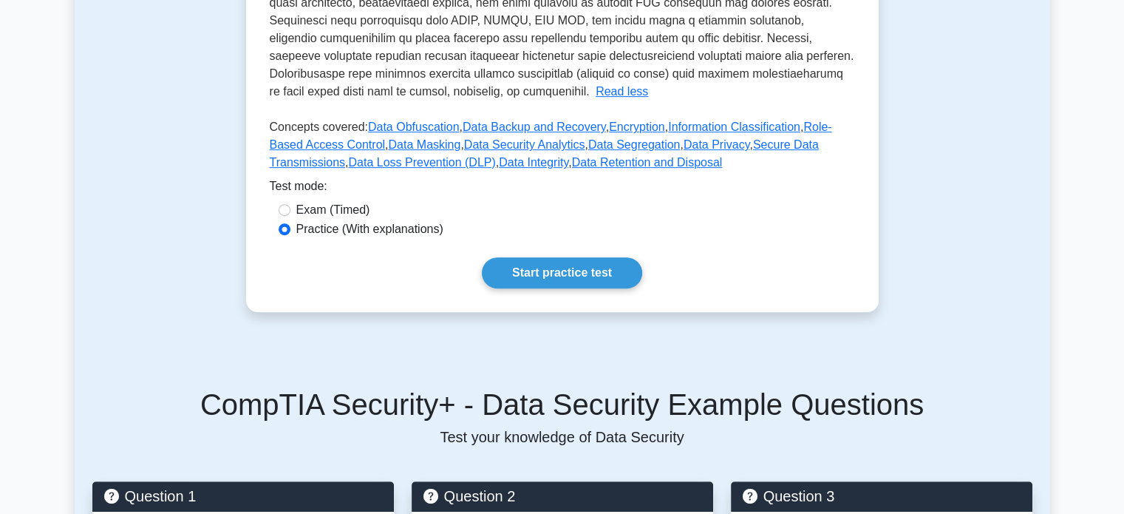
scroll to position [582, 0]
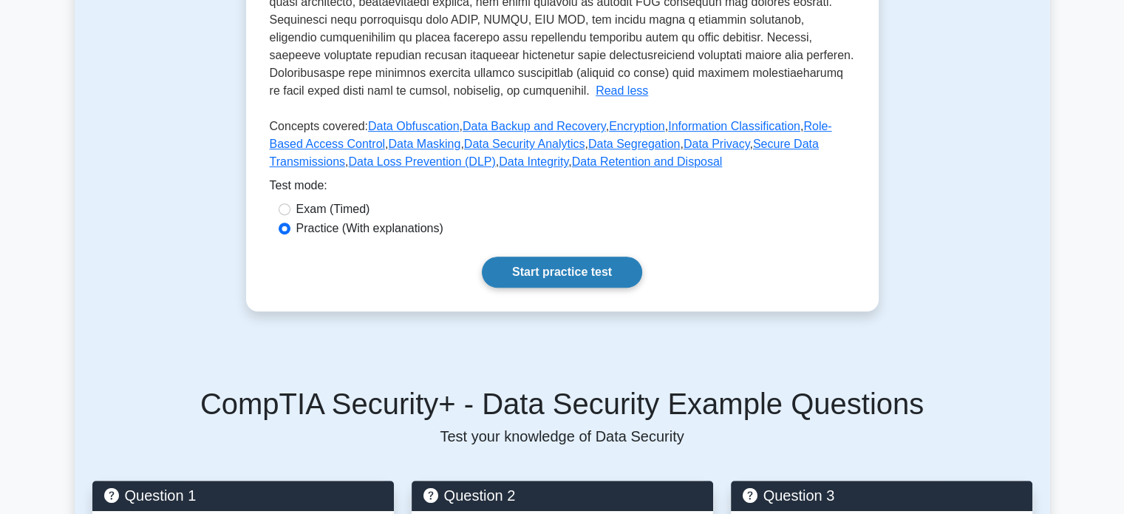
click at [545, 256] on link "Start practice test" at bounding box center [562, 271] width 160 height 31
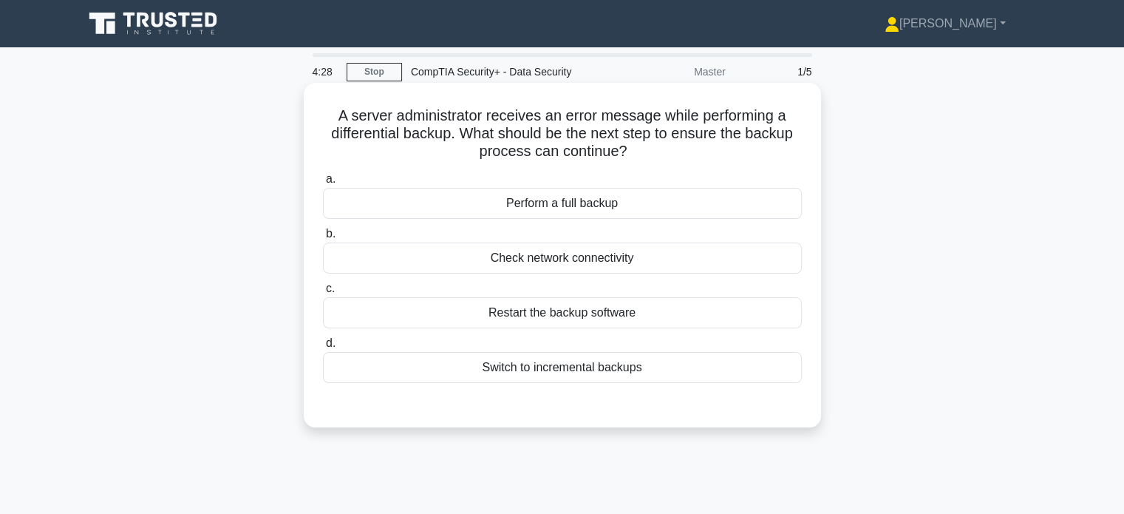
click at [517, 248] on div "Check network connectivity" at bounding box center [562, 257] width 479 height 31
click at [323, 239] on input "b. Check network connectivity" at bounding box center [323, 234] width 0 height 10
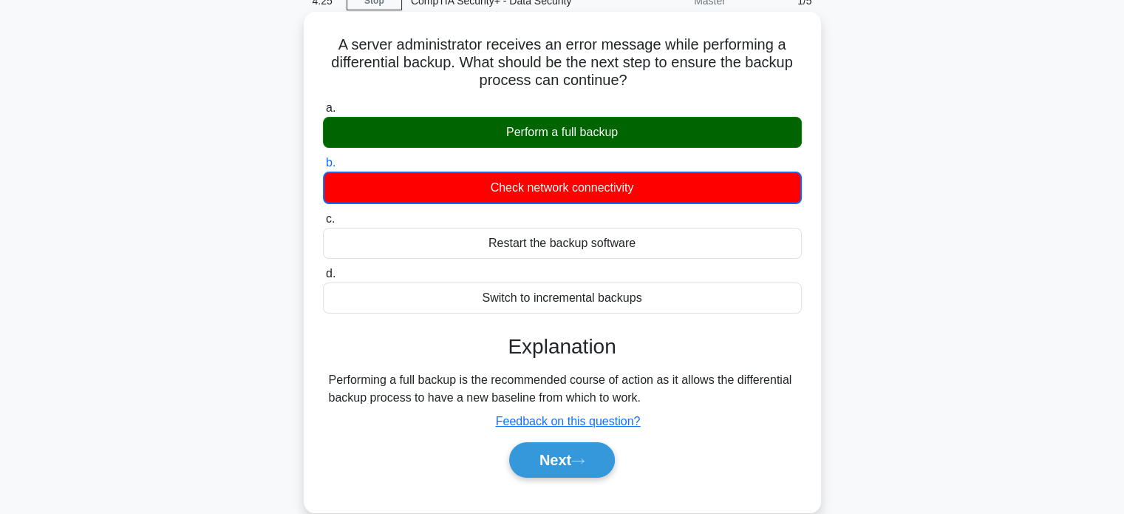
scroll to position [72, 0]
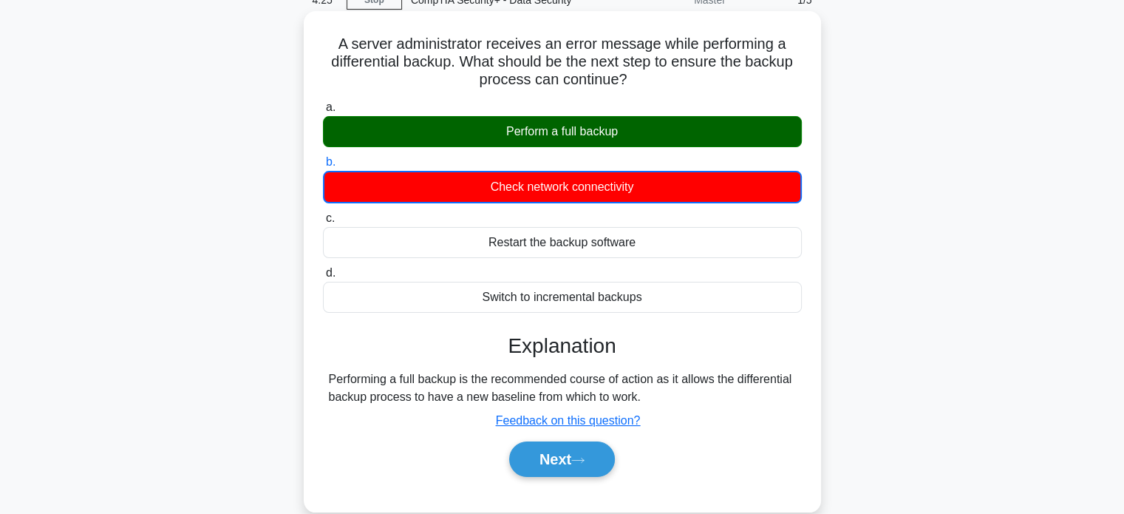
click at [378, 390] on div "Performing a full backup is the recommended course of action as it allows the d…" at bounding box center [562, 387] width 467 height 35
click at [578, 454] on button "Next" at bounding box center [562, 458] width 106 height 35
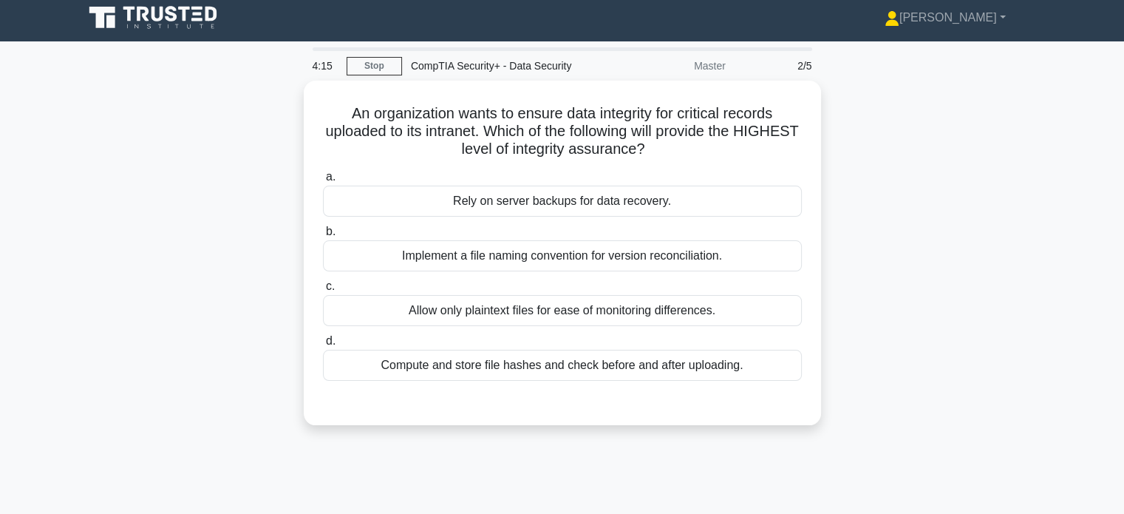
scroll to position [0, 0]
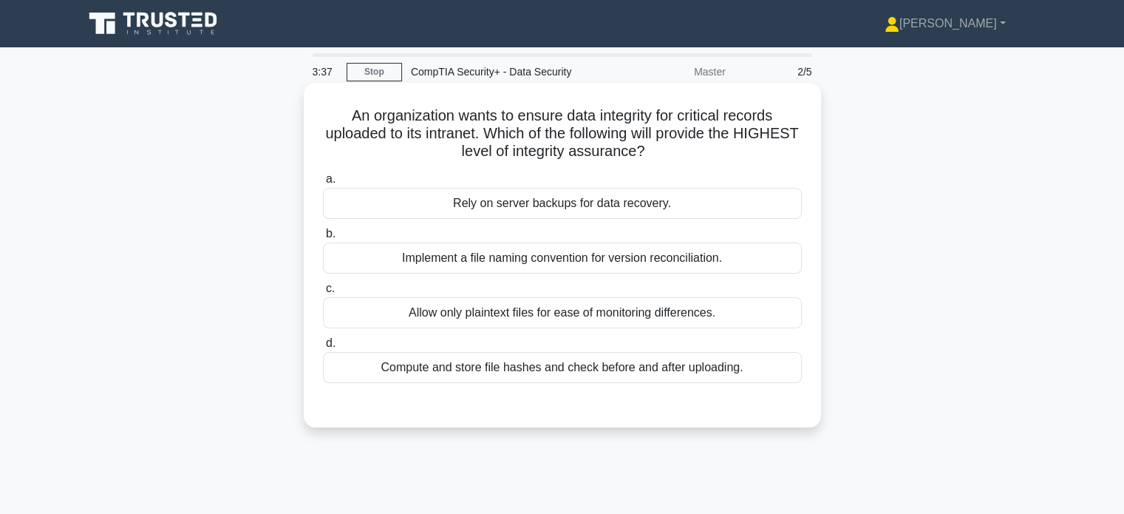
click at [449, 375] on div "Compute and store file hashes and check before and after uploading." at bounding box center [562, 367] width 479 height 31
click at [323, 348] on input "d. Compute and store file hashes and check before and after uploading." at bounding box center [323, 344] width 0 height 10
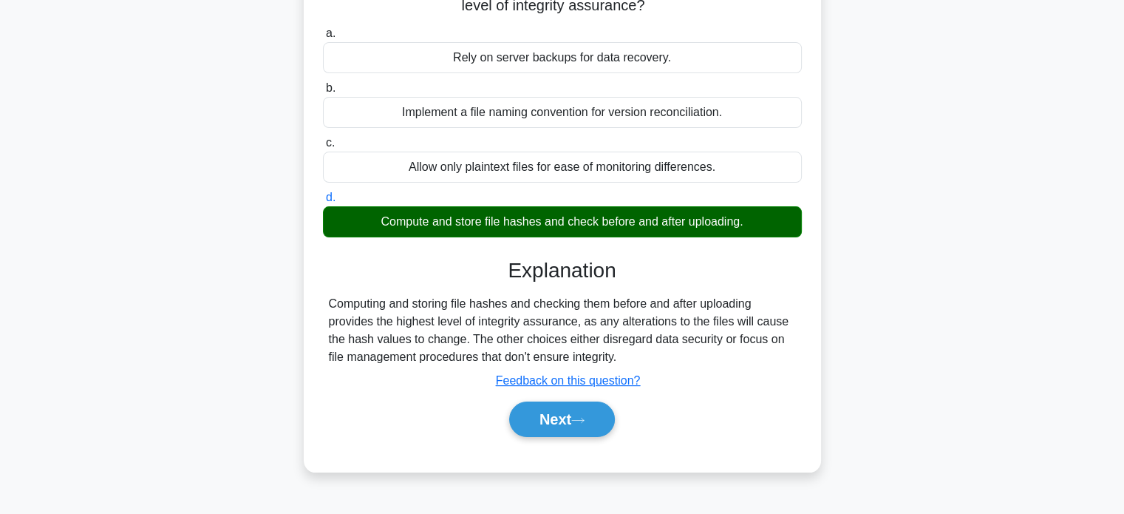
scroll to position [146, 0]
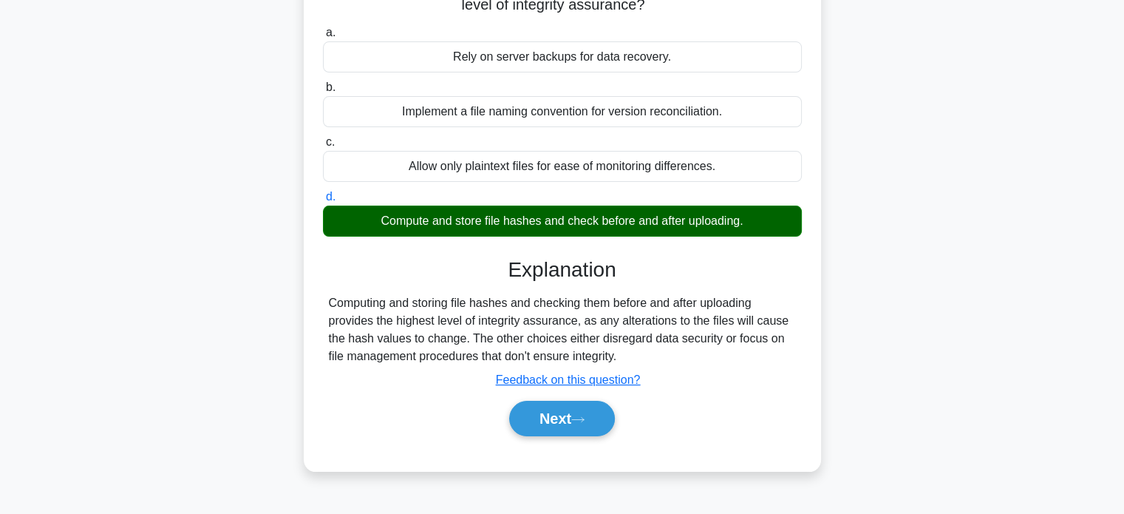
click at [393, 312] on div "Computing and storing file hashes and checking them before and after uploading …" at bounding box center [562, 329] width 467 height 71
click at [538, 425] on button "Next" at bounding box center [562, 418] width 106 height 35
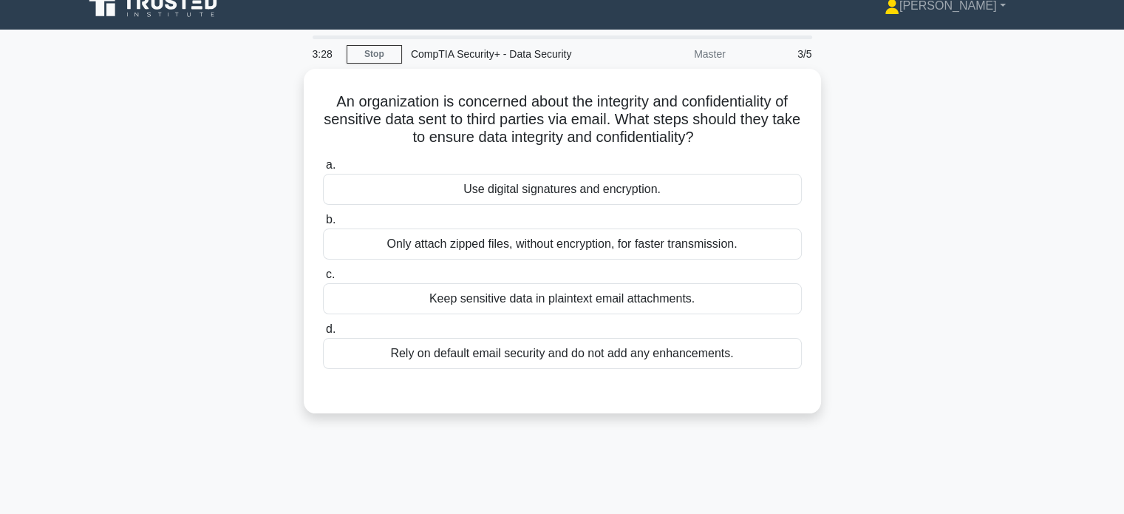
scroll to position [0, 0]
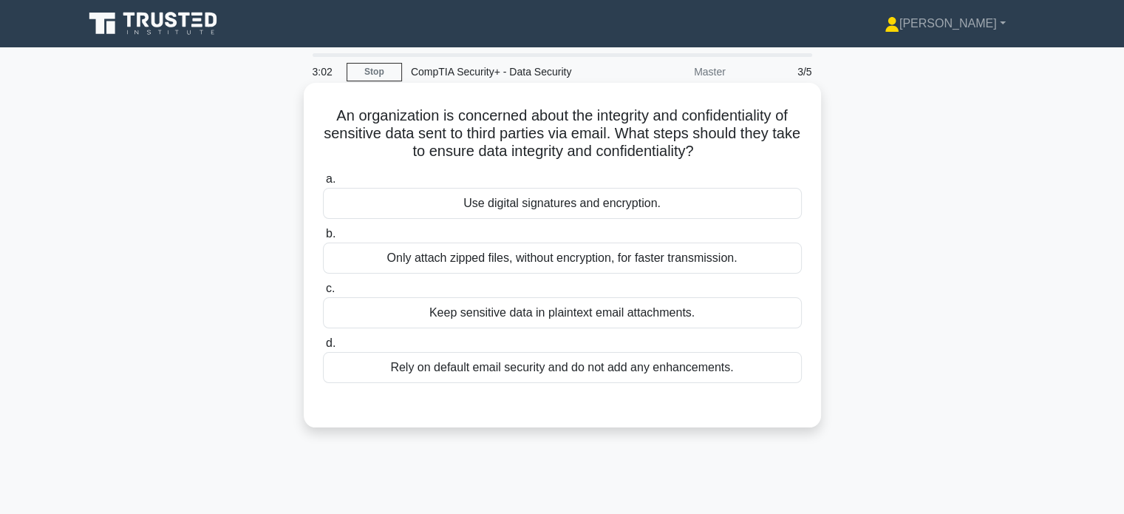
click at [484, 204] on div "Use digital signatures and encryption." at bounding box center [562, 203] width 479 height 31
click at [323, 184] on input "a. Use digital signatures and encryption." at bounding box center [323, 179] width 0 height 10
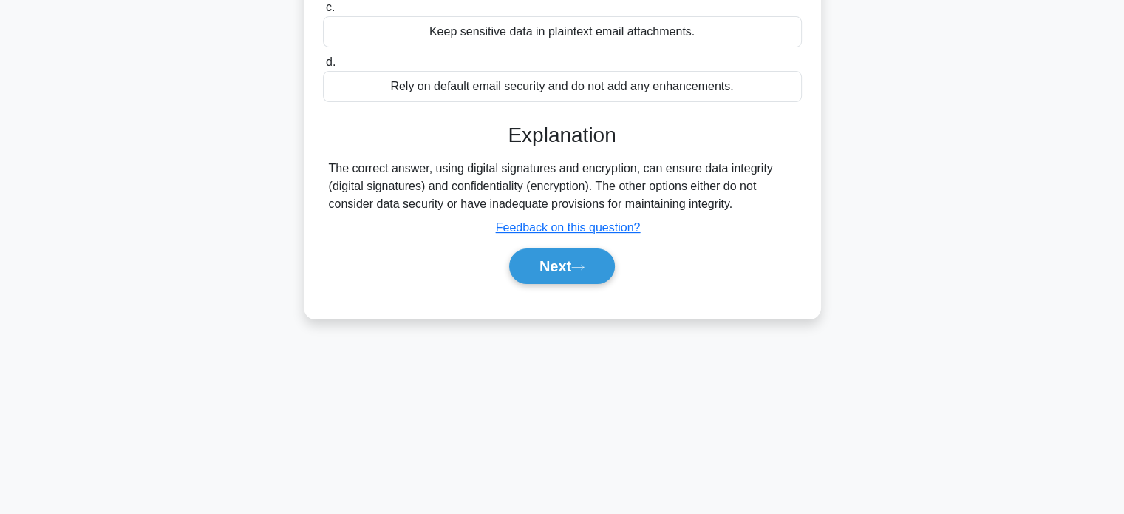
scroll to position [285, 0]
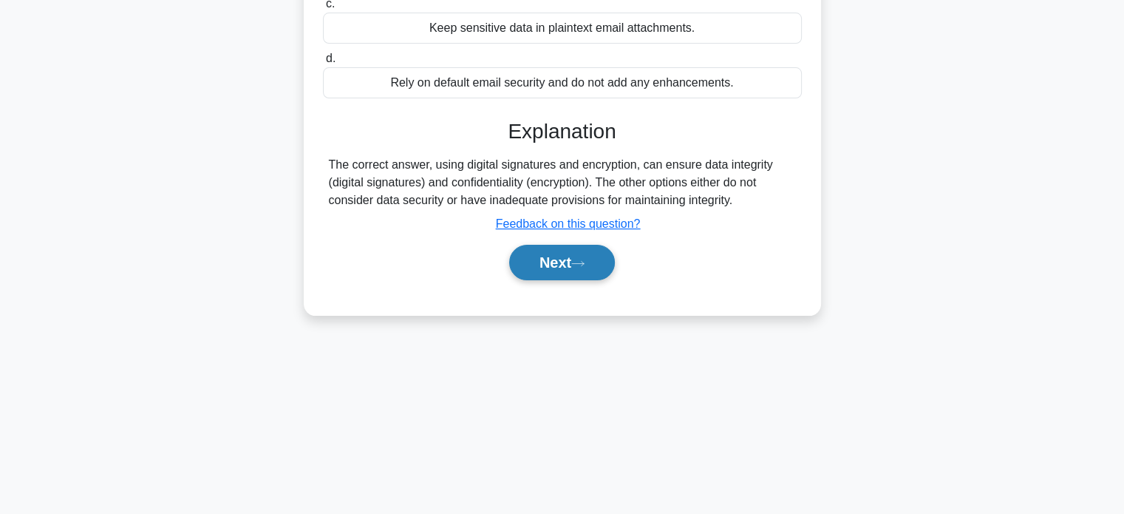
click at [583, 270] on button "Next" at bounding box center [562, 262] width 106 height 35
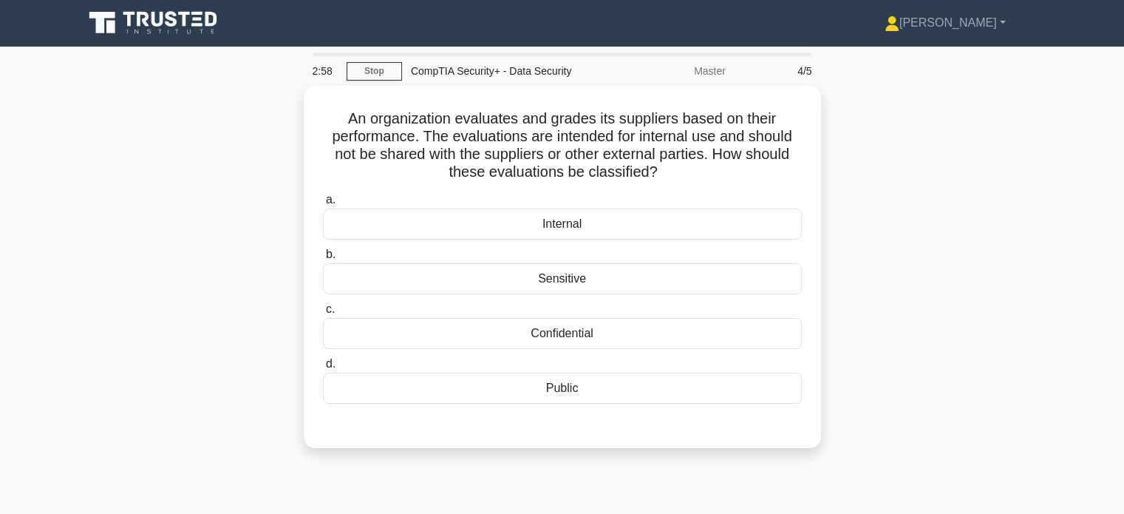
scroll to position [0, 0]
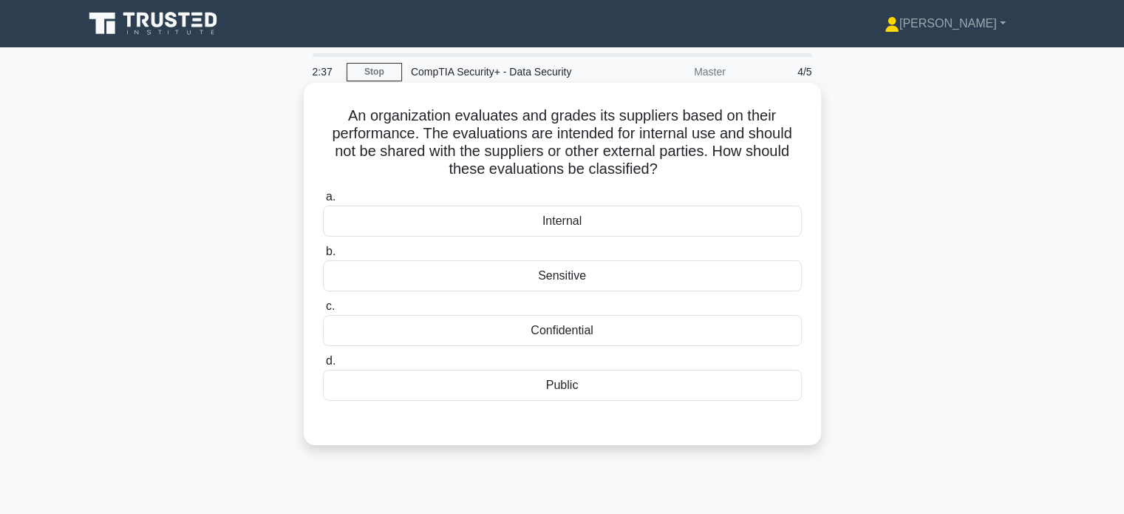
click at [494, 335] on div "Confidential" at bounding box center [562, 330] width 479 height 31
click at [323, 311] on input "c. Confidential" at bounding box center [323, 307] width 0 height 10
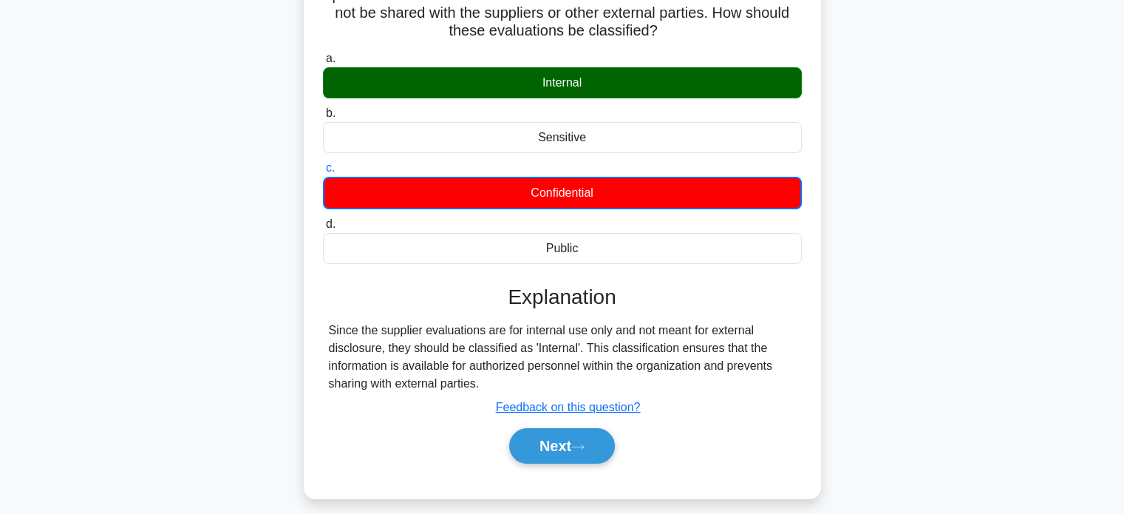
scroll to position [139, 0]
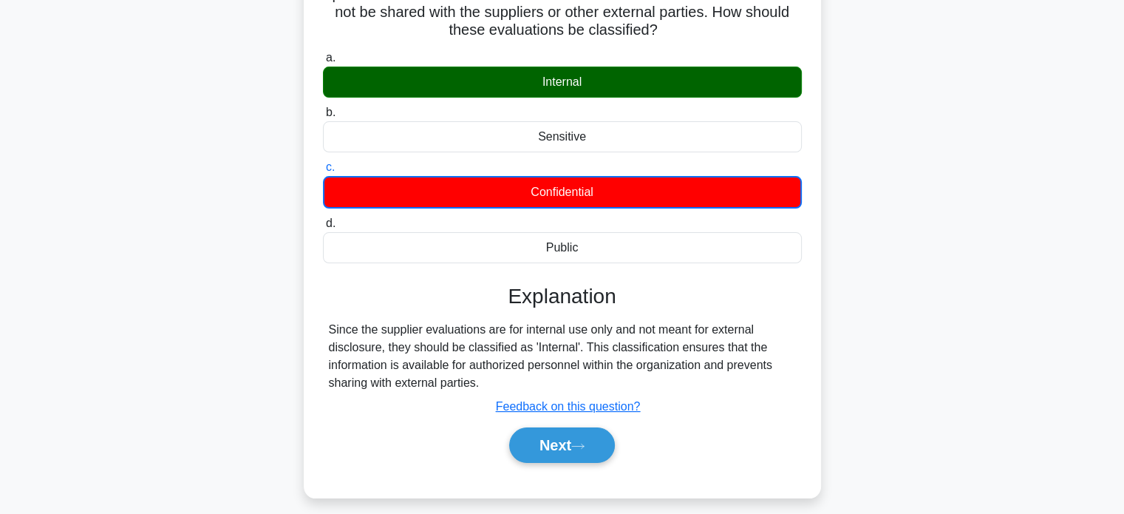
click at [369, 339] on div "Since the supplier evaluations are for internal use only and not meant for exte…" at bounding box center [562, 356] width 467 height 71
click at [383, 325] on div "Since the supplier evaluations are for internal use only and not meant for exte…" at bounding box center [562, 356] width 467 height 71
click at [362, 373] on div "Since the supplier evaluations are for internal use only and not meant for exte…" at bounding box center [562, 356] width 467 height 71
click at [560, 446] on button "Next" at bounding box center [562, 444] width 106 height 35
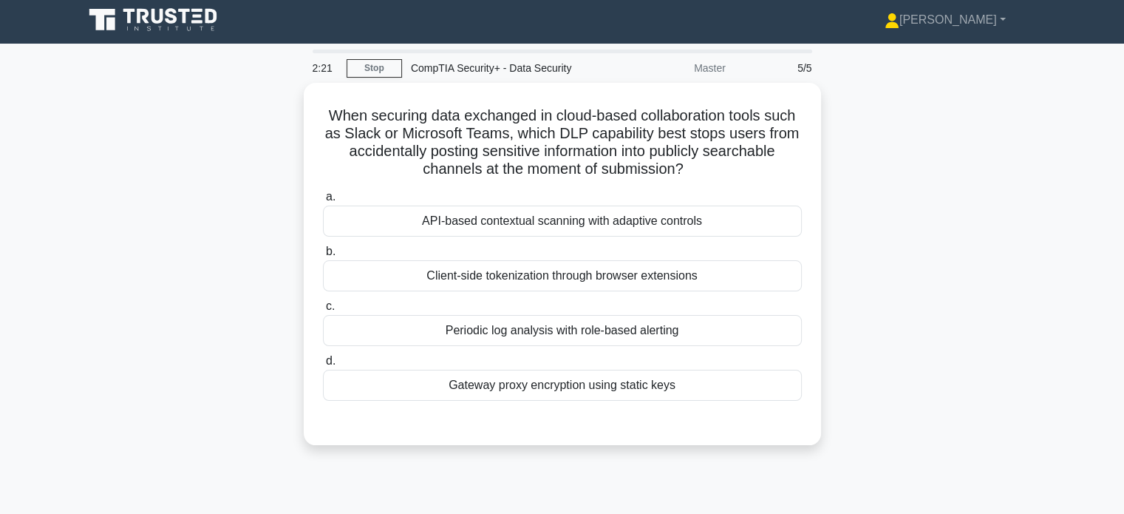
scroll to position [0, 0]
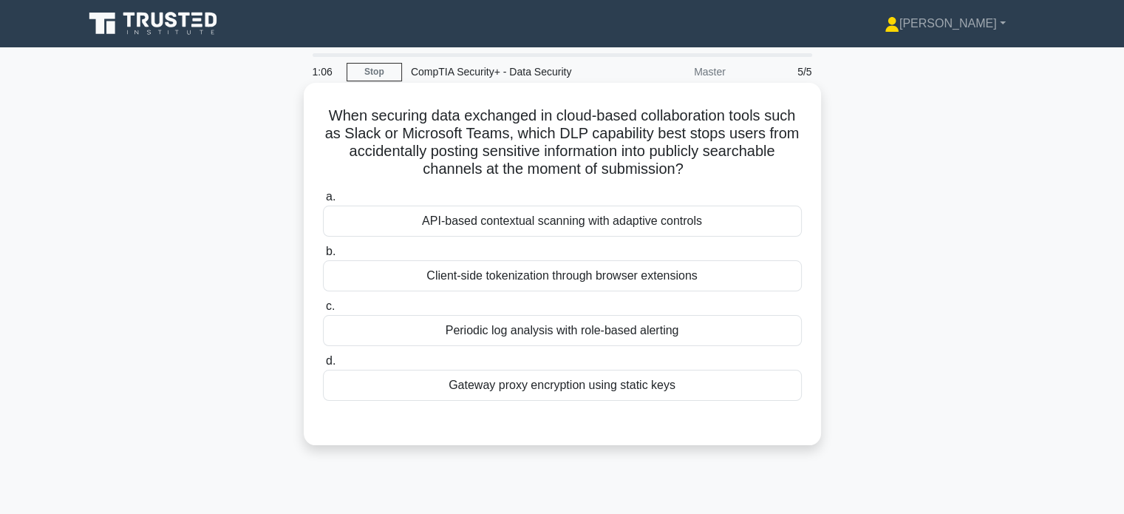
click at [528, 227] on div "API-based contextual scanning with adaptive controls" at bounding box center [562, 220] width 479 height 31
click at [323, 202] on input "a. API-based contextual scanning with adaptive controls" at bounding box center [323, 197] width 0 height 10
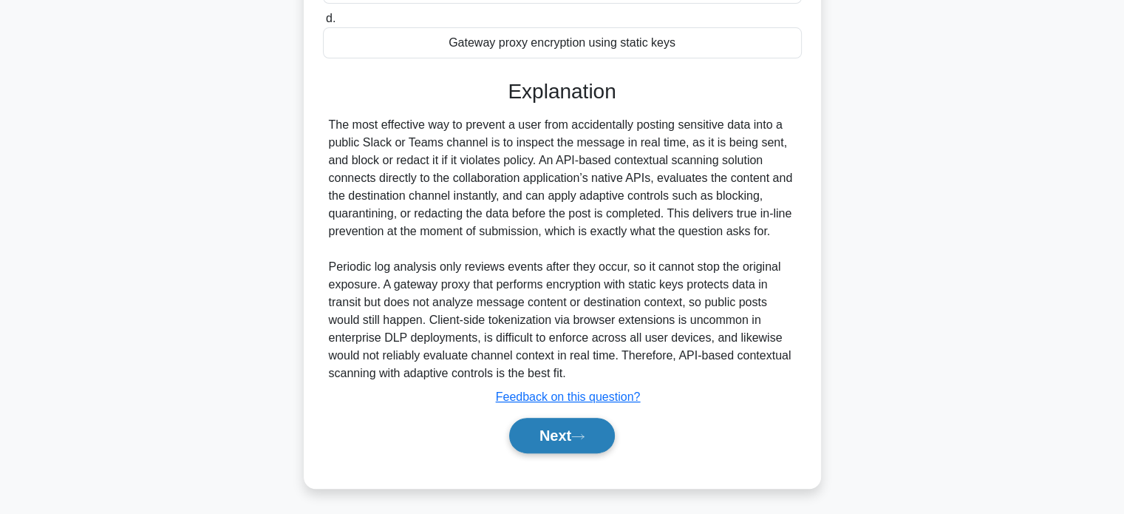
scroll to position [343, 0]
click at [556, 445] on button "Next" at bounding box center [562, 434] width 106 height 35
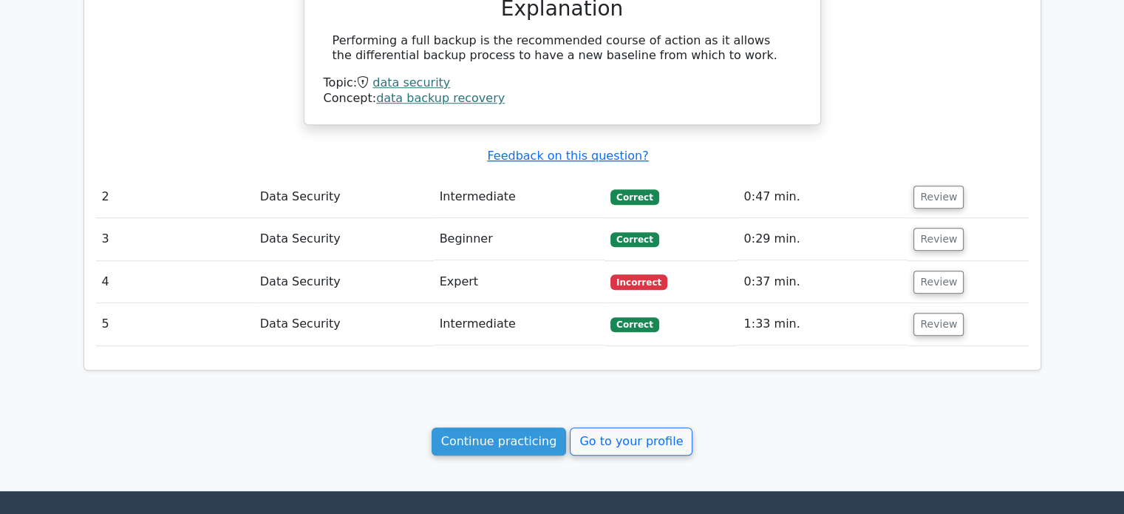
scroll to position [1103, 0]
click at [940, 313] on button "Review" at bounding box center [939, 324] width 50 height 23
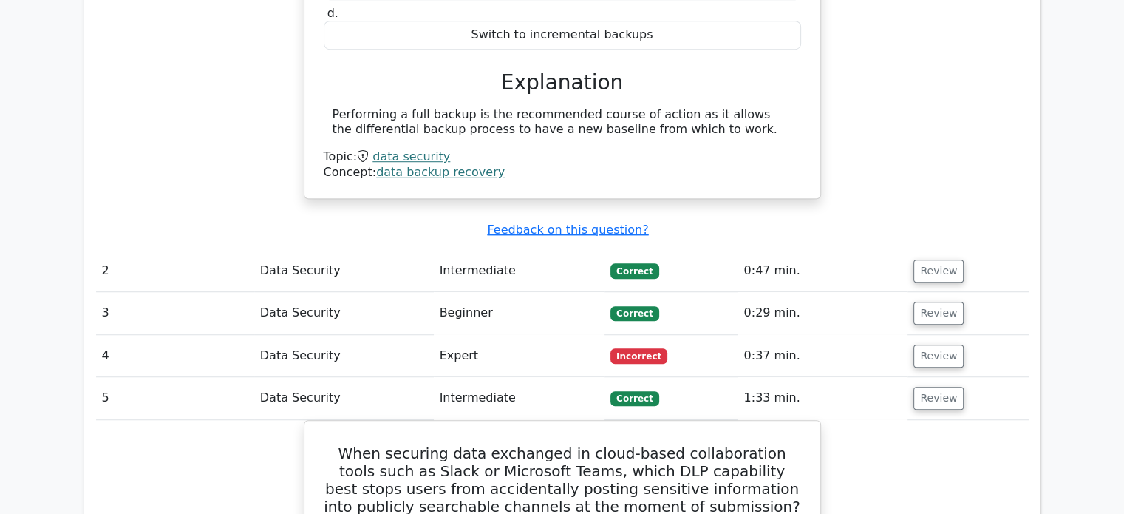
scroll to position [1029, 0]
click at [935, 358] on button "Review" at bounding box center [939, 355] width 50 height 23
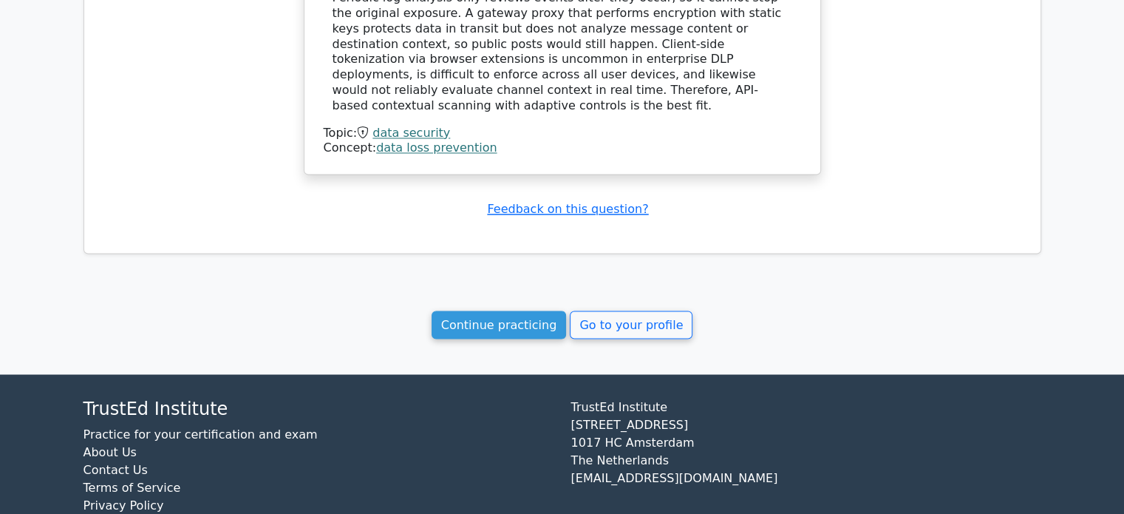
scroll to position [2501, 0]
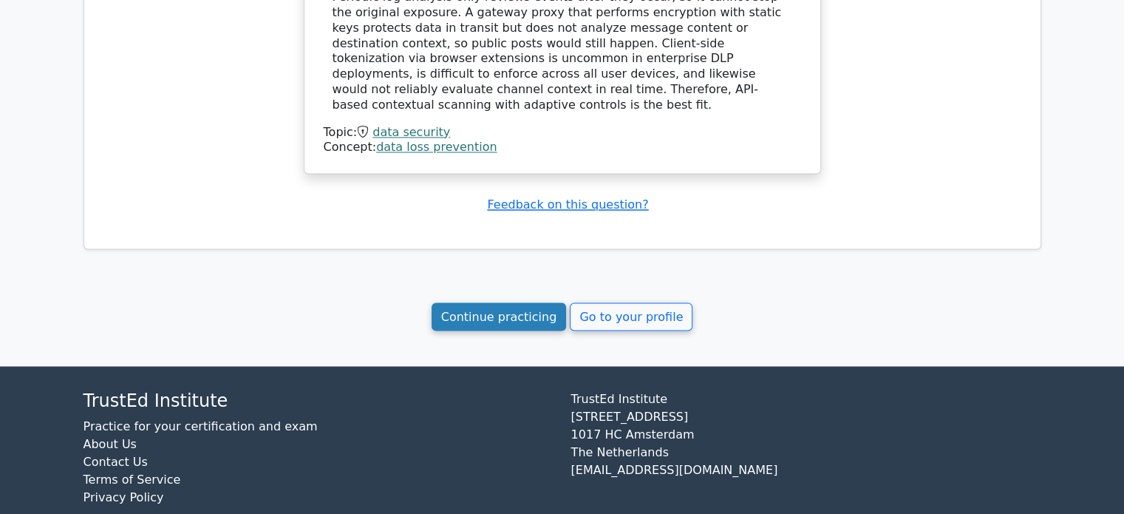
click at [509, 302] on link "Continue practicing" at bounding box center [499, 316] width 135 height 28
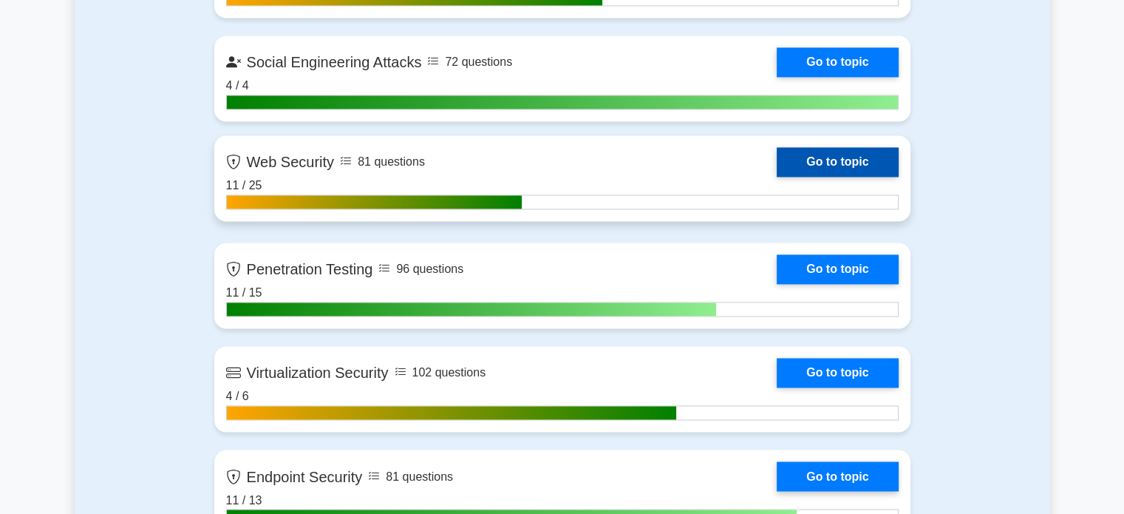
scroll to position [2342, 0]
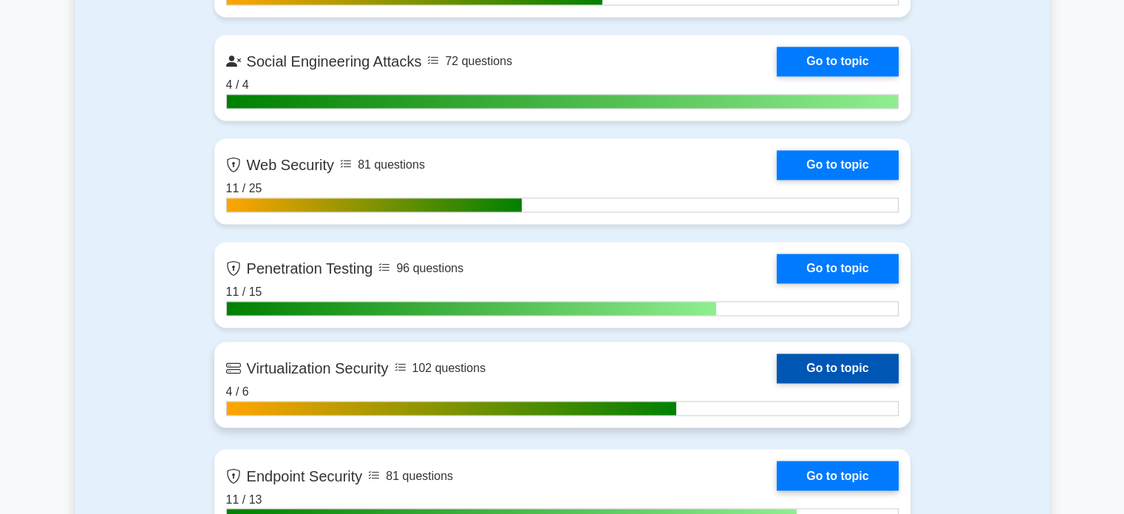
click at [845, 360] on link "Go to topic" at bounding box center [837, 368] width 121 height 30
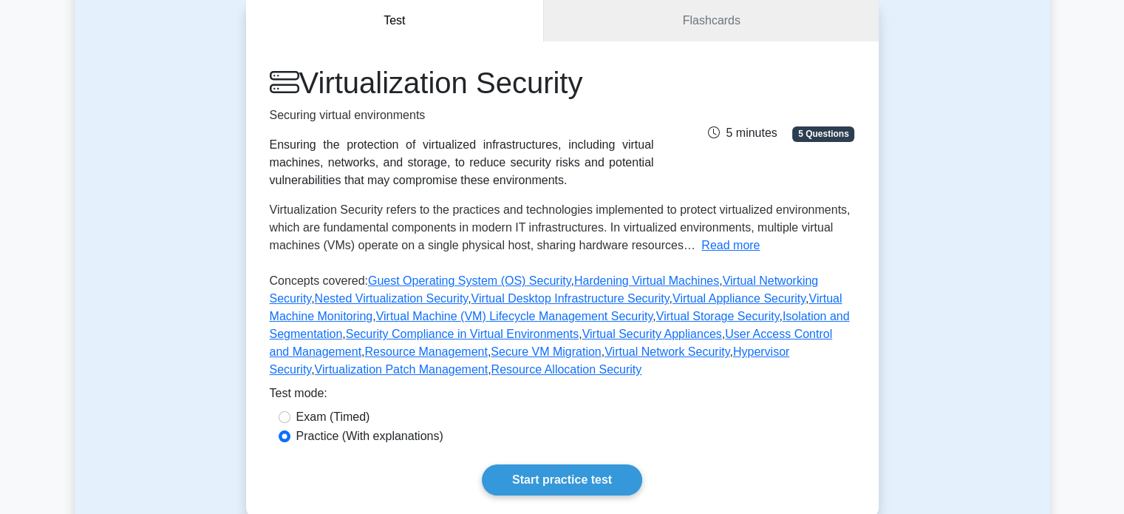
scroll to position [145, 0]
click at [707, 240] on button "Read more" at bounding box center [730, 245] width 58 height 18
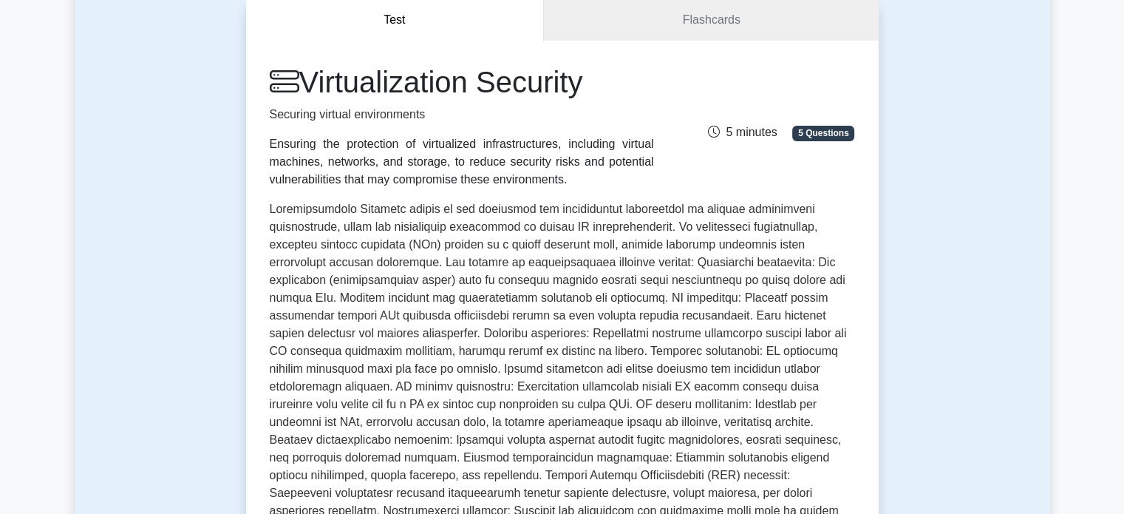
click at [579, 307] on span at bounding box center [561, 386] width 583 height 367
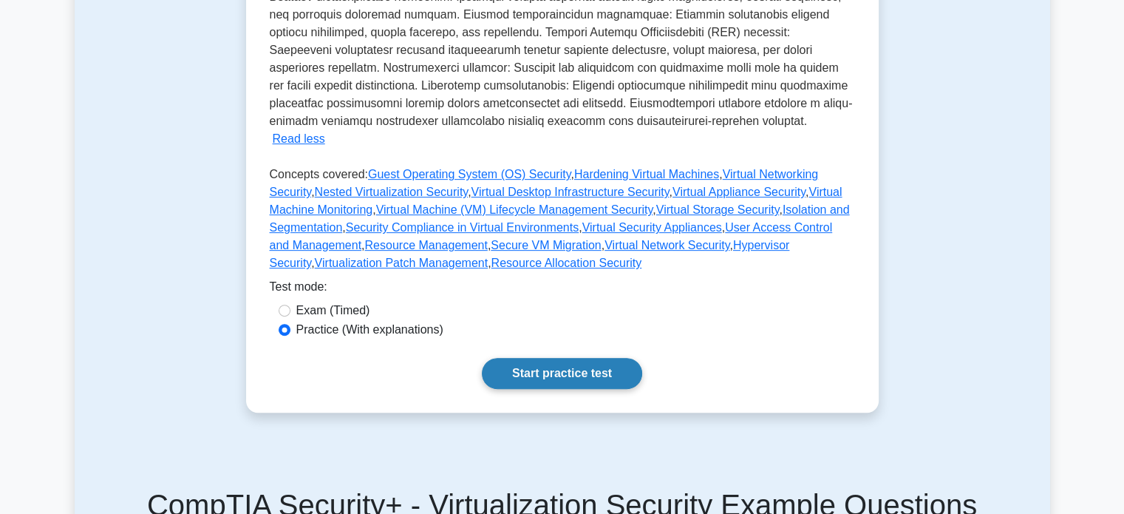
scroll to position [588, 0]
click at [542, 361] on link "Start practice test" at bounding box center [562, 372] width 160 height 31
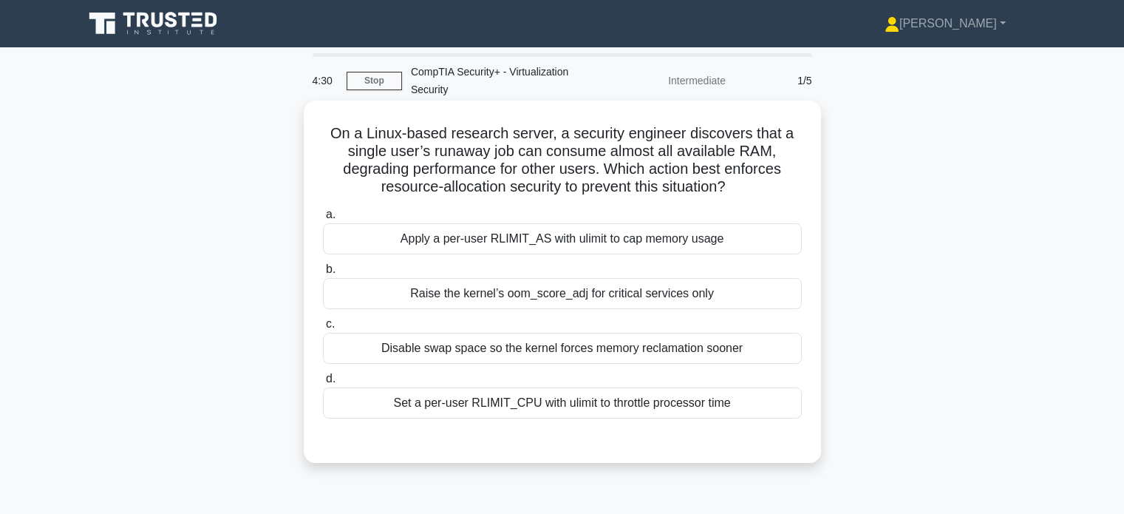
click at [376, 401] on div "Set a per-user RLIMIT_CPU with ulimit to throttle processor time" at bounding box center [562, 402] width 479 height 31
click at [323, 384] on input "d. Set a per-user RLIMIT_CPU with ulimit to throttle processor time" at bounding box center [323, 379] width 0 height 10
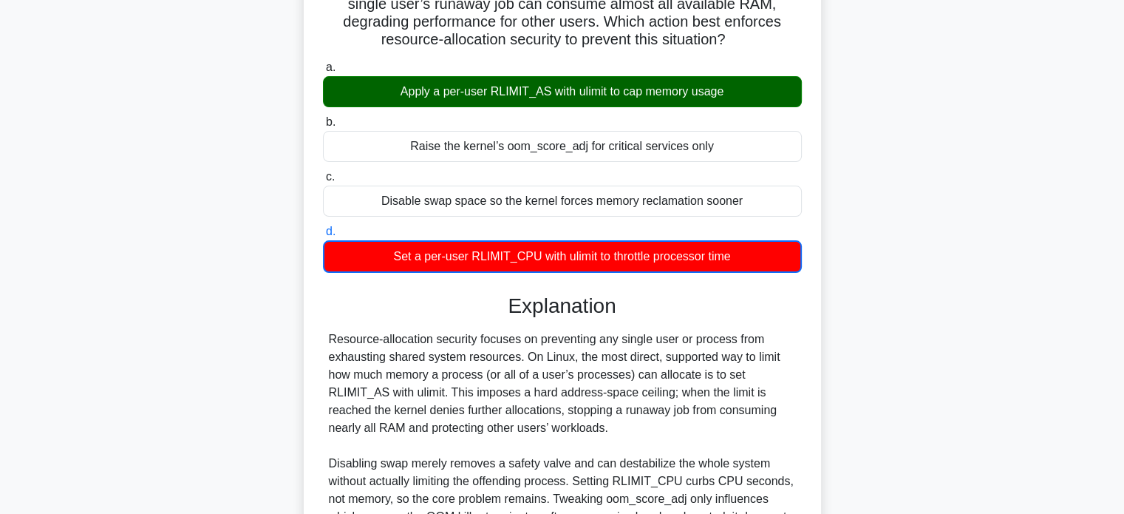
scroll to position [148, 0]
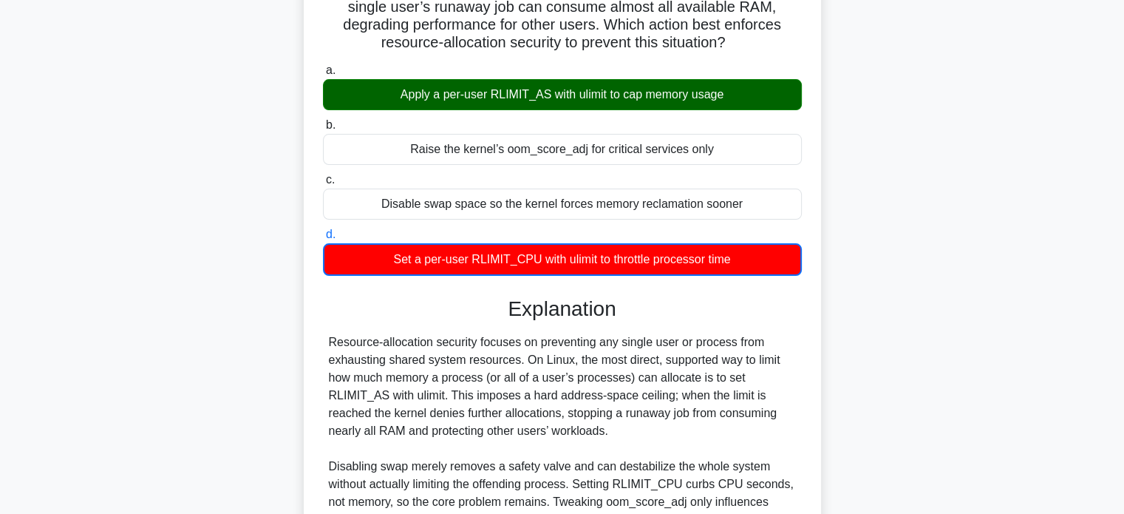
click at [190, 132] on div "On a Linux-based research server, a security engineer discovers that a single u…" at bounding box center [563, 312] width 976 height 713
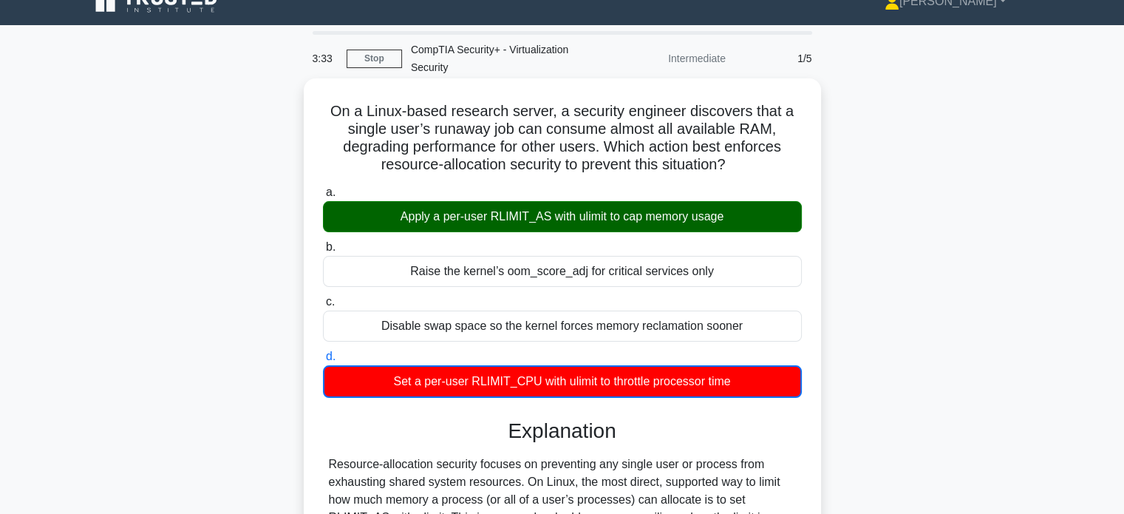
scroll to position [0, 0]
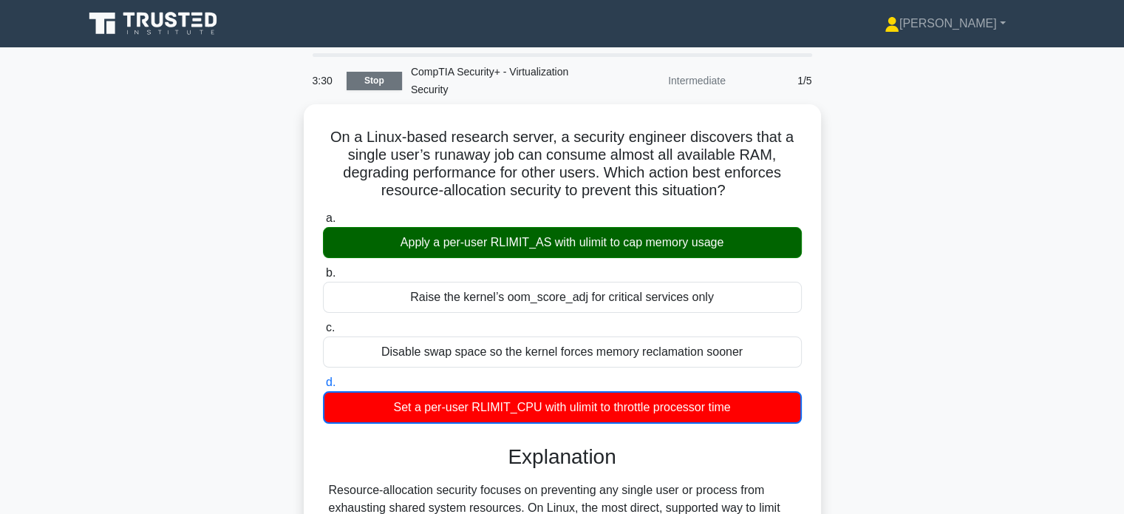
click at [356, 76] on link "Stop" at bounding box center [374, 81] width 55 height 18
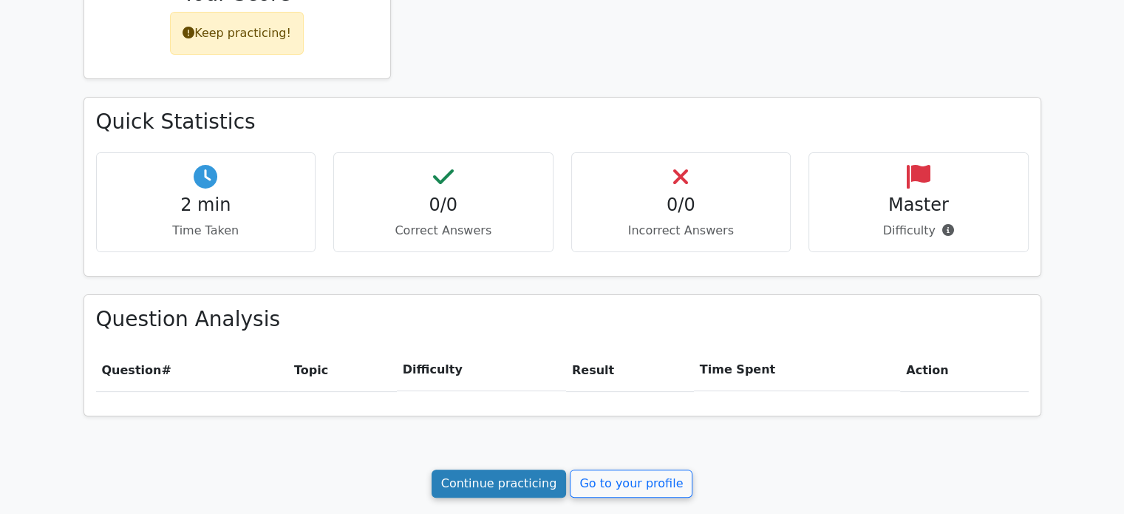
scroll to position [369, 0]
click at [464, 475] on link "Continue practicing" at bounding box center [499, 483] width 135 height 28
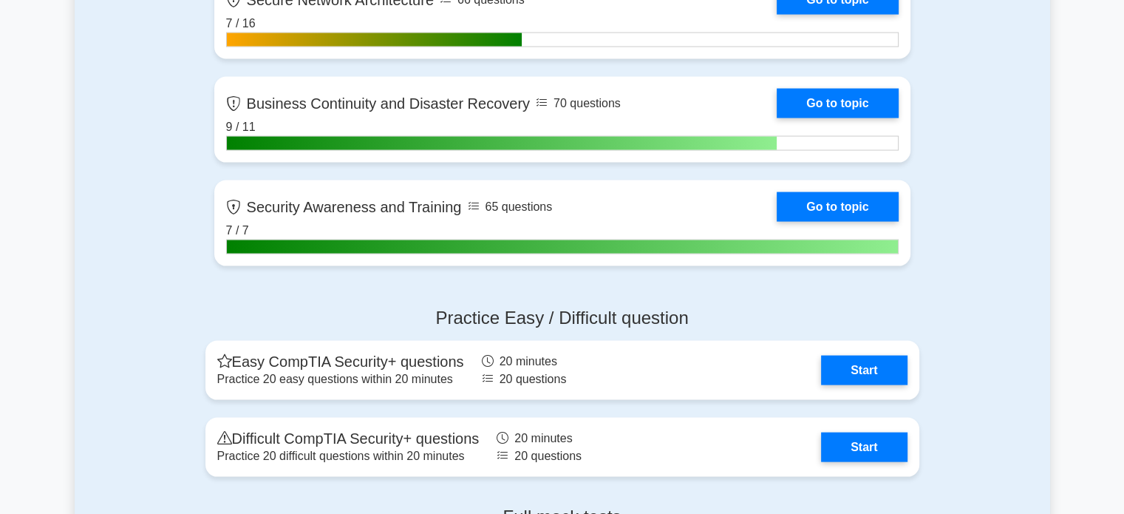
scroll to position [3025, 0]
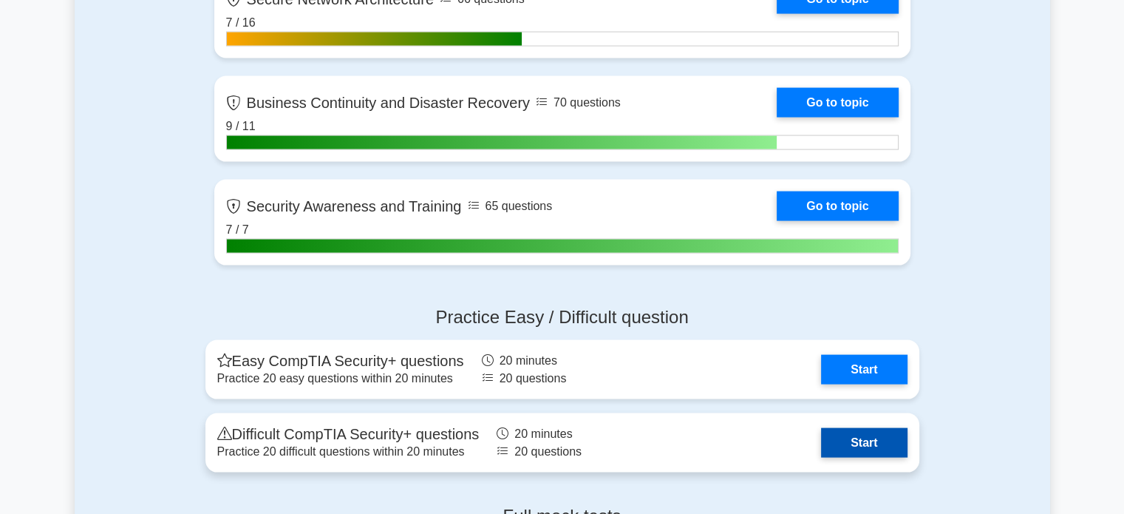
click at [843, 435] on link "Start" at bounding box center [864, 443] width 86 height 30
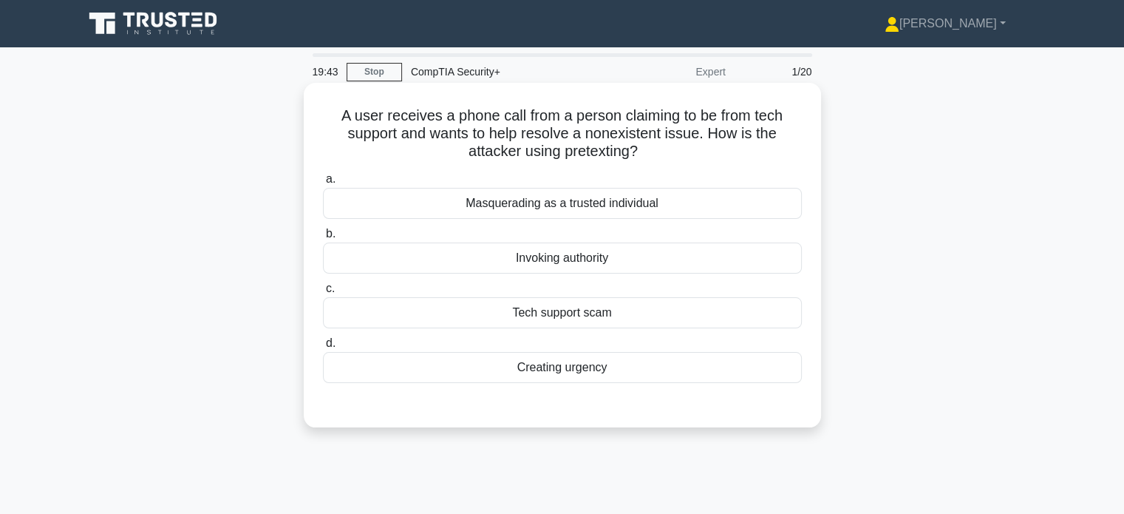
click at [497, 203] on div "Masquerading as a trusted individual" at bounding box center [562, 203] width 479 height 31
click at [323, 184] on input "a. Masquerading as a trusted individual" at bounding box center [323, 179] width 0 height 10
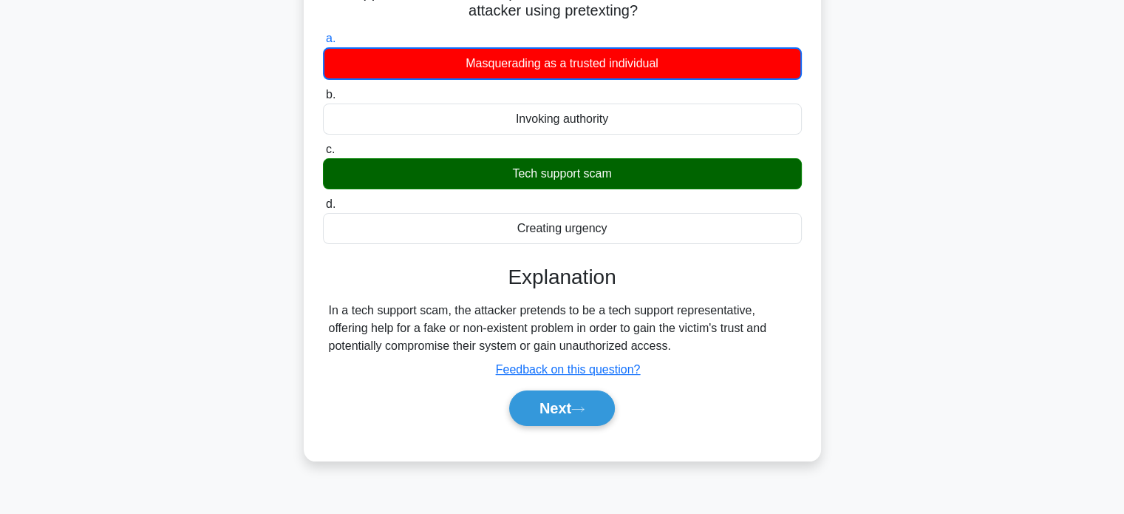
scroll to position [145, 0]
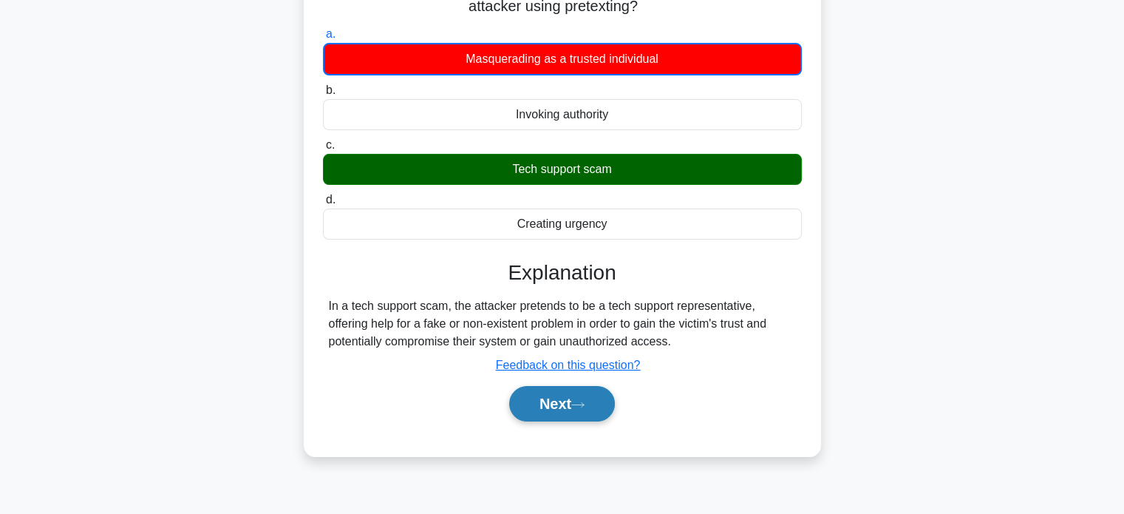
click at [553, 407] on button "Next" at bounding box center [562, 403] width 106 height 35
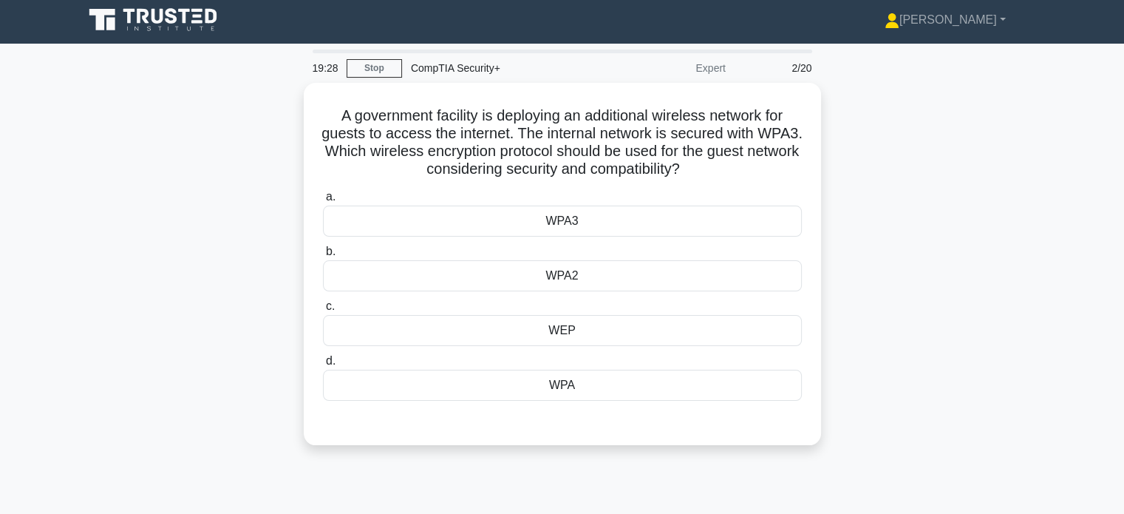
scroll to position [0, 0]
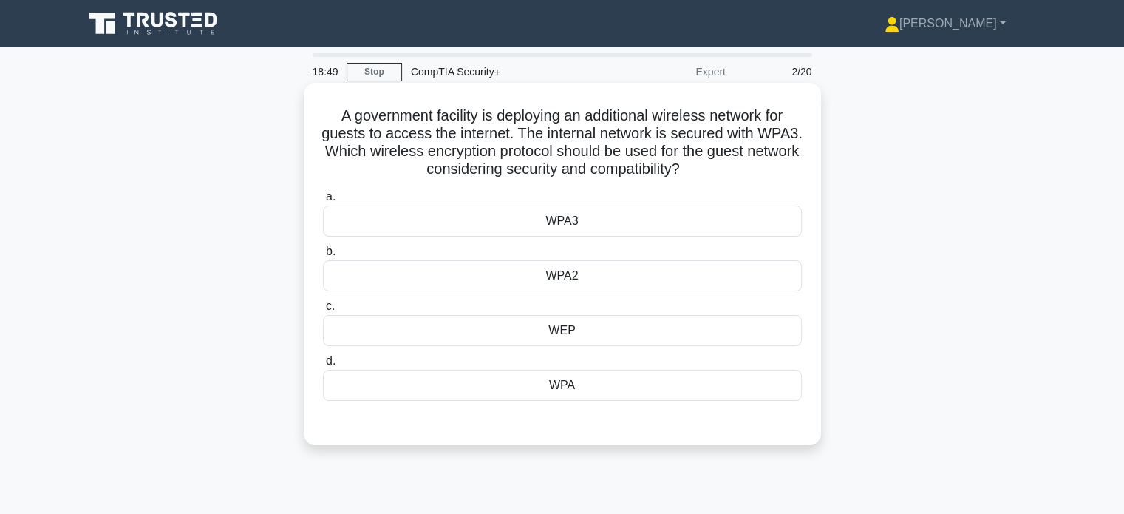
click at [527, 326] on div "WEP" at bounding box center [562, 330] width 479 height 31
click at [323, 311] on input "c. WEP" at bounding box center [323, 307] width 0 height 10
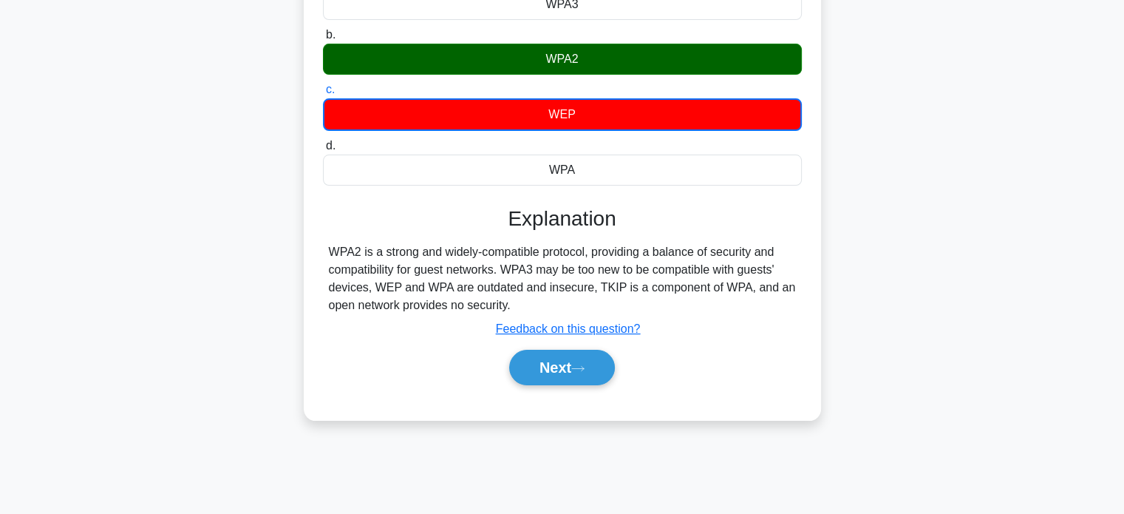
scroll to position [221, 0]
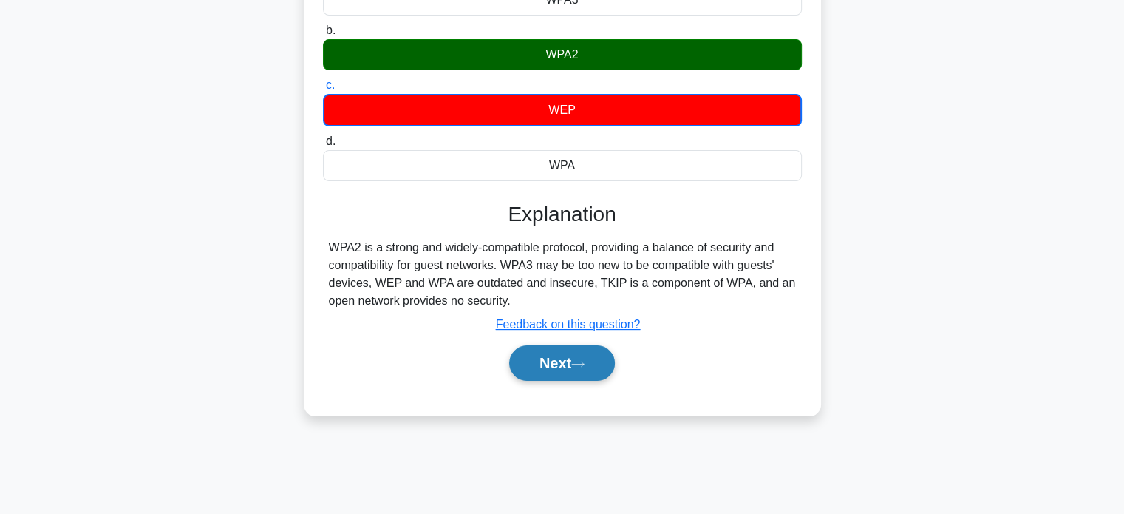
click at [565, 366] on button "Next" at bounding box center [562, 362] width 106 height 35
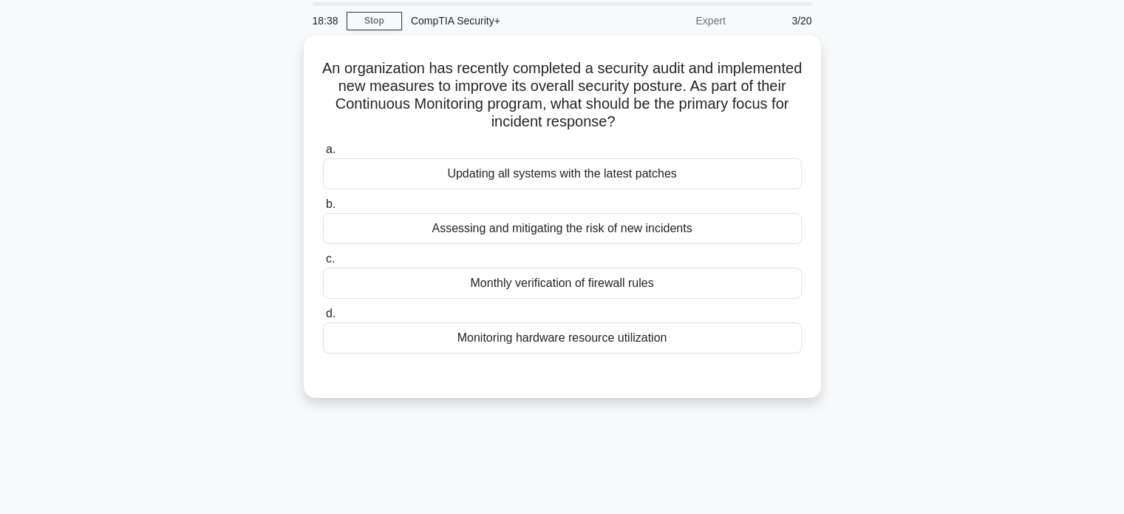
scroll to position [0, 0]
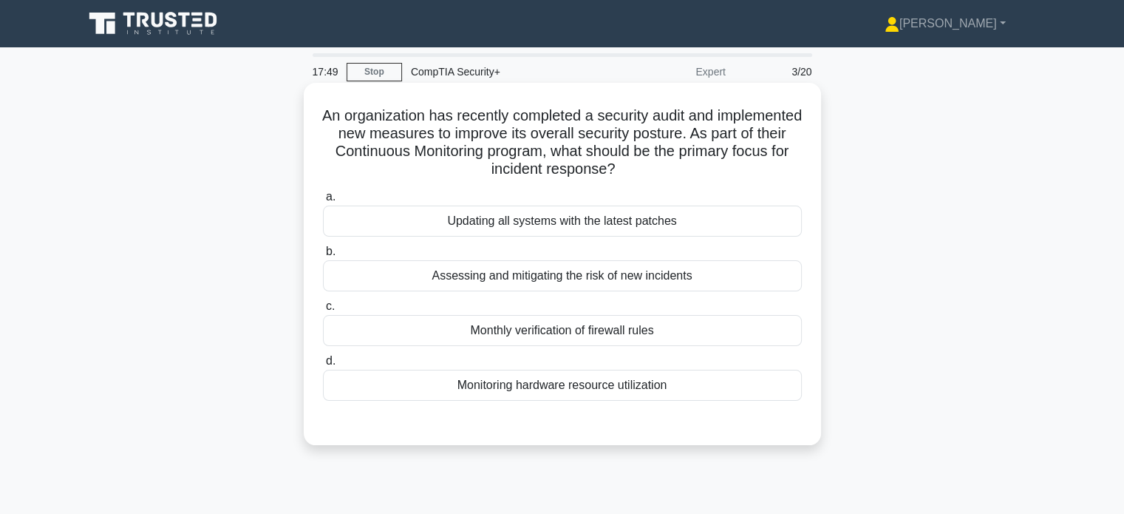
click at [407, 276] on div "Assessing and mitigating the risk of new incidents" at bounding box center [562, 275] width 479 height 31
click at [323, 256] on input "b. Assessing and mitigating the risk of new incidents" at bounding box center [323, 252] width 0 height 10
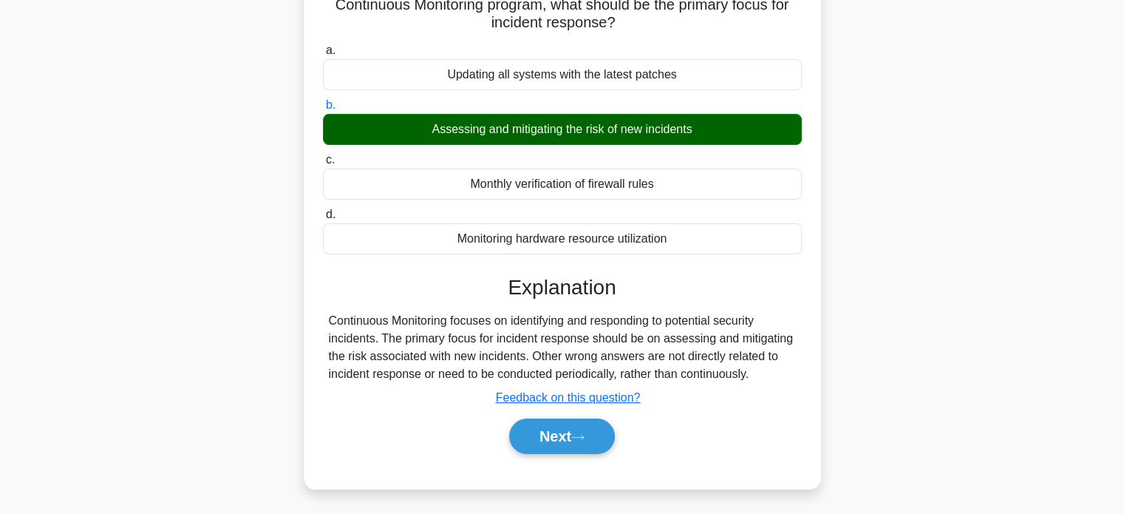
scroll to position [147, 0]
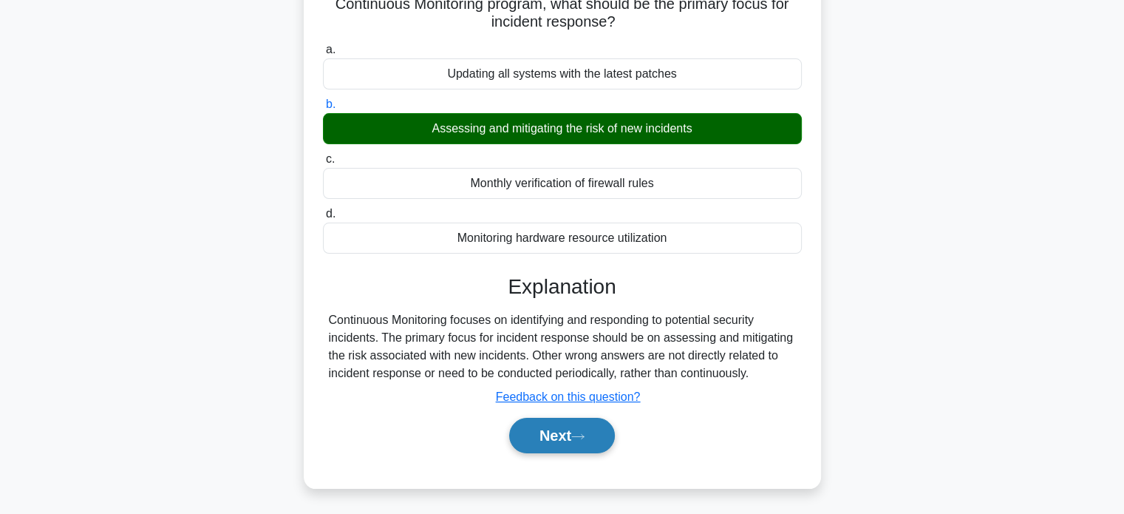
click at [565, 434] on button "Next" at bounding box center [562, 435] width 106 height 35
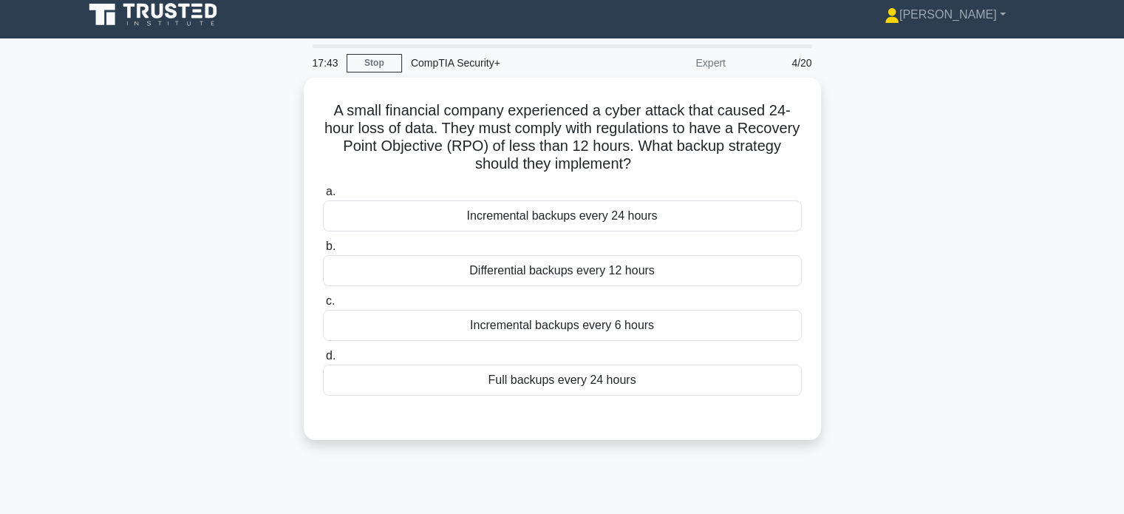
scroll to position [0, 0]
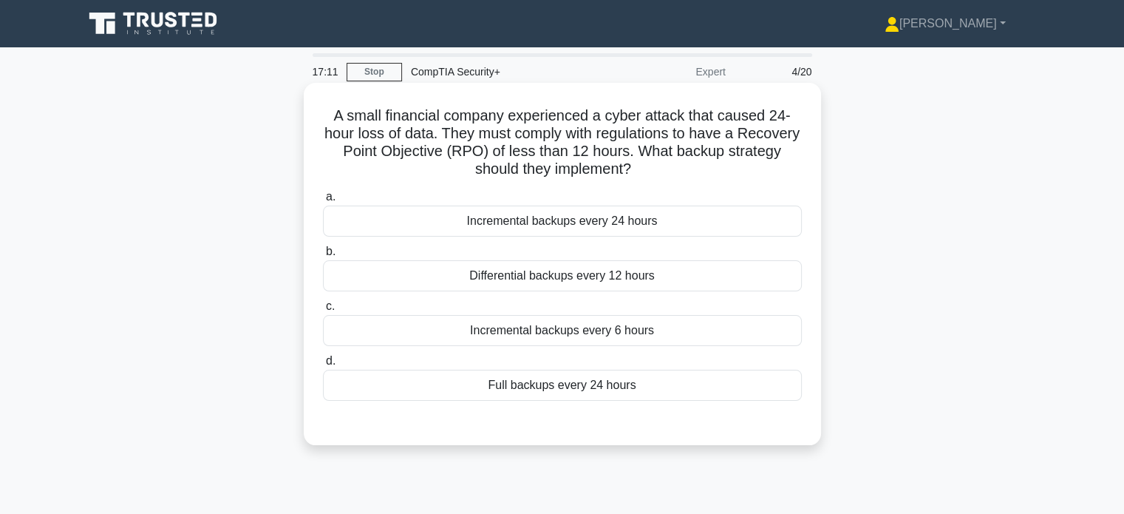
click at [444, 333] on div "Incremental backups every 6 hours" at bounding box center [562, 330] width 479 height 31
click at [323, 311] on input "c. Incremental backups every 6 hours" at bounding box center [323, 307] width 0 height 10
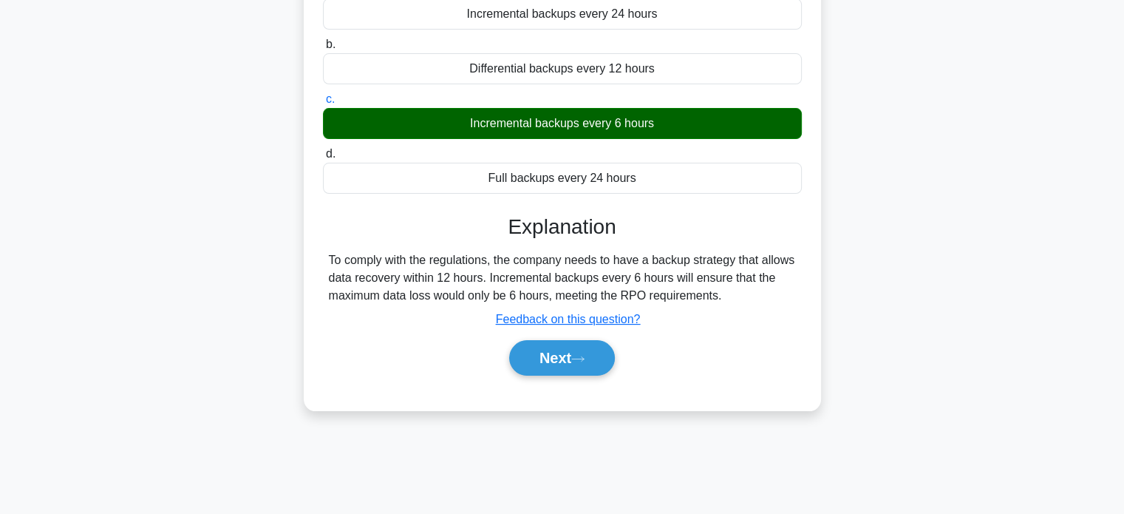
scroll to position [207, 0]
click at [560, 356] on button "Next" at bounding box center [562, 357] width 106 height 35
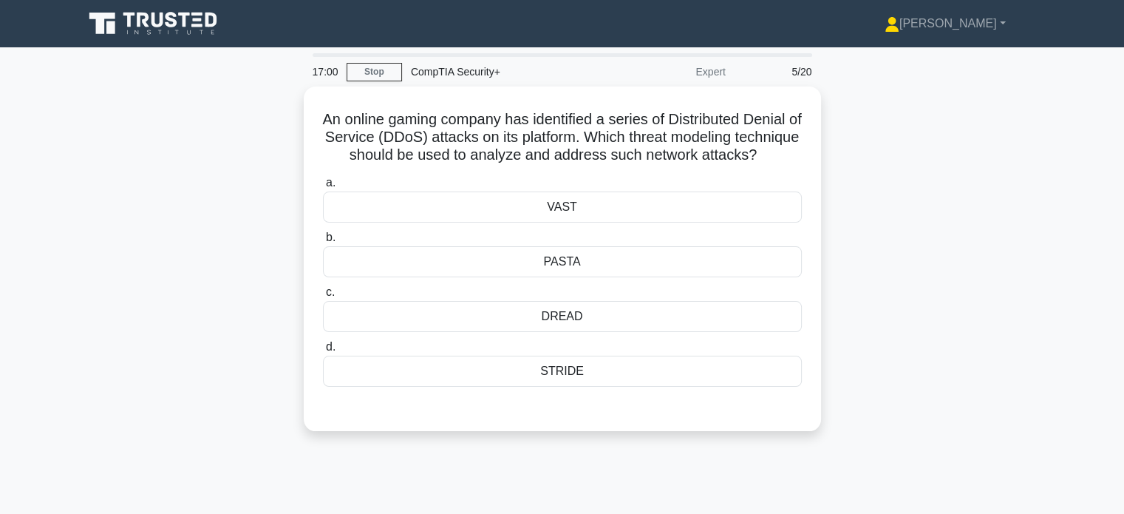
scroll to position [0, 0]
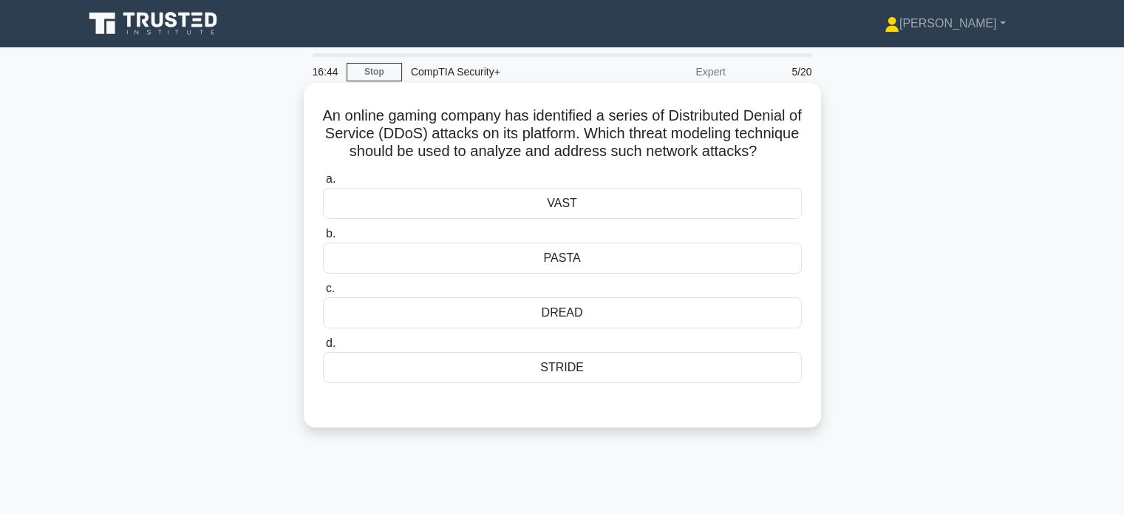
click at [443, 272] on div "PASTA" at bounding box center [562, 257] width 479 height 31
click at [323, 239] on input "b. PASTA" at bounding box center [323, 234] width 0 height 10
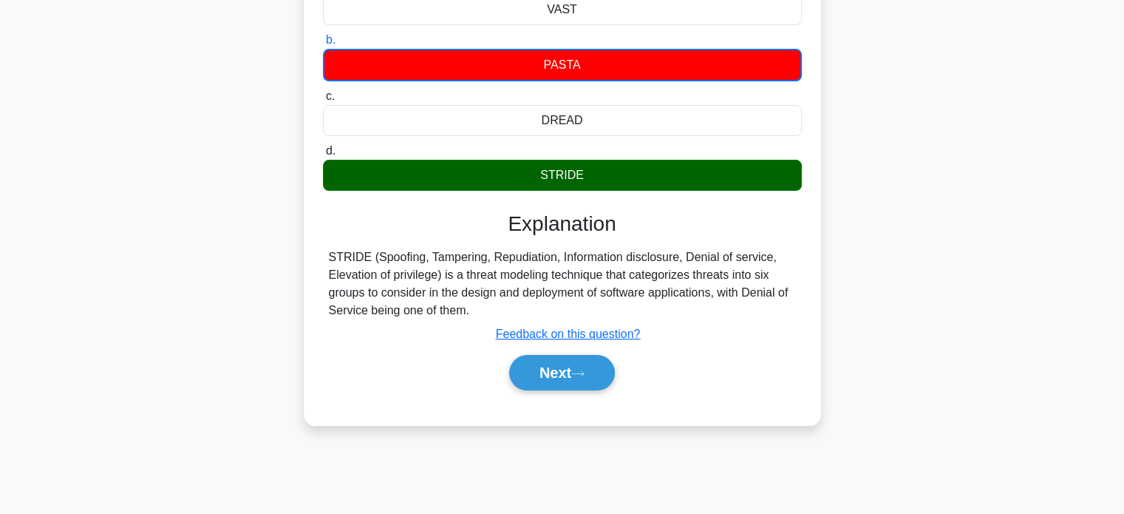
scroll to position [198, 0]
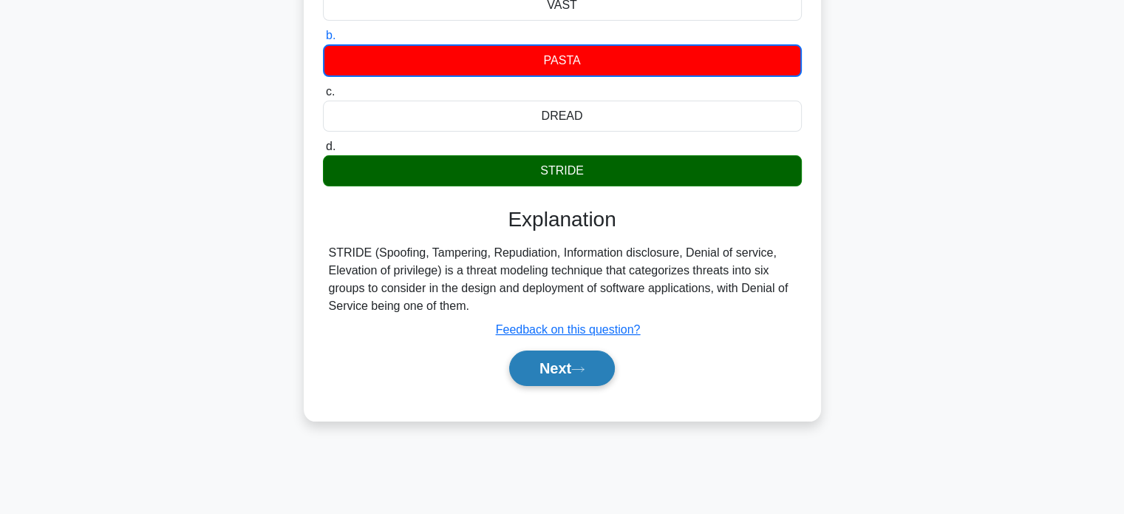
click at [548, 384] on button "Next" at bounding box center [562, 367] width 106 height 35
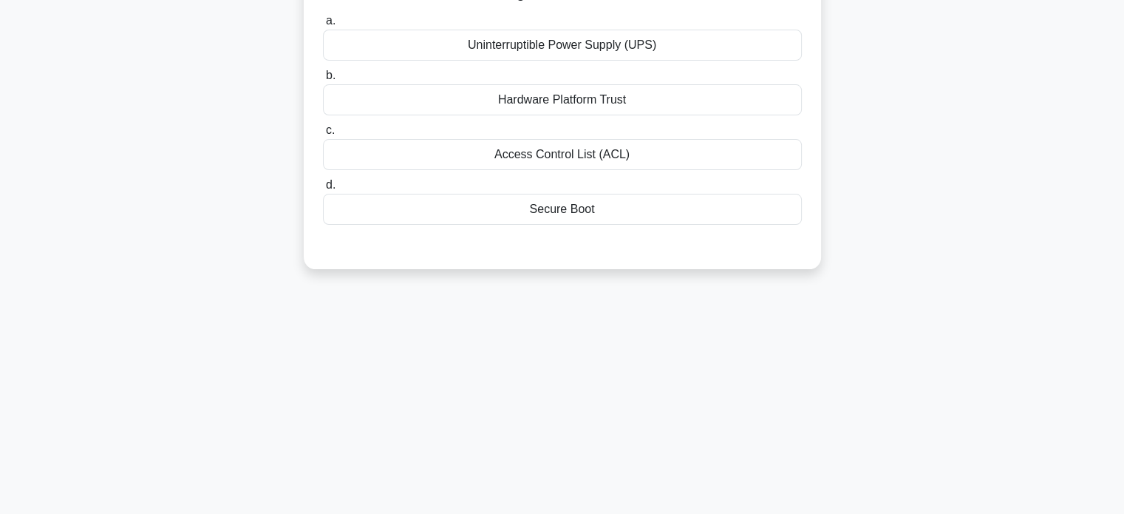
scroll to position [0, 0]
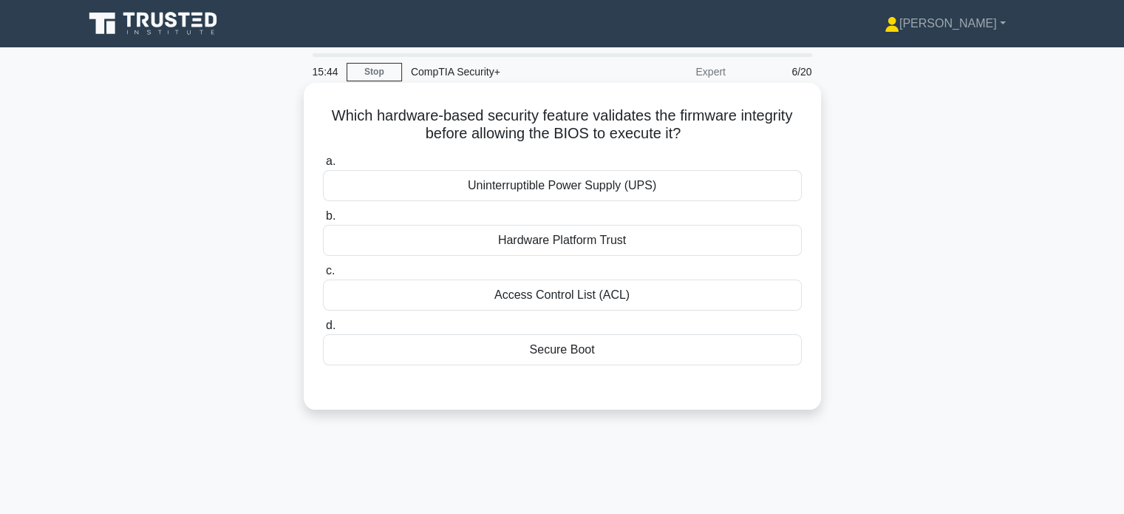
click at [537, 360] on div "Secure Boot" at bounding box center [562, 349] width 479 height 31
click at [323, 330] on input "d. Secure Boot" at bounding box center [323, 326] width 0 height 10
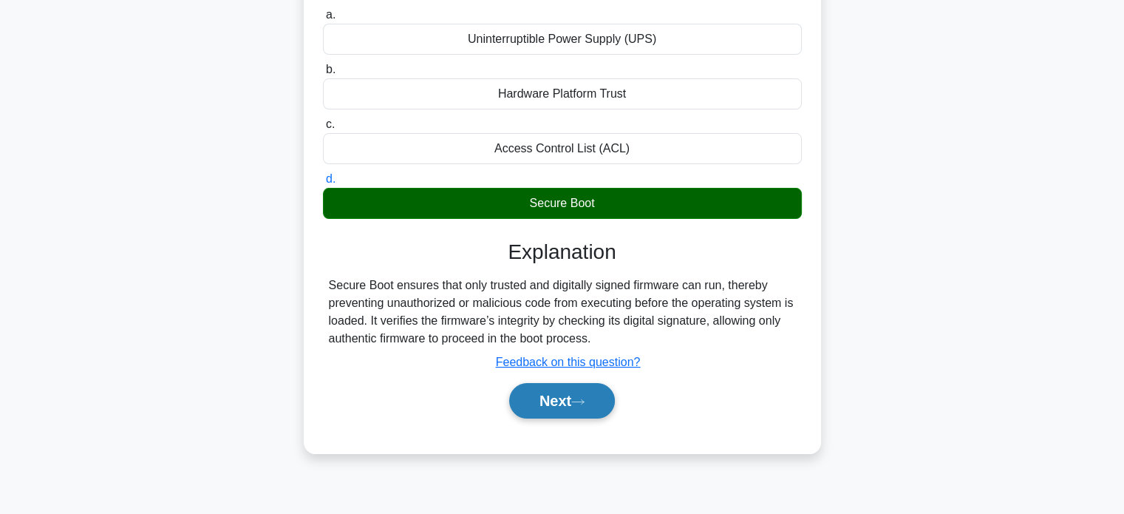
scroll to position [147, 0]
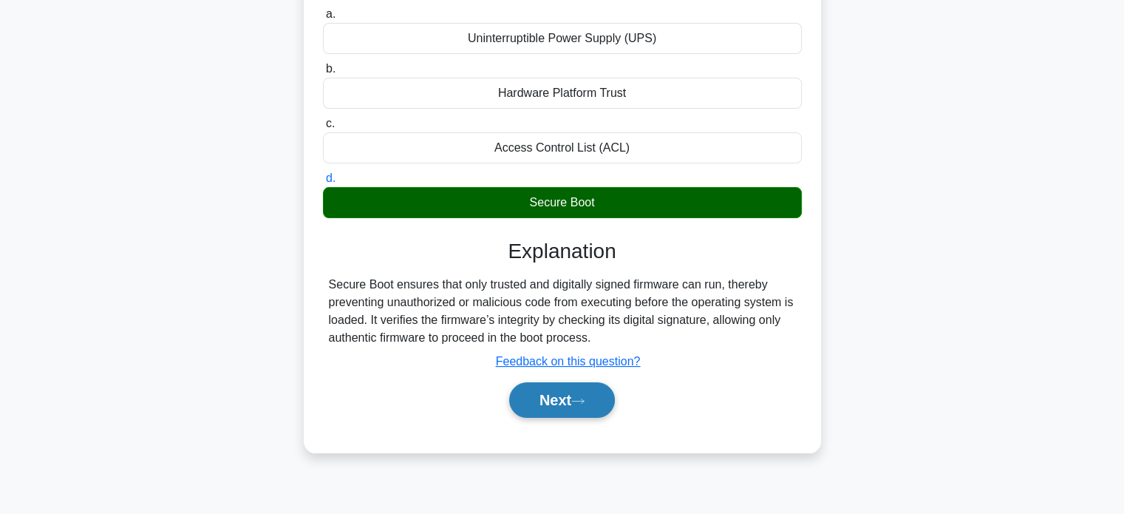
click at [556, 407] on button "Next" at bounding box center [562, 399] width 106 height 35
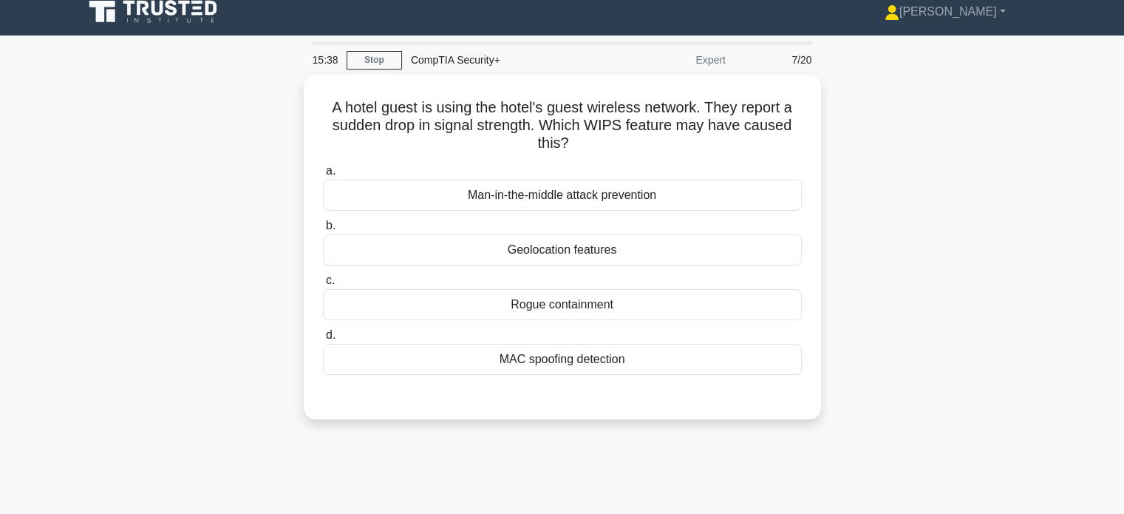
scroll to position [0, 0]
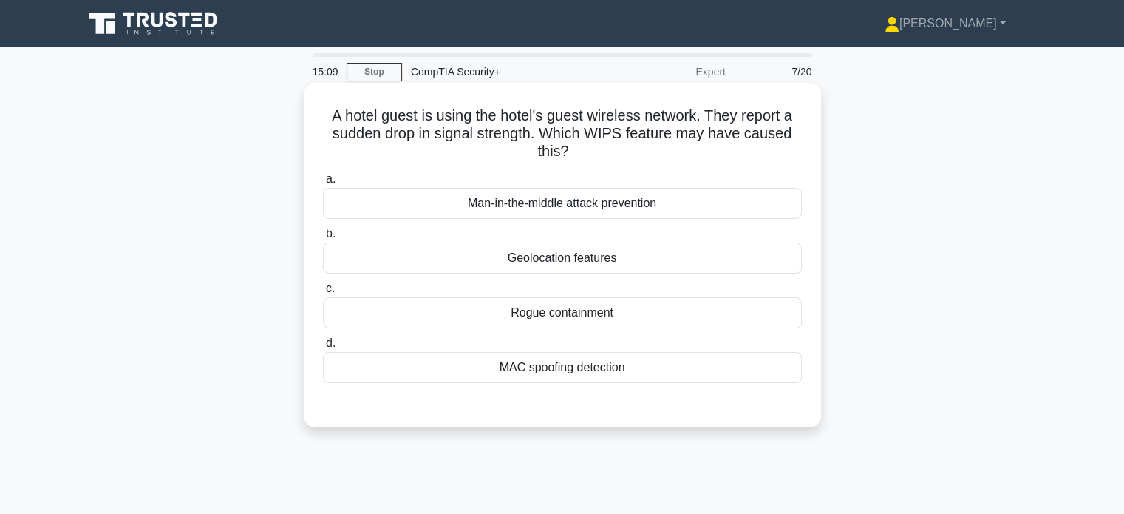
click at [576, 262] on div "Geolocation features" at bounding box center [562, 257] width 479 height 31
click at [323, 239] on input "b. Geolocation features" at bounding box center [323, 234] width 0 height 10
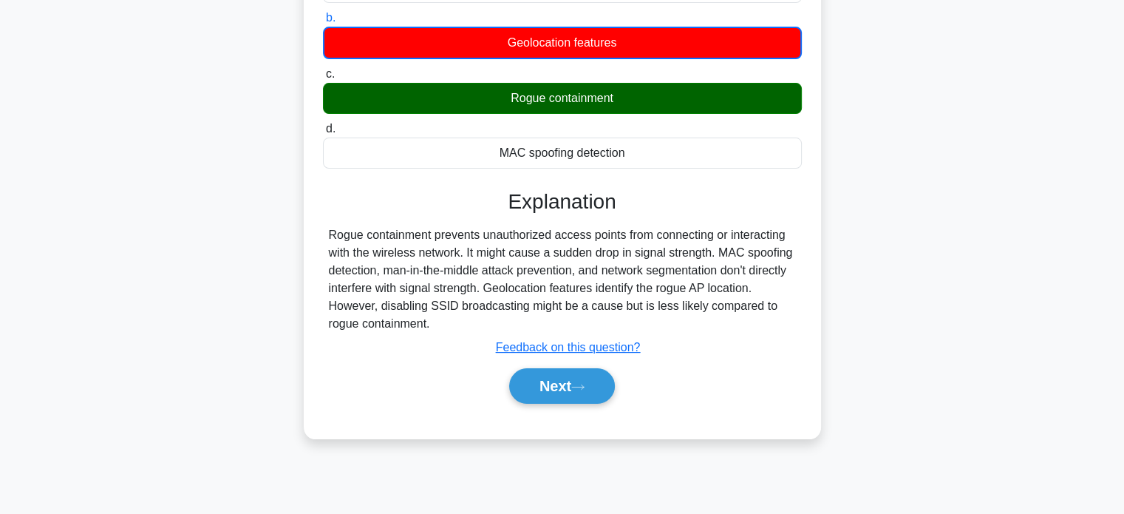
click at [366, 370] on div "Next" at bounding box center [562, 385] width 485 height 35
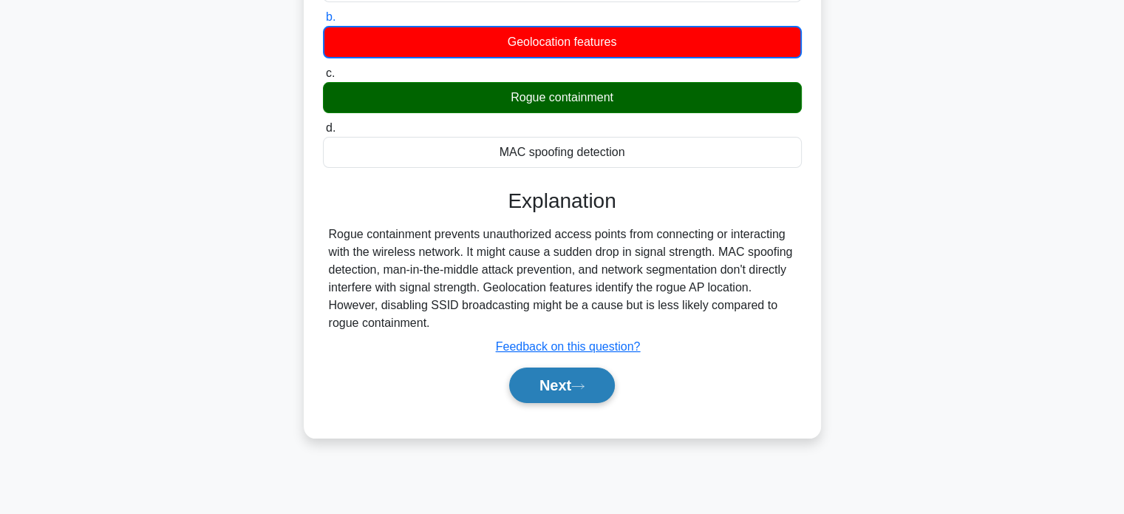
click at [559, 372] on button "Next" at bounding box center [562, 384] width 106 height 35
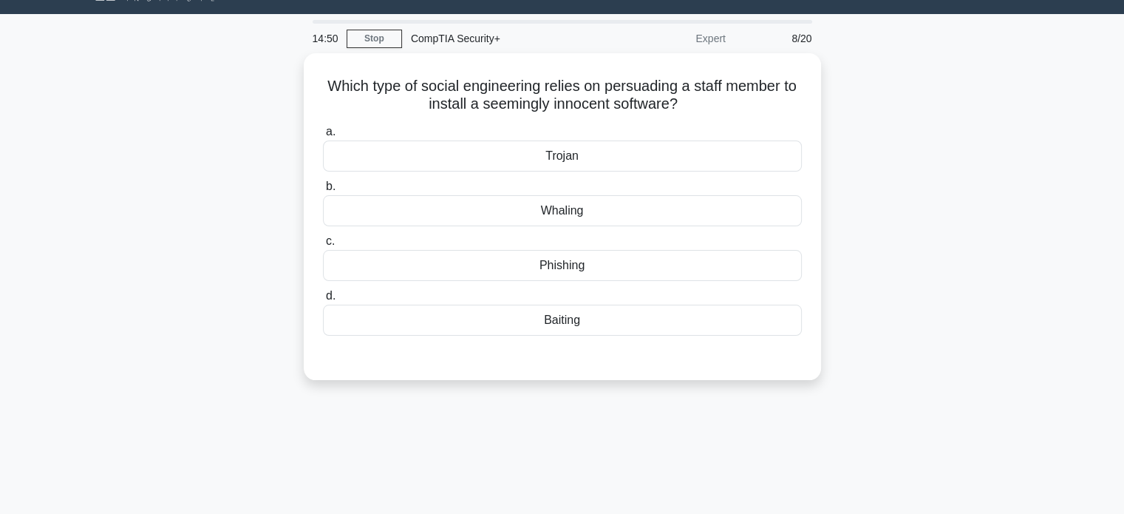
scroll to position [0, 0]
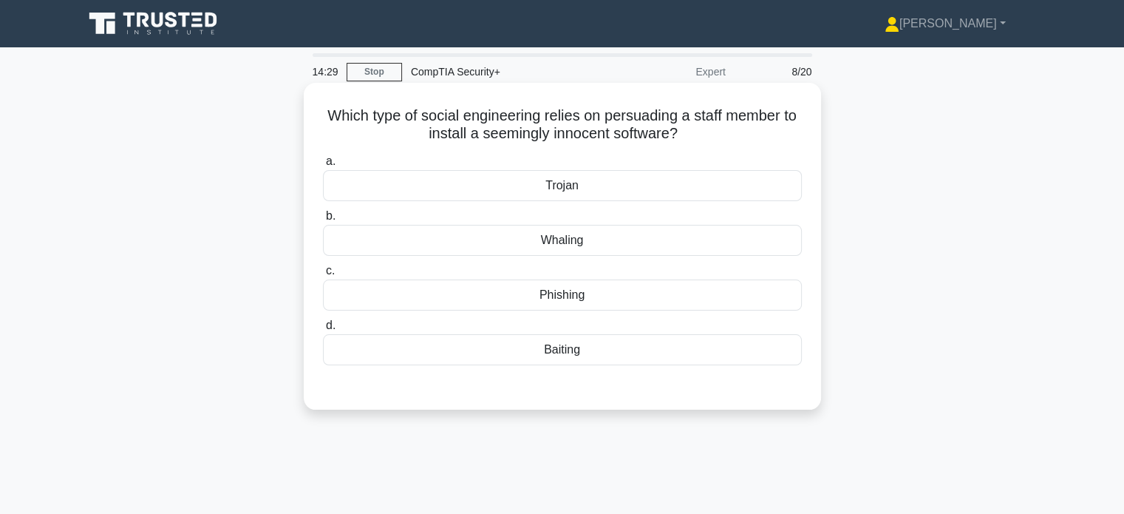
click at [477, 301] on div "Phishing" at bounding box center [562, 294] width 479 height 31
click at [323, 276] on input "c. Phishing" at bounding box center [323, 271] width 0 height 10
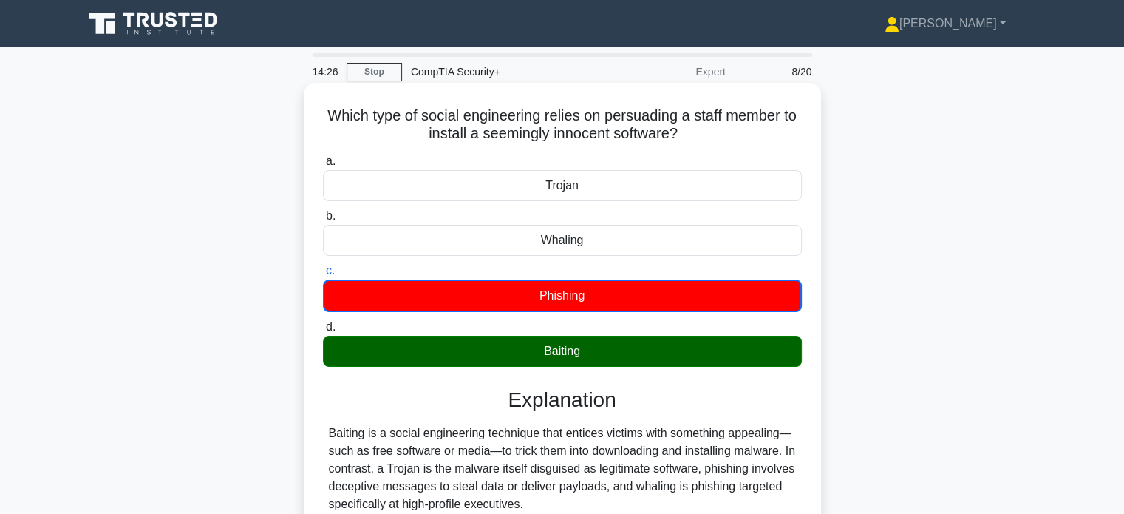
click at [398, 418] on div "Explanation Baiting is a social engineering technique that entices victims with…" at bounding box center [562, 488] width 479 height 203
click at [384, 443] on div "Baiting is a social engineering technique that entices victims with something a…" at bounding box center [562, 468] width 467 height 89
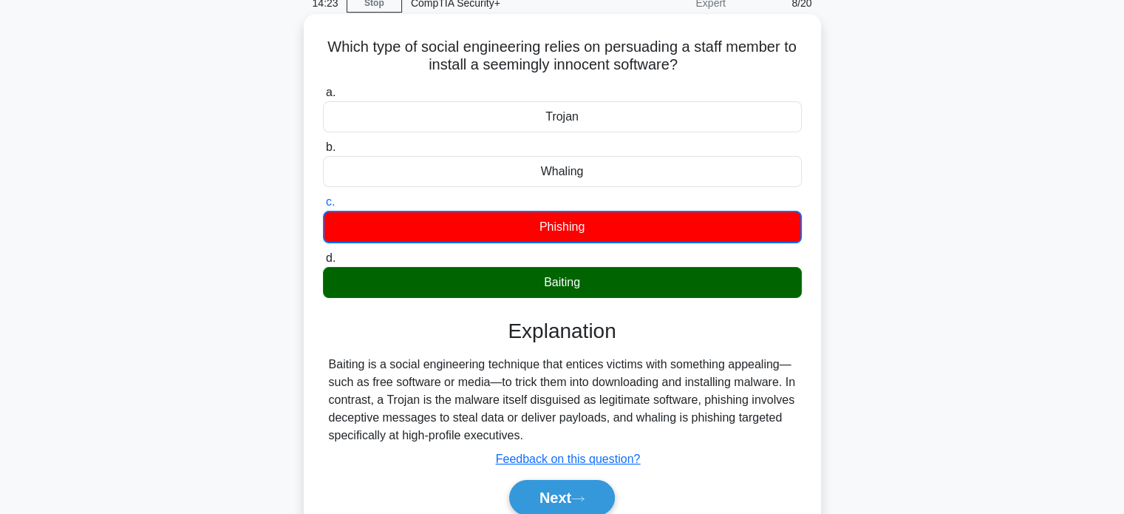
scroll to position [69, 0]
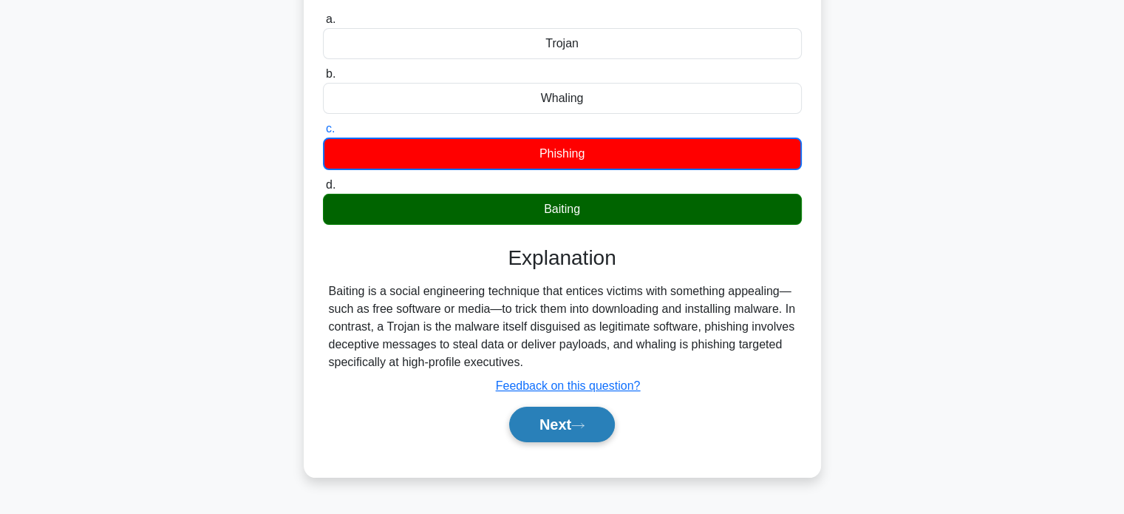
click at [556, 416] on button "Next" at bounding box center [562, 424] width 106 height 35
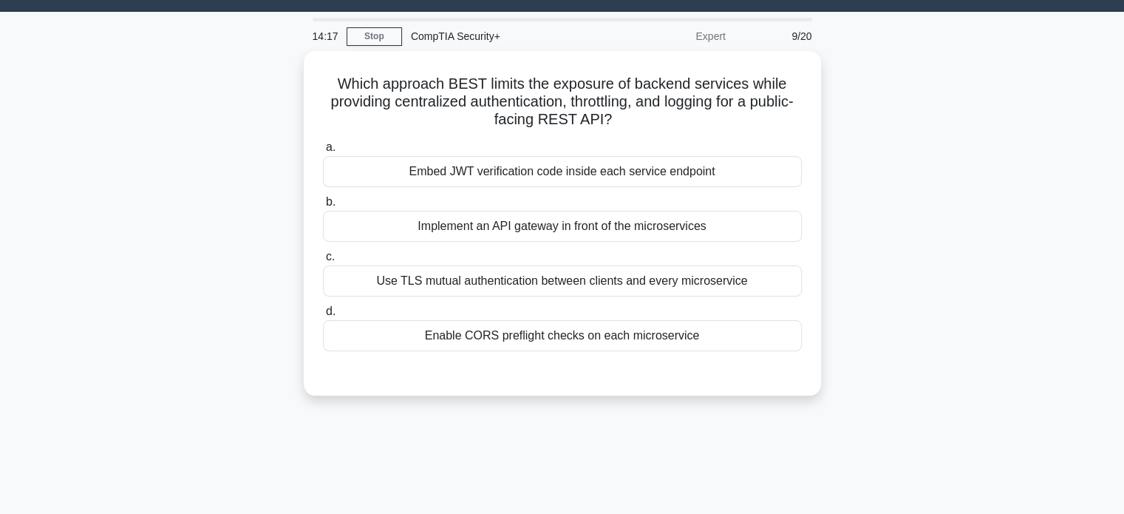
scroll to position [0, 0]
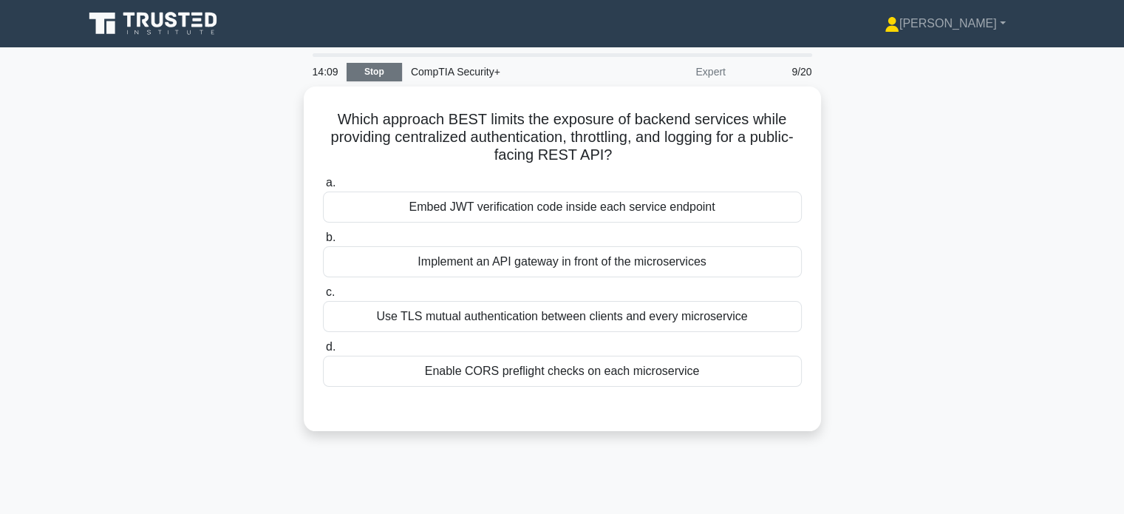
click at [375, 71] on link "Stop" at bounding box center [374, 72] width 55 height 18
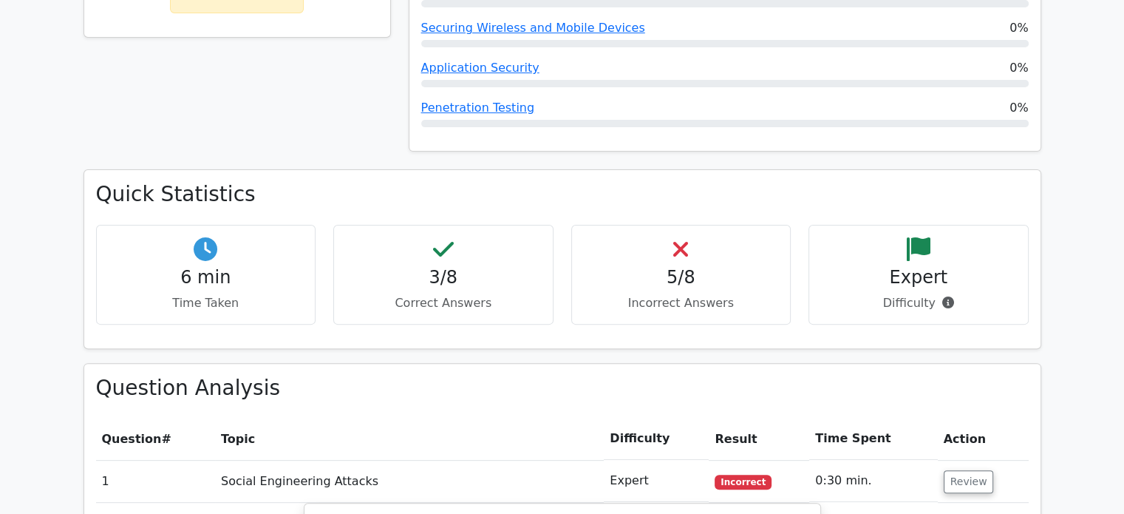
scroll to position [410, 0]
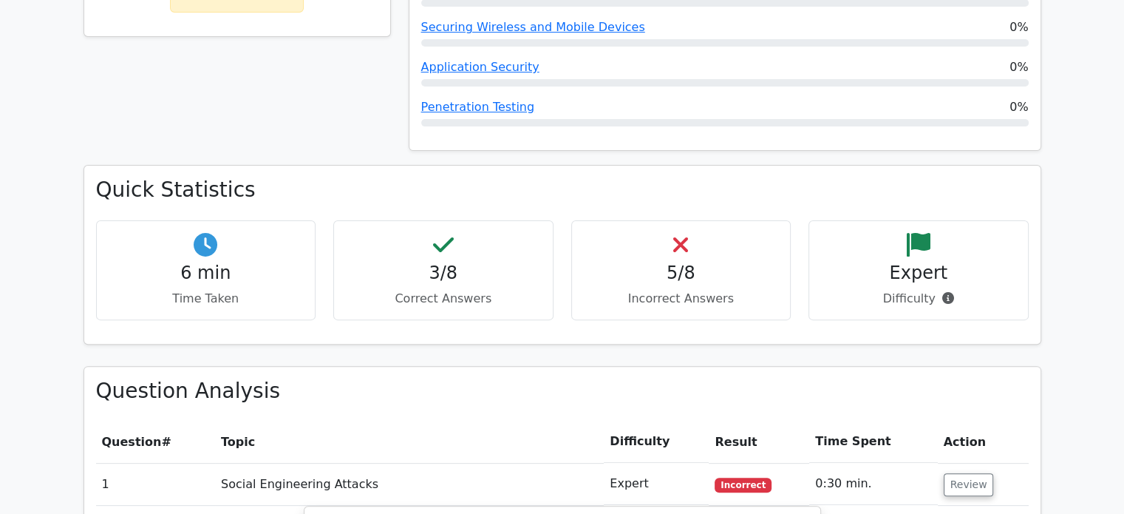
click at [683, 254] on icon at bounding box center [680, 245] width 15 height 24
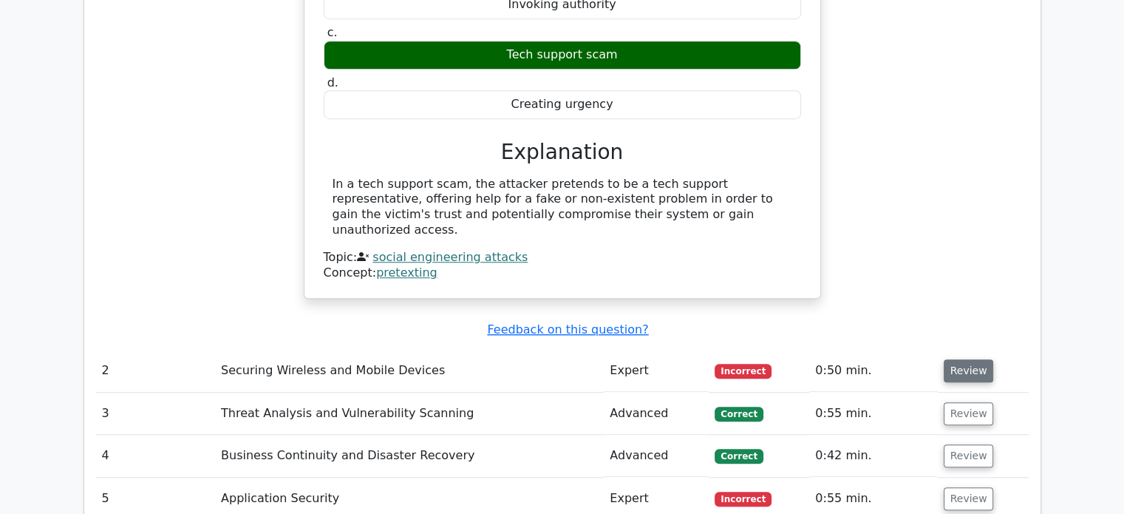
scroll to position [1073, 0]
click at [954, 359] on button "Review" at bounding box center [969, 370] width 50 height 23
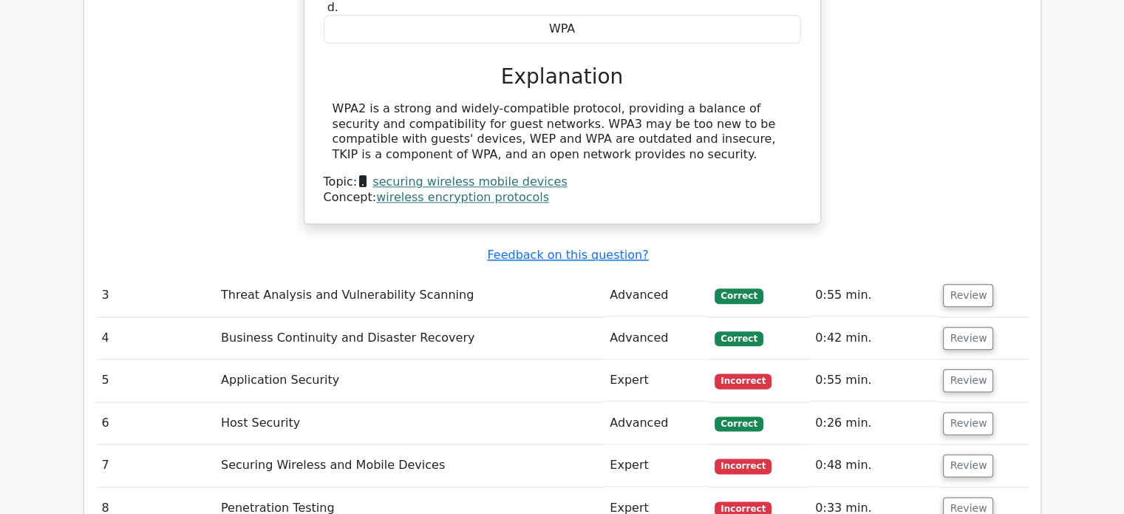
scroll to position [1738, 0]
click at [970, 368] on button "Review" at bounding box center [968, 379] width 50 height 23
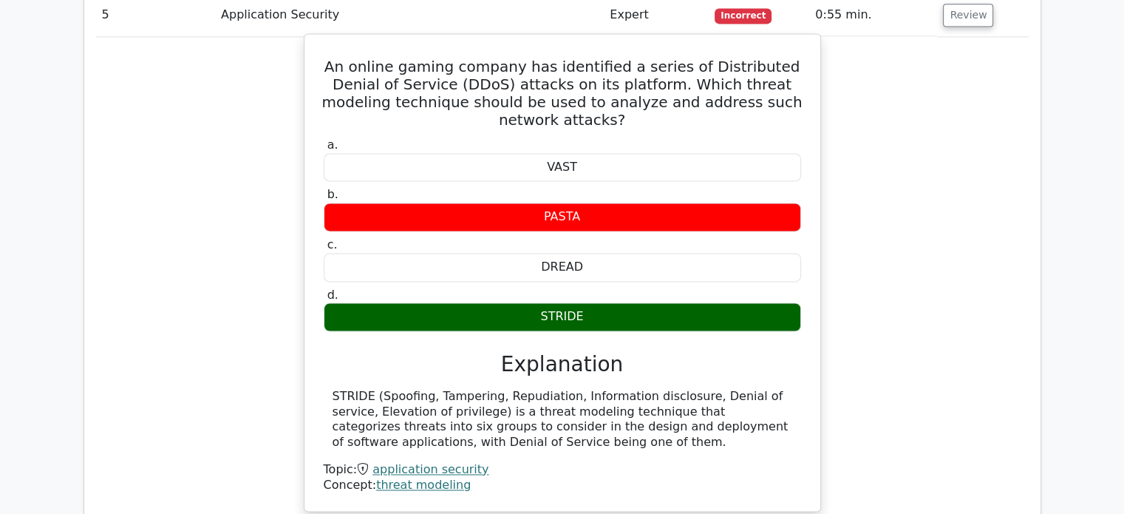
click at [514, 389] on div "STRIDE (Spoofing, Tampering, Repudiation, Information disclosure, Denial of ser…" at bounding box center [563, 419] width 460 height 61
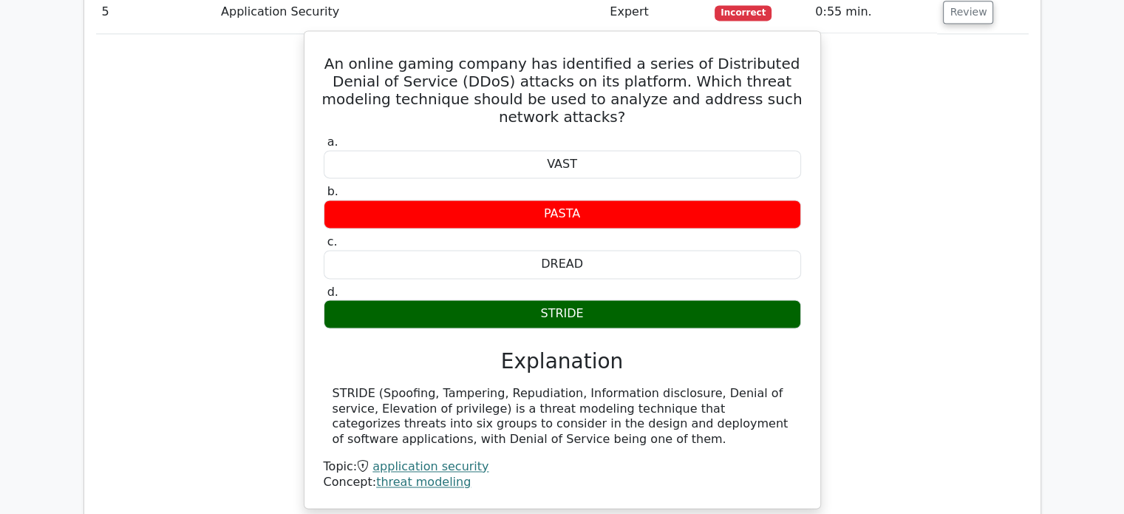
scroll to position [2107, 0]
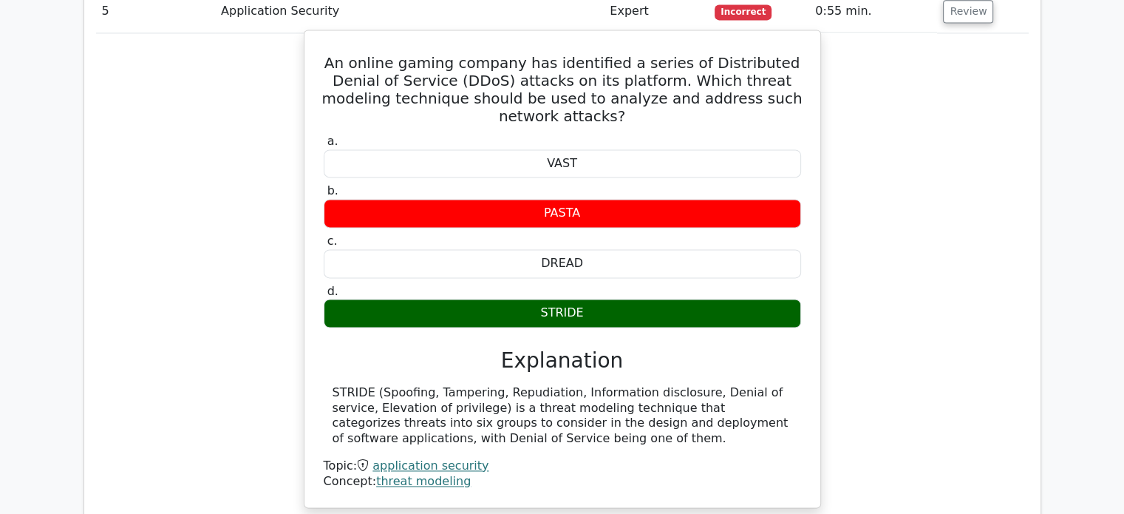
click at [419, 474] on link "threat modeling" at bounding box center [423, 481] width 95 height 14
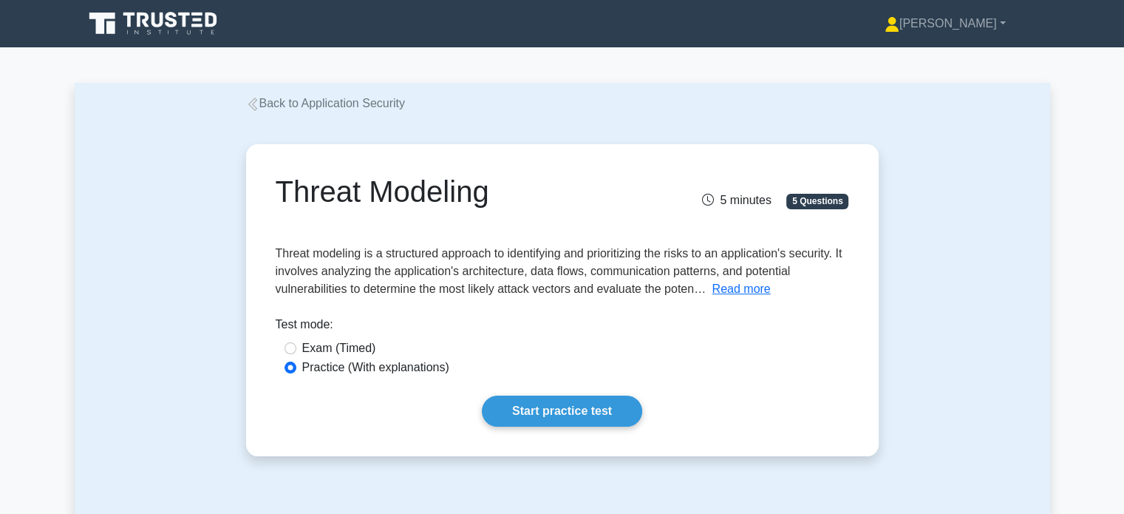
click at [736, 301] on div "Threat Modeling 5 minutes 5 Questions Threat modeling is a structured approach …" at bounding box center [562, 300] width 621 height 300
click at [731, 287] on button "Read more" at bounding box center [741, 289] width 58 height 18
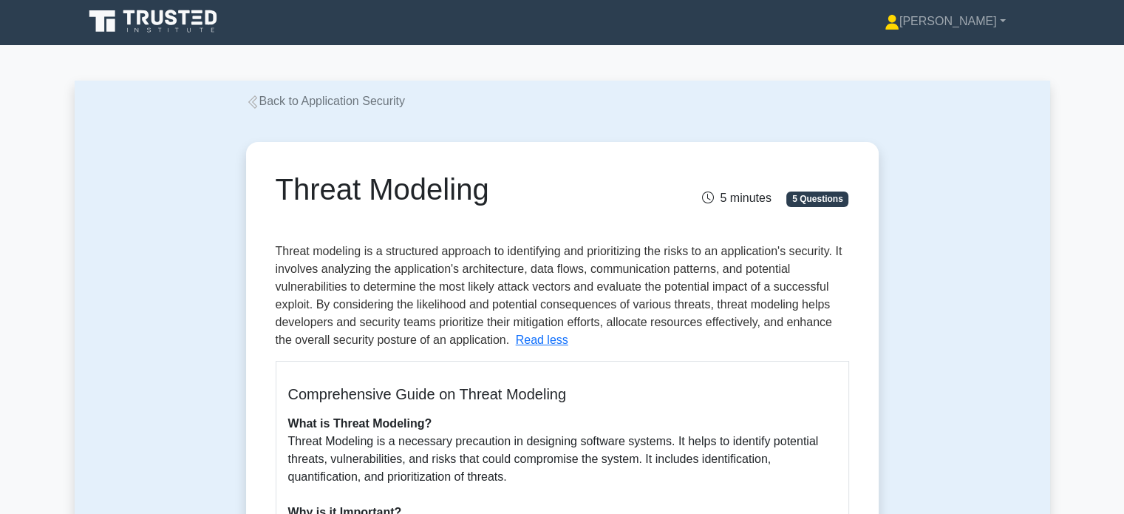
scroll to position [1, 0]
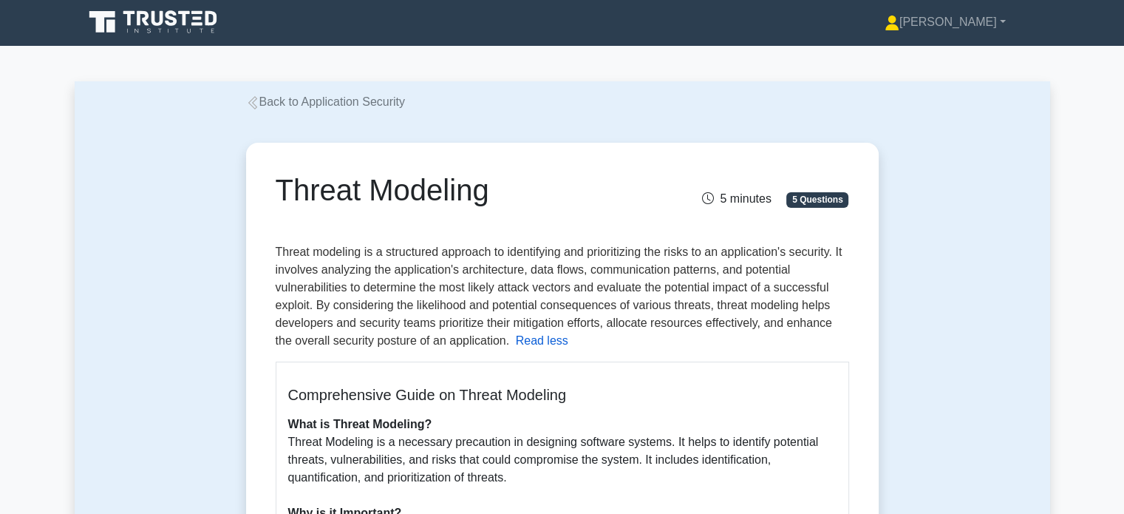
click at [532, 342] on button "Read less" at bounding box center [542, 341] width 52 height 18
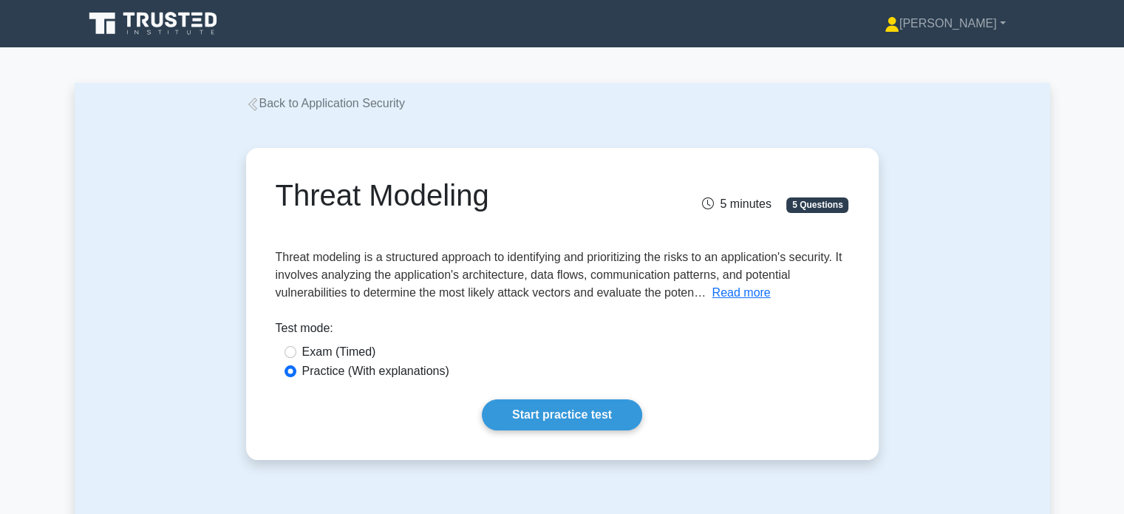
scroll to position [0, 0]
click at [254, 106] on icon at bounding box center [252, 104] width 13 height 13
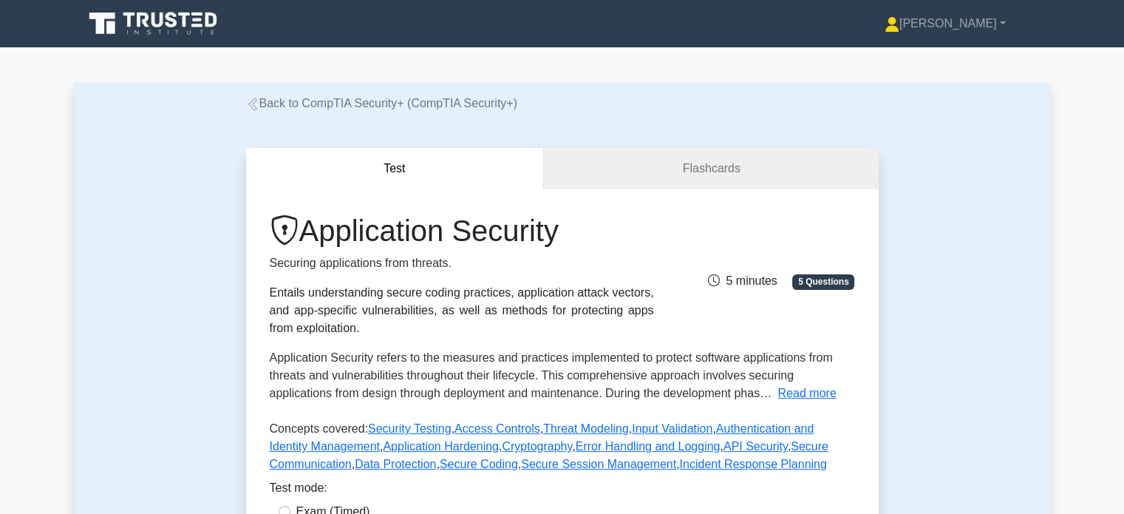
click at [313, 102] on link "Back to CompTIA Security+ (CompTIA Security+)" at bounding box center [381, 103] width 271 height 13
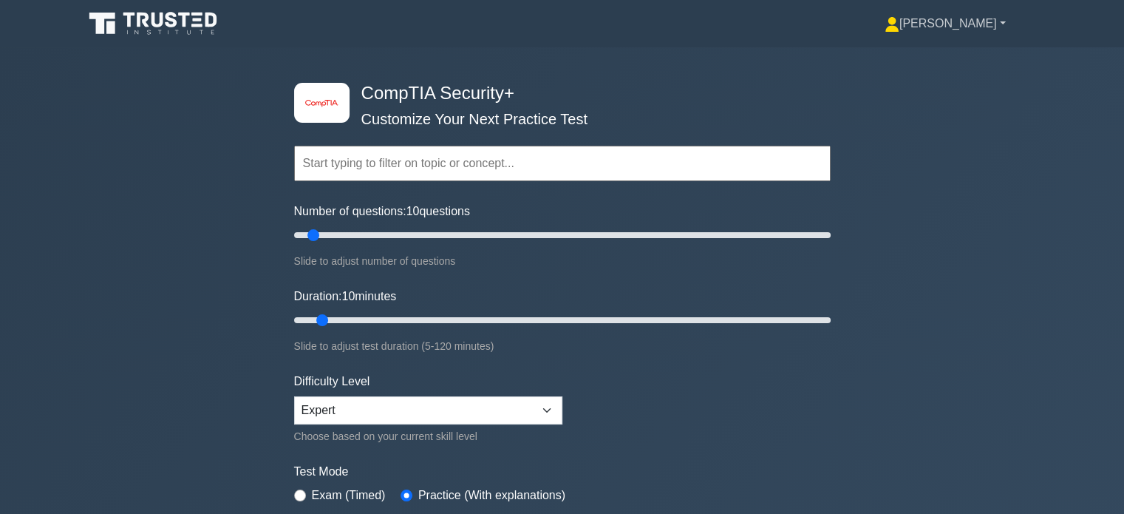
click at [999, 21] on link "[PERSON_NAME]" at bounding box center [945, 24] width 192 height 30
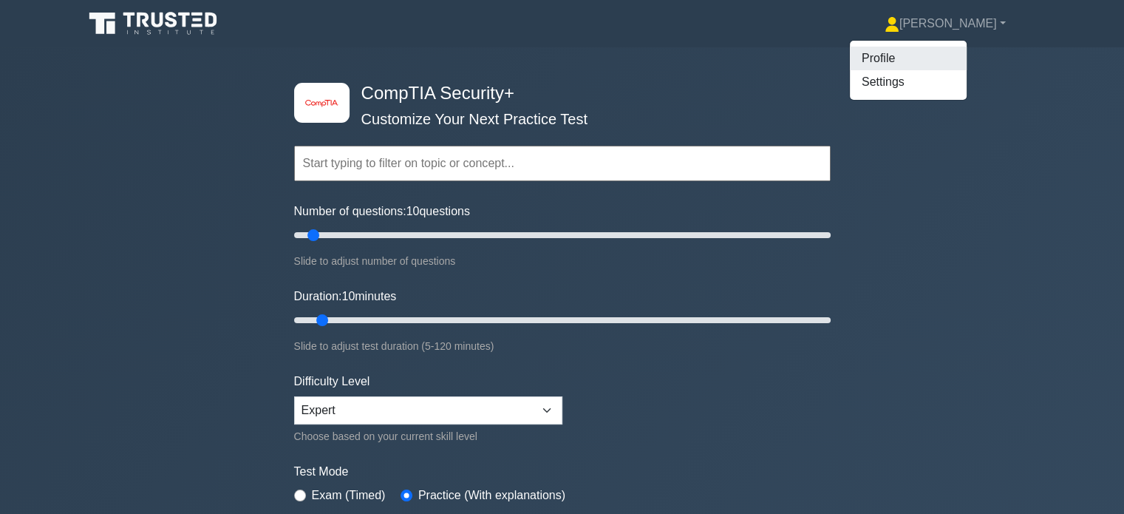
click at [967, 50] on link "Profile" at bounding box center [908, 59] width 117 height 24
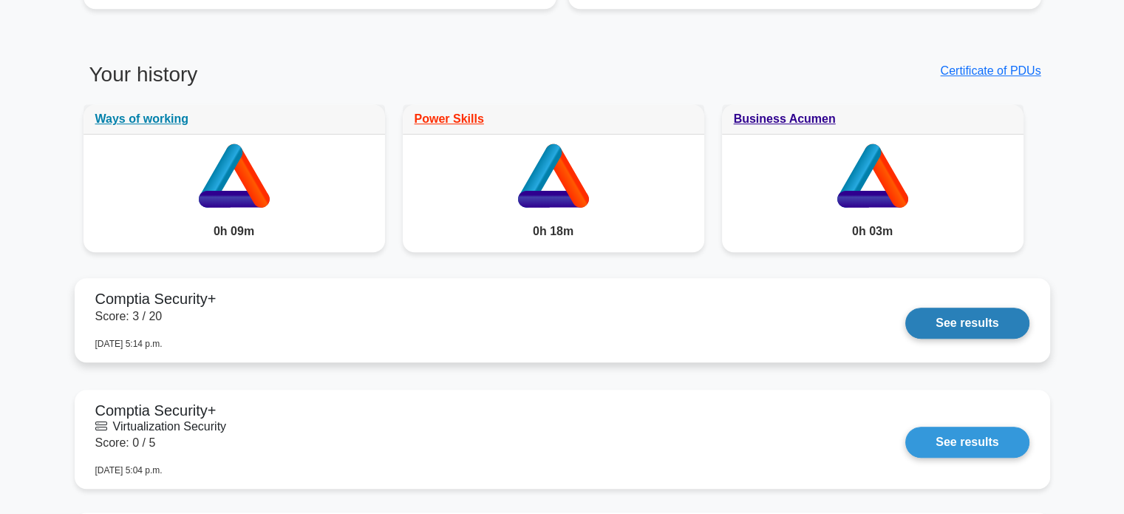
scroll to position [804, 0]
click at [937, 318] on link "See results" at bounding box center [966, 322] width 123 height 31
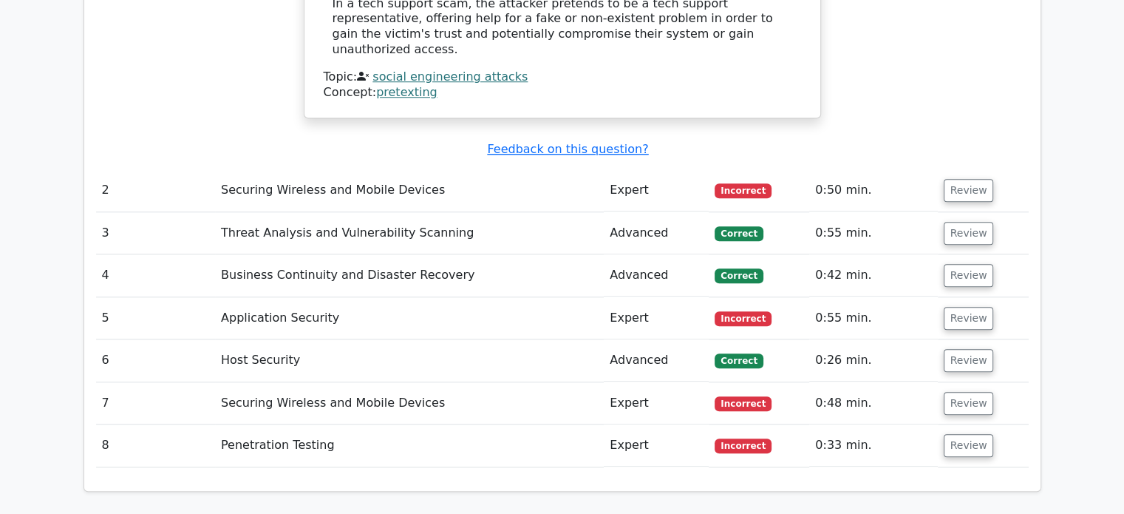
scroll to position [1254, 0]
click at [955, 307] on button "Review" at bounding box center [969, 318] width 50 height 23
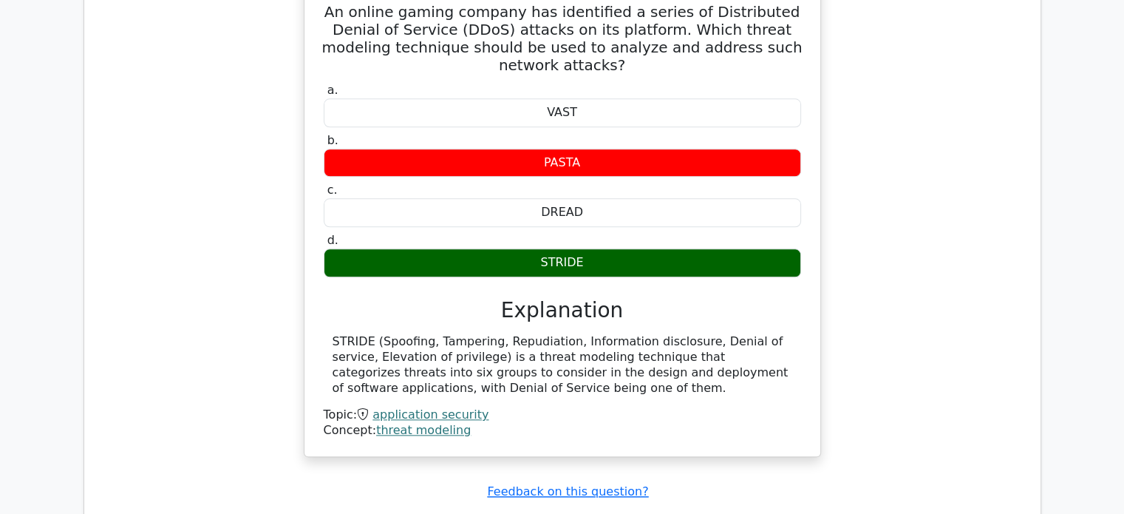
scroll to position [1611, 0]
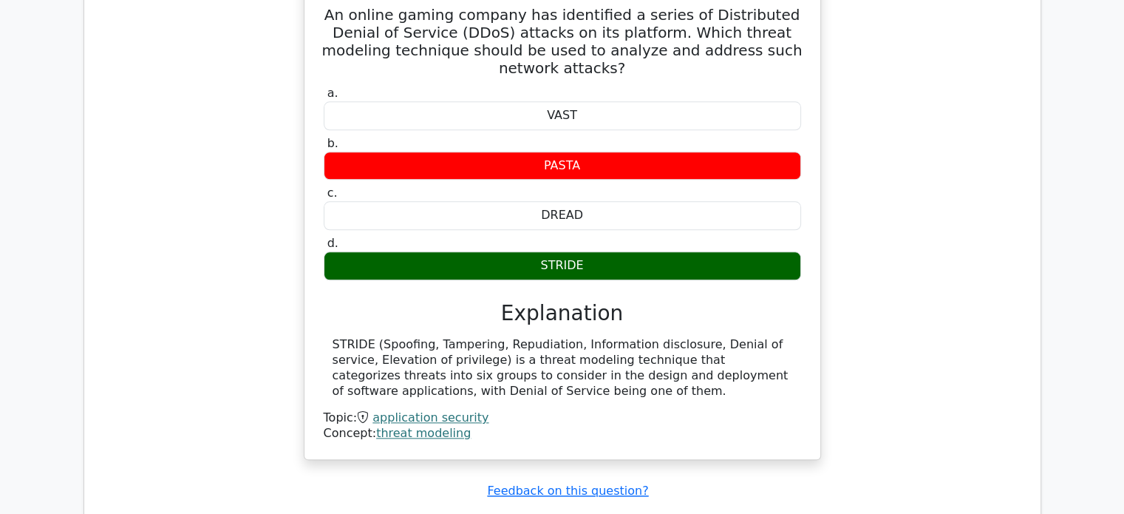
click at [875, 356] on div "An online gaming company has identified a series of Distributed Denial of Servi…" at bounding box center [562, 230] width 933 height 496
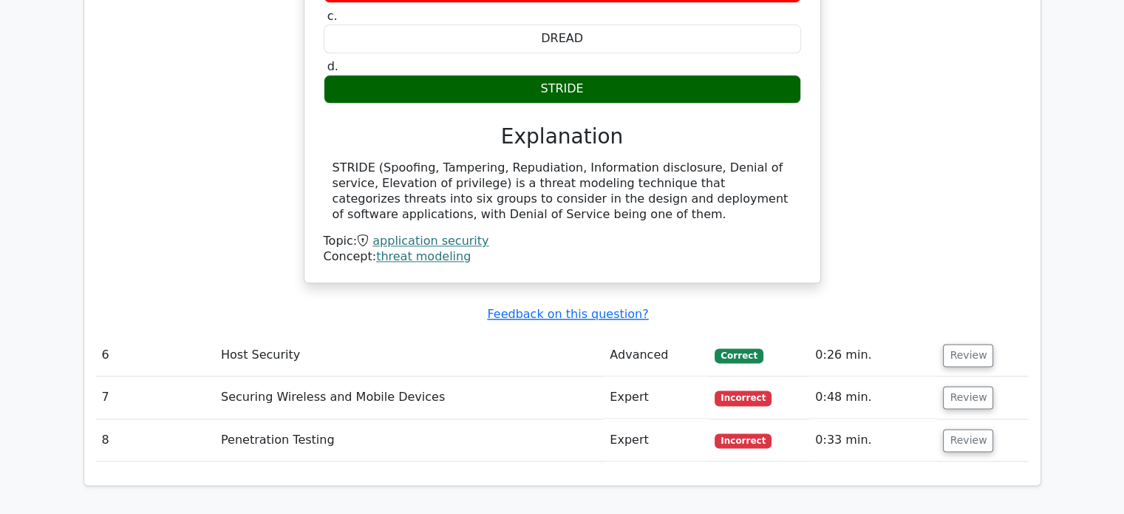
scroll to position [1789, 0]
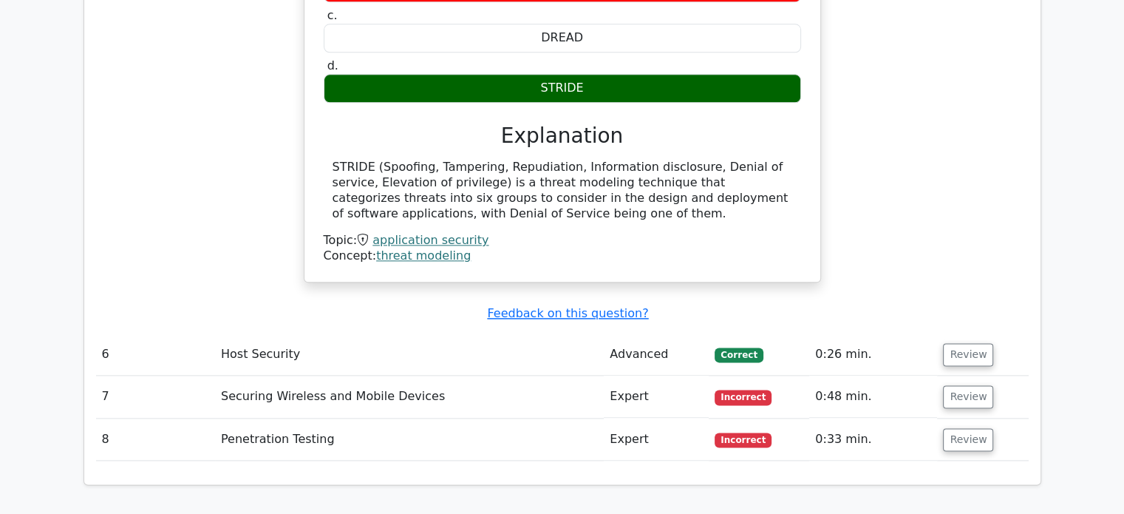
click at [742, 390] on span "Incorrect" at bounding box center [743, 397] width 57 height 15
click at [957, 385] on button "Review" at bounding box center [968, 396] width 50 height 23
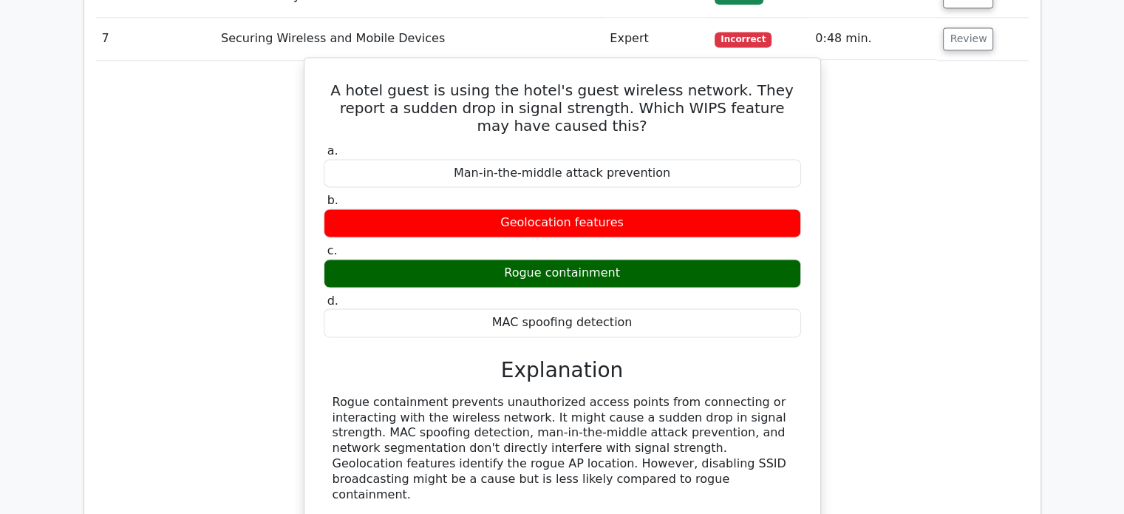
scroll to position [2146, 0]
click at [455, 513] on link "securing wireless mobile devices" at bounding box center [470, 521] width 194 height 14
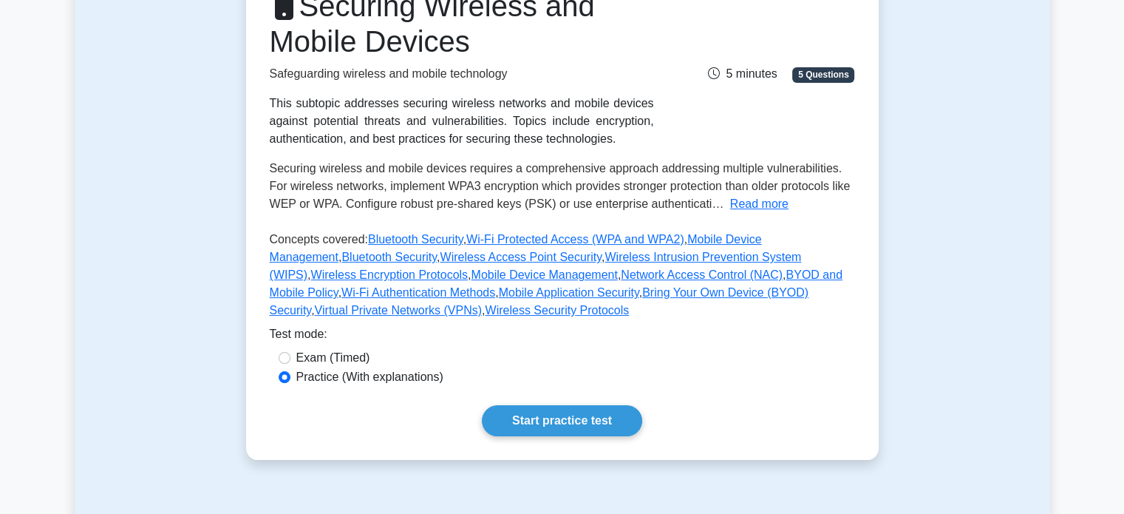
scroll to position [222, 0]
click at [744, 204] on button "Read more" at bounding box center [759, 203] width 58 height 18
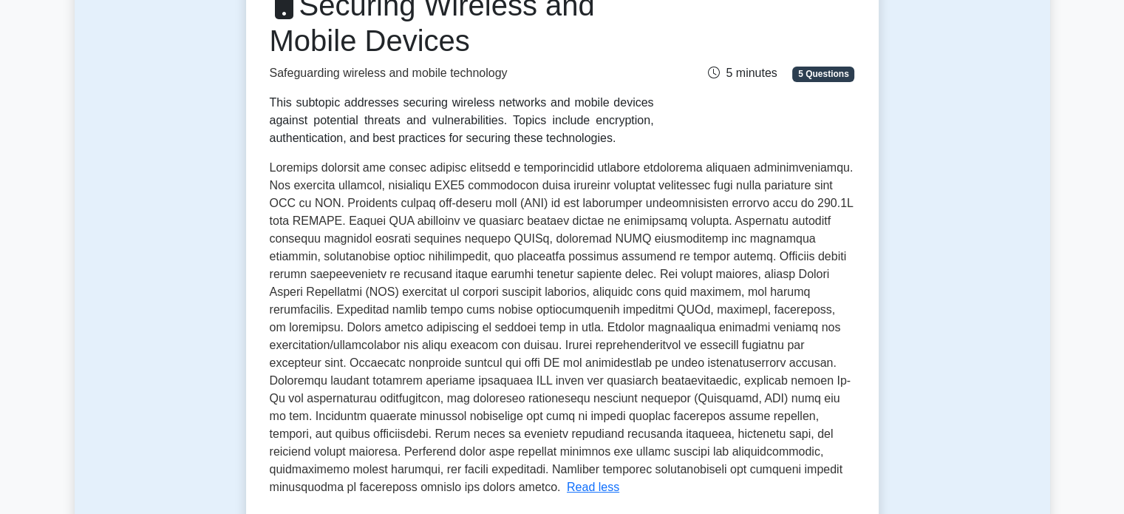
click at [603, 400] on span at bounding box center [562, 327] width 584 height 332
click at [610, 384] on span at bounding box center [562, 327] width 584 height 332
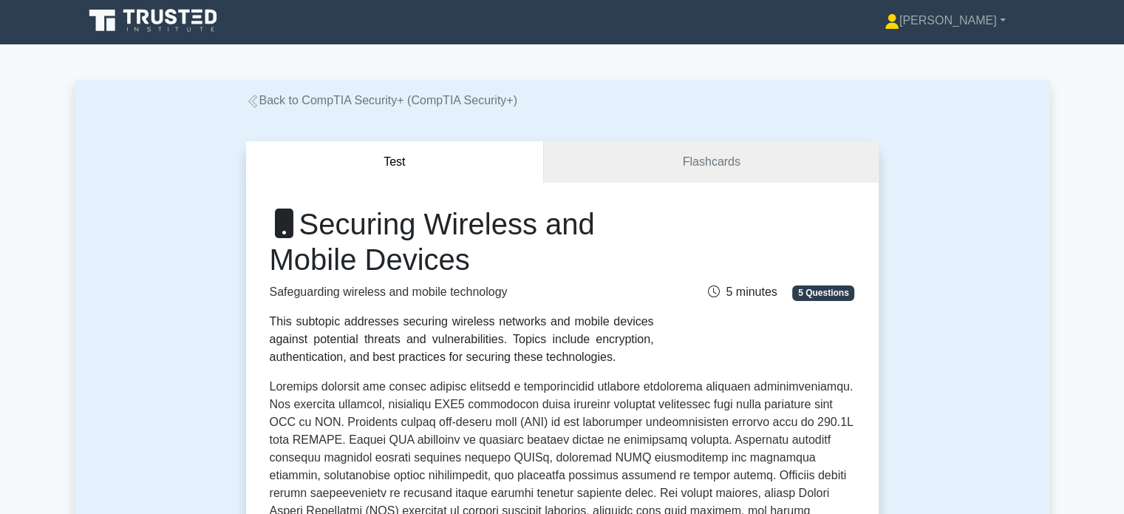
scroll to position [0, 0]
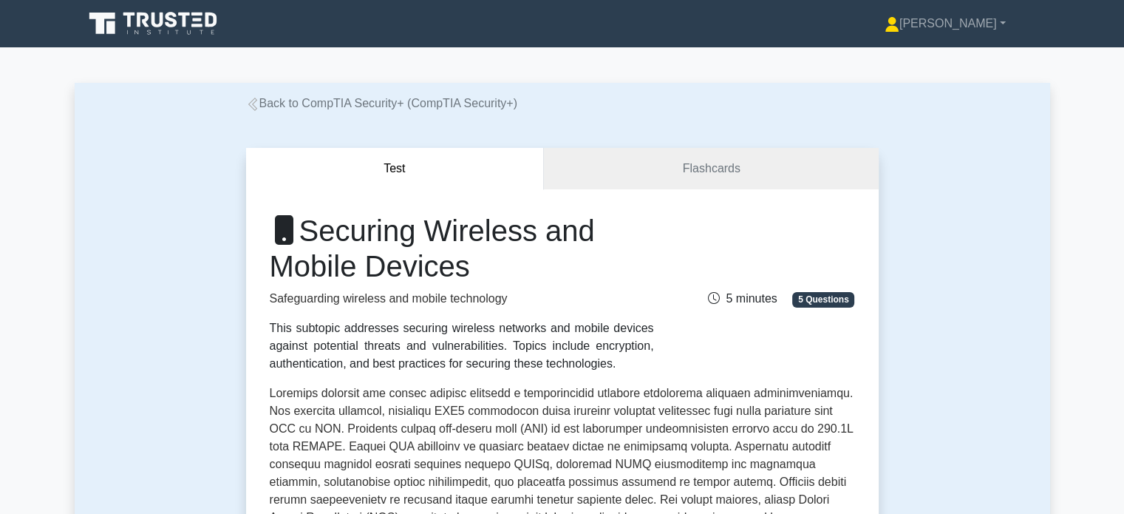
click at [344, 100] on link "Back to CompTIA Security+ (CompTIA Security+)" at bounding box center [381, 103] width 271 height 13
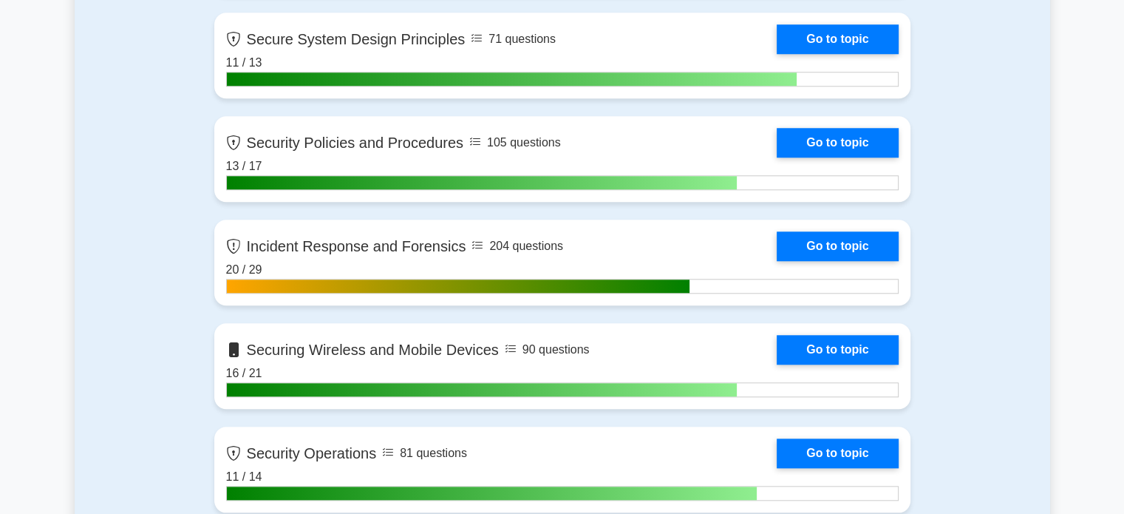
scroll to position [1330, 0]
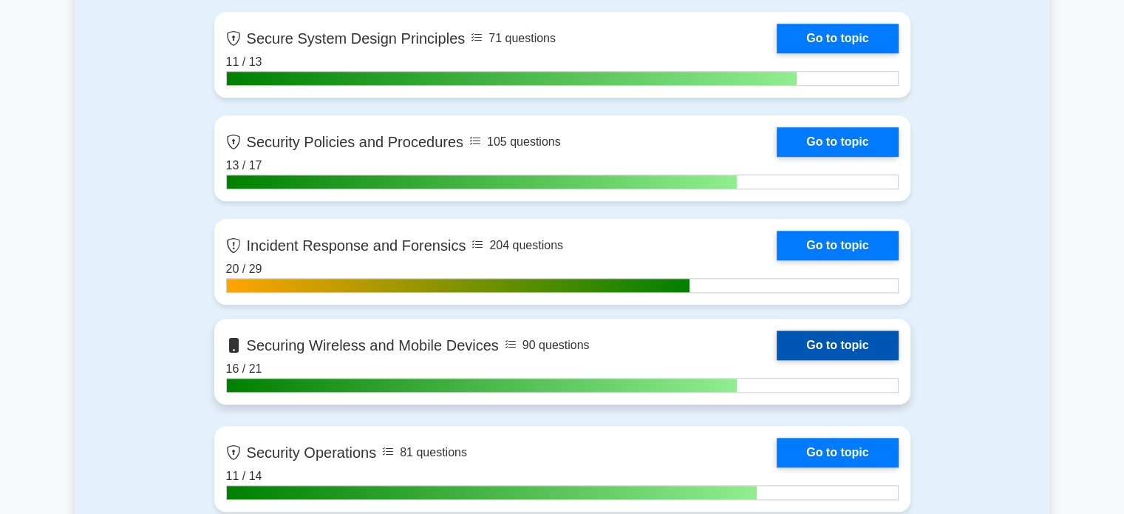
click at [814, 338] on link "Go to topic" at bounding box center [837, 345] width 121 height 30
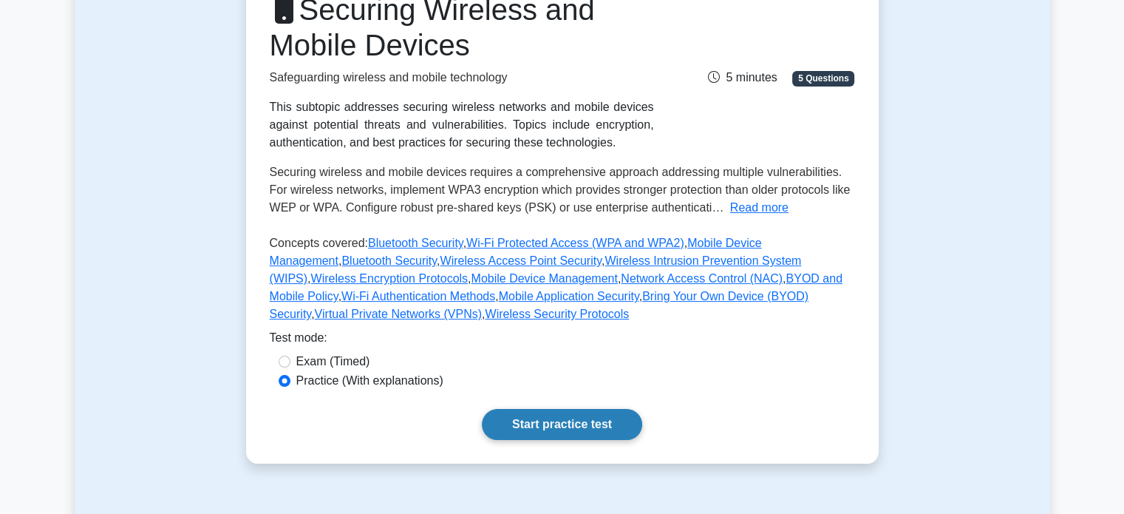
scroll to position [218, 0]
click at [538, 419] on link "Start practice test" at bounding box center [562, 423] width 160 height 31
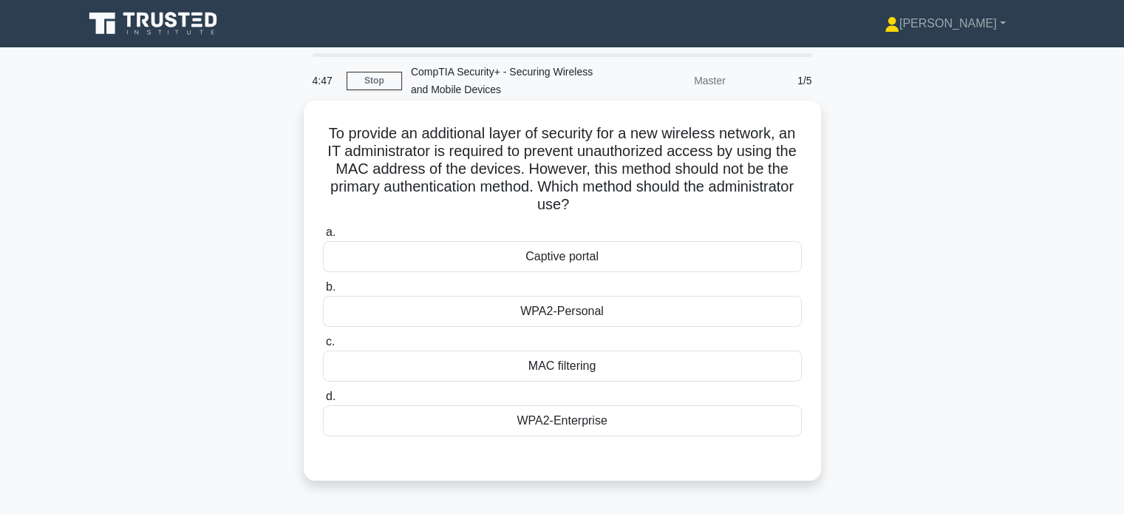
click at [624, 369] on div "MAC filtering" at bounding box center [562, 365] width 479 height 31
click at [323, 347] on input "c. MAC filtering" at bounding box center [323, 342] width 0 height 10
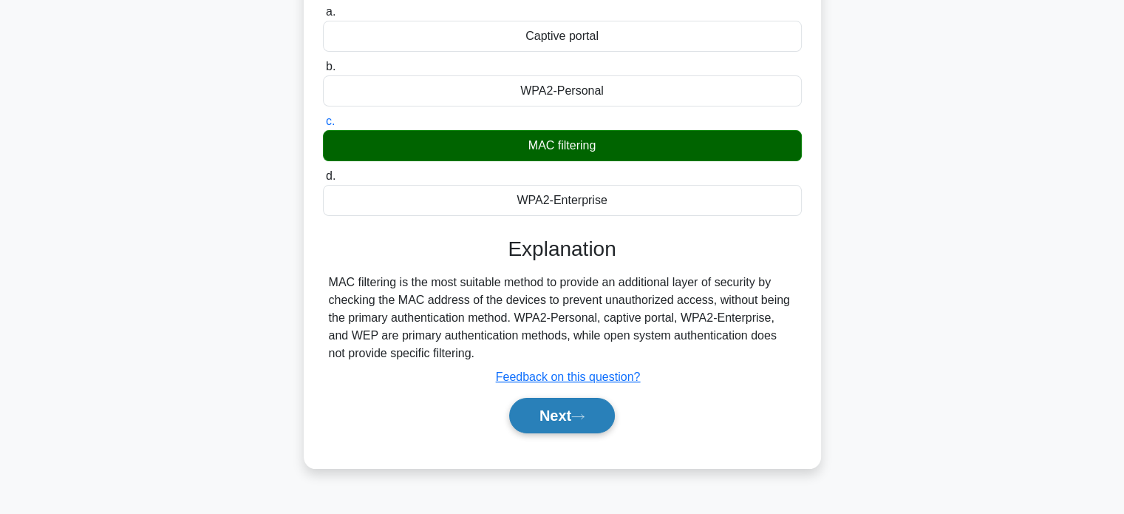
scroll to position [221, 0]
click at [544, 411] on button "Next" at bounding box center [562, 414] width 106 height 35
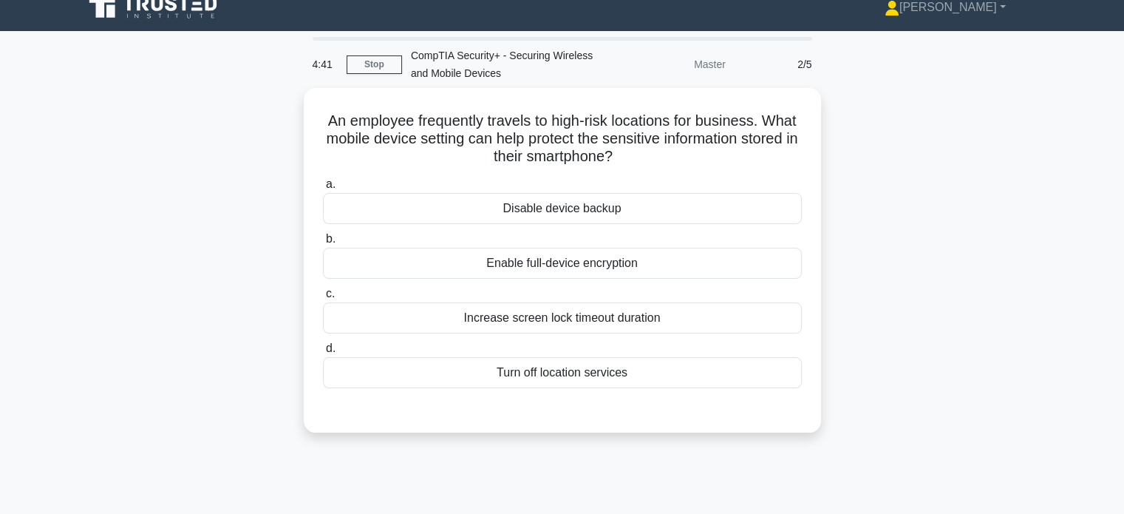
scroll to position [0, 0]
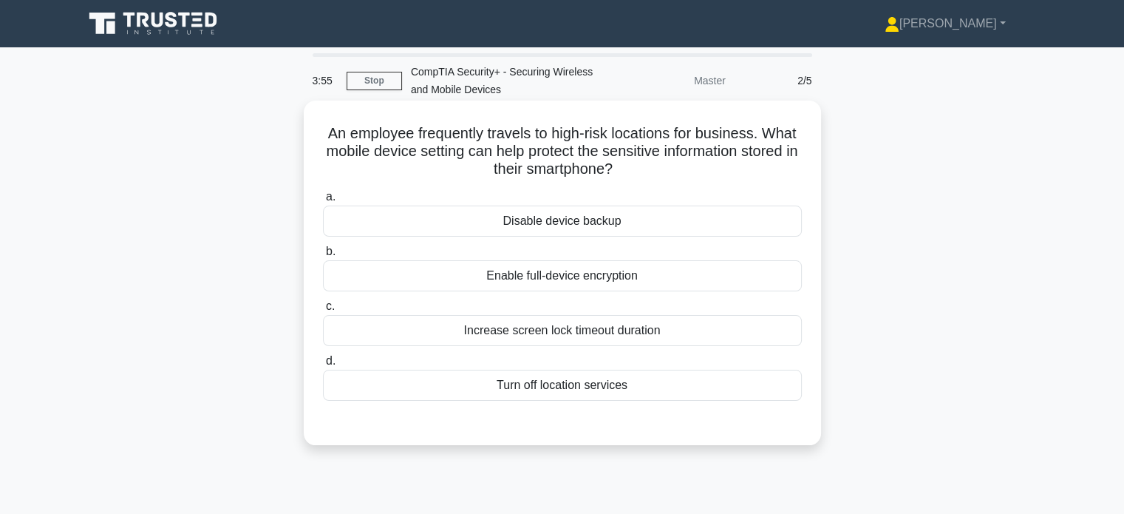
click at [531, 279] on div "Enable full-device encryption" at bounding box center [562, 275] width 479 height 31
click at [323, 256] on input "b. Enable full-device encryption" at bounding box center [323, 252] width 0 height 10
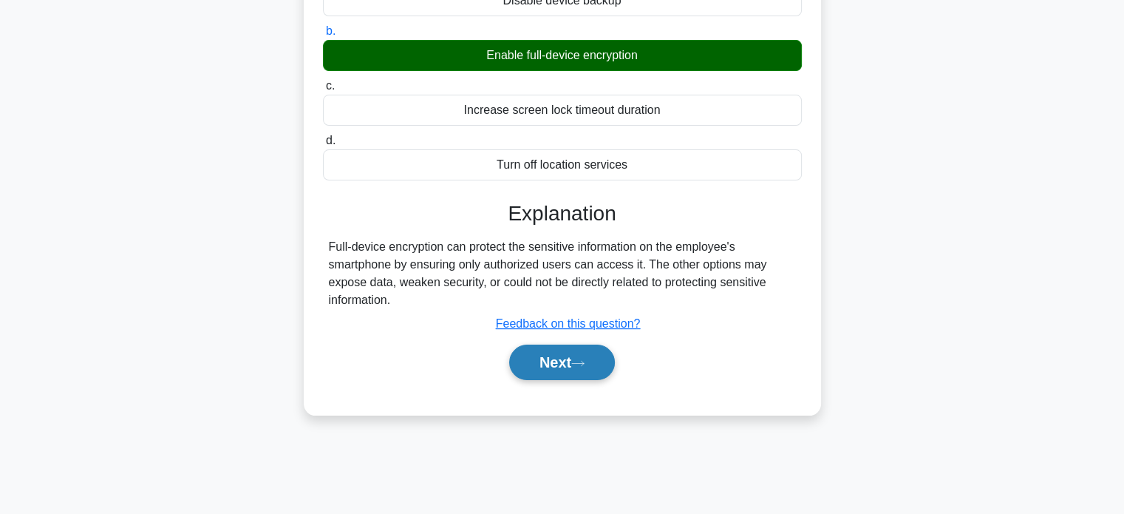
scroll to position [221, 0]
click at [568, 358] on button "Next" at bounding box center [562, 361] width 106 height 35
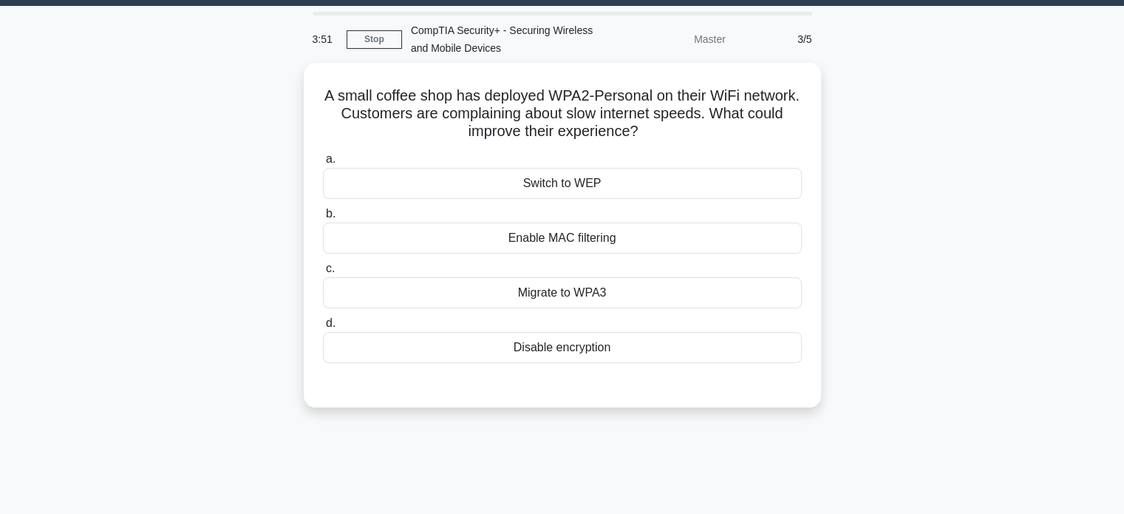
scroll to position [0, 0]
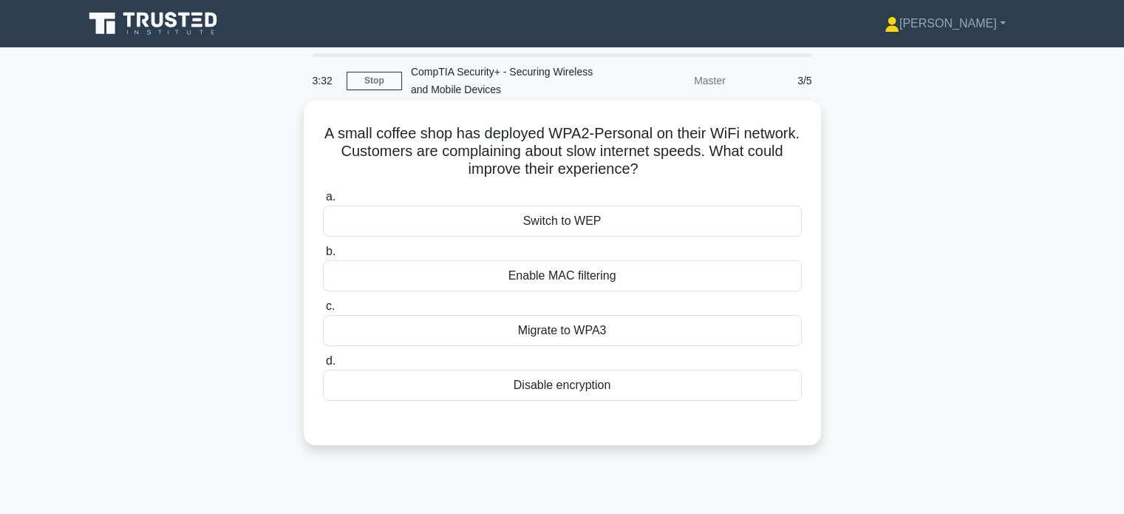
click at [527, 322] on div "Migrate to WPA3" at bounding box center [562, 330] width 479 height 31
click at [323, 311] on input "c. Migrate to WPA3" at bounding box center [323, 307] width 0 height 10
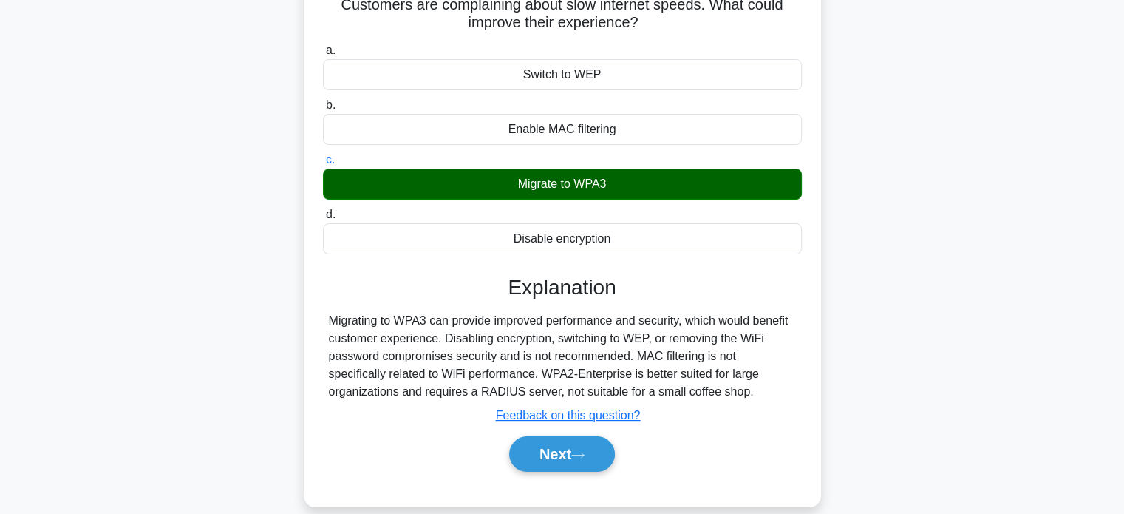
scroll to position [147, 0]
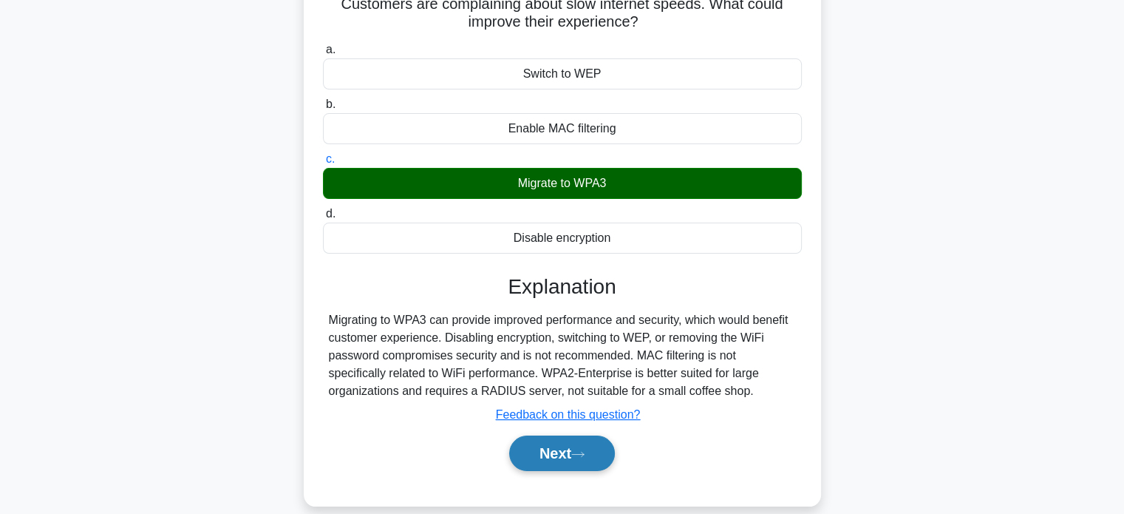
click at [585, 450] on icon at bounding box center [577, 454] width 13 height 8
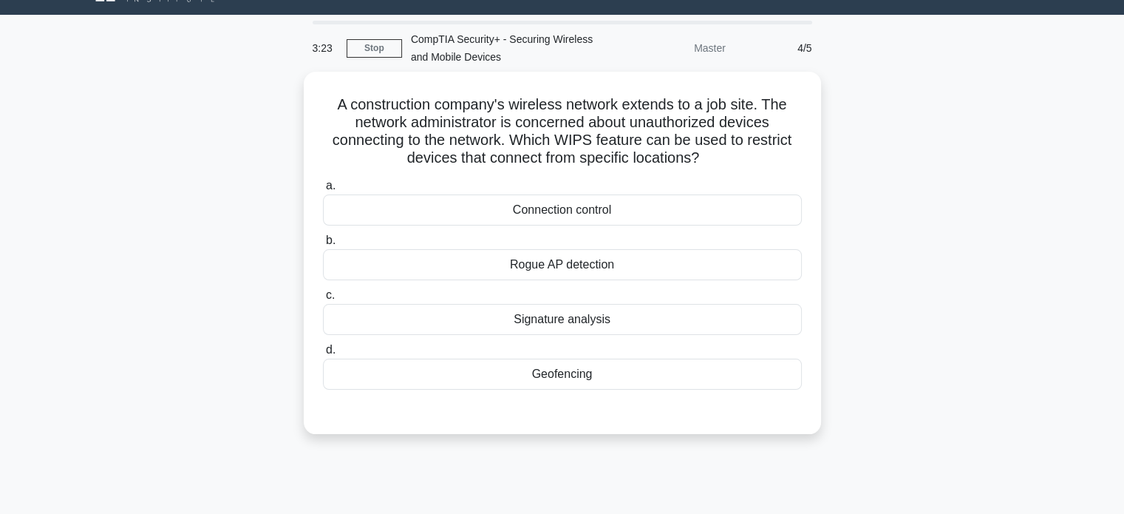
scroll to position [0, 0]
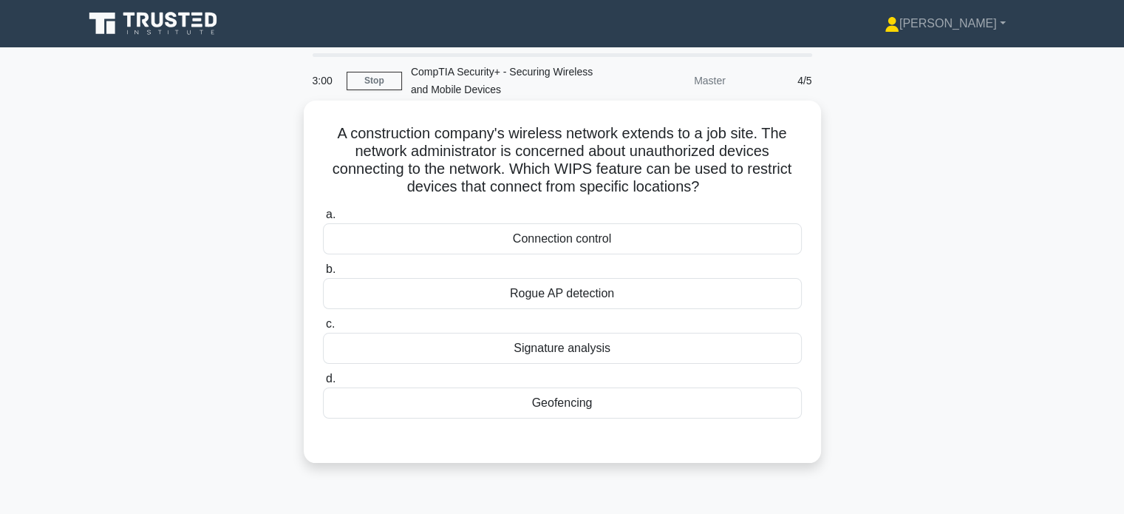
click at [587, 404] on div "Geofencing" at bounding box center [562, 402] width 479 height 31
click at [323, 384] on input "d. Geofencing" at bounding box center [323, 379] width 0 height 10
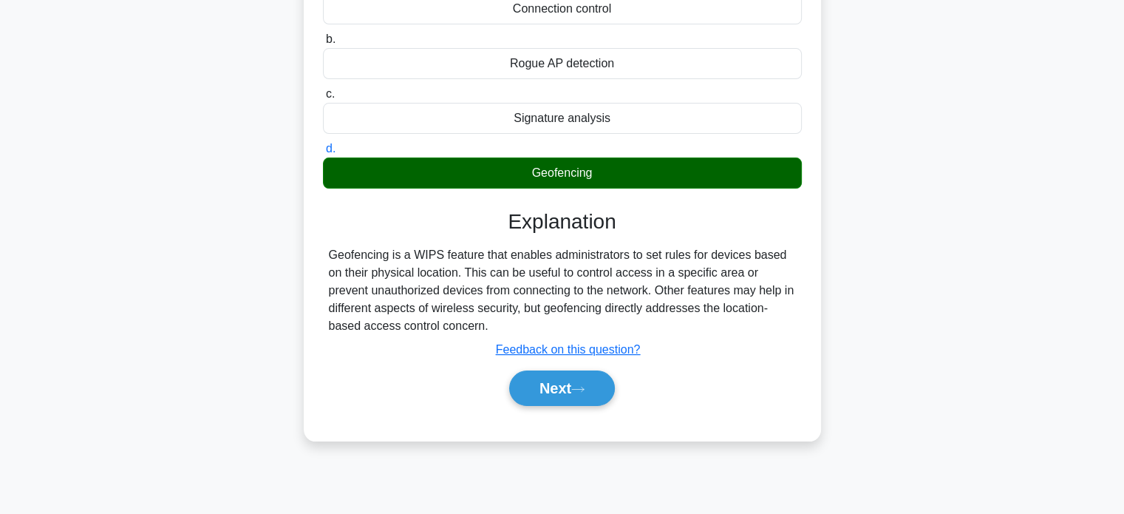
scroll to position [285, 0]
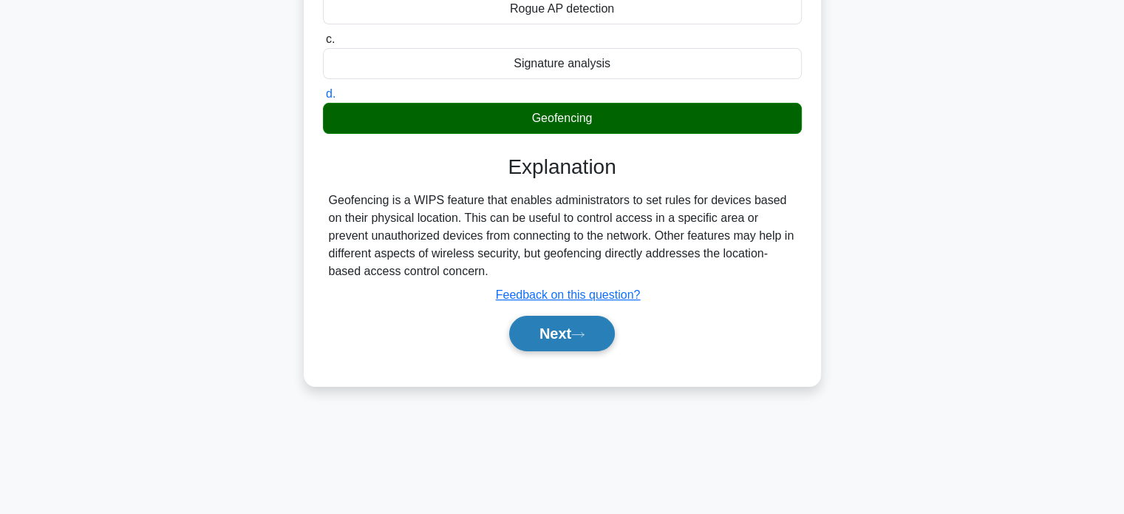
click at [554, 330] on button "Next" at bounding box center [562, 333] width 106 height 35
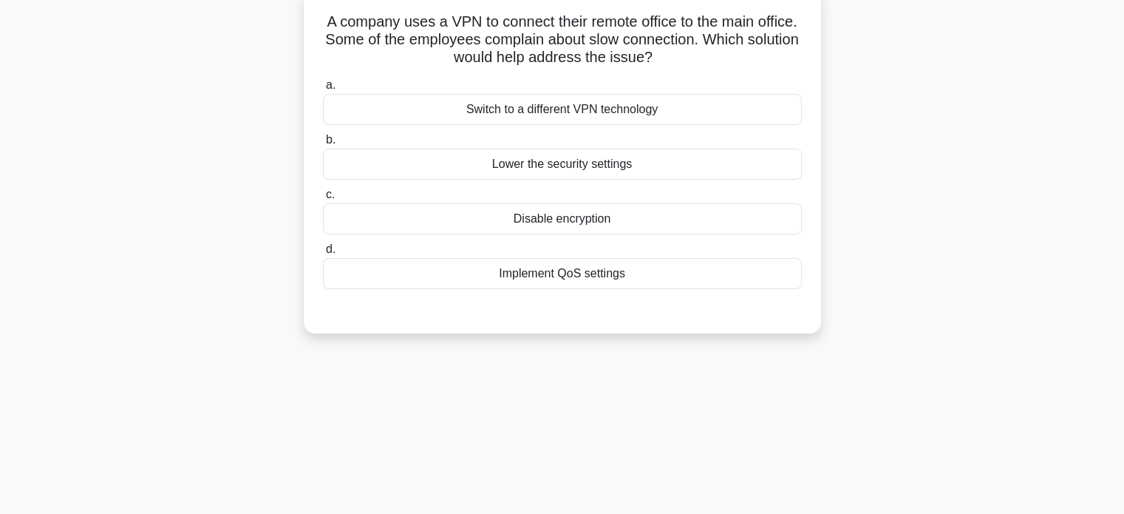
scroll to position [0, 0]
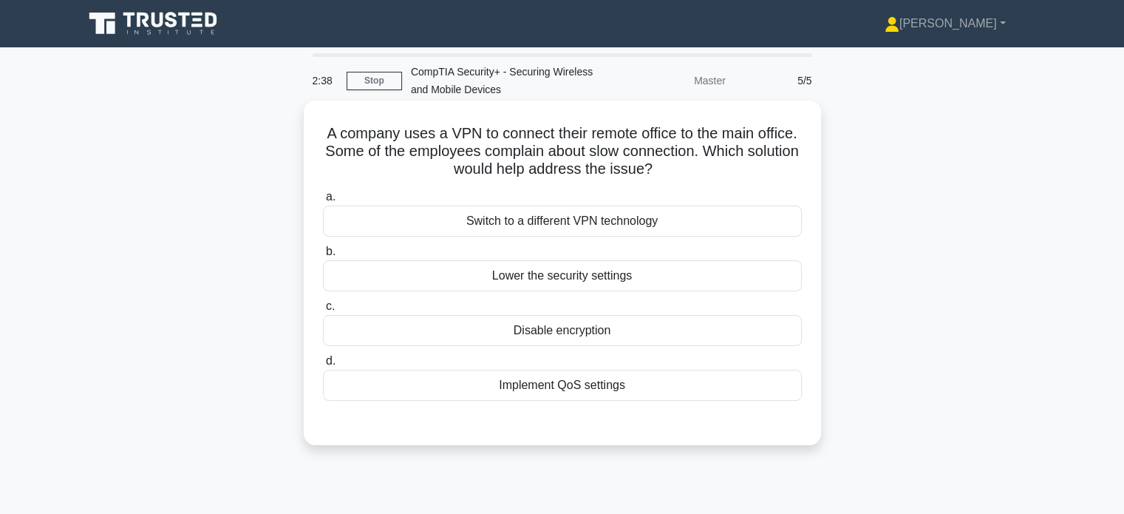
click at [532, 381] on div "Implement QoS settings" at bounding box center [562, 385] width 479 height 31
click at [323, 366] on input "d. Implement QoS settings" at bounding box center [323, 361] width 0 height 10
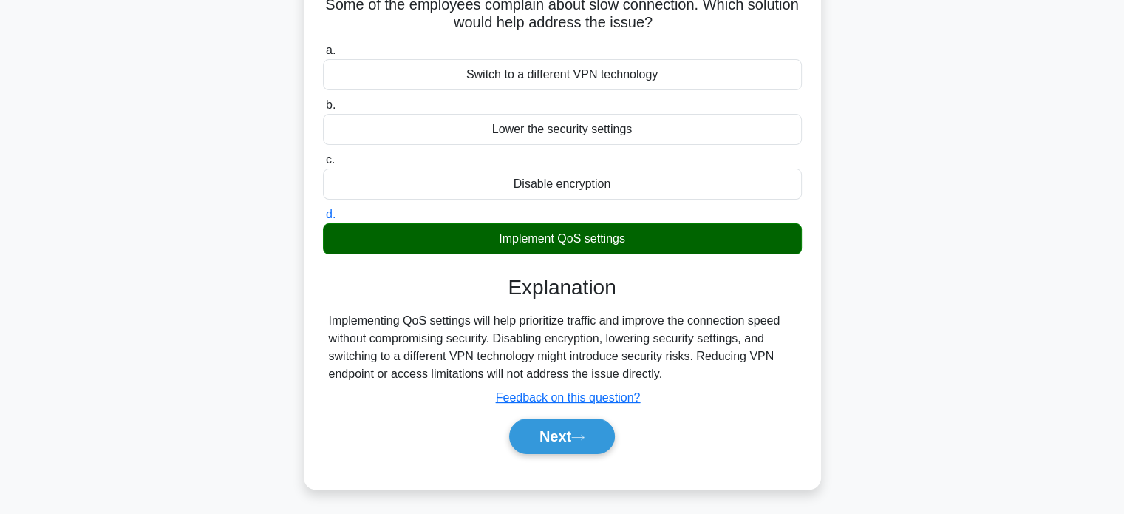
scroll to position [147, 0]
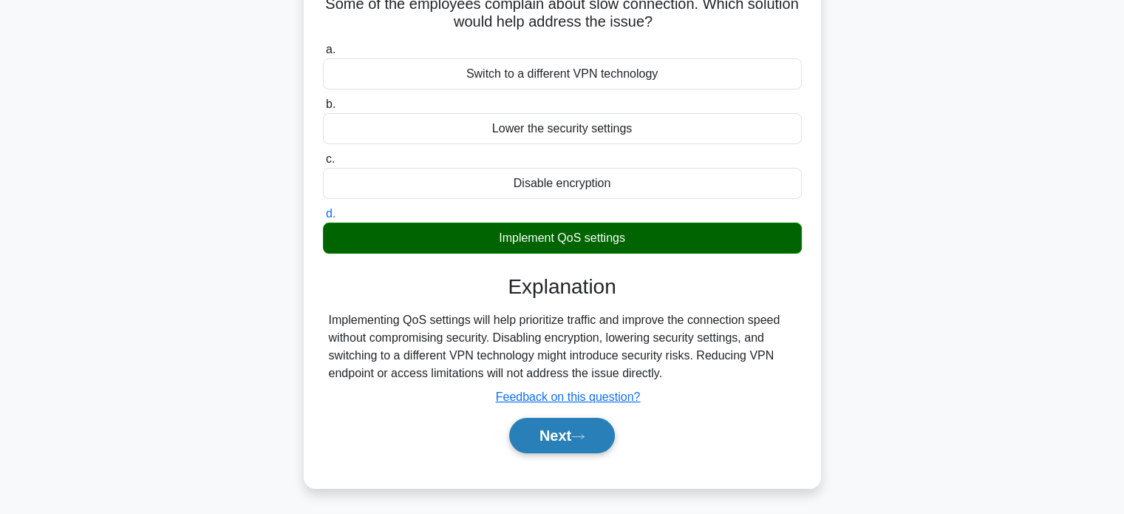
click at [579, 432] on icon at bounding box center [577, 436] width 13 height 8
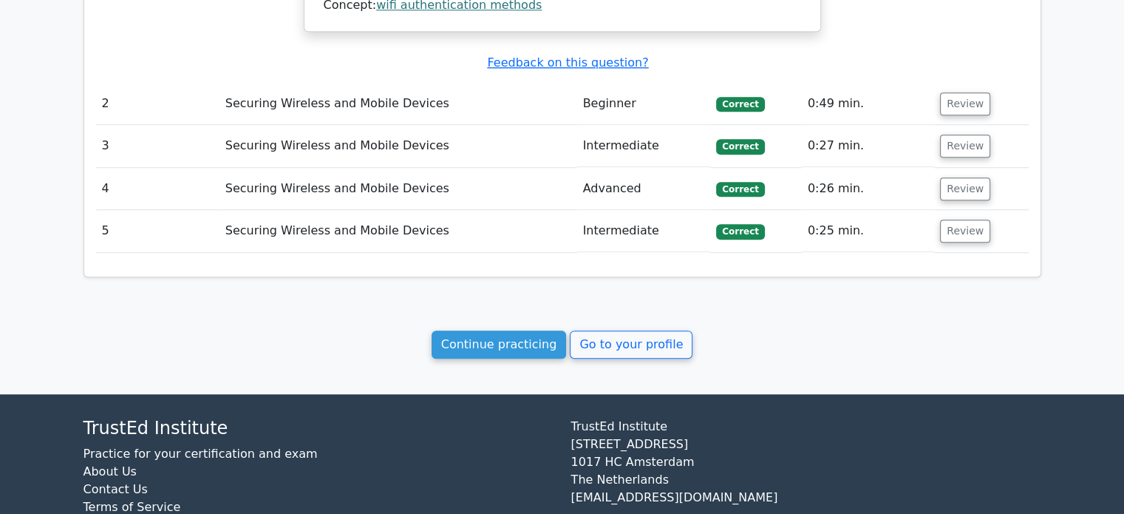
scroll to position [1342, 0]
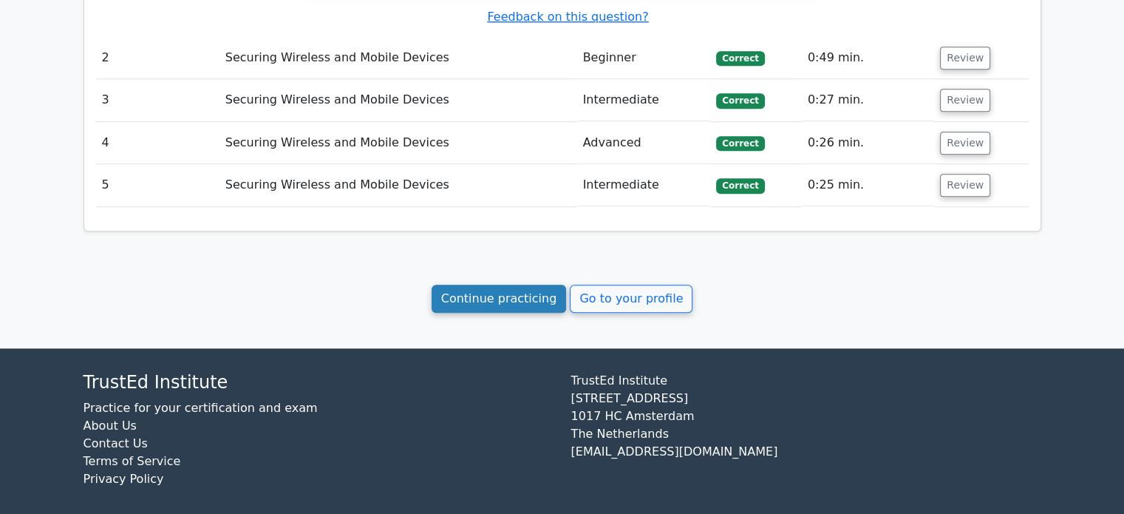
click at [492, 285] on link "Continue practicing" at bounding box center [499, 299] width 135 height 28
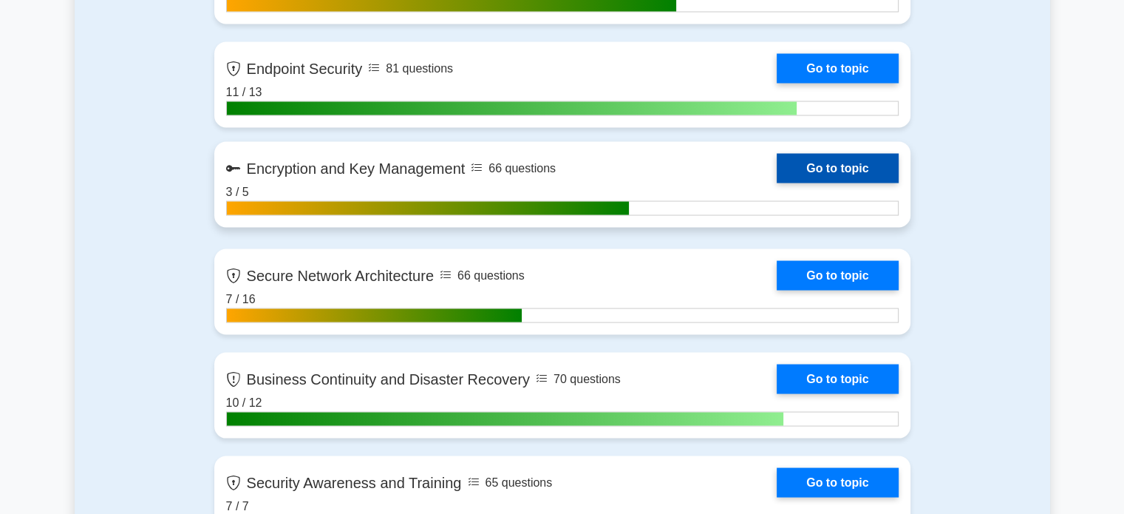
scroll to position [2750, 0]
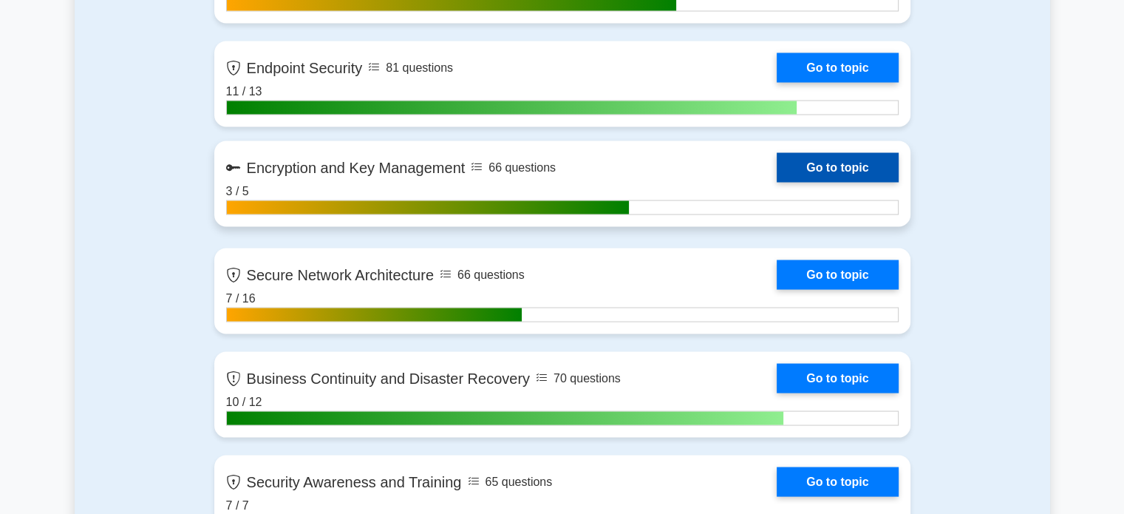
click at [820, 167] on link "Go to topic" at bounding box center [837, 167] width 121 height 30
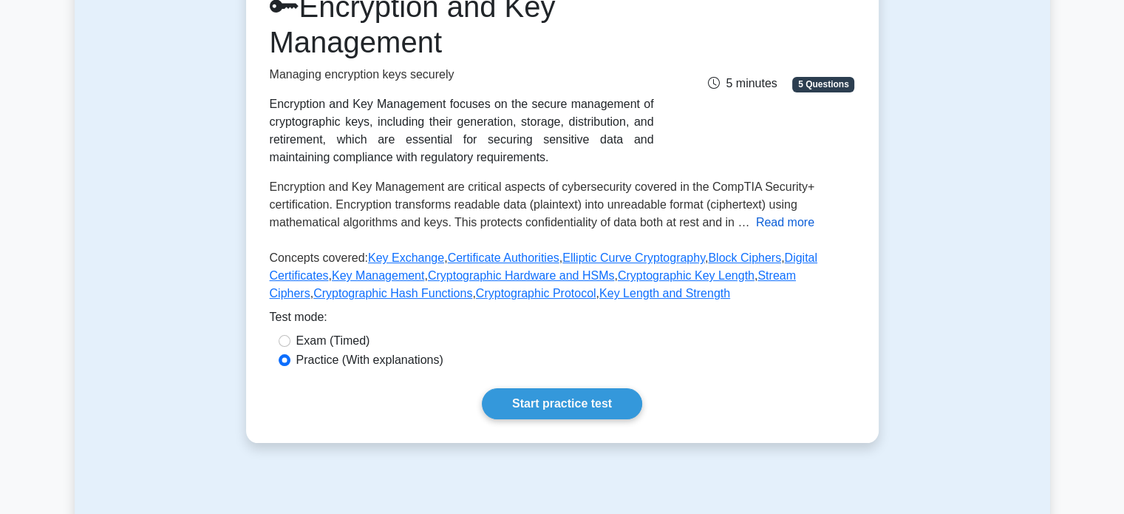
scroll to position [221, 0]
click at [783, 217] on button "Read more" at bounding box center [785, 222] width 58 height 18
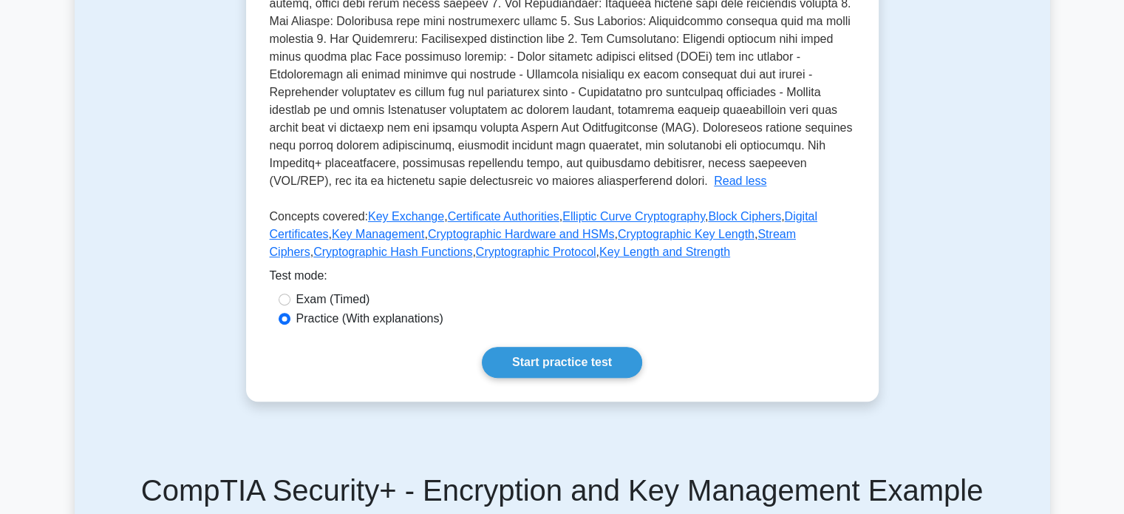
scroll to position [517, 0]
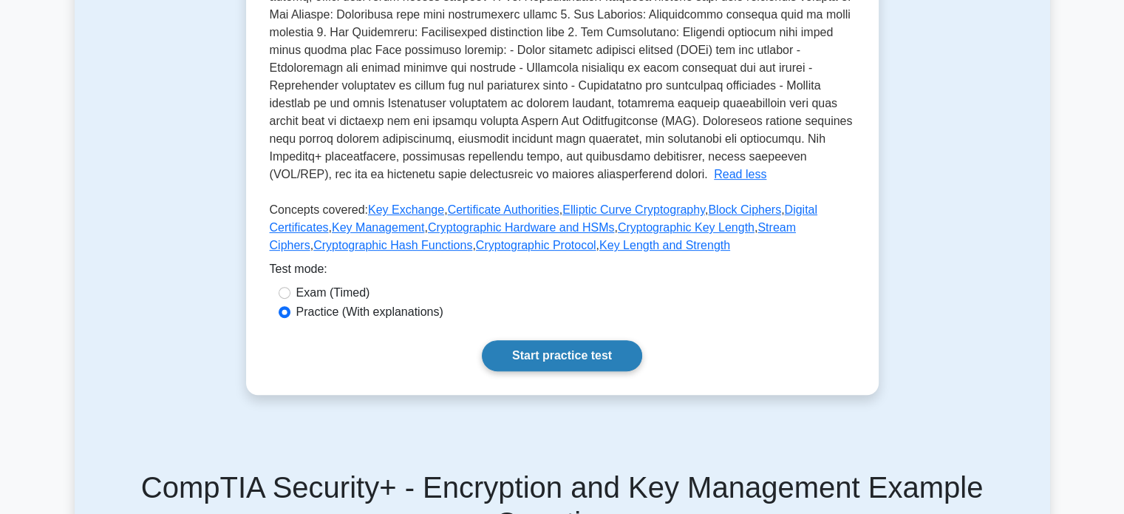
click at [555, 354] on link "Start practice test" at bounding box center [562, 355] width 160 height 31
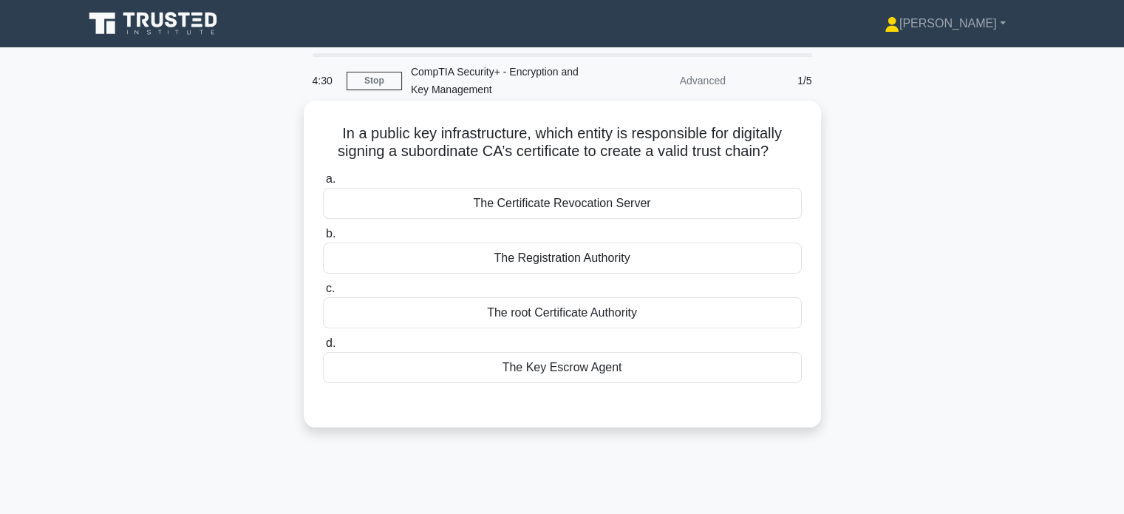
click at [499, 260] on div "The Registration Authority" at bounding box center [562, 257] width 479 height 31
click at [323, 239] on input "b. The Registration Authority" at bounding box center [323, 234] width 0 height 10
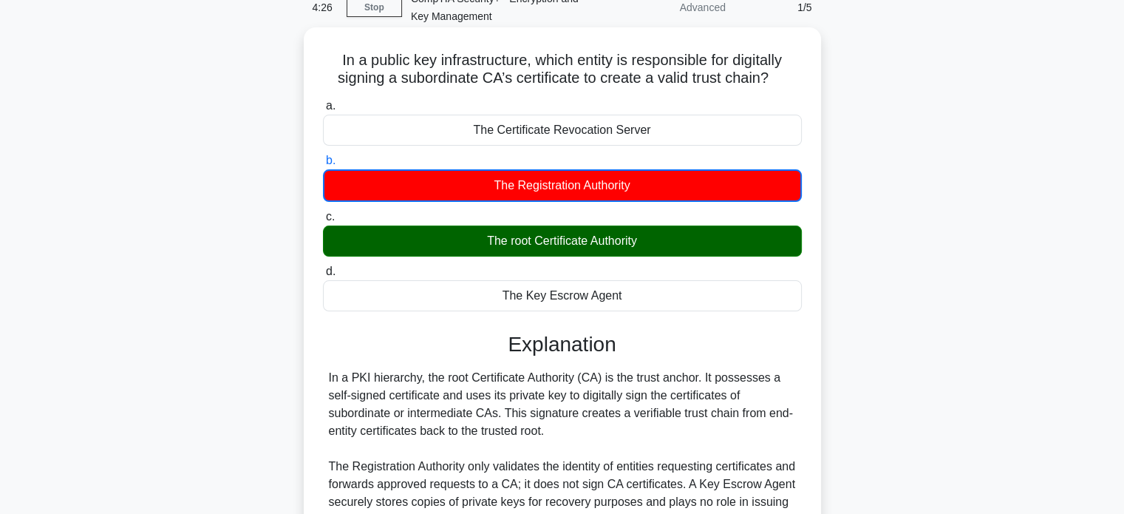
scroll to position [74, 0]
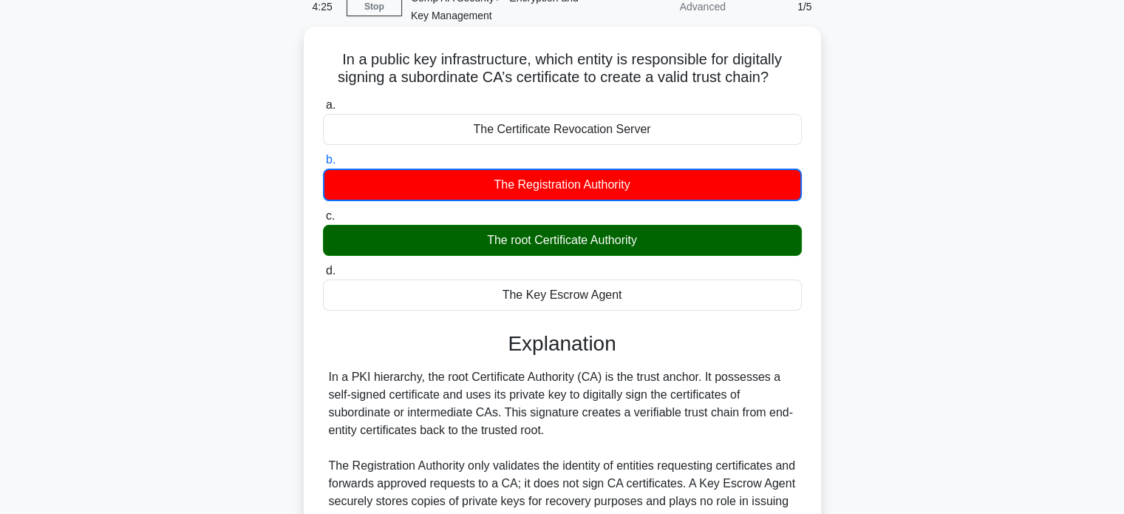
click at [410, 402] on div "In a PKI hierarchy, the root Certificate Authority (CA) is the trust anchor. It…" at bounding box center [562, 465] width 467 height 195
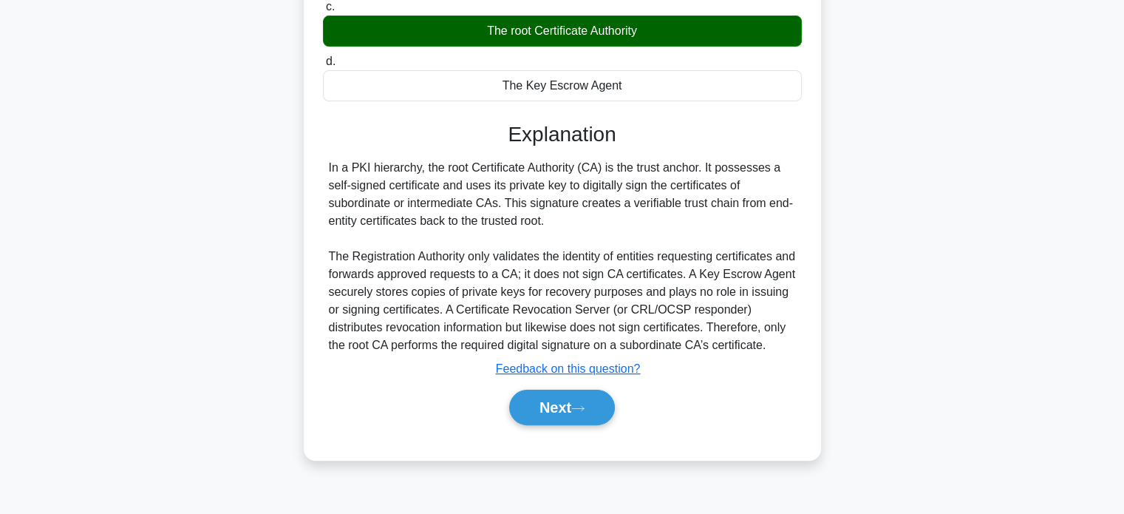
scroll to position [285, 0]
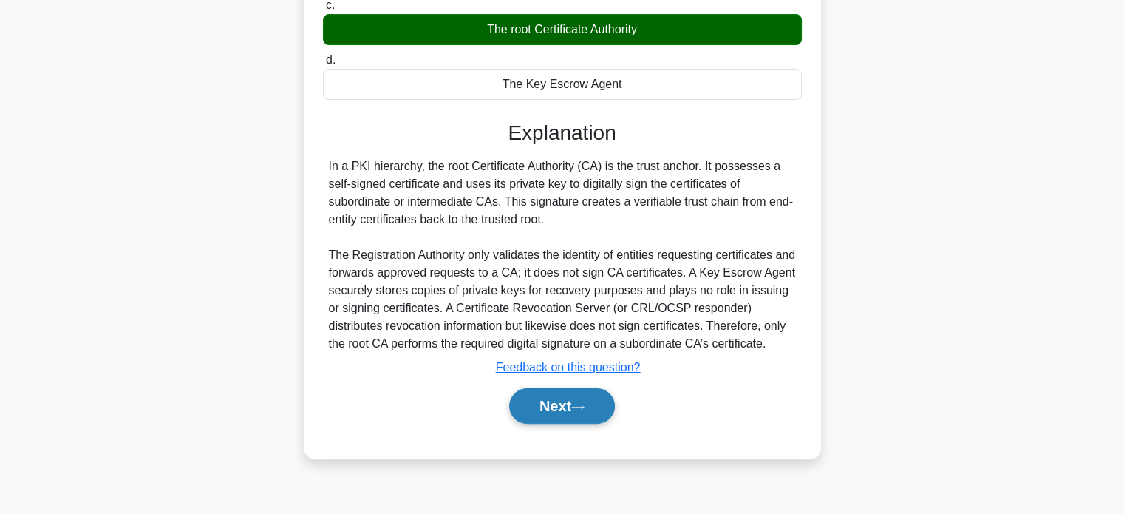
click at [588, 411] on button "Next" at bounding box center [562, 405] width 106 height 35
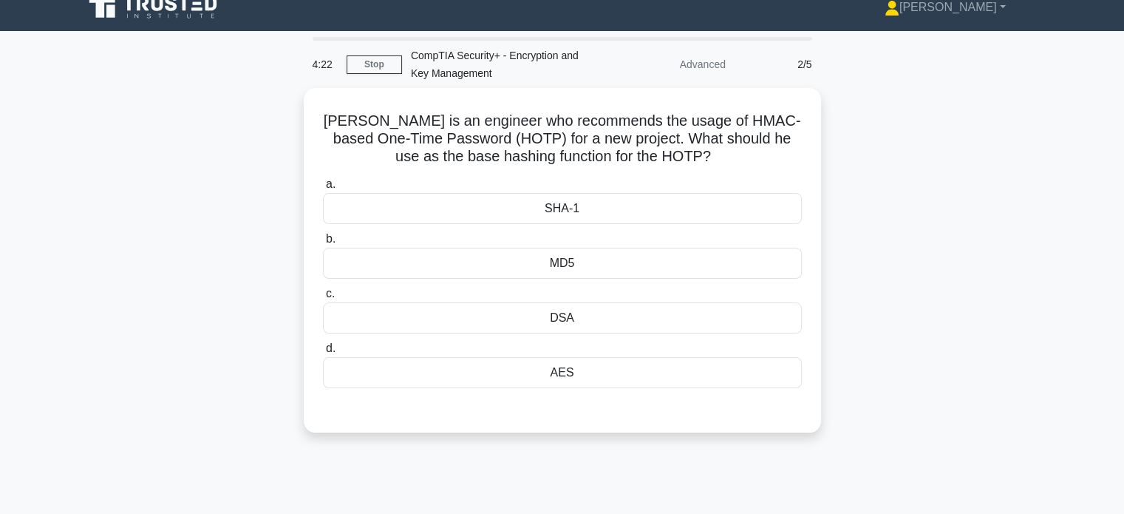
scroll to position [0, 0]
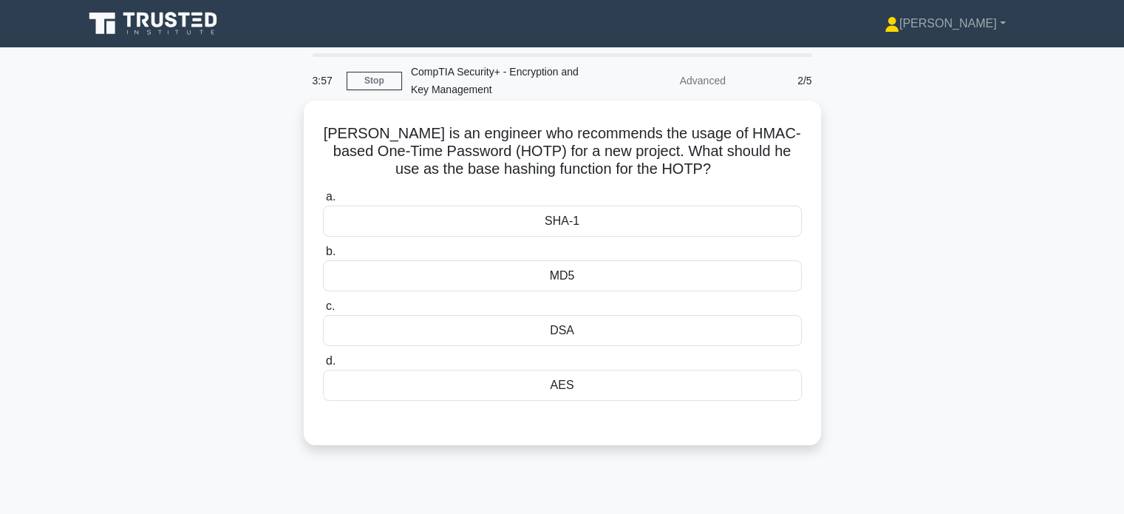
click at [526, 220] on div "SHA-1" at bounding box center [562, 220] width 479 height 31
click at [323, 202] on input "a. SHA-1" at bounding box center [323, 197] width 0 height 10
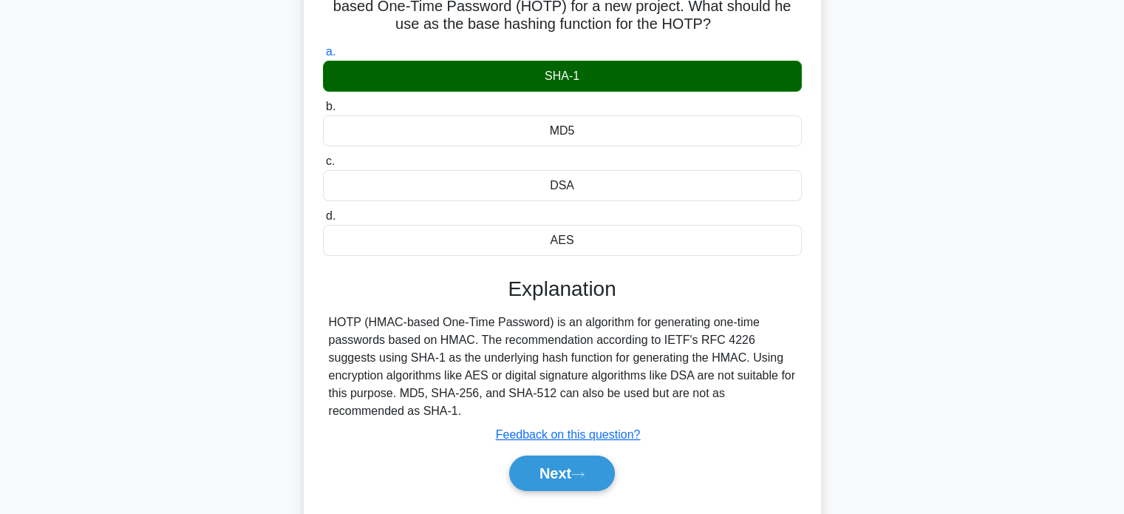
scroll to position [146, 0]
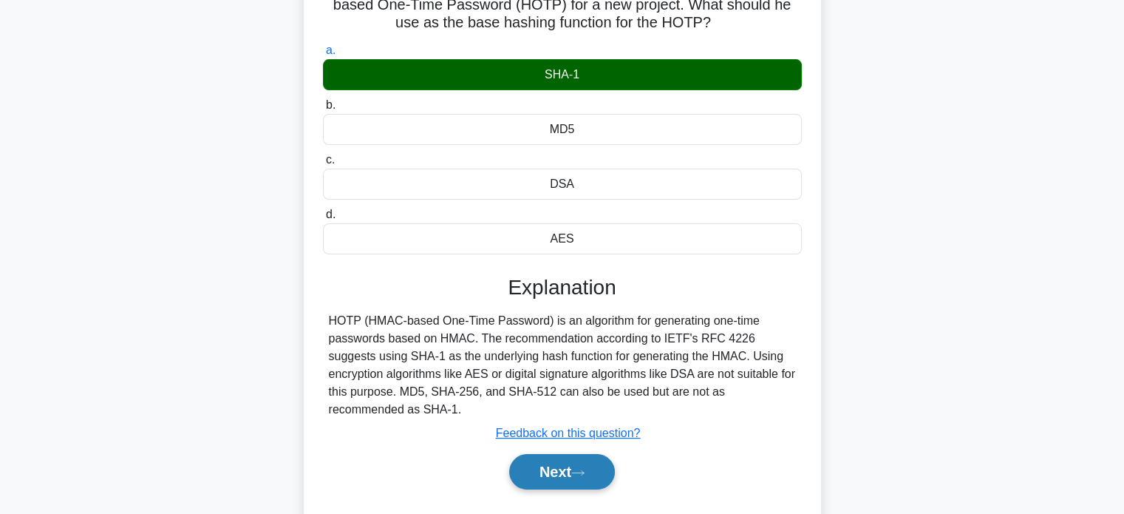
click at [580, 465] on button "Next" at bounding box center [562, 471] width 106 height 35
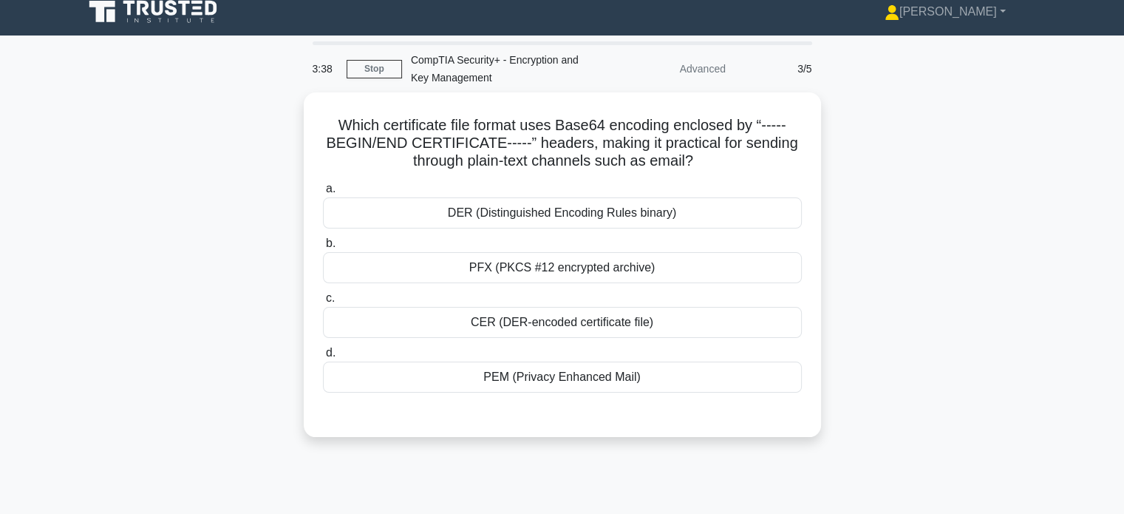
scroll to position [0, 0]
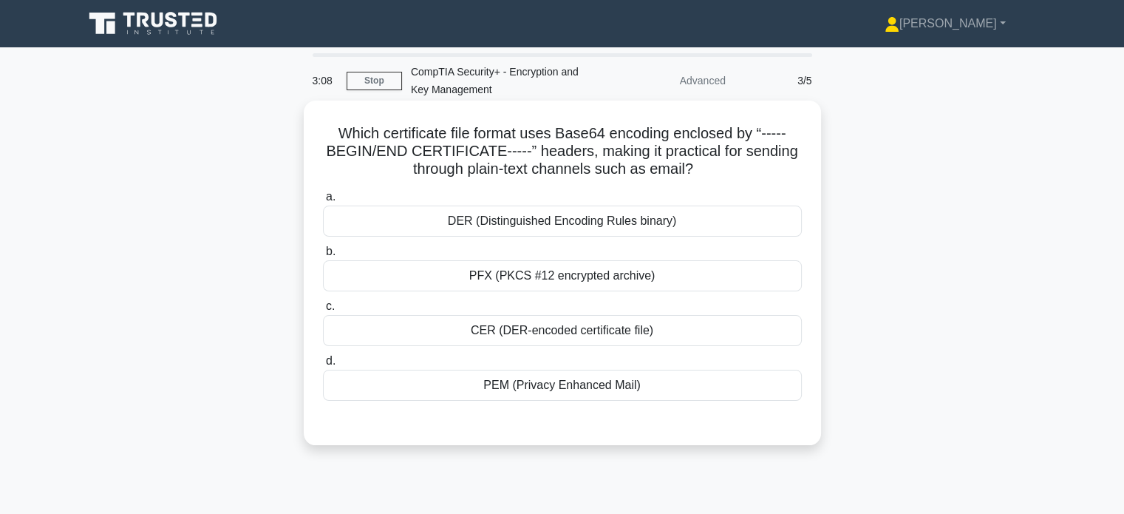
click at [410, 334] on div "CER (DER-encoded certificate file)" at bounding box center [562, 330] width 479 height 31
click at [323, 311] on input "c. CER (DER-encoded certificate file)" at bounding box center [323, 307] width 0 height 10
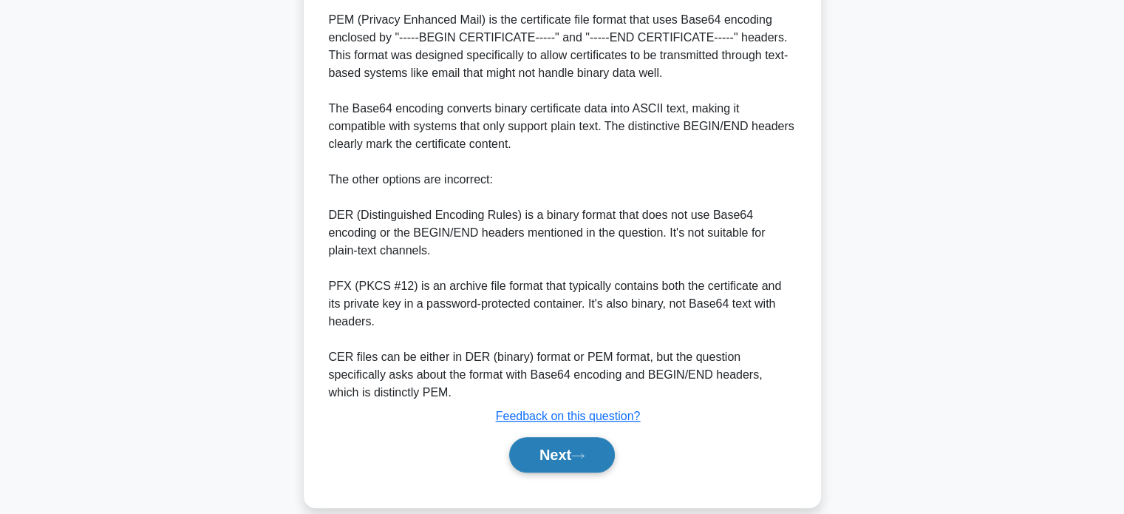
scroll to position [469, 0]
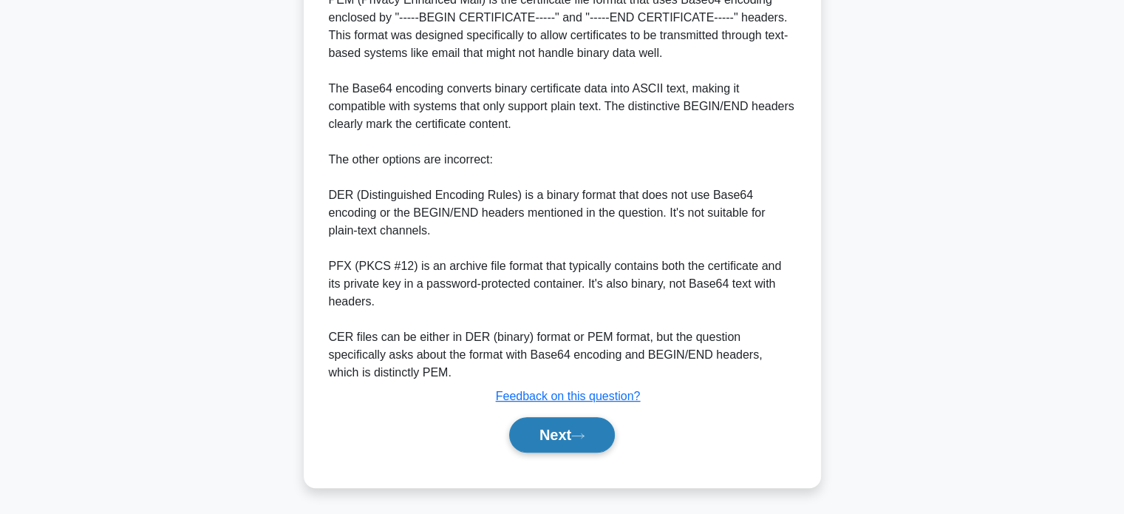
click at [553, 431] on button "Next" at bounding box center [562, 434] width 106 height 35
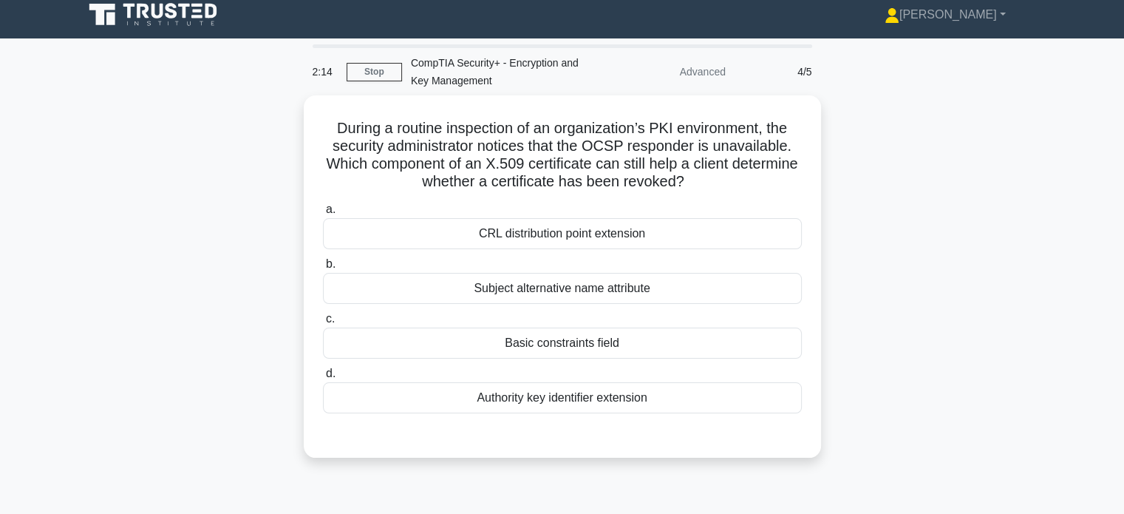
scroll to position [0, 0]
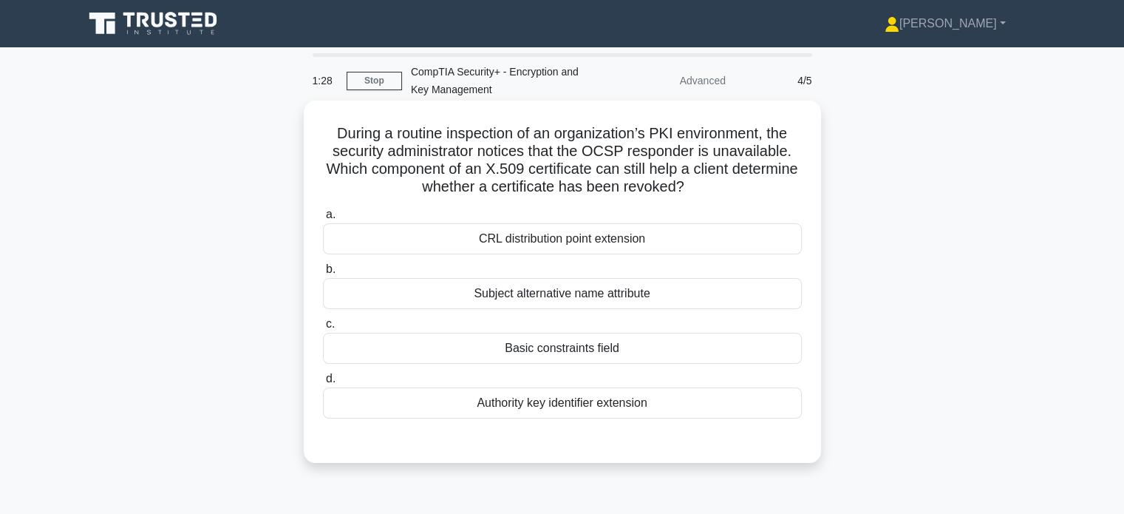
click at [452, 409] on div "Authority key identifier extension" at bounding box center [562, 402] width 479 height 31
click at [323, 384] on input "d. Authority key identifier extension" at bounding box center [323, 379] width 0 height 10
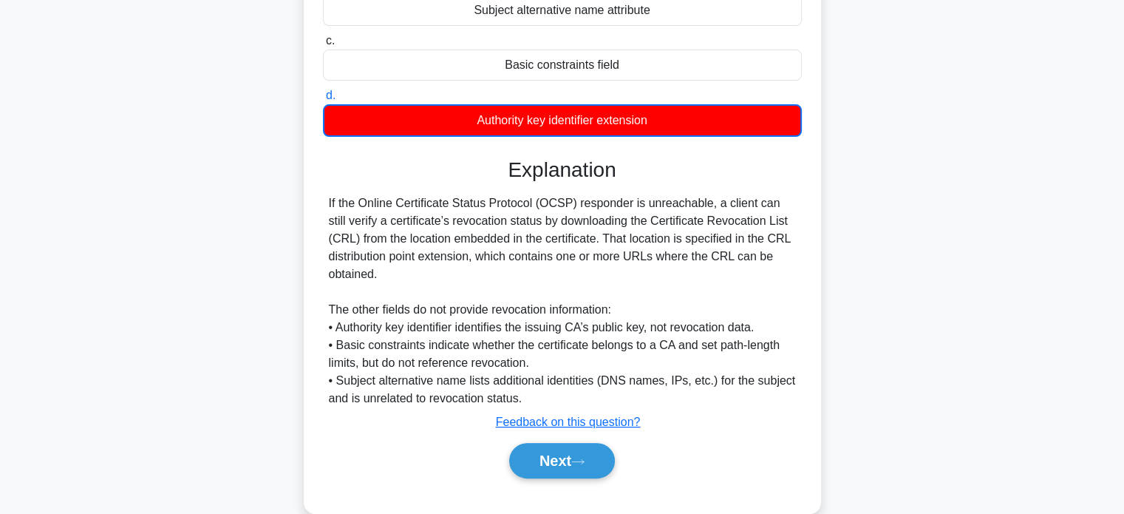
scroll to position [309, 0]
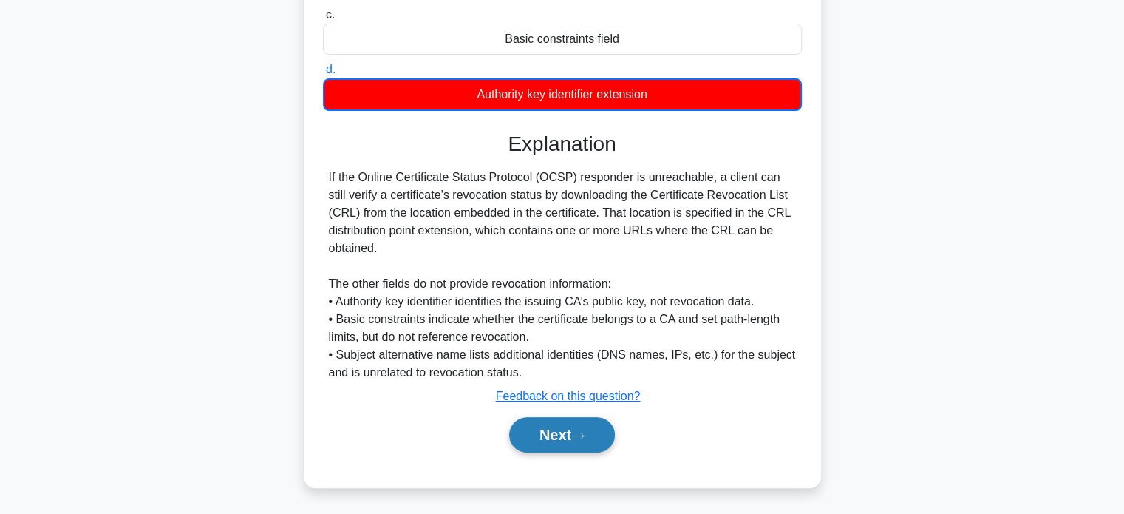
click at [567, 429] on button "Next" at bounding box center [562, 434] width 106 height 35
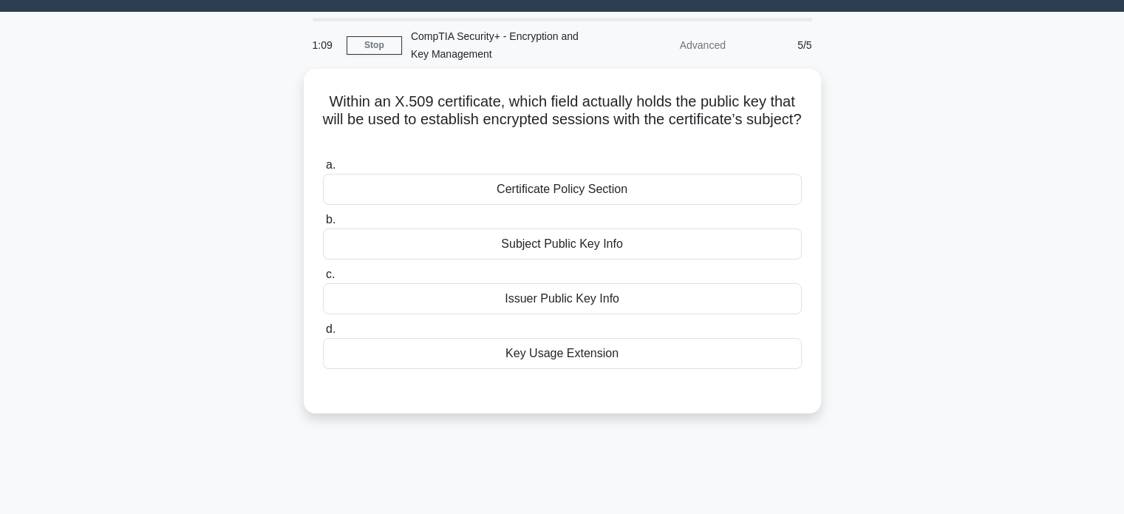
scroll to position [0, 0]
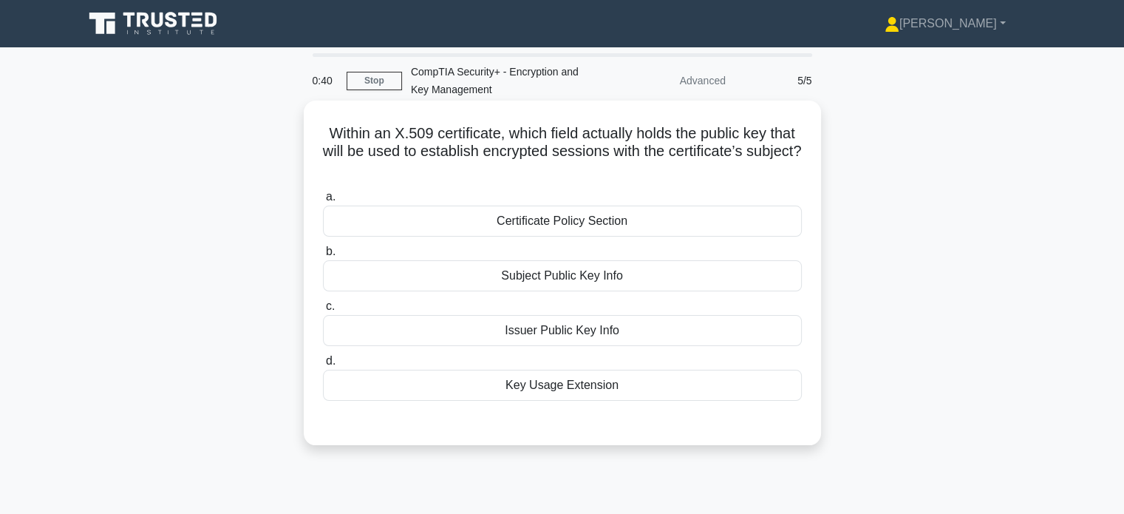
click at [495, 335] on div "Issuer Public Key Info" at bounding box center [562, 330] width 479 height 31
click at [323, 311] on input "c. Issuer Public Key Info" at bounding box center [323, 307] width 0 height 10
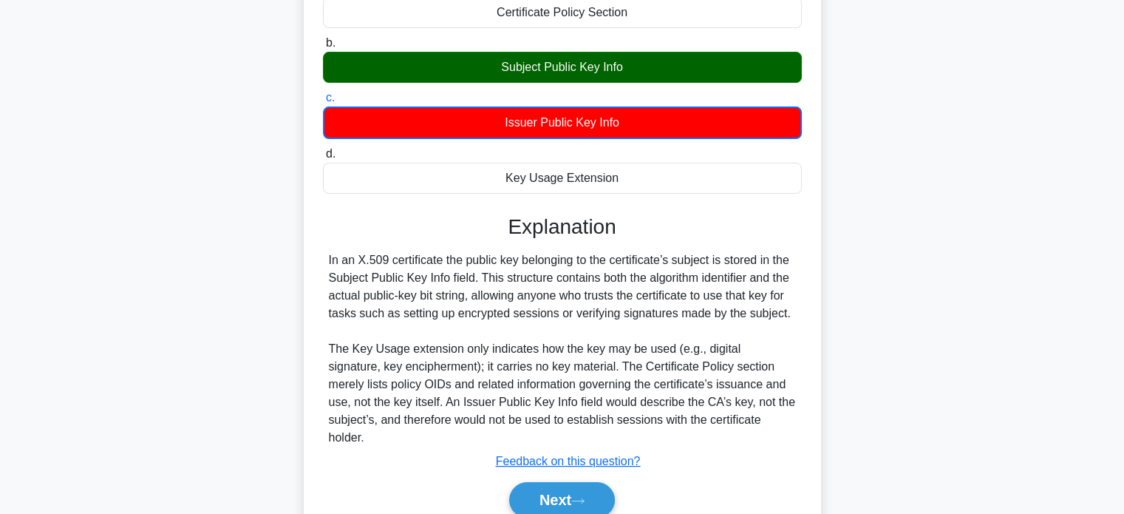
scroll to position [213, 0]
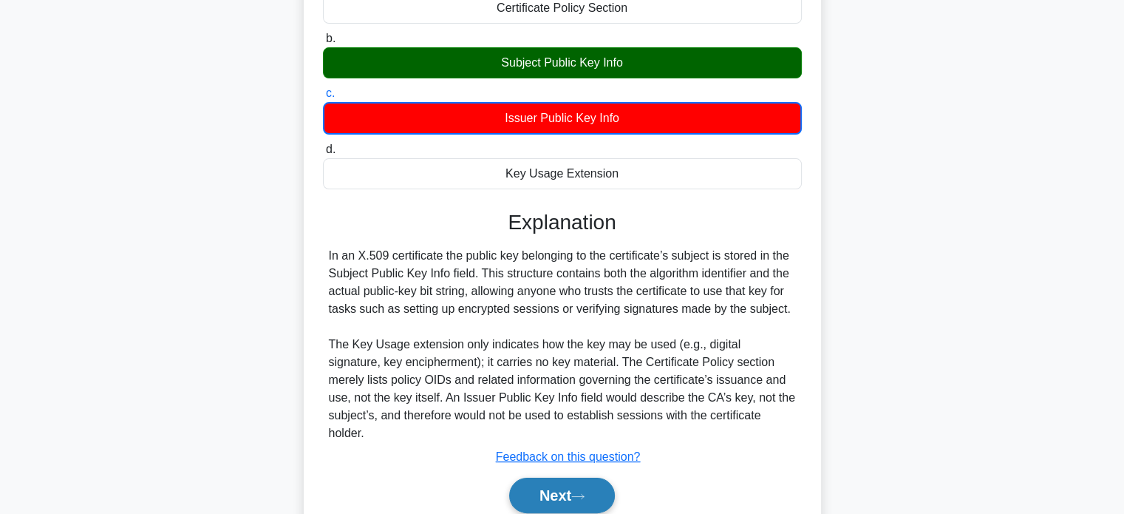
click at [574, 482] on button "Next" at bounding box center [562, 494] width 106 height 35
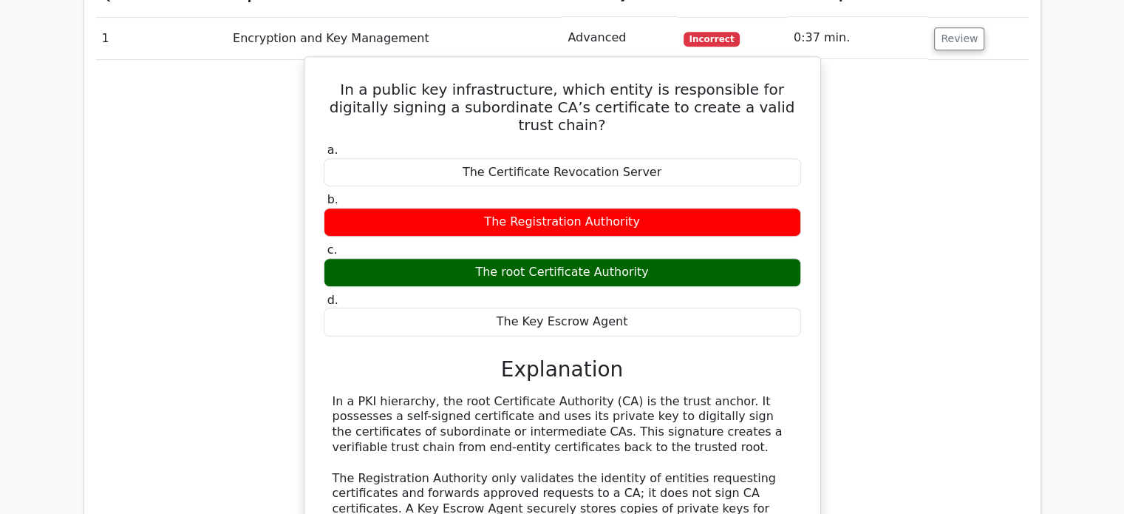
scroll to position [739, 0]
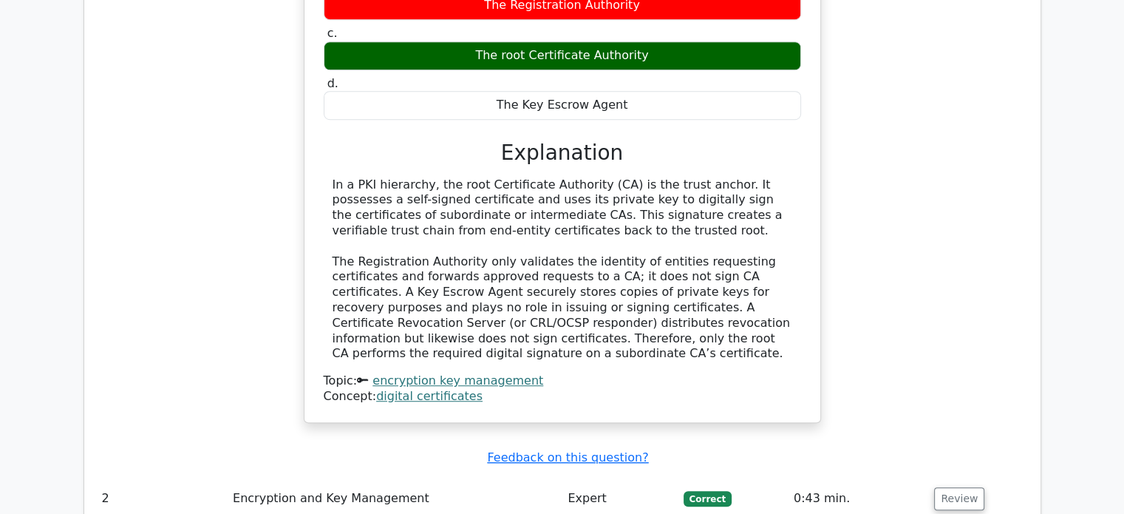
click at [630, 369] on div "In a public key infrastructure, which entity is responsible for digitally signi…" at bounding box center [562, 131] width 504 height 570
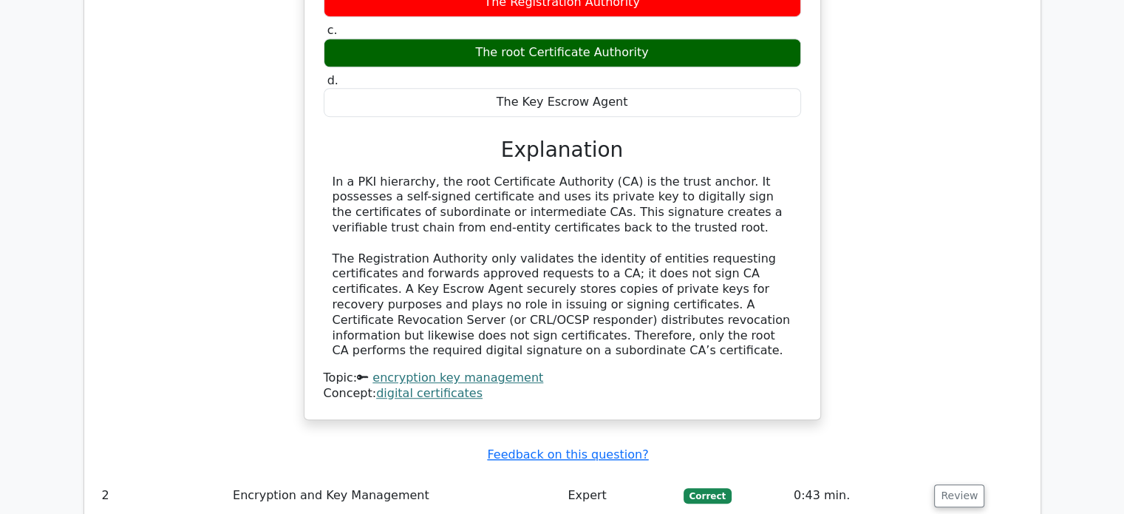
scroll to position [958, 0]
click at [484, 370] on link "encryption key management" at bounding box center [458, 377] width 171 height 14
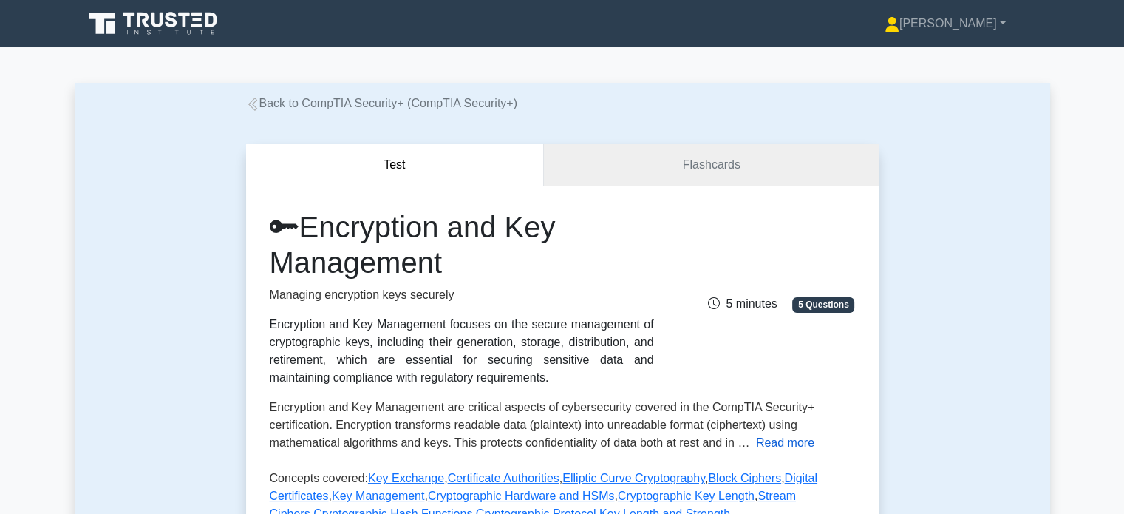
click at [789, 446] on button "Read more" at bounding box center [785, 443] width 58 height 18
